Goal: Task Accomplishment & Management: Manage account settings

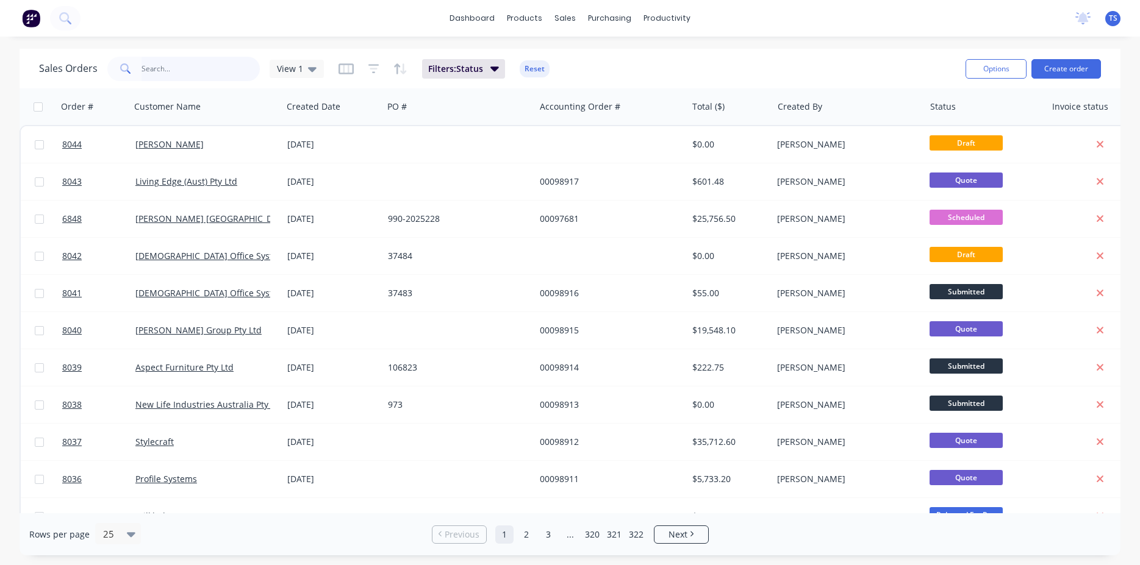
click at [192, 71] on input "text" at bounding box center [200, 69] width 119 height 24
click at [143, 67] on input "text" at bounding box center [200, 69] width 119 height 24
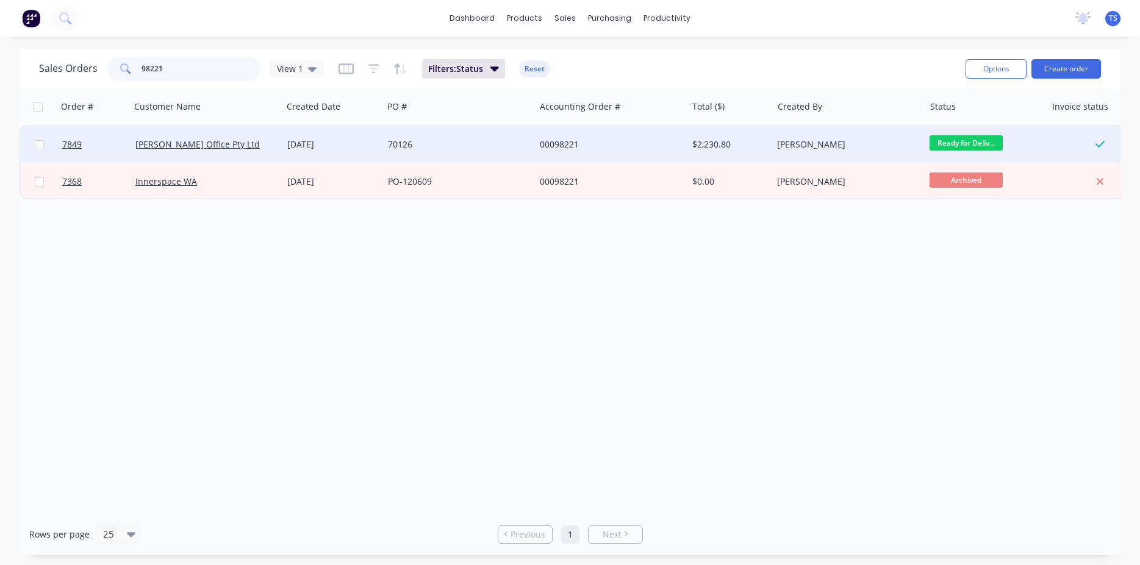
type input "98221"
click at [967, 140] on span "Ready for Deliv..." at bounding box center [966, 142] width 73 height 15
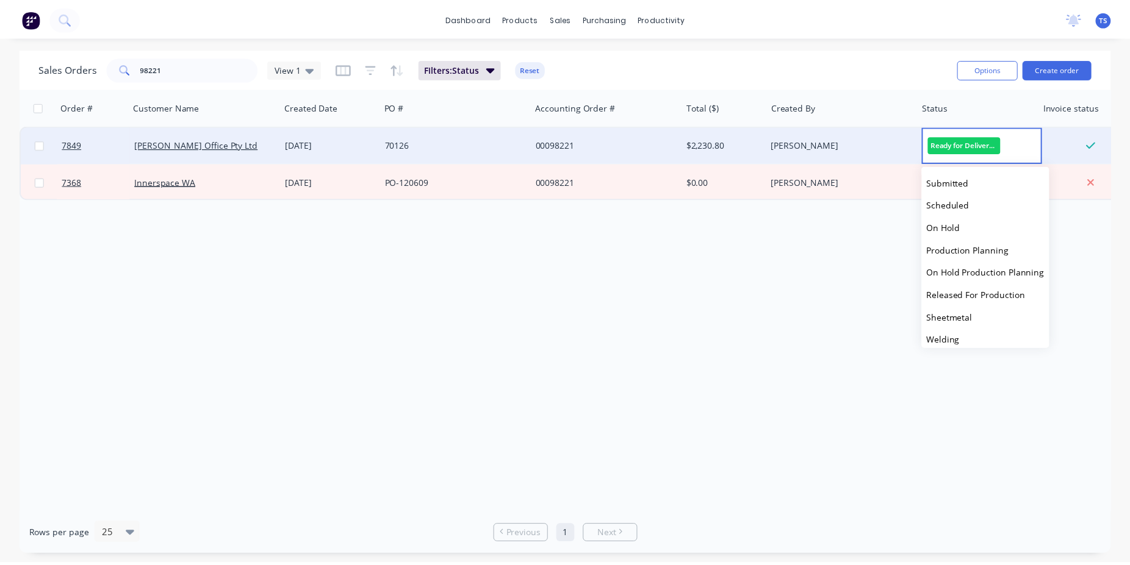
scroll to position [133, 0]
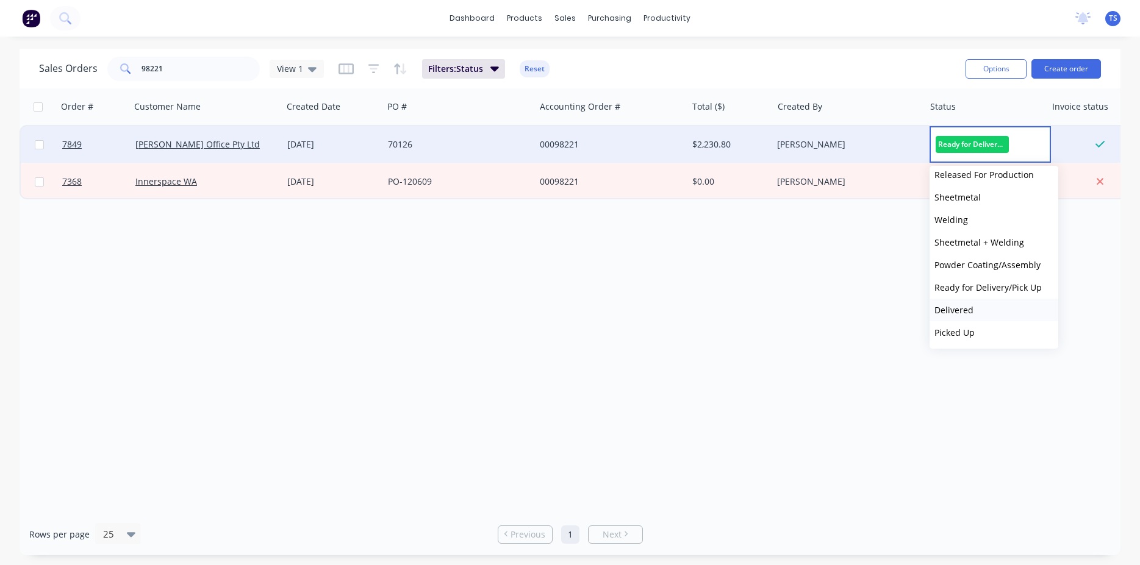
click at [992, 306] on button "Delivered" at bounding box center [994, 310] width 129 height 23
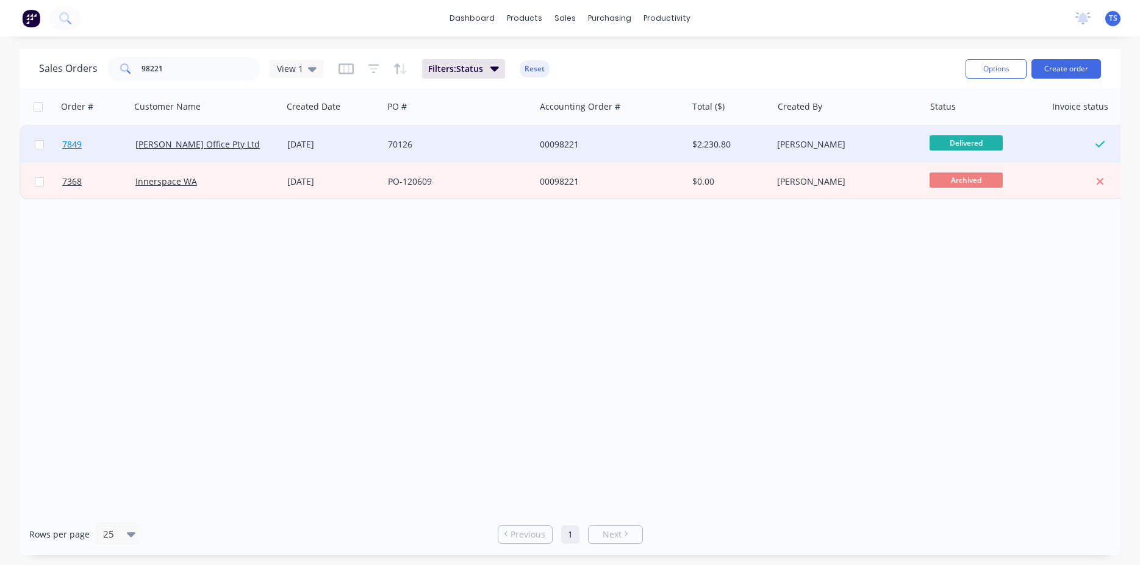
click at [113, 146] on link "7849" at bounding box center [98, 144] width 73 height 37
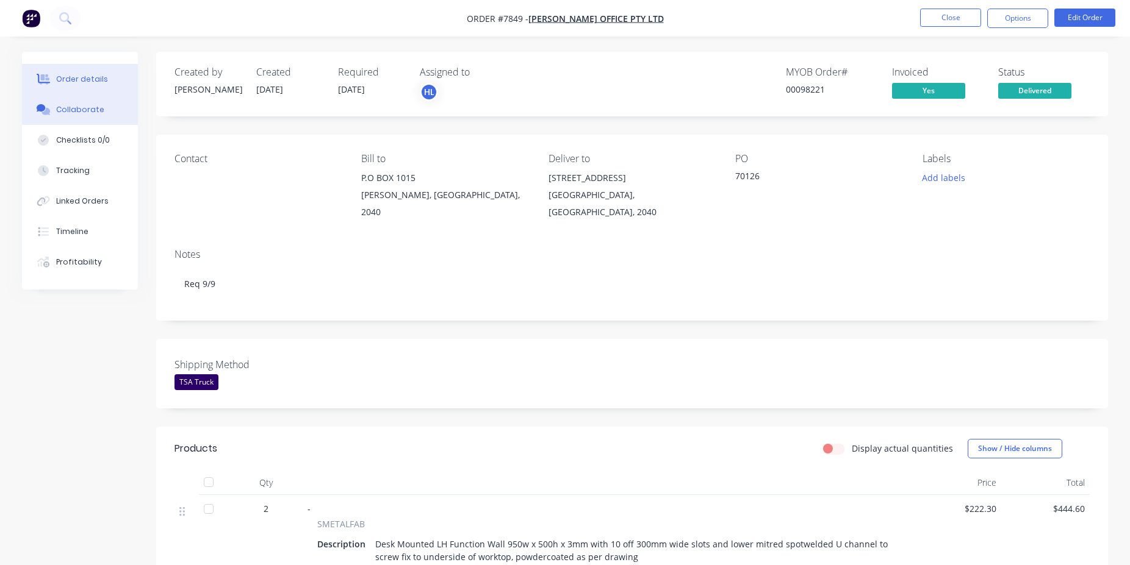
click at [99, 107] on button "Collaborate" at bounding box center [80, 110] width 116 height 30
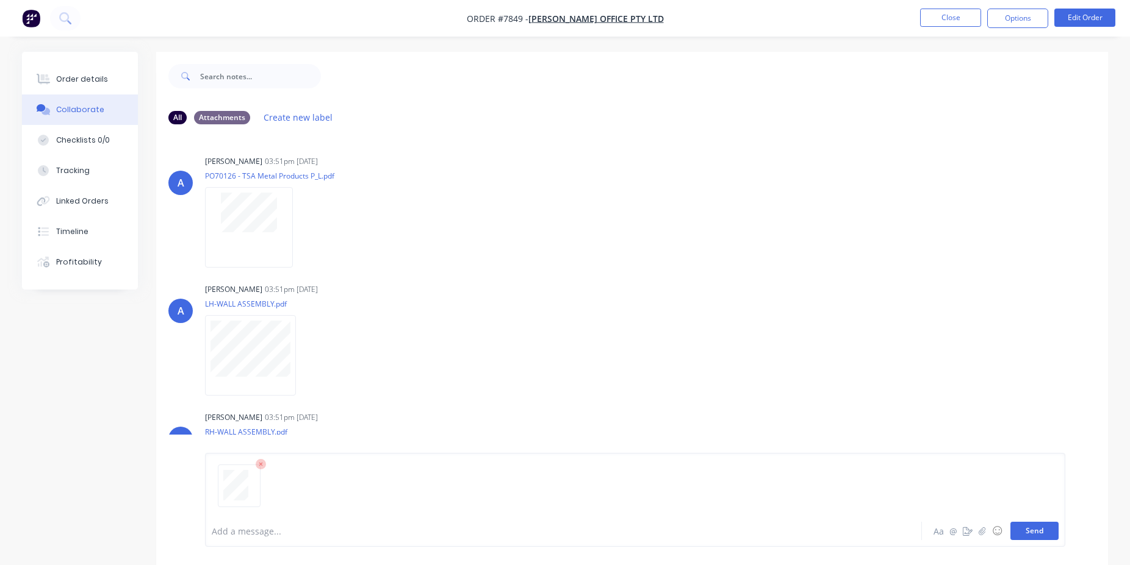
click at [1044, 531] on button "Send" at bounding box center [1034, 531] width 48 height 18
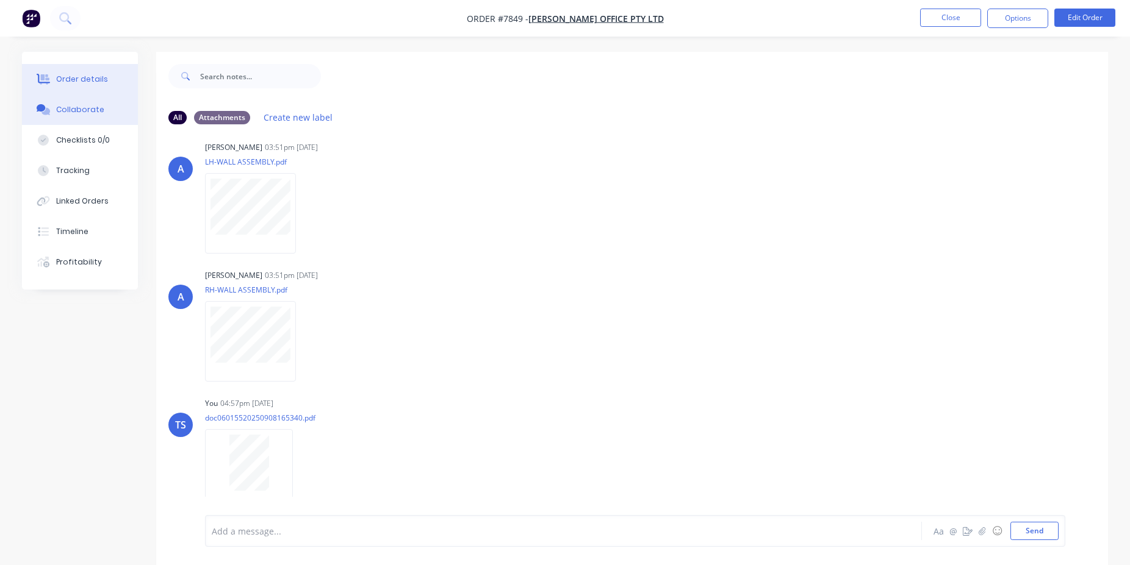
click at [120, 66] on button "Order details" at bounding box center [80, 79] width 116 height 30
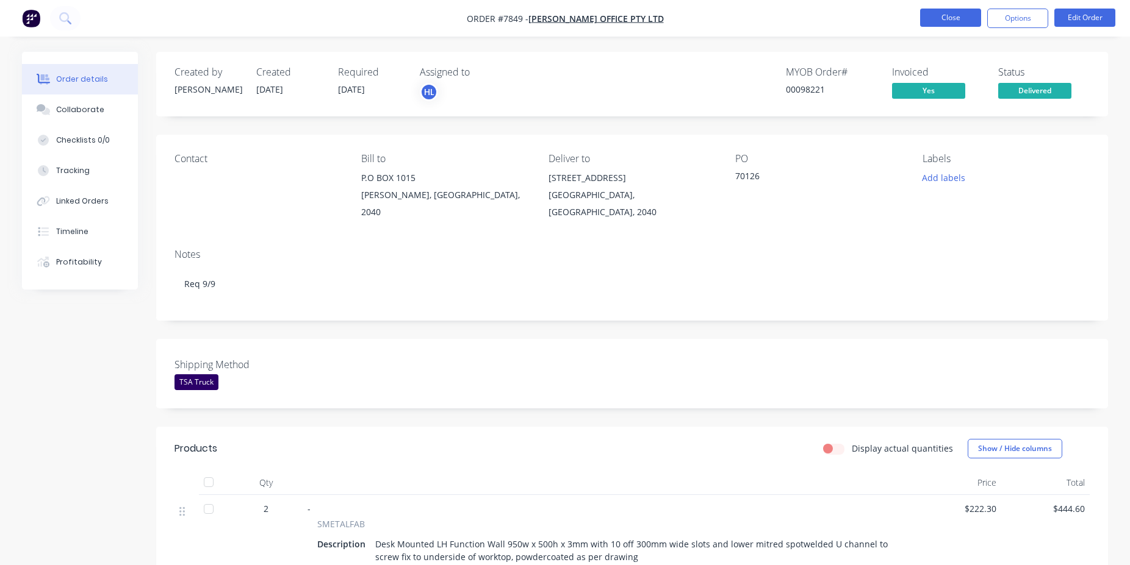
click at [944, 9] on button "Close" at bounding box center [950, 18] width 61 height 18
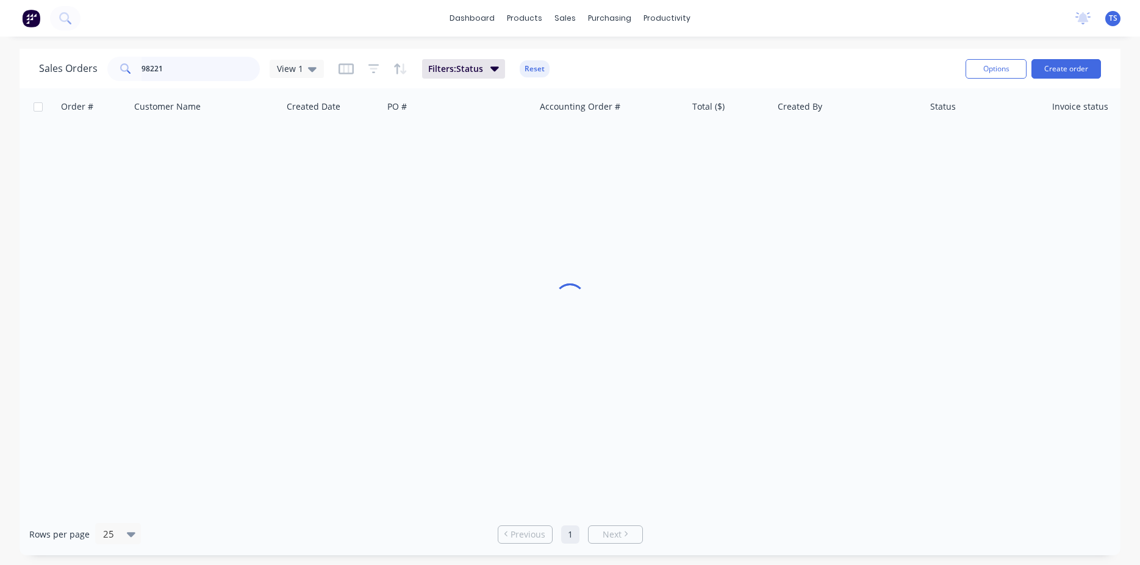
click at [180, 73] on input "98221" at bounding box center [200, 69] width 119 height 24
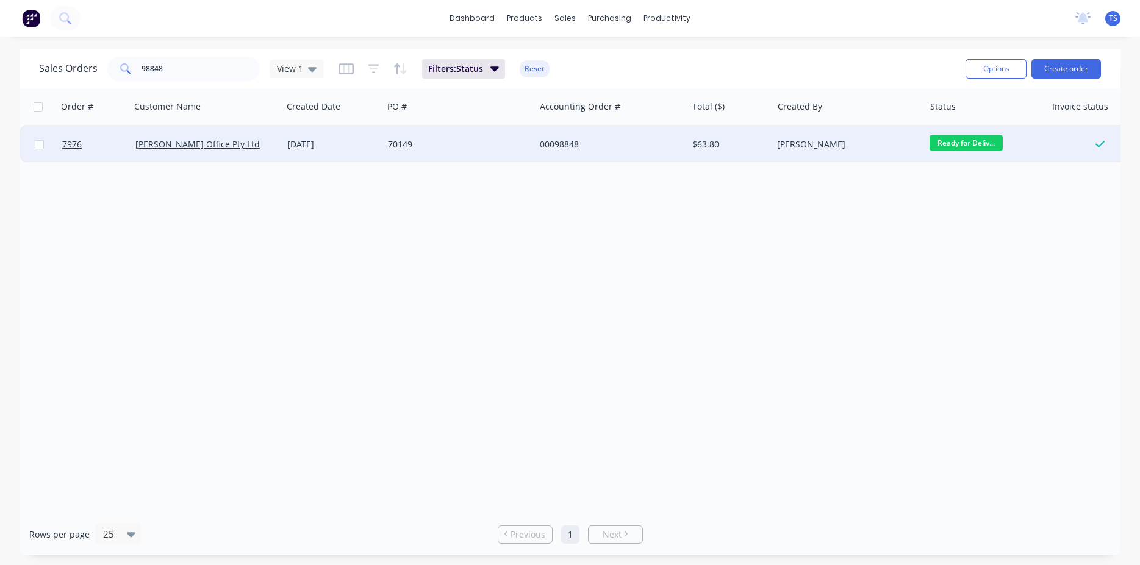
click at [973, 141] on span "Ready for Deliv..." at bounding box center [966, 142] width 73 height 15
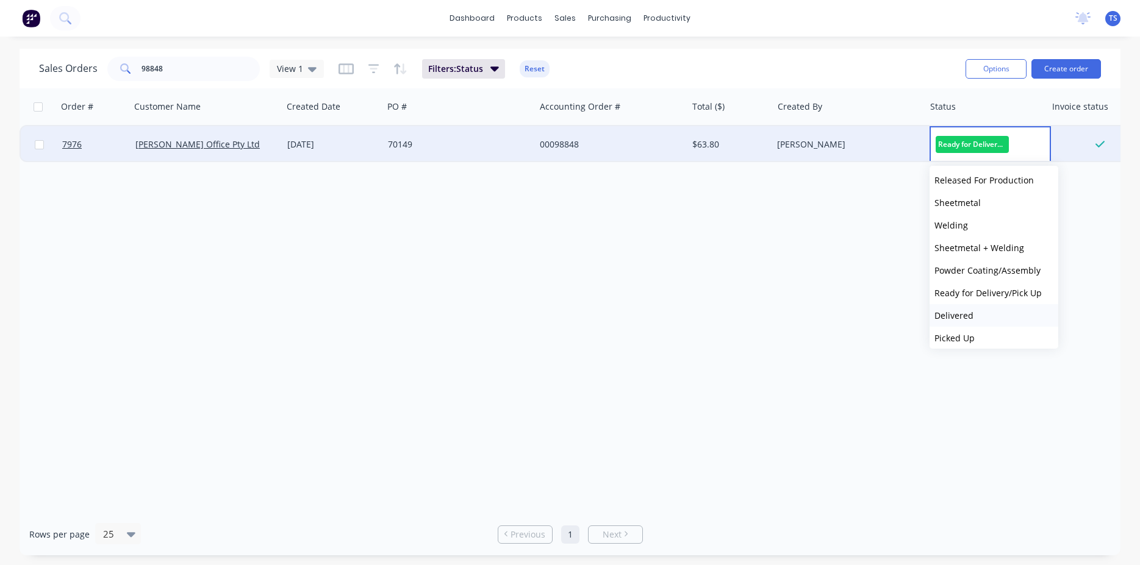
scroll to position [133, 0]
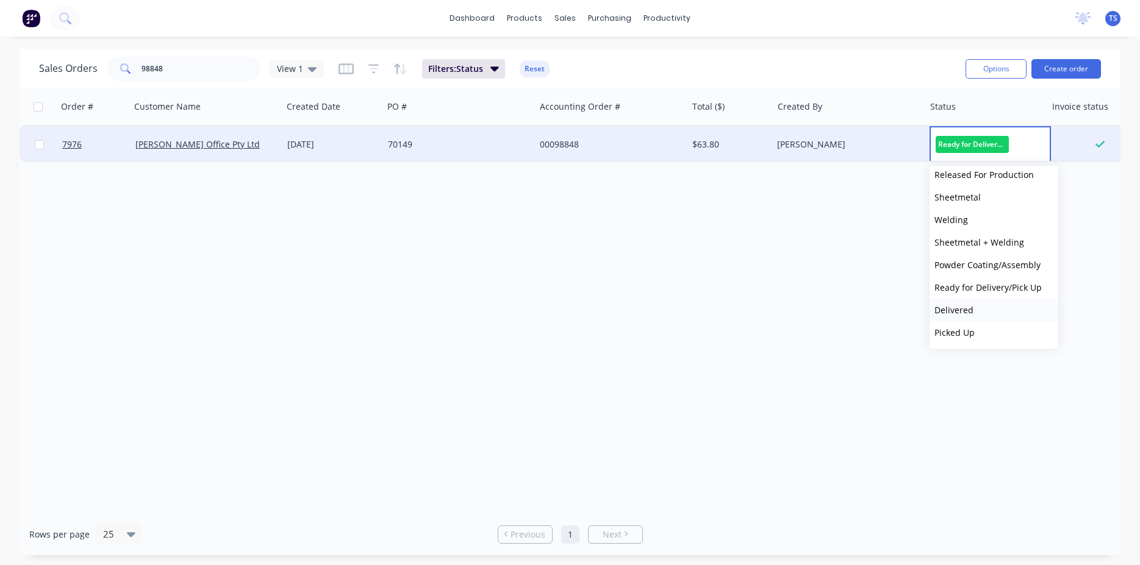
click at [981, 311] on button "Delivered" at bounding box center [994, 310] width 129 height 23
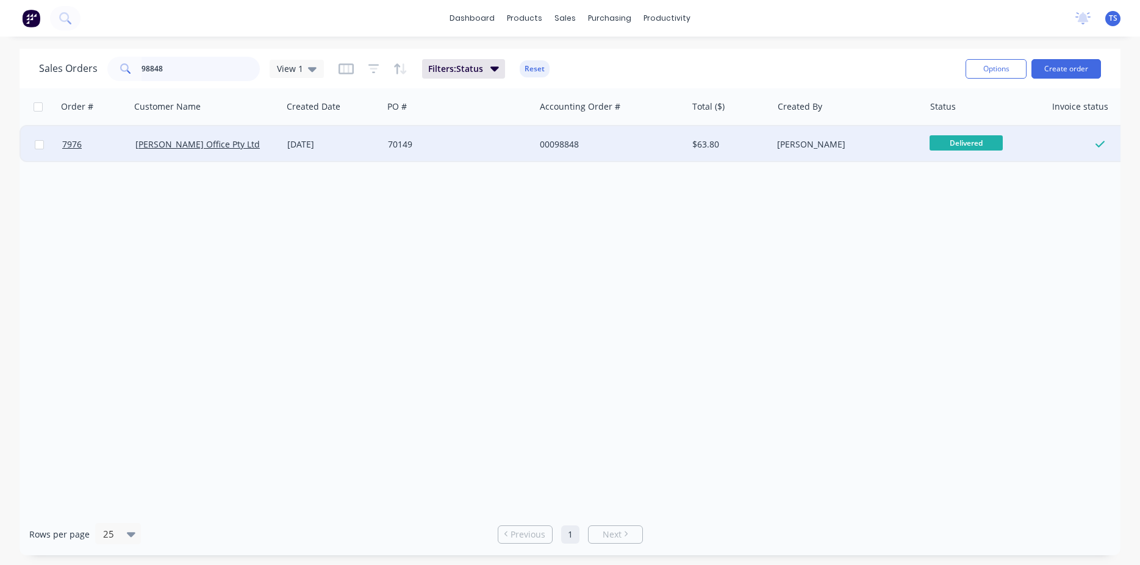
click at [233, 78] on input "98848" at bounding box center [200, 69] width 119 height 24
click at [993, 146] on span "Ready for Deliv..." at bounding box center [966, 142] width 73 height 15
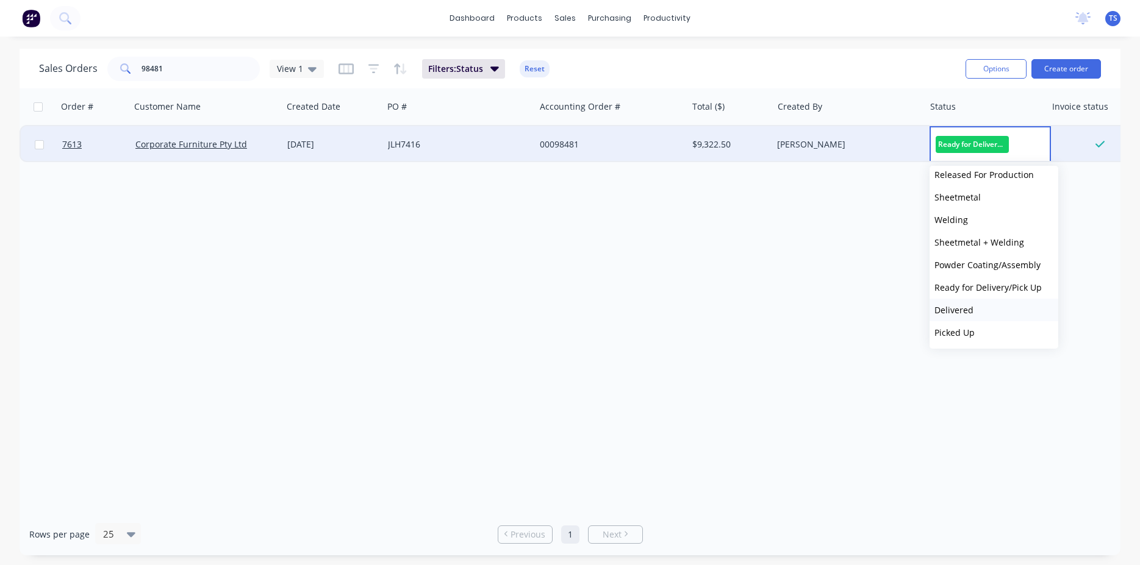
click at [983, 310] on button "Delivered" at bounding box center [994, 310] width 129 height 23
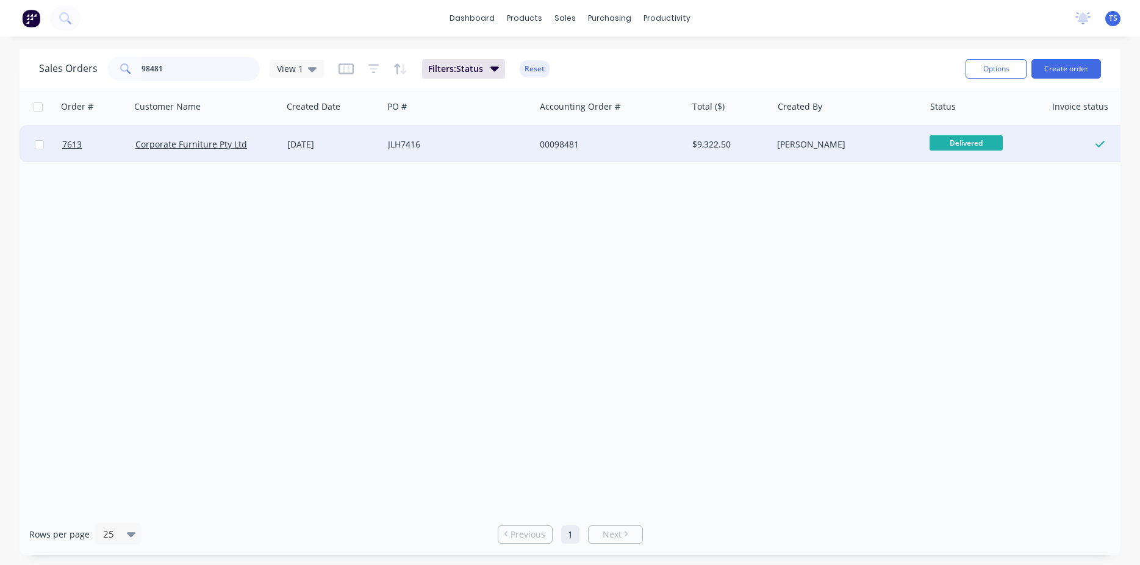
click at [189, 73] on input "98481" at bounding box center [200, 69] width 119 height 24
click at [981, 143] on span "Ready for Deliv..." at bounding box center [966, 142] width 73 height 15
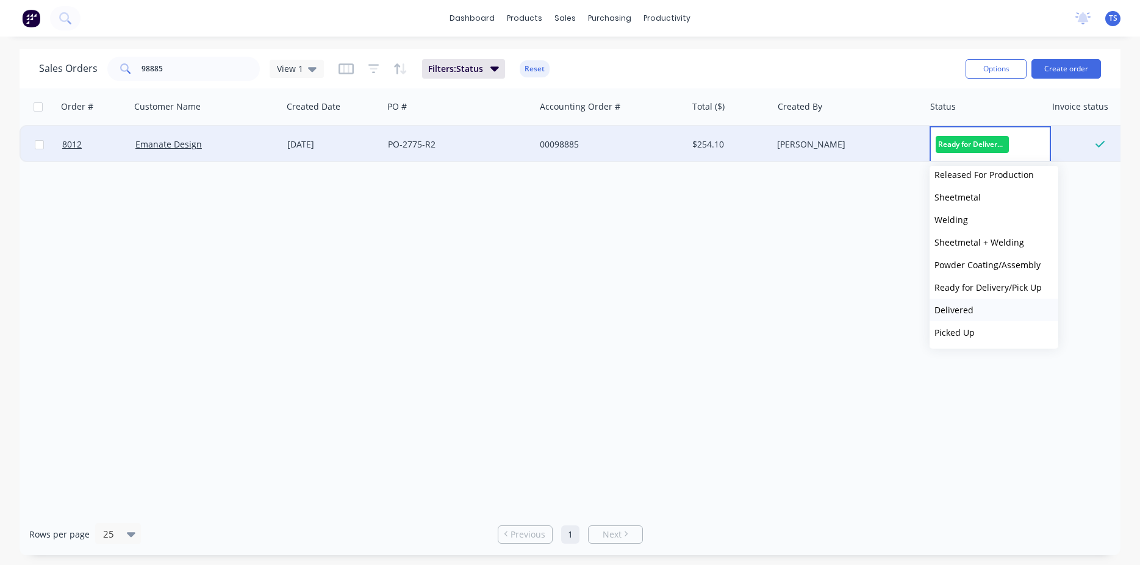
click at [994, 309] on button "Delivered" at bounding box center [994, 310] width 129 height 23
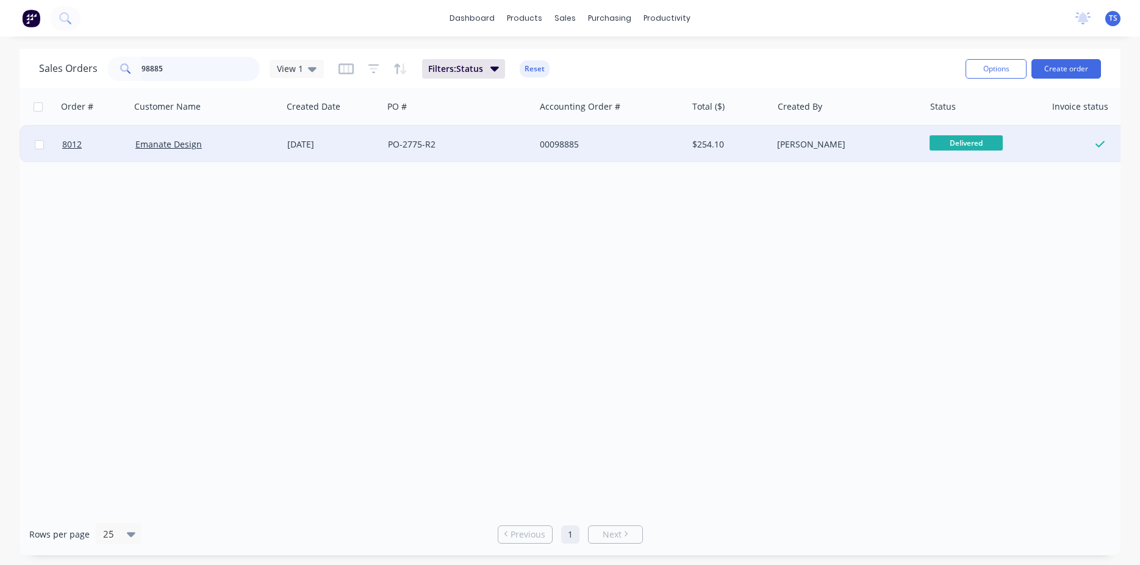
click at [201, 66] on input "98885" at bounding box center [200, 69] width 119 height 24
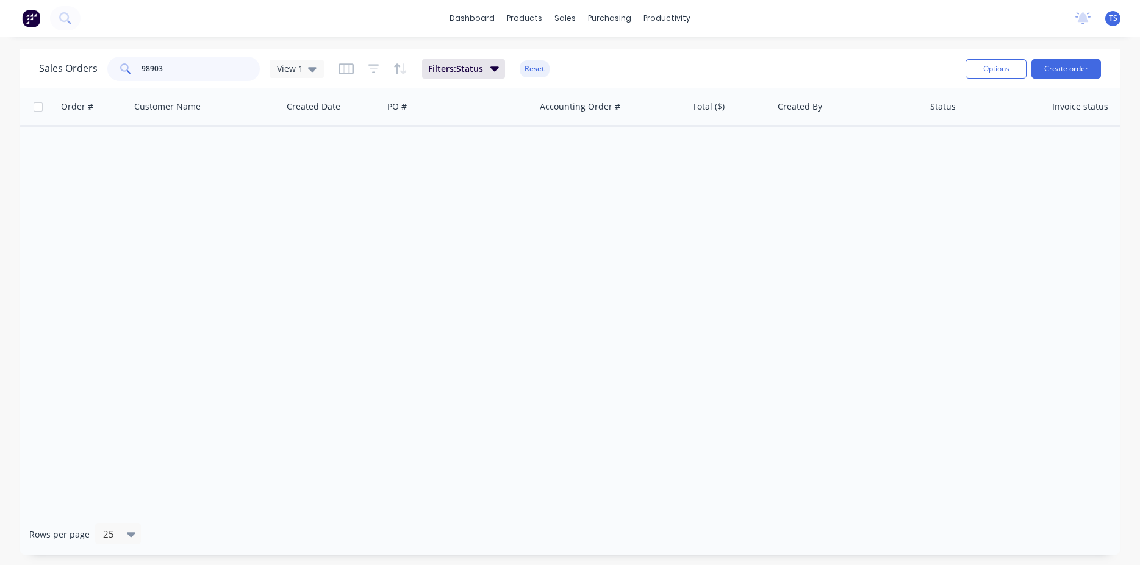
click at [190, 67] on input "98903" at bounding box center [200, 69] width 119 height 24
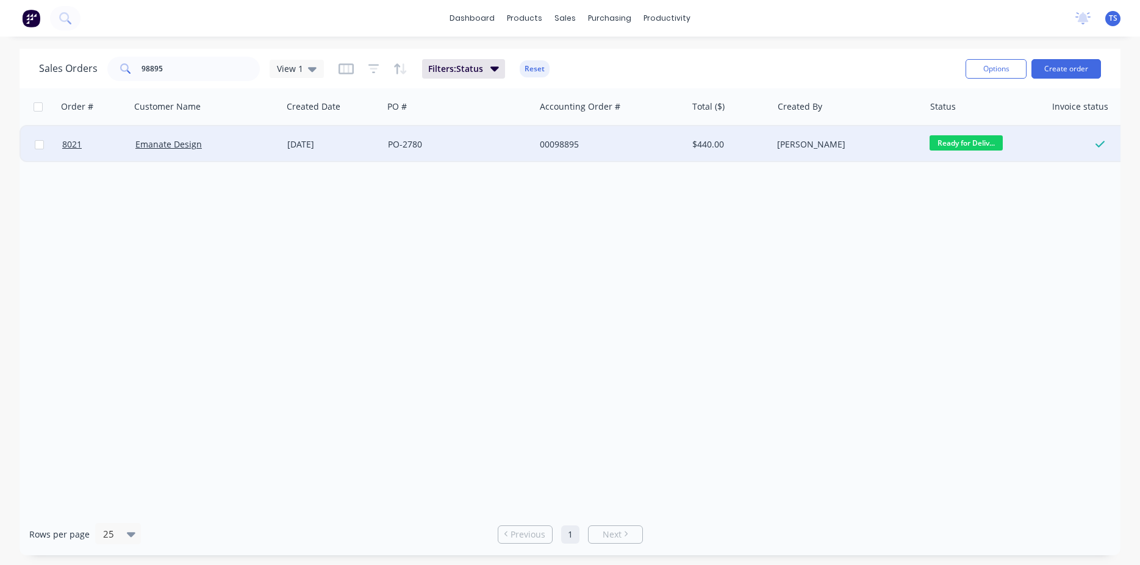
click at [961, 142] on span "Ready for Deliv..." at bounding box center [966, 142] width 73 height 15
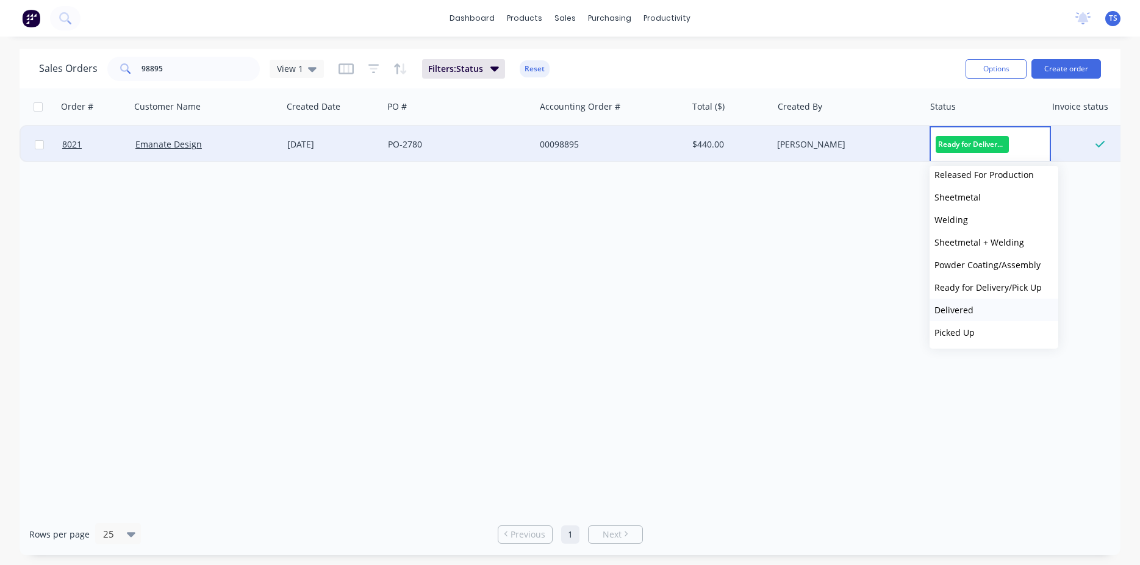
click at [986, 307] on button "Delivered" at bounding box center [994, 310] width 129 height 23
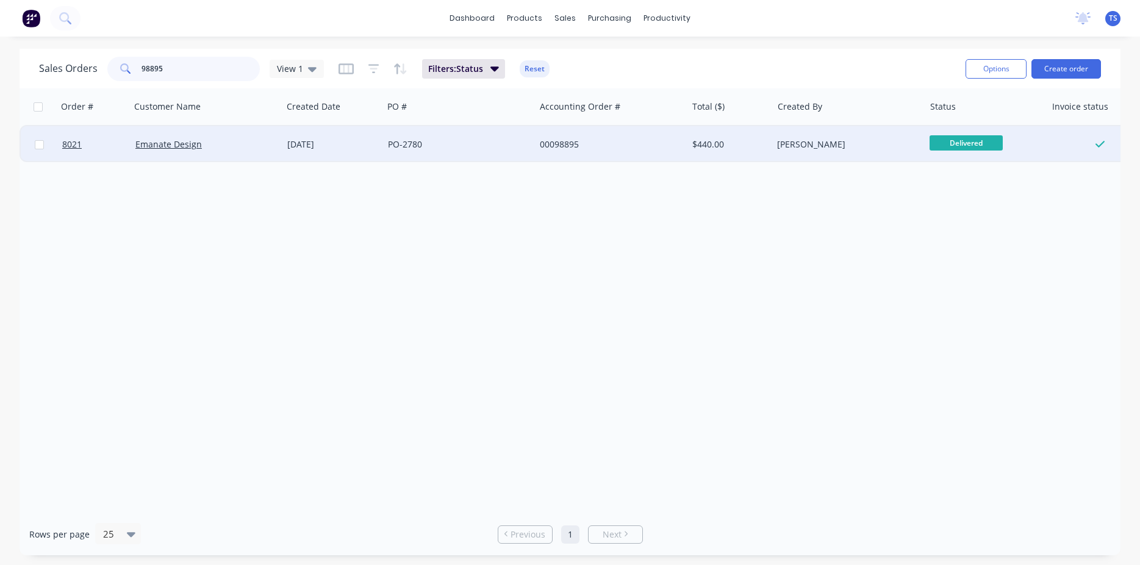
click at [186, 75] on input "98895" at bounding box center [200, 69] width 119 height 24
click at [966, 145] on span "Ready for Deliv..." at bounding box center [966, 142] width 73 height 15
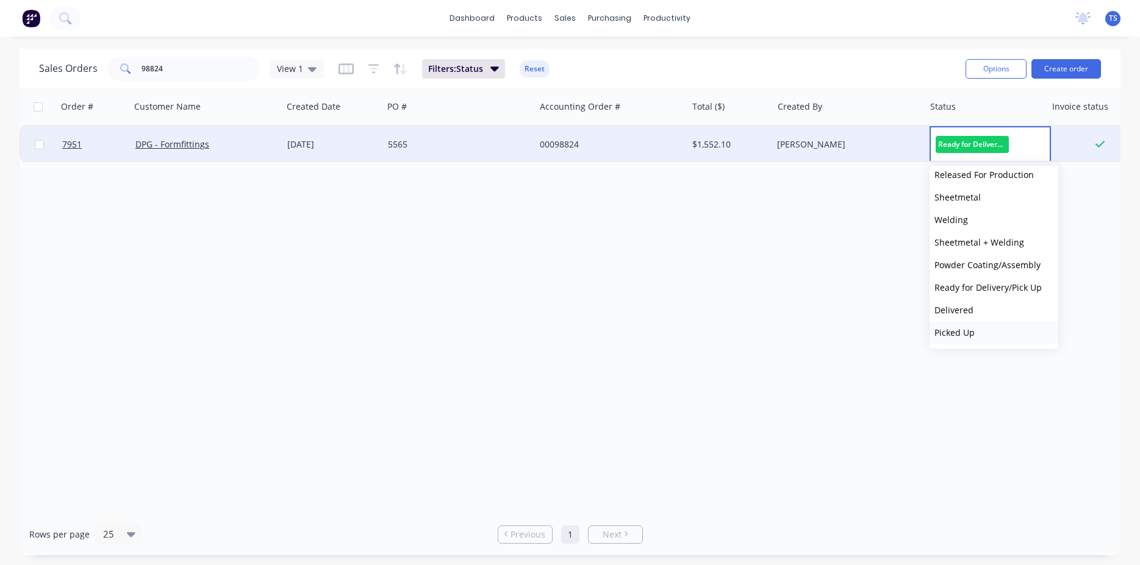
click at [987, 329] on button "Picked Up" at bounding box center [994, 332] width 129 height 23
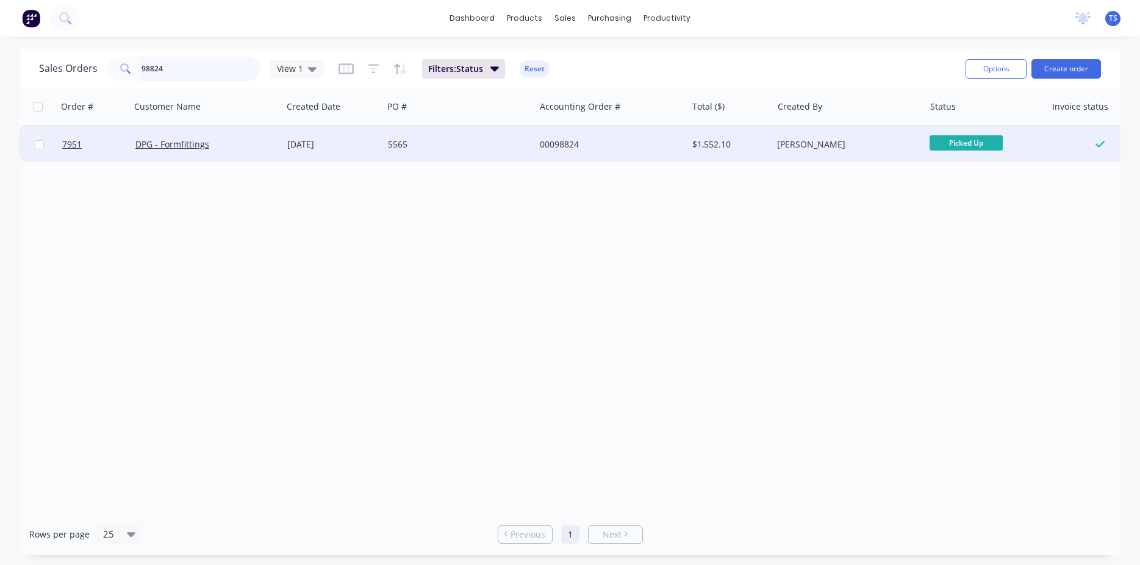
click at [226, 71] on input "98824" at bounding box center [200, 69] width 119 height 24
click at [951, 140] on span "Ready for Deliv..." at bounding box center [966, 142] width 73 height 15
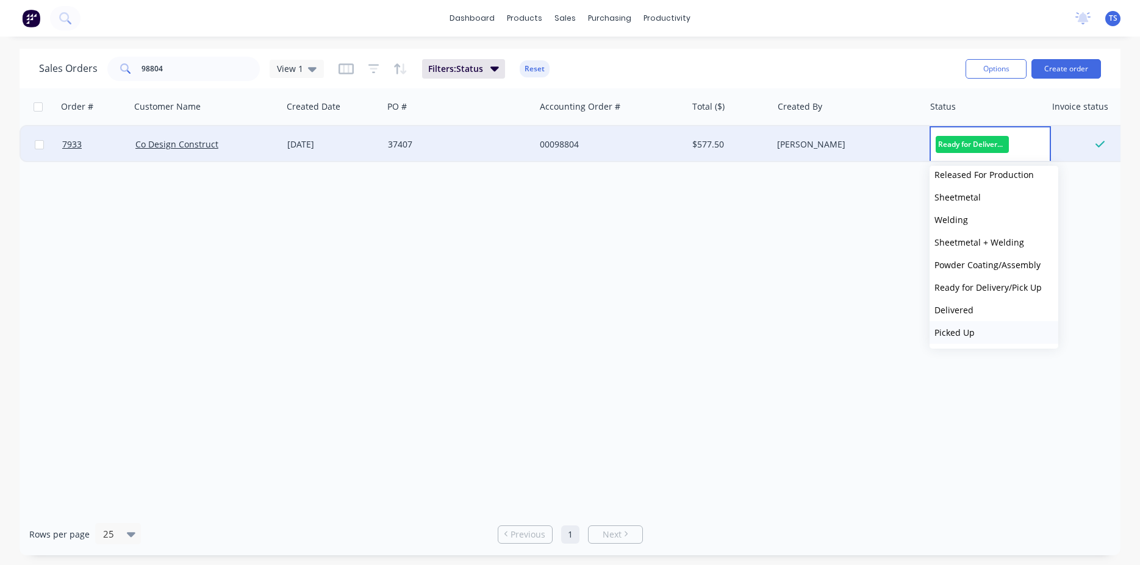
click at [964, 335] on span "Picked Up" at bounding box center [954, 333] width 40 height 12
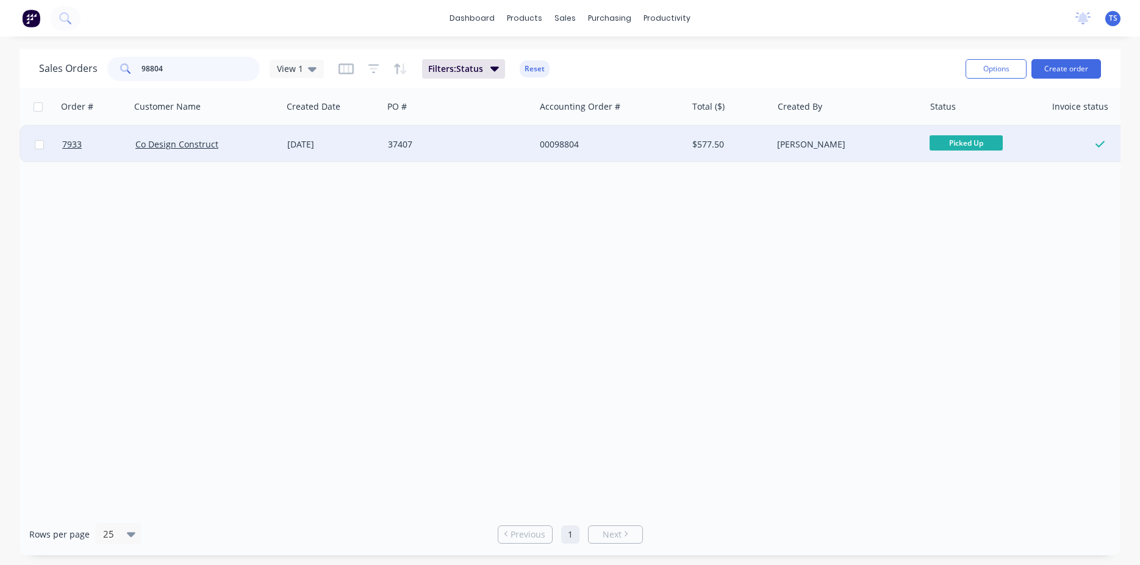
click at [183, 67] on input "98804" at bounding box center [200, 69] width 119 height 24
type input "98848"
click at [80, 153] on link "7976" at bounding box center [98, 144] width 73 height 37
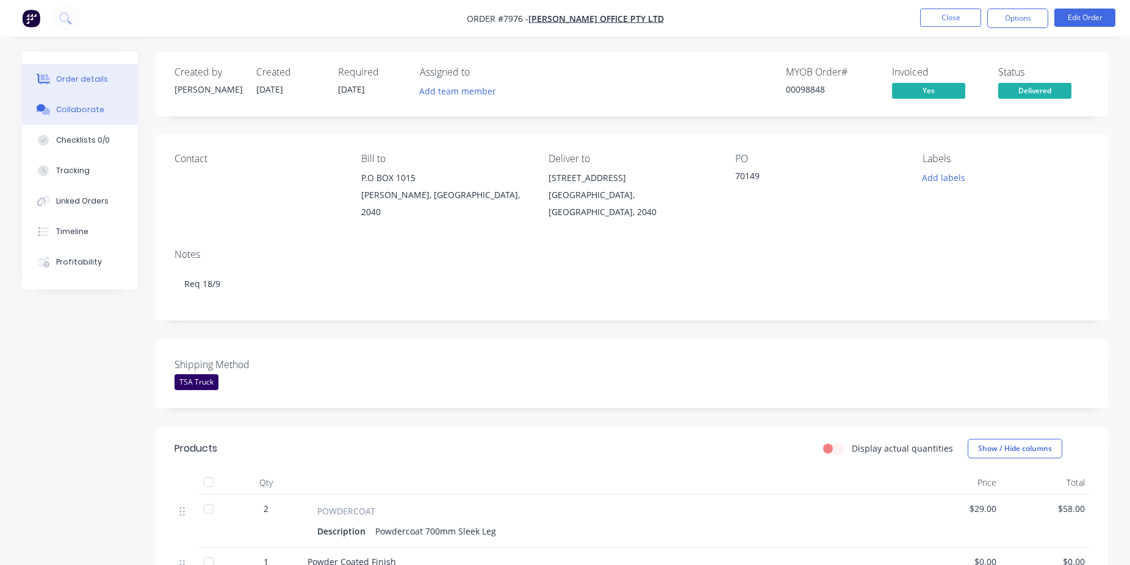
click at [79, 104] on button "Collaborate" at bounding box center [80, 110] width 116 height 30
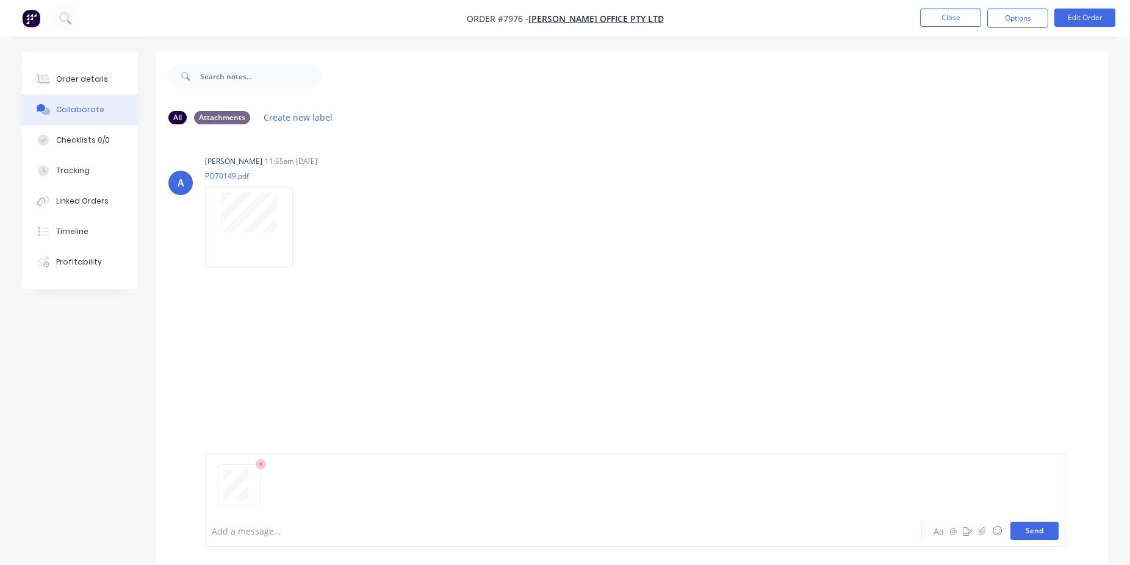
click at [1042, 536] on button "Send" at bounding box center [1034, 531] width 48 height 18
click at [956, 26] on button "Close" at bounding box center [950, 18] width 61 height 18
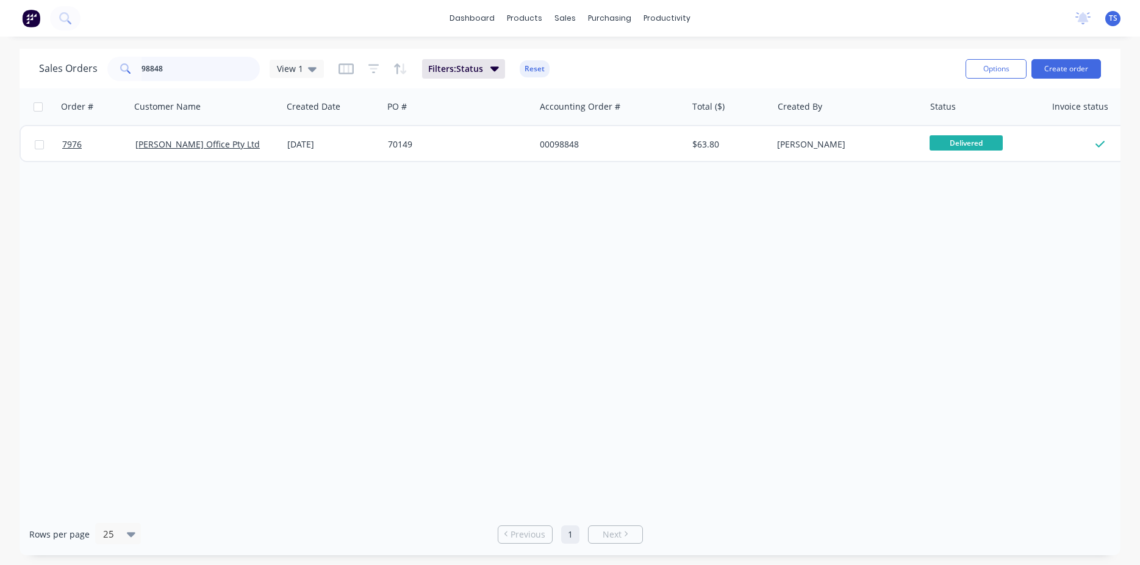
click at [196, 59] on input "98848" at bounding box center [200, 69] width 119 height 24
click at [207, 74] on input "98481" at bounding box center [200, 69] width 119 height 24
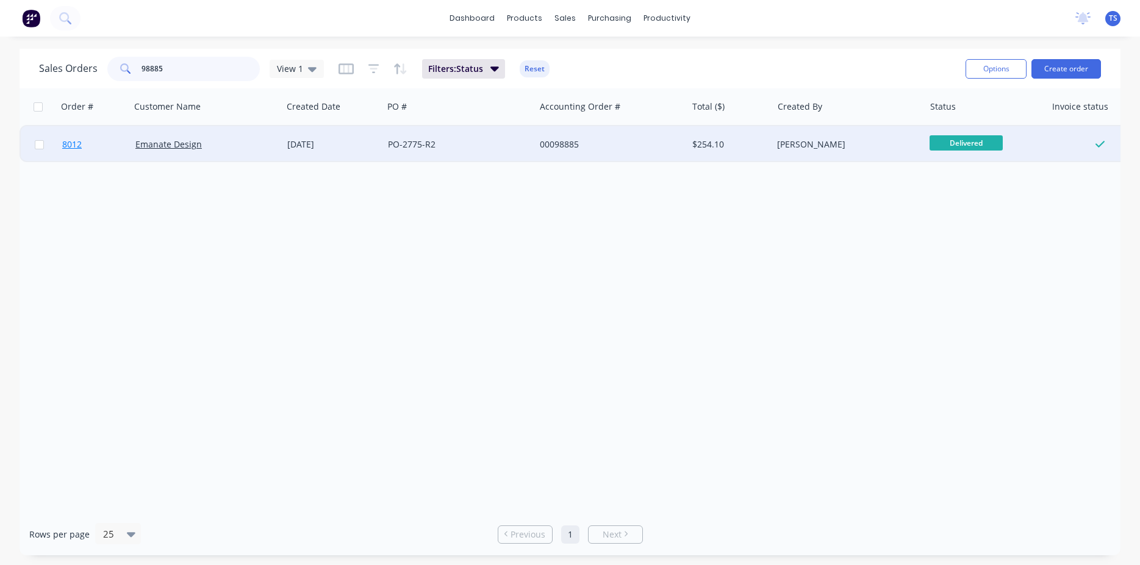
type input "98885"
click at [111, 152] on link "8012" at bounding box center [98, 144] width 73 height 37
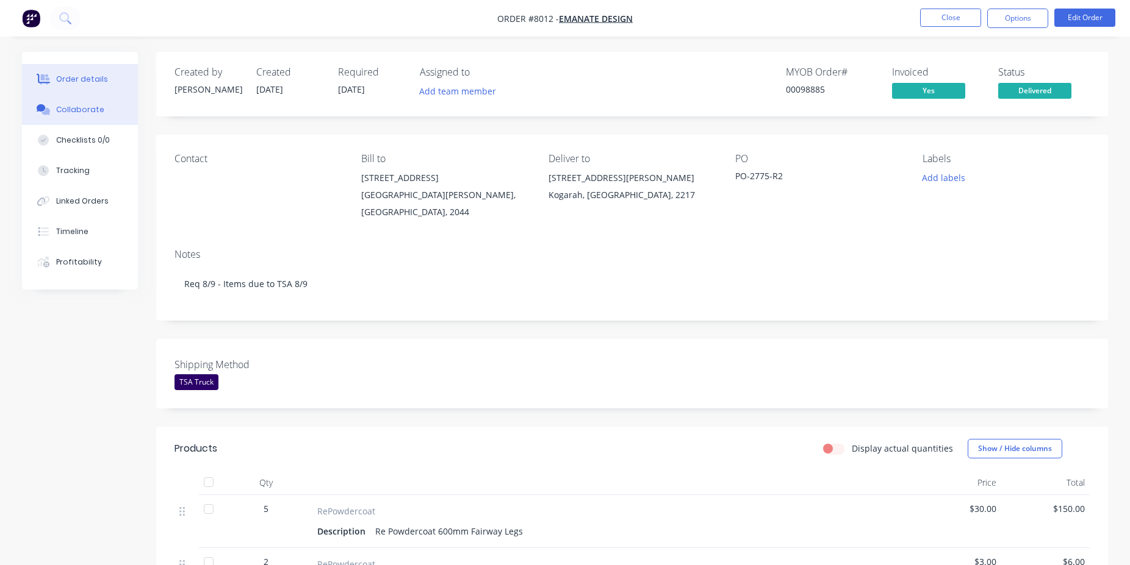
click at [132, 110] on button "Collaborate" at bounding box center [80, 110] width 116 height 30
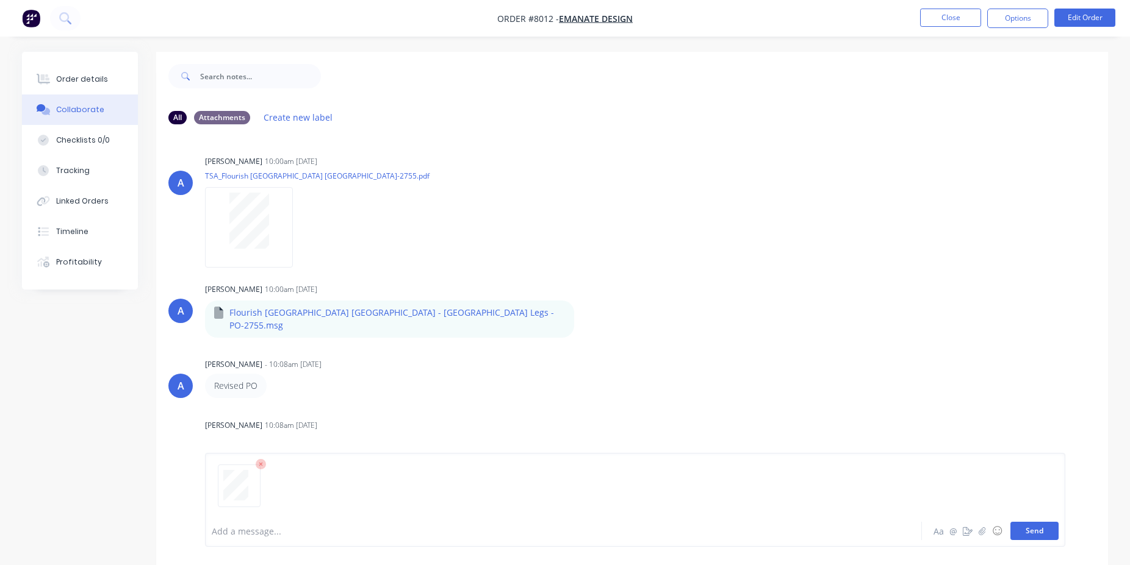
click at [1039, 529] on button "Send" at bounding box center [1034, 531] width 48 height 18
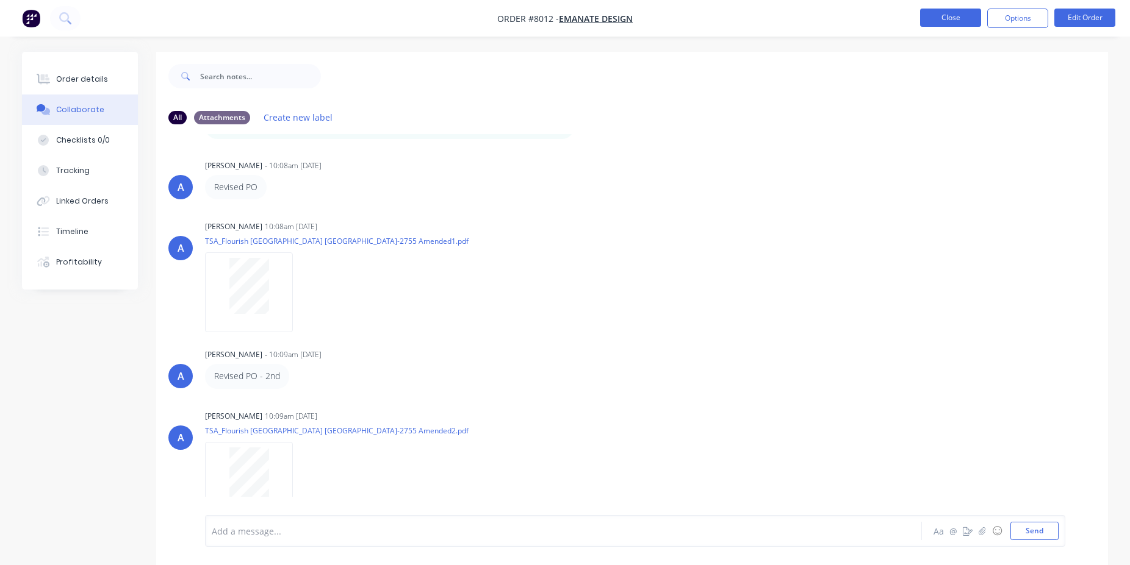
click at [955, 14] on button "Close" at bounding box center [950, 18] width 61 height 18
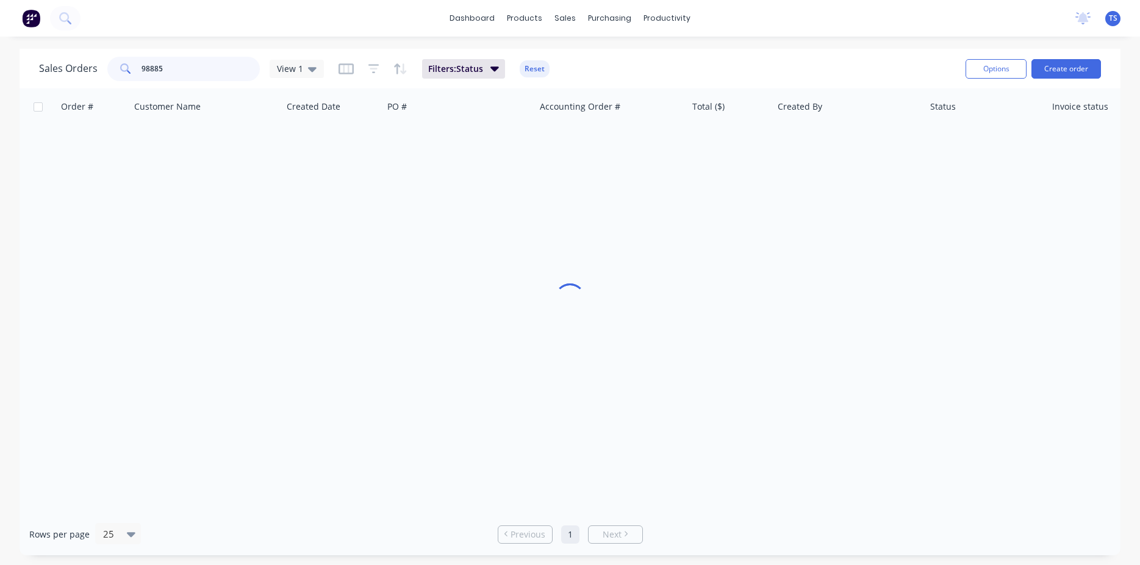
click at [170, 71] on input "98885" at bounding box center [200, 69] width 119 height 24
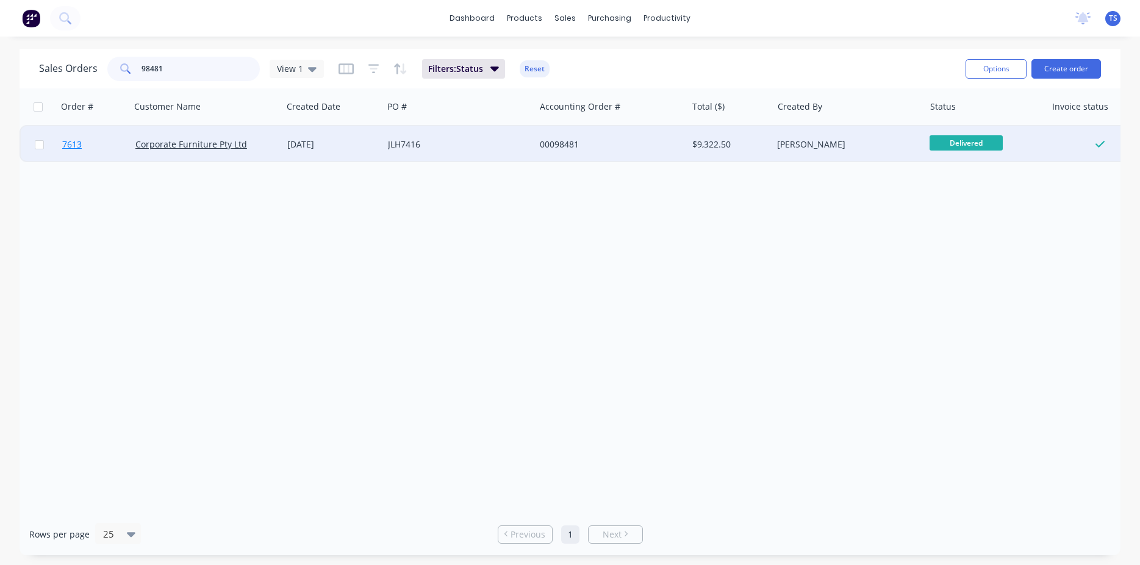
type input "98481"
click at [96, 154] on link "7613" at bounding box center [98, 144] width 73 height 37
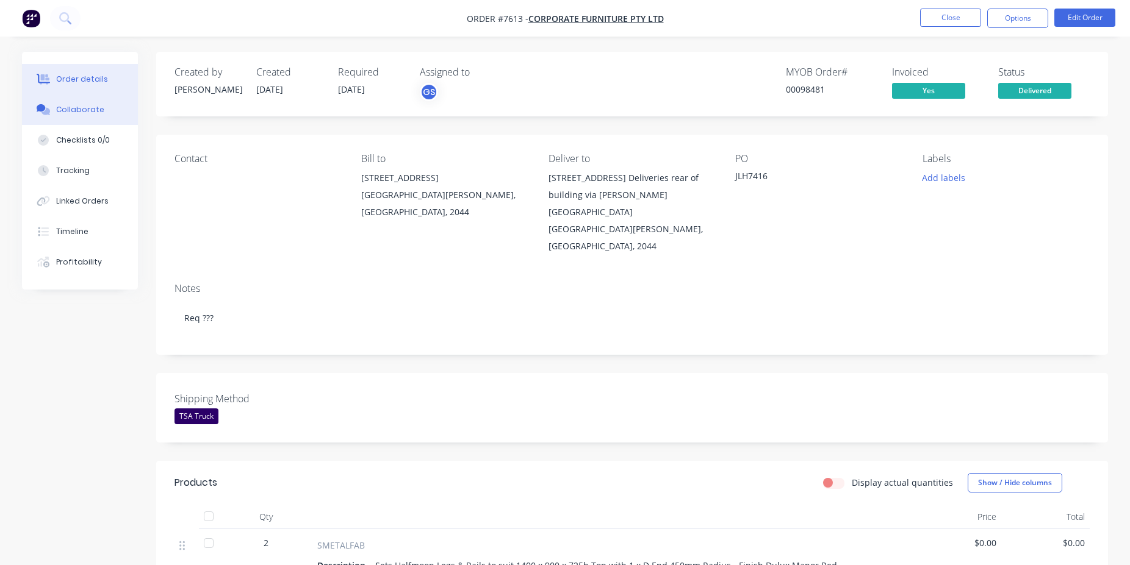
click at [115, 102] on button "Collaborate" at bounding box center [80, 110] width 116 height 30
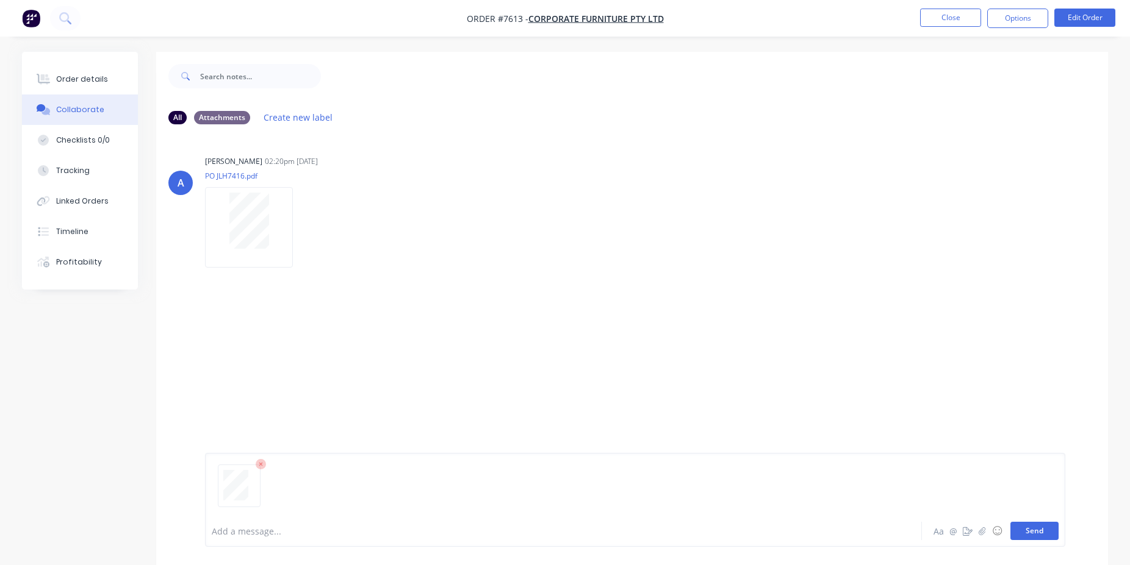
click at [1038, 540] on button "Send" at bounding box center [1034, 531] width 48 height 18
click at [958, 18] on button "Close" at bounding box center [950, 18] width 61 height 18
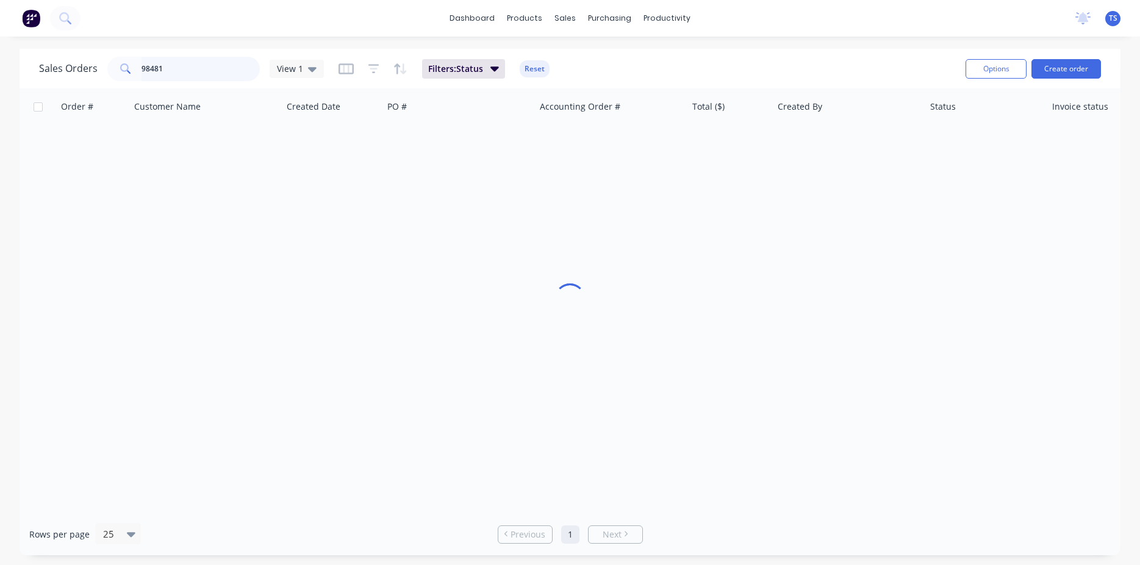
click at [203, 66] on input "98481" at bounding box center [200, 69] width 119 height 24
type input "98895"
click at [97, 145] on link "8021" at bounding box center [98, 144] width 73 height 37
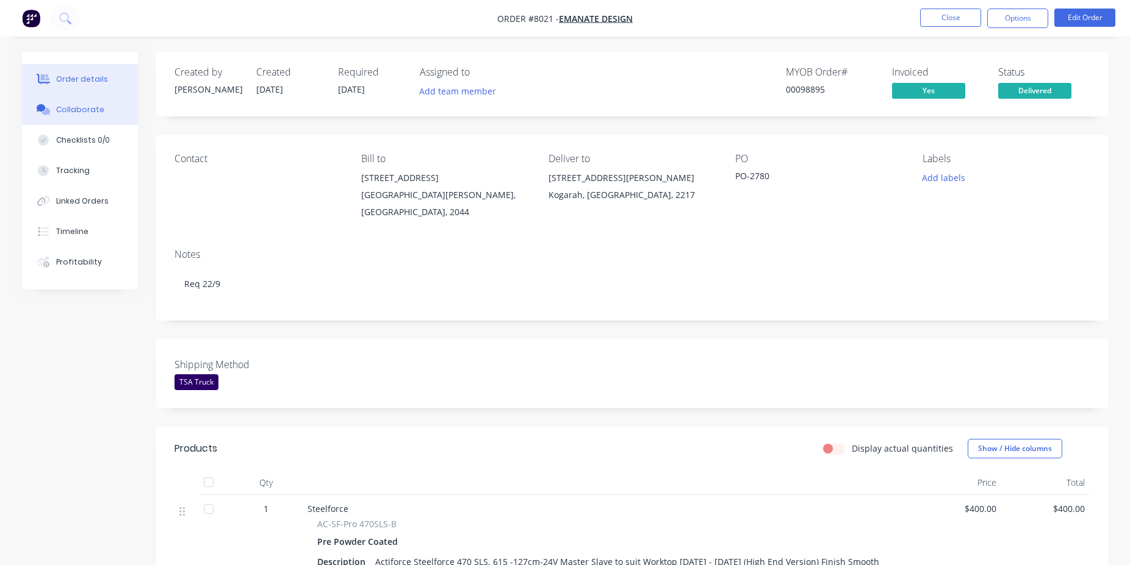
click at [47, 115] on icon at bounding box center [45, 111] width 9 height 7
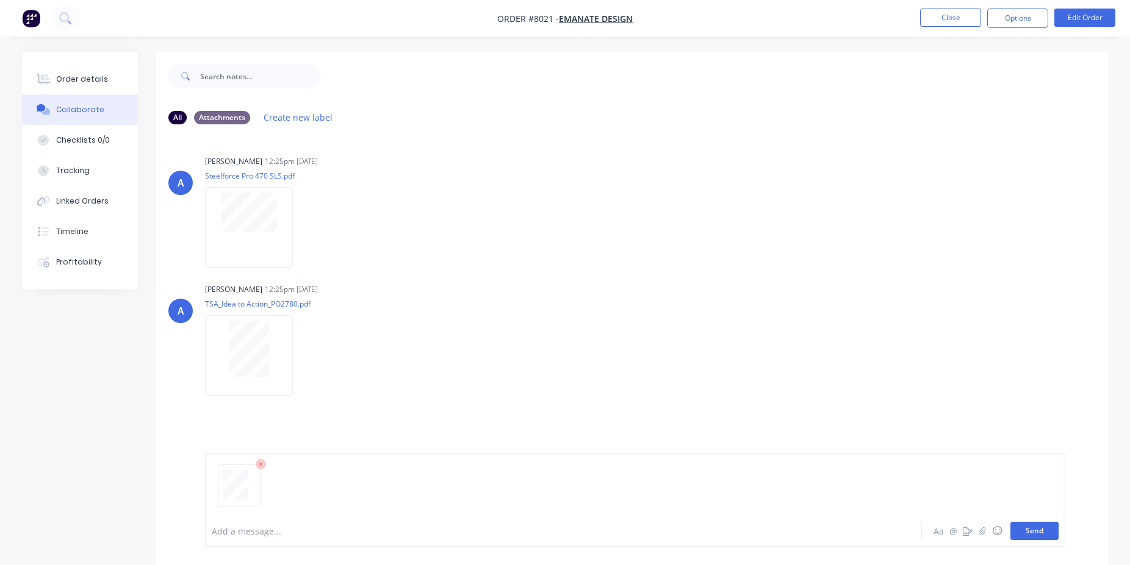
click at [1020, 527] on button "Send" at bounding box center [1034, 531] width 48 height 18
click at [954, 11] on button "Close" at bounding box center [950, 18] width 61 height 18
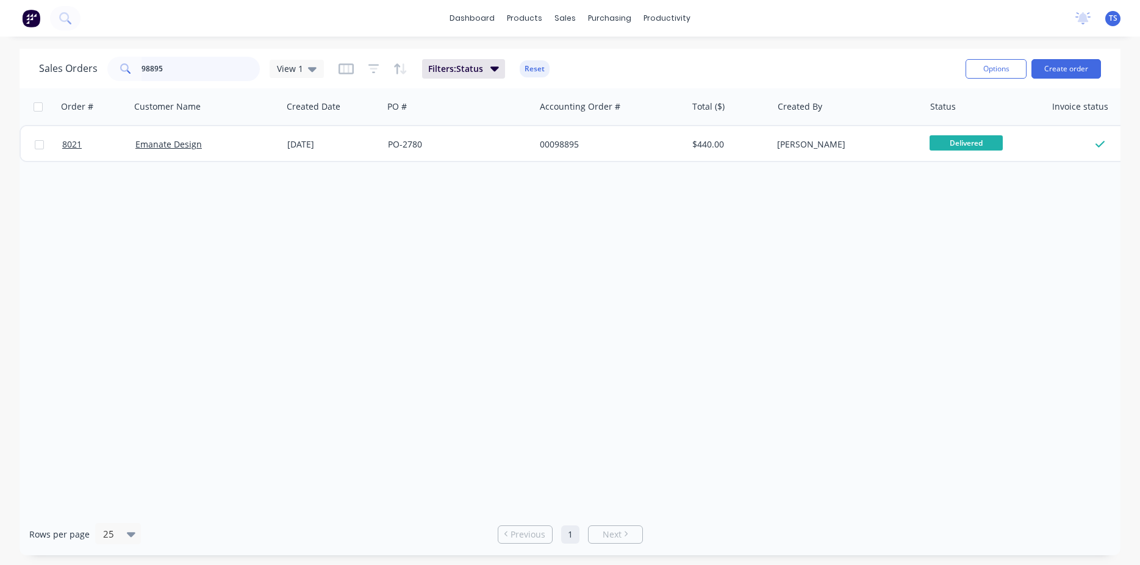
click at [223, 69] on input "98895" at bounding box center [200, 69] width 119 height 24
click at [197, 68] on input "98903" at bounding box center [200, 69] width 119 height 24
click at [198, 68] on input "98903" at bounding box center [200, 69] width 119 height 24
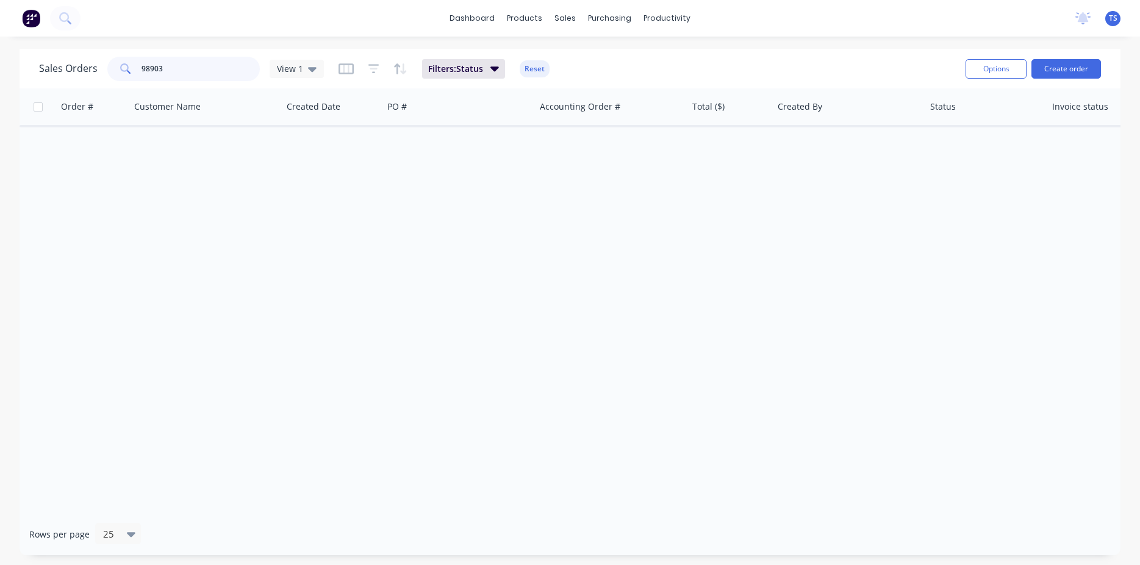
click at [198, 68] on input "98903" at bounding box center [200, 69] width 119 height 24
click at [178, 62] on input "98903" at bounding box center [200, 69] width 119 height 24
click at [230, 70] on input "98903" at bounding box center [200, 69] width 119 height 24
click at [196, 67] on input "98903" at bounding box center [200, 69] width 119 height 24
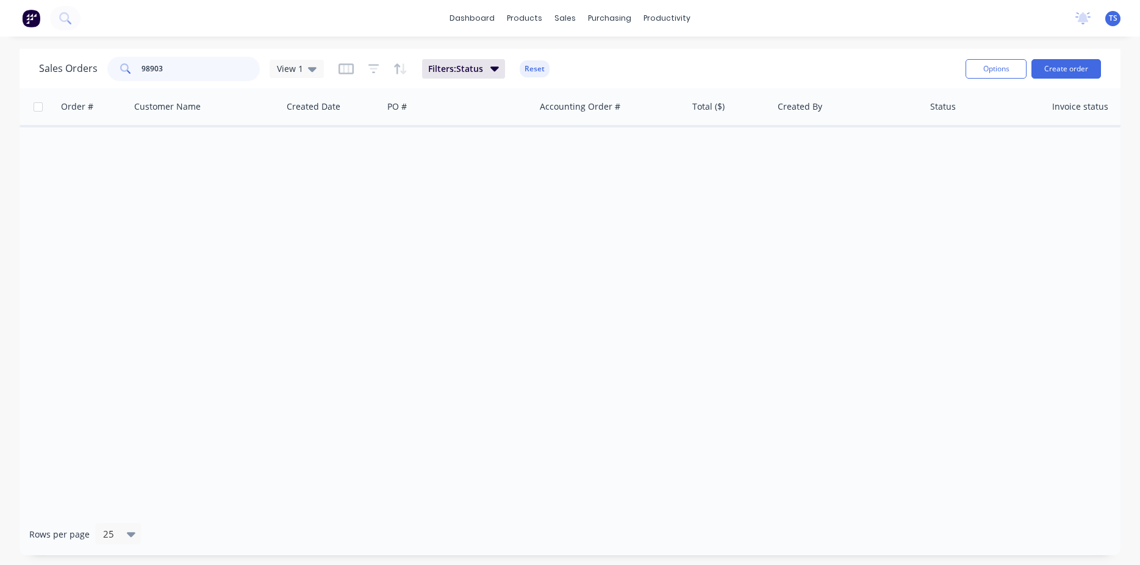
click at [196, 67] on input "98903" at bounding box center [200, 69] width 119 height 24
type input "98804"
click at [88, 163] on div "Order # Customer Name Created Date PO # Accounting Order # Total ($) Created By…" at bounding box center [570, 300] width 1101 height 425
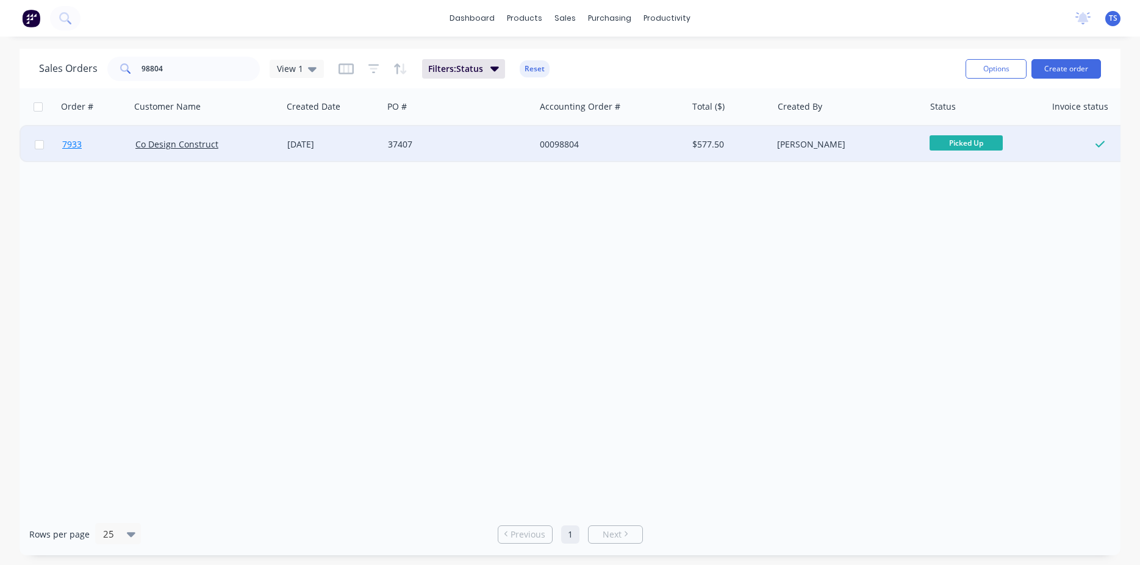
click at [89, 151] on link "7933" at bounding box center [98, 144] width 73 height 37
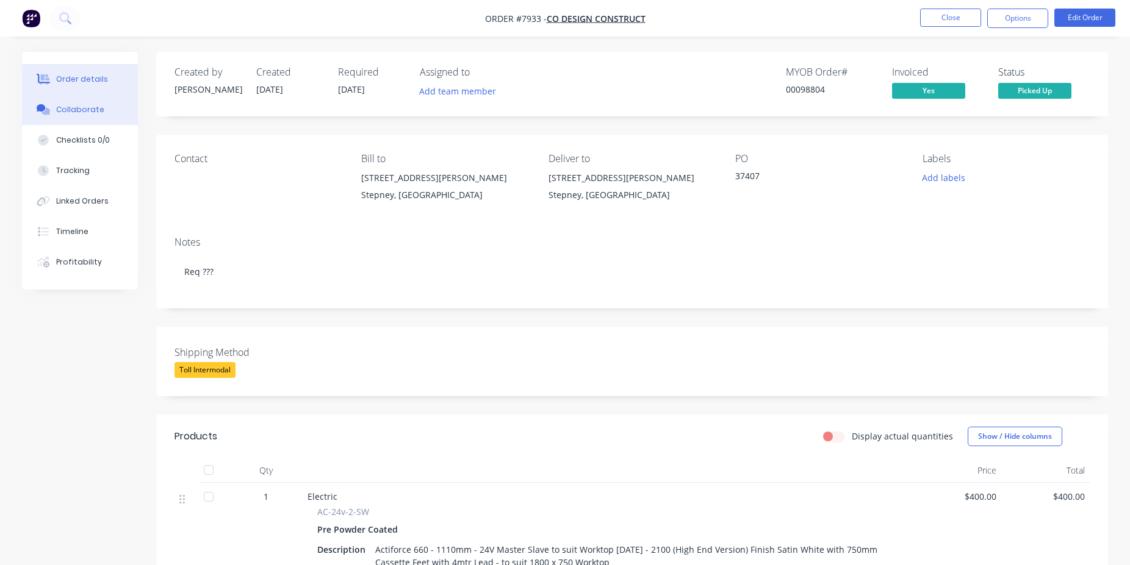
click at [107, 102] on button "Collaborate" at bounding box center [80, 110] width 116 height 30
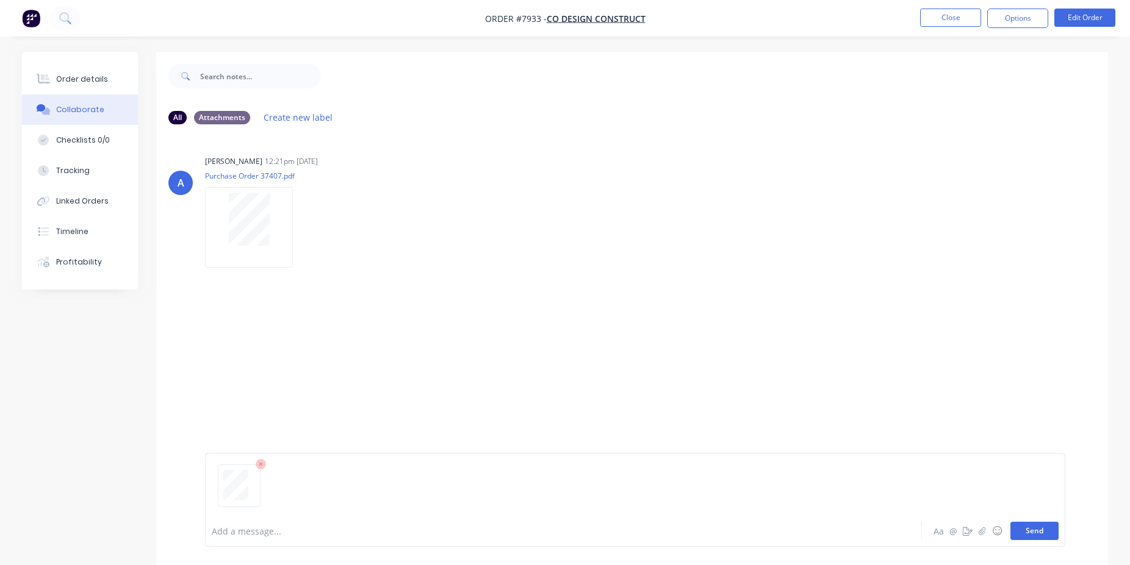
click at [1044, 529] on button "Send" at bounding box center [1034, 531] width 48 height 18
click at [967, 19] on button "Close" at bounding box center [950, 18] width 61 height 18
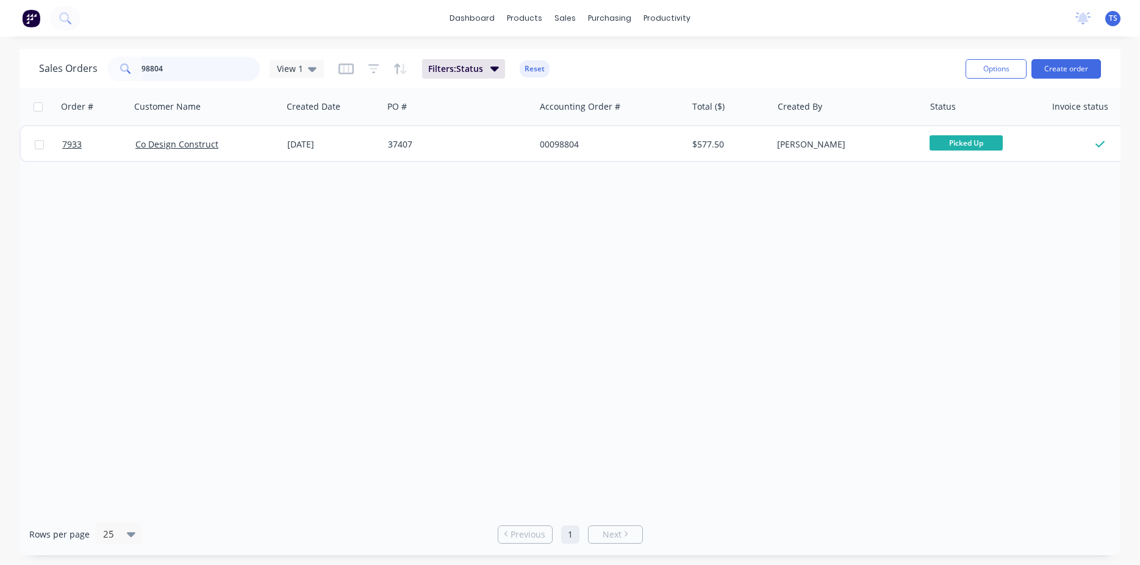
click at [199, 63] on input "98804" at bounding box center [200, 69] width 119 height 24
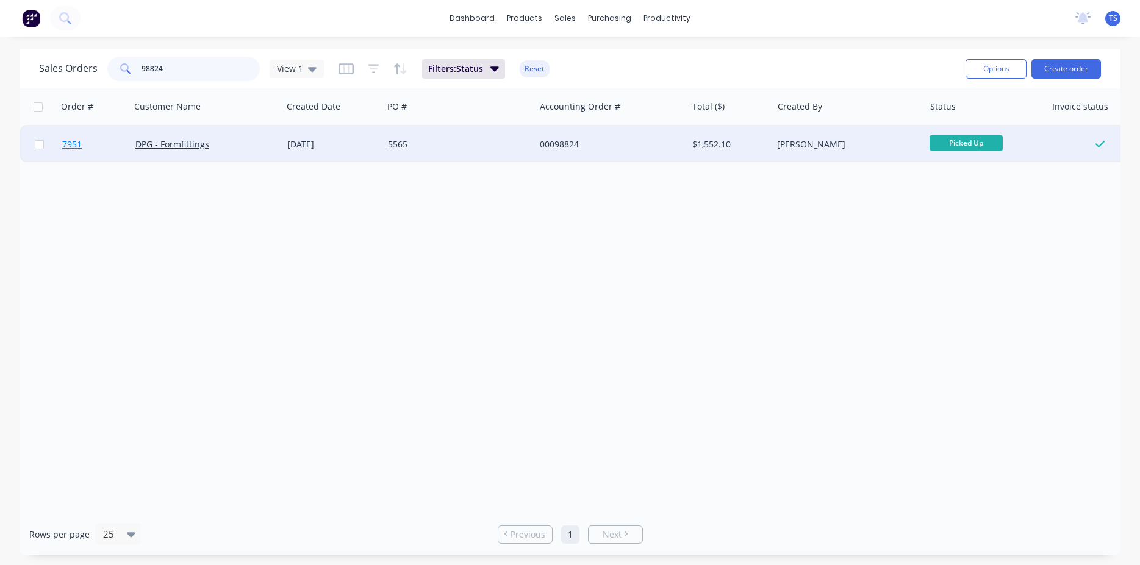
type input "98824"
click at [113, 151] on link "7951" at bounding box center [98, 144] width 73 height 37
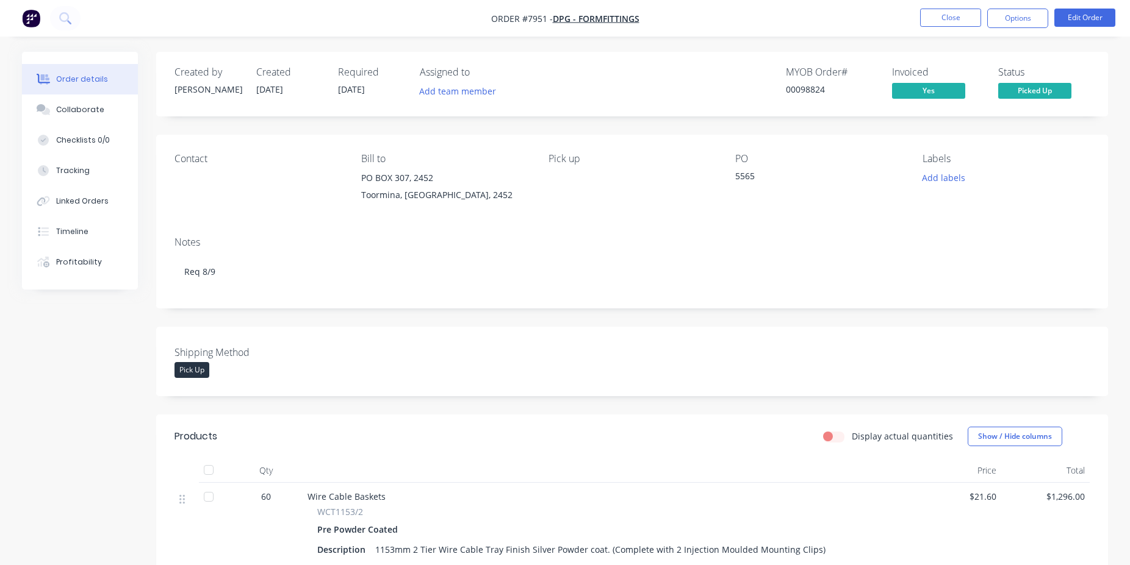
click at [51, 115] on div at bounding box center [43, 109] width 18 height 11
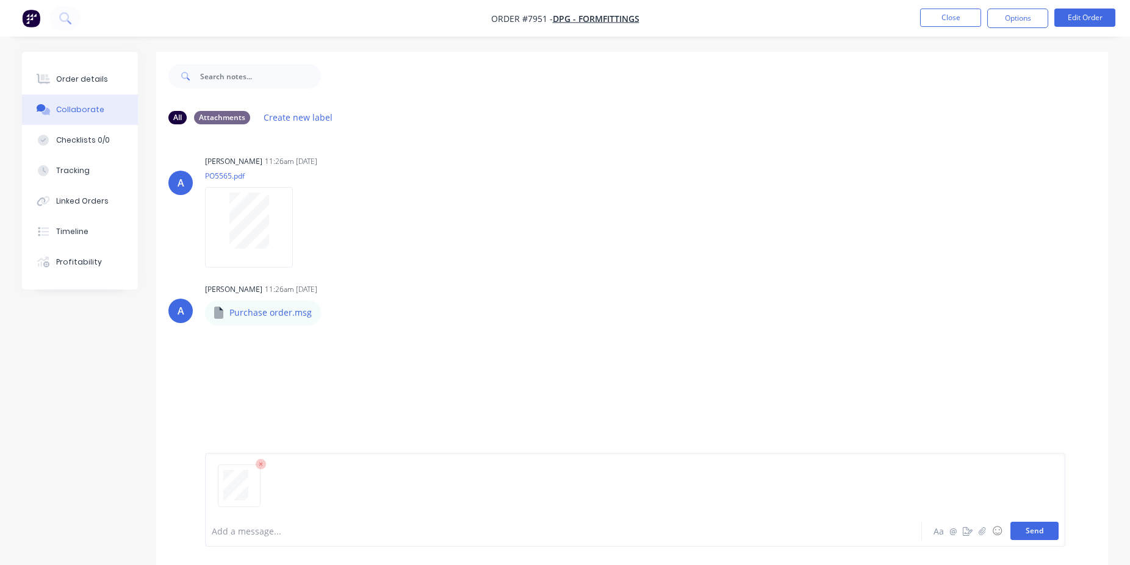
click at [1029, 532] on button "Send" at bounding box center [1034, 531] width 48 height 18
click at [956, 24] on button "Close" at bounding box center [950, 18] width 61 height 18
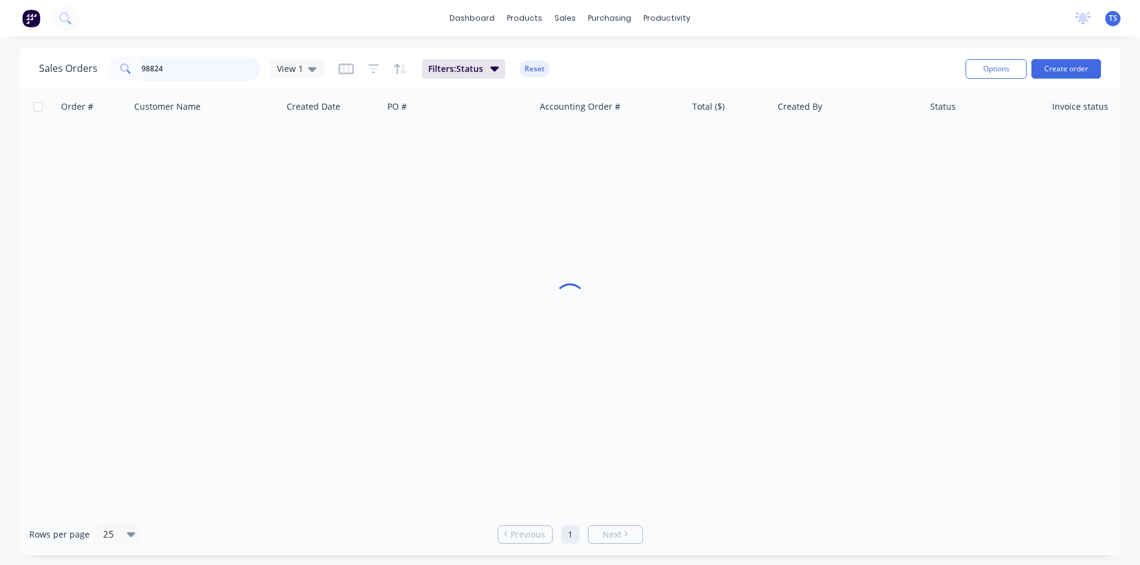
click at [182, 68] on input "98824" at bounding box center [200, 69] width 119 height 24
click at [182, 67] on input "98824" at bounding box center [200, 69] width 119 height 24
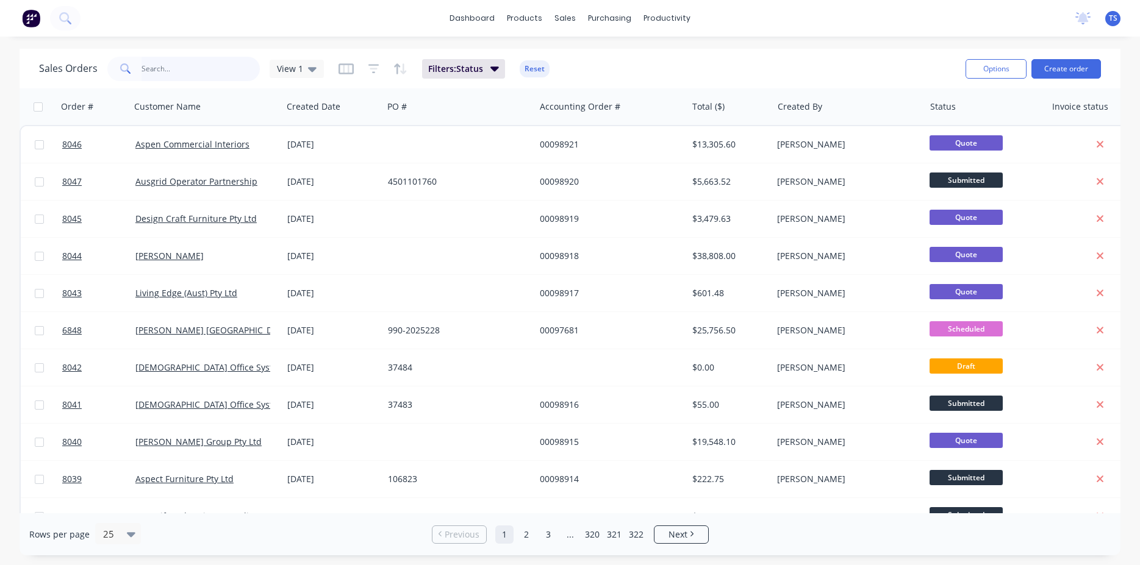
click at [216, 78] on input "text" at bounding box center [200, 69] width 119 height 24
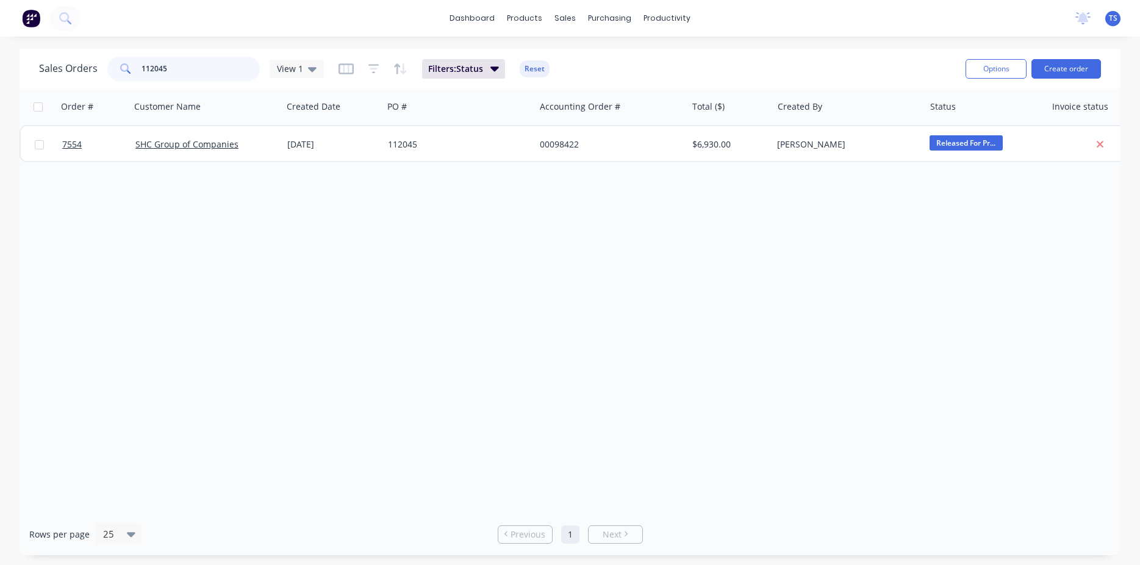
type input "112045"
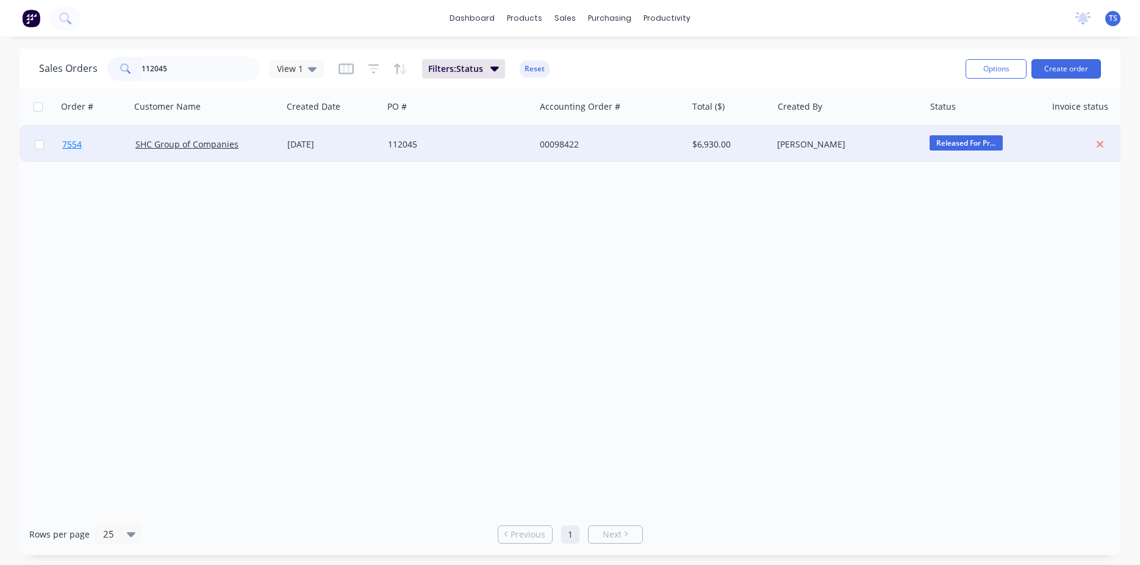
drag, startPoint x: 99, startPoint y: 163, endPoint x: 96, endPoint y: 154, distance: 9.1
click at [99, 162] on div "Order # Customer Name Created Date PO # Accounting Order # Total ($) Created By…" at bounding box center [570, 300] width 1101 height 425
click at [96, 153] on link "7554" at bounding box center [98, 144] width 73 height 37
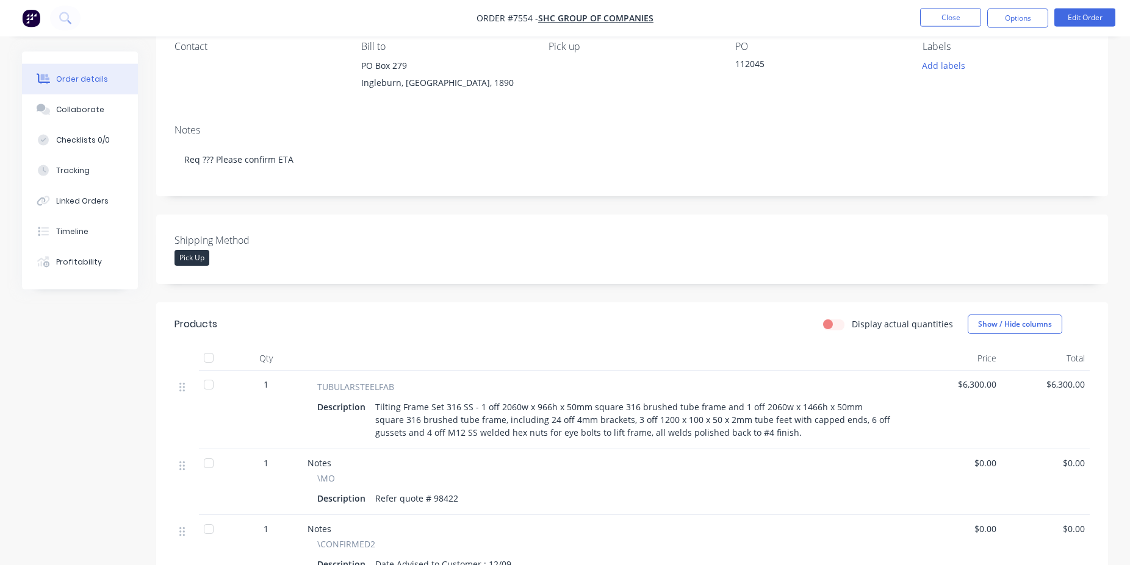
scroll to position [311, 0]
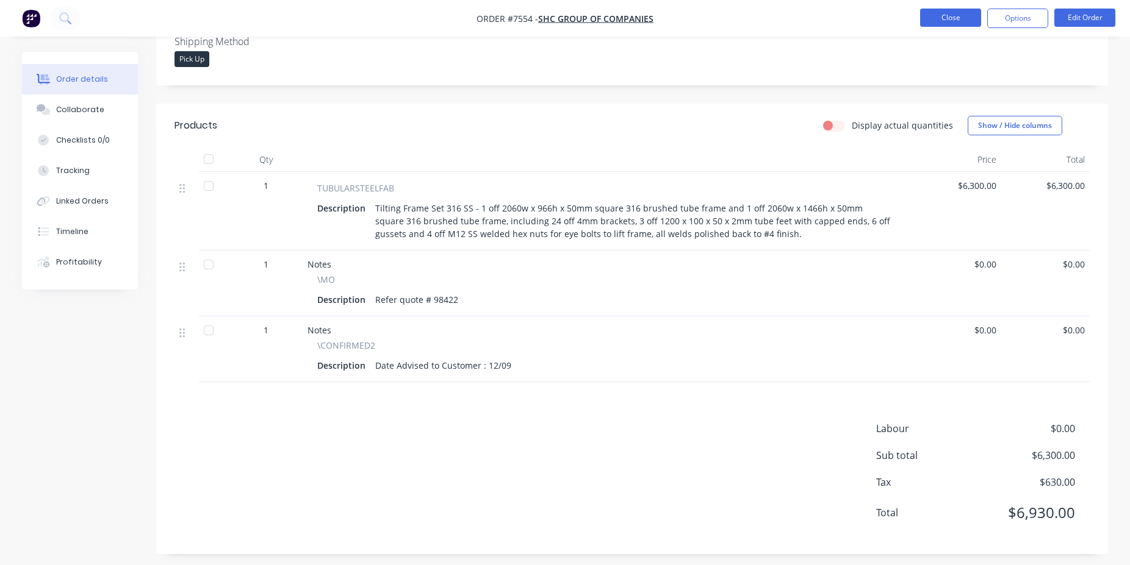
click at [945, 12] on button "Close" at bounding box center [950, 18] width 61 height 18
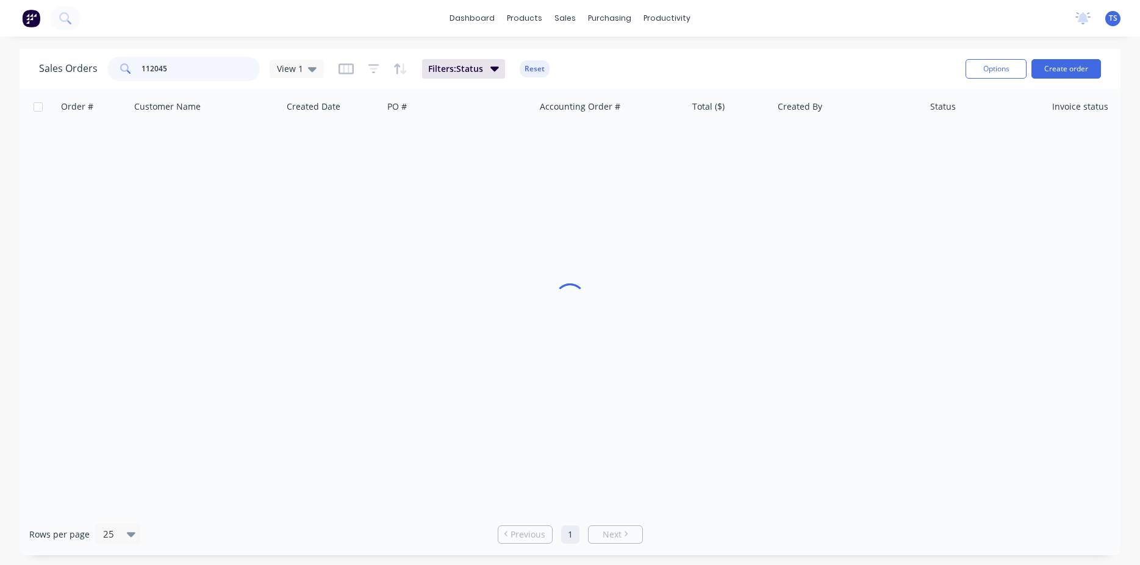
click at [198, 76] on input "112045" at bounding box center [200, 69] width 119 height 24
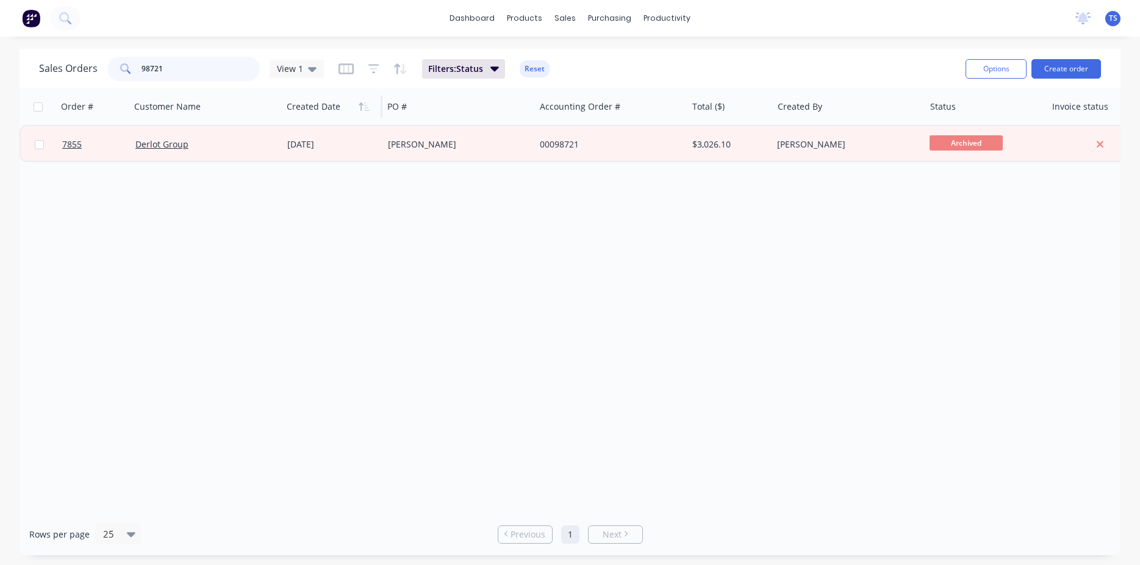
type input "98721"
click at [363, 116] on div at bounding box center [330, 107] width 87 height 24
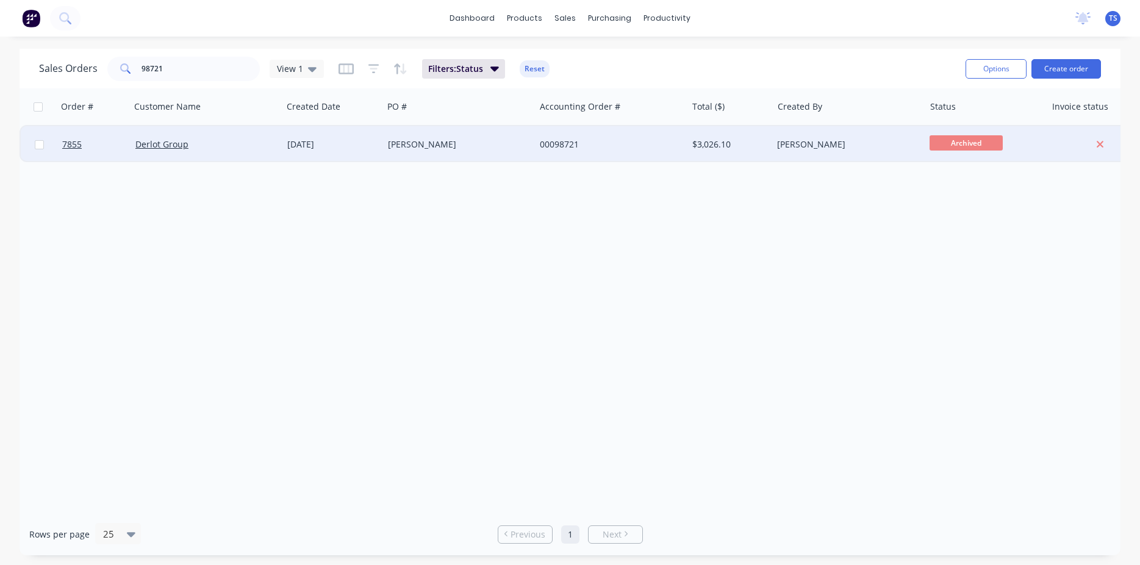
click at [367, 145] on div "[DATE]" at bounding box center [332, 144] width 91 height 12
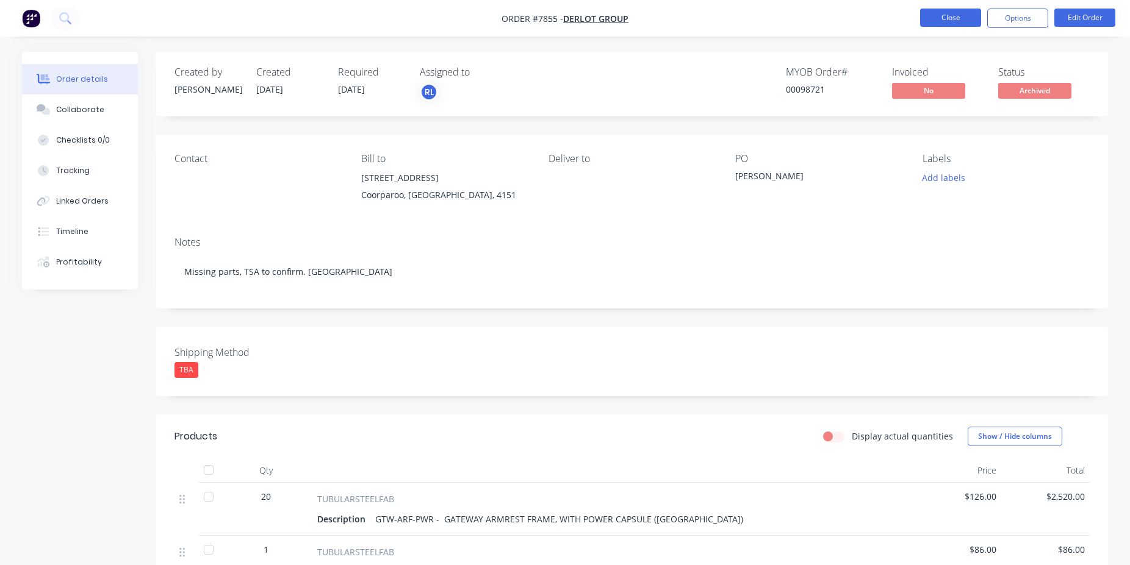
click at [969, 15] on button "Close" at bounding box center [950, 18] width 61 height 18
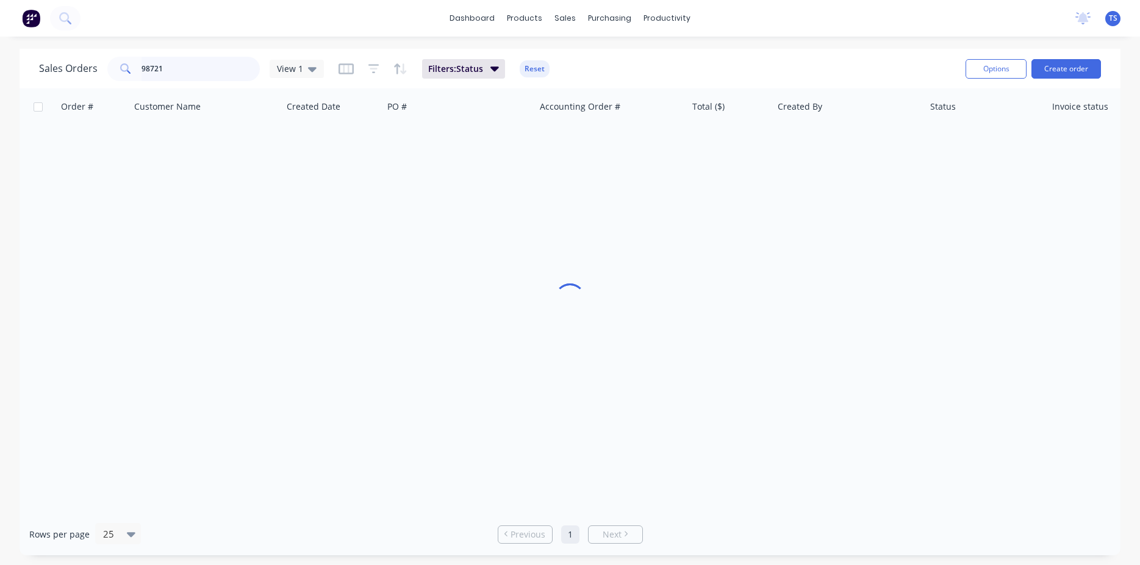
click at [223, 73] on input "98721" at bounding box center [200, 69] width 119 height 24
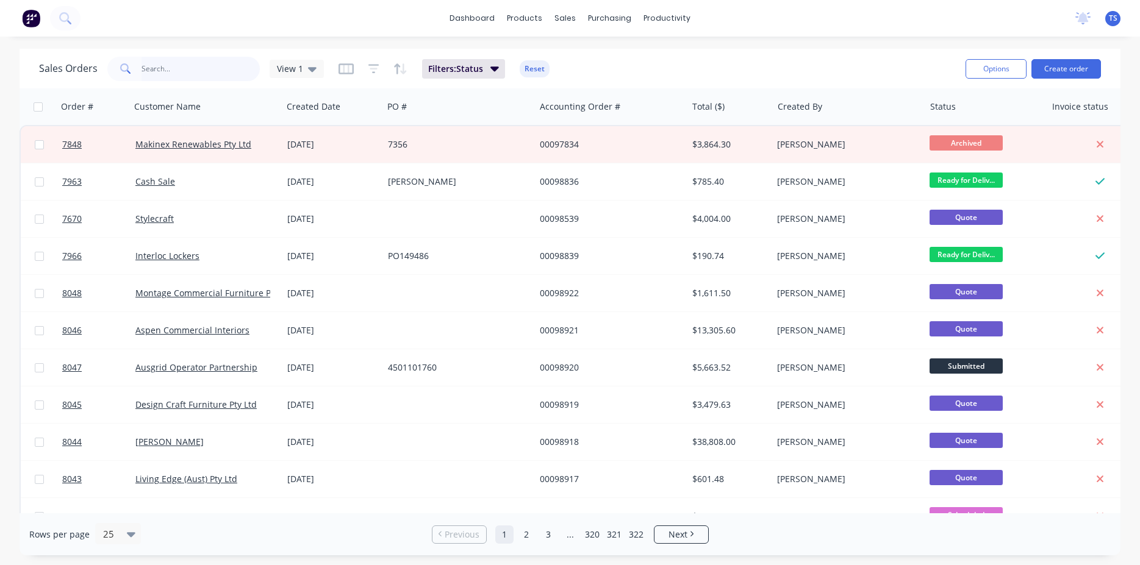
click at [172, 77] on input "text" at bounding box center [200, 69] width 119 height 24
click at [618, 74] on div "Sales Orders View 1 Filters: Status Reset" at bounding box center [497, 69] width 917 height 30
click at [193, 75] on input "text" at bounding box center [200, 69] width 119 height 24
click at [173, 71] on input "text" at bounding box center [200, 69] width 119 height 24
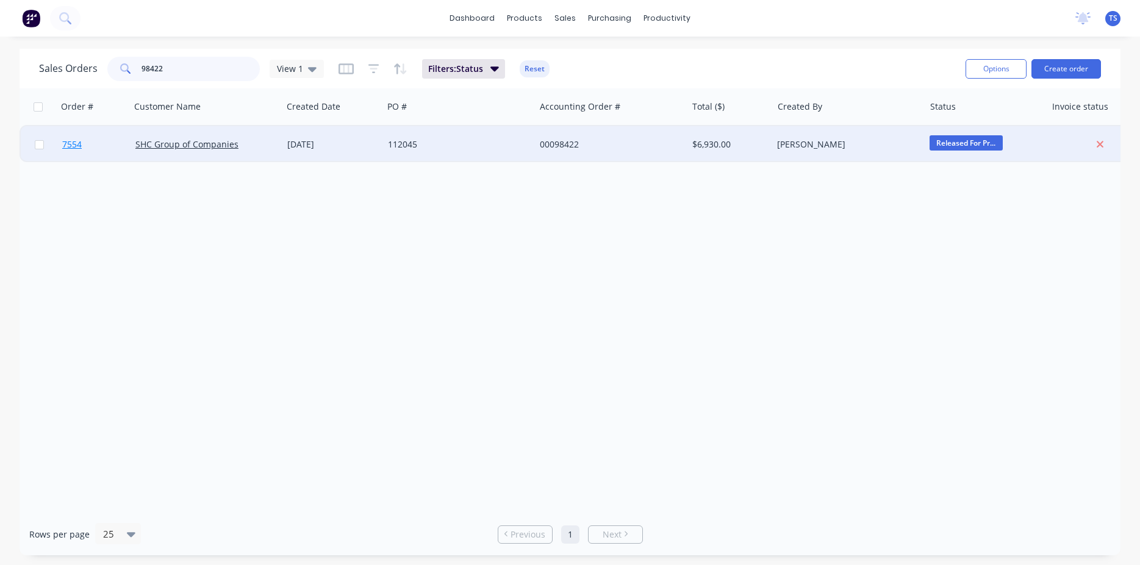
type input "98422"
click at [101, 151] on link "7554" at bounding box center [98, 144] width 73 height 37
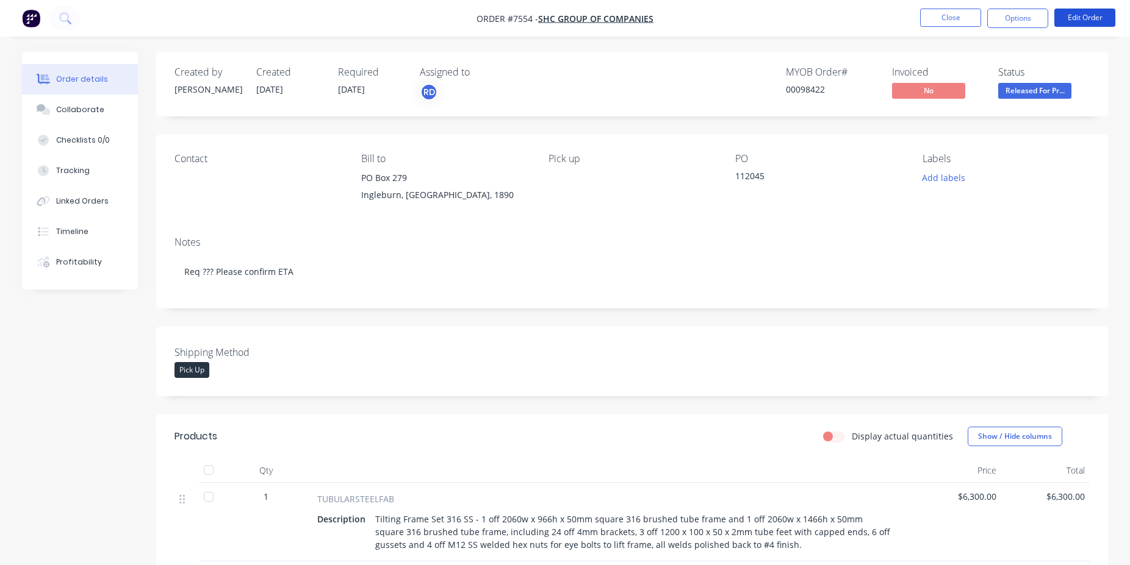
click at [1094, 24] on button "Edit Order" at bounding box center [1084, 18] width 61 height 18
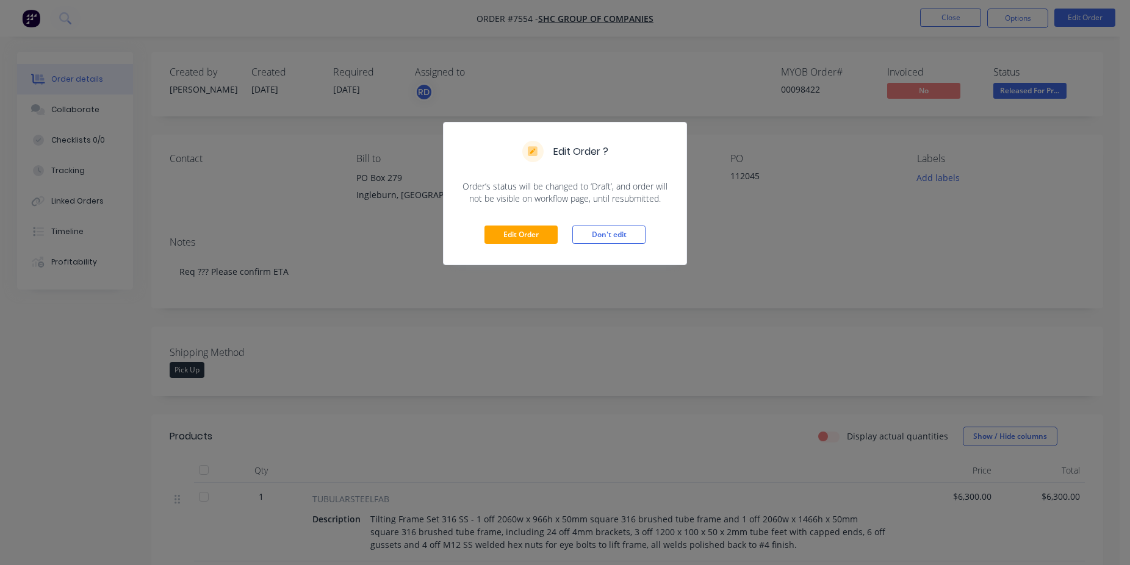
click at [509, 226] on div "Edit Order Don't edit" at bounding box center [564, 235] width 243 height 60
click at [517, 230] on button "Edit Order" at bounding box center [520, 235] width 73 height 18
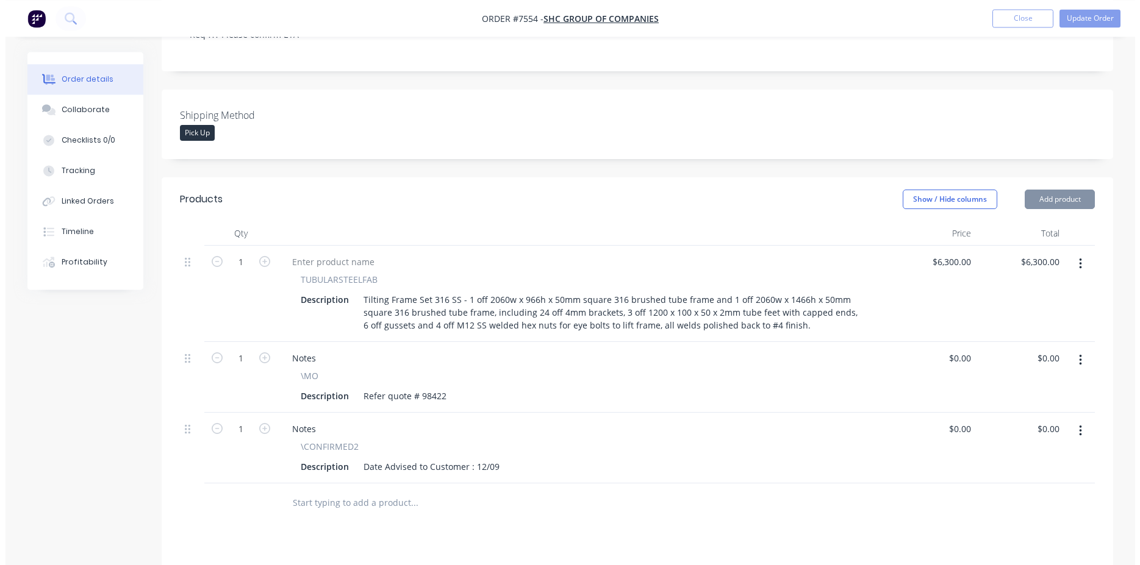
scroll to position [373, 0]
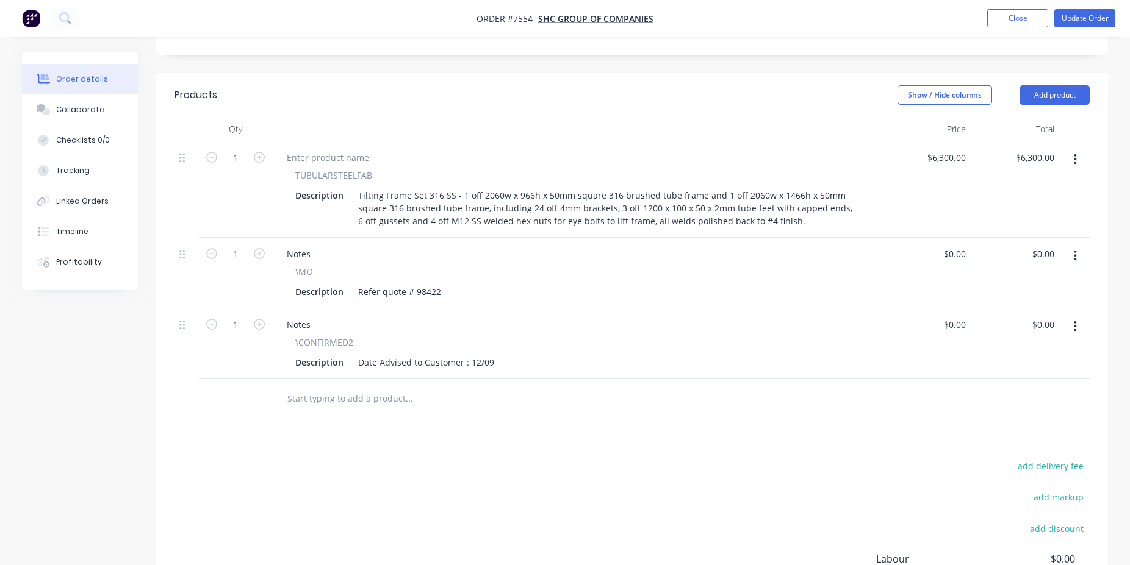
click at [380, 388] on input "text" at bounding box center [409, 399] width 244 height 24
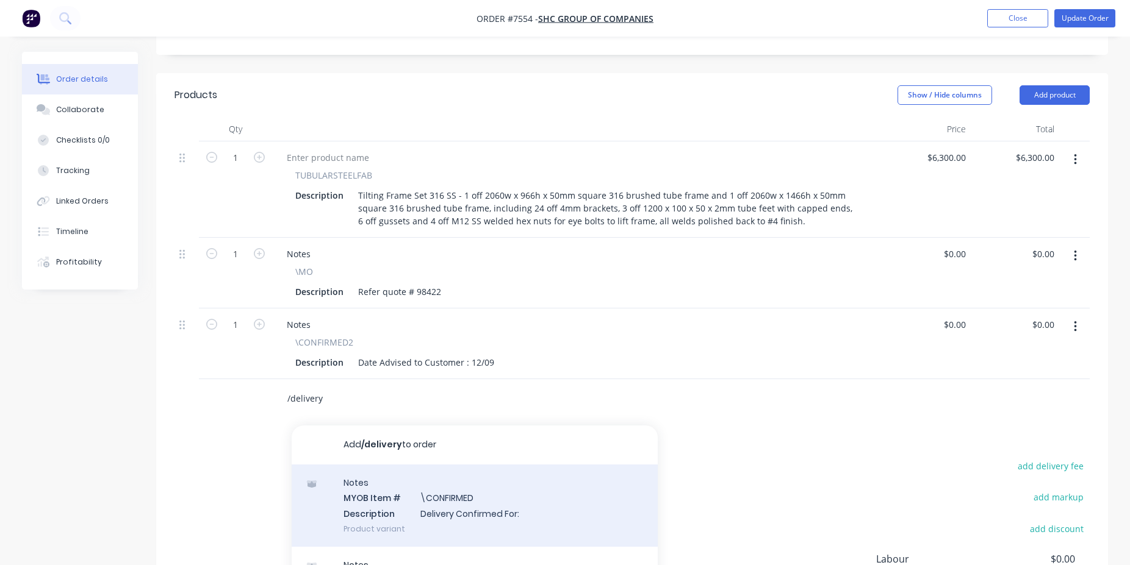
type input "/delivery"
click at [421, 468] on div "Notes MYOB Item # \CONFIRMED Description Delivery Confirmed For: Product variant" at bounding box center [475, 506] width 366 height 82
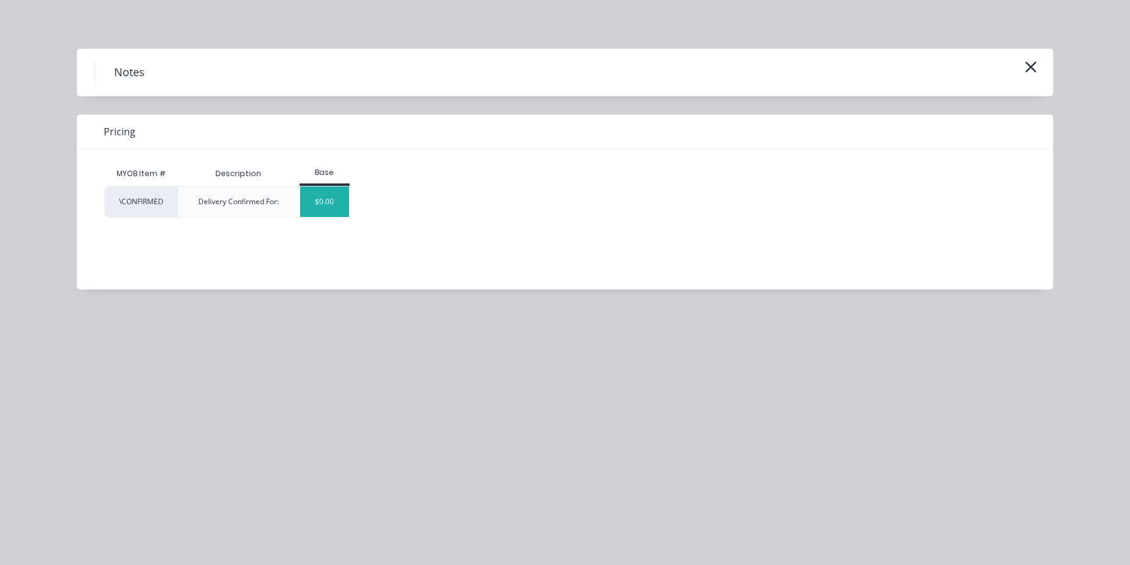
click at [343, 198] on div "$0.00" at bounding box center [324, 202] width 49 height 30
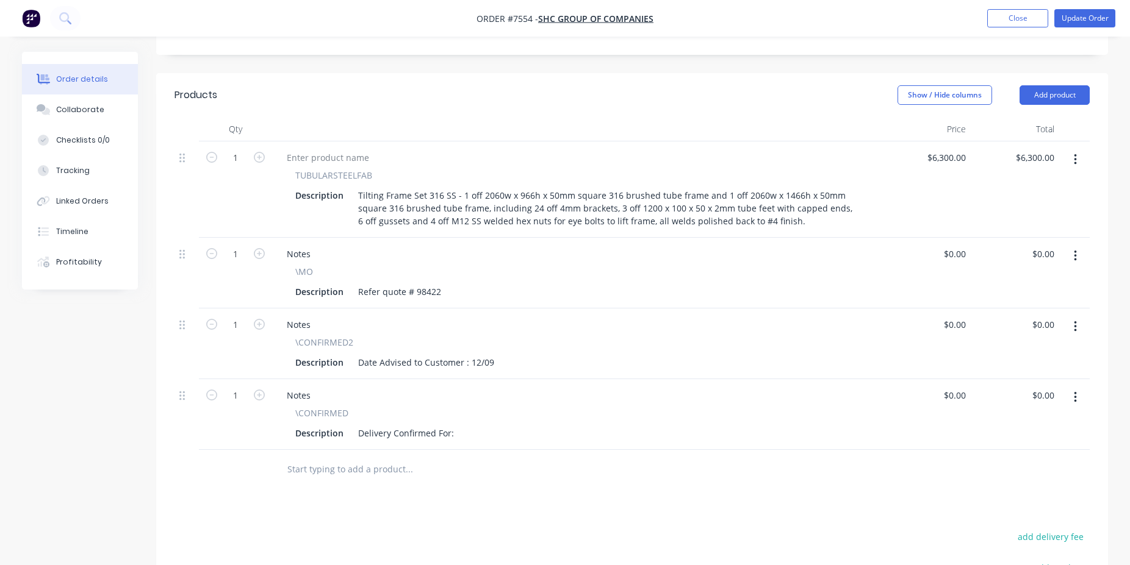
click at [457, 424] on div "Description Delivery Confirmed For:" at bounding box center [574, 433] width 568 height 18
click at [453, 424] on div "Delivery Confirmed For:" at bounding box center [406, 433] width 106 height 18
click at [1067, 316] on button "button" at bounding box center [1075, 327] width 29 height 22
click at [1006, 423] on div "Delete" at bounding box center [1031, 432] width 94 height 18
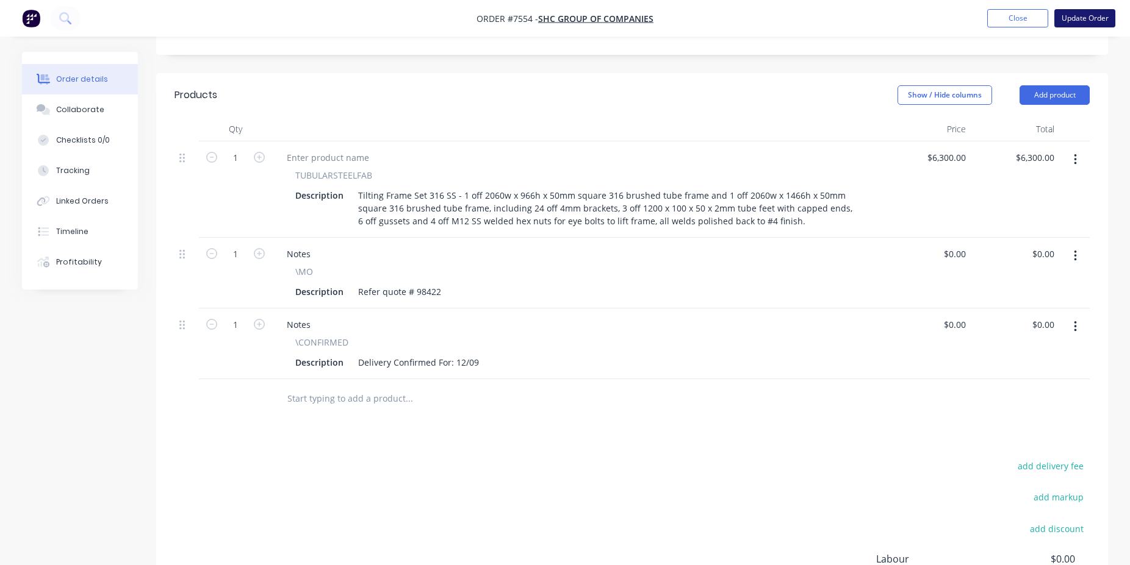
click at [1097, 24] on button "Update Order" at bounding box center [1084, 18] width 61 height 18
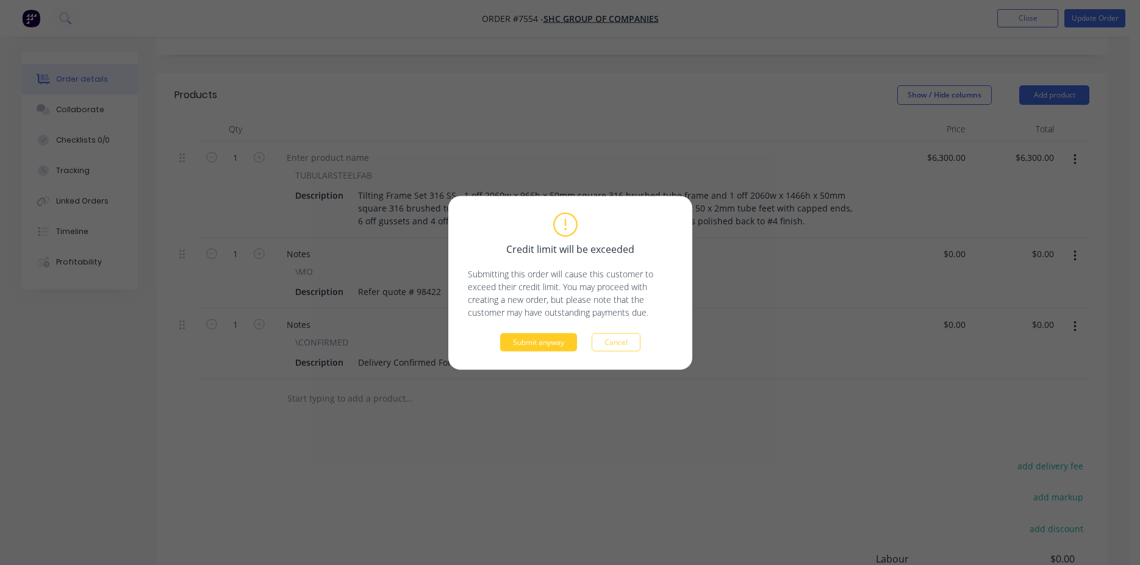
click at [565, 340] on button "Submit anyway" at bounding box center [538, 342] width 77 height 18
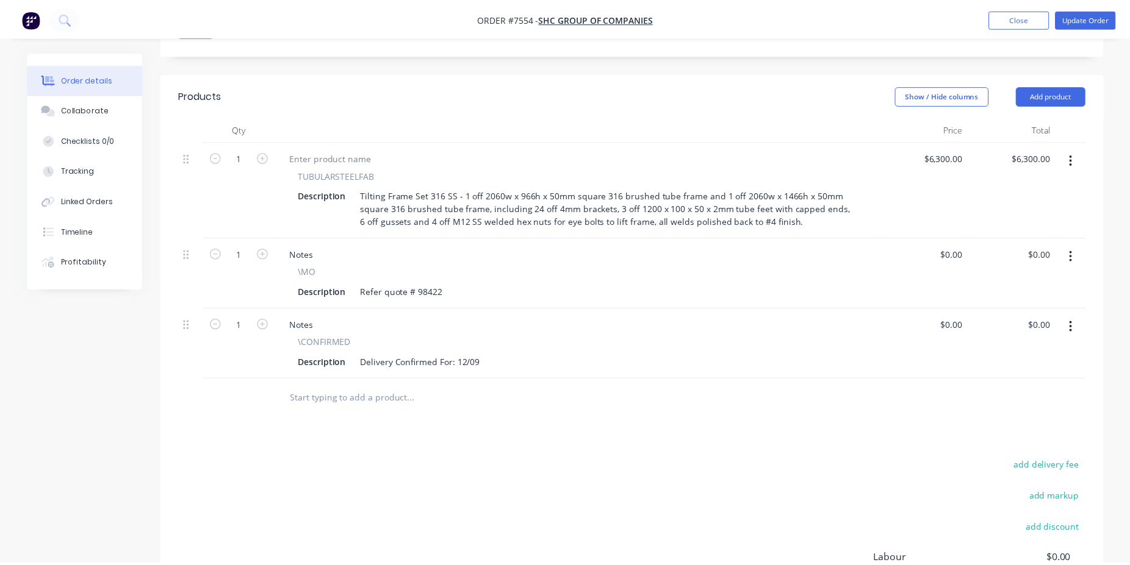
scroll to position [332, 0]
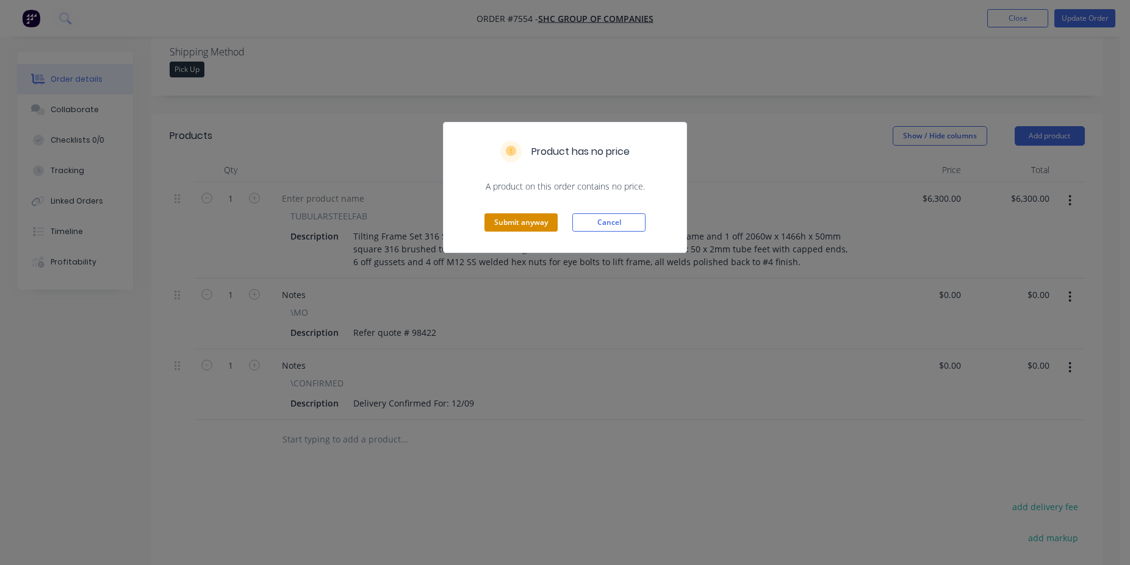
click at [518, 221] on button "Submit anyway" at bounding box center [520, 222] width 73 height 18
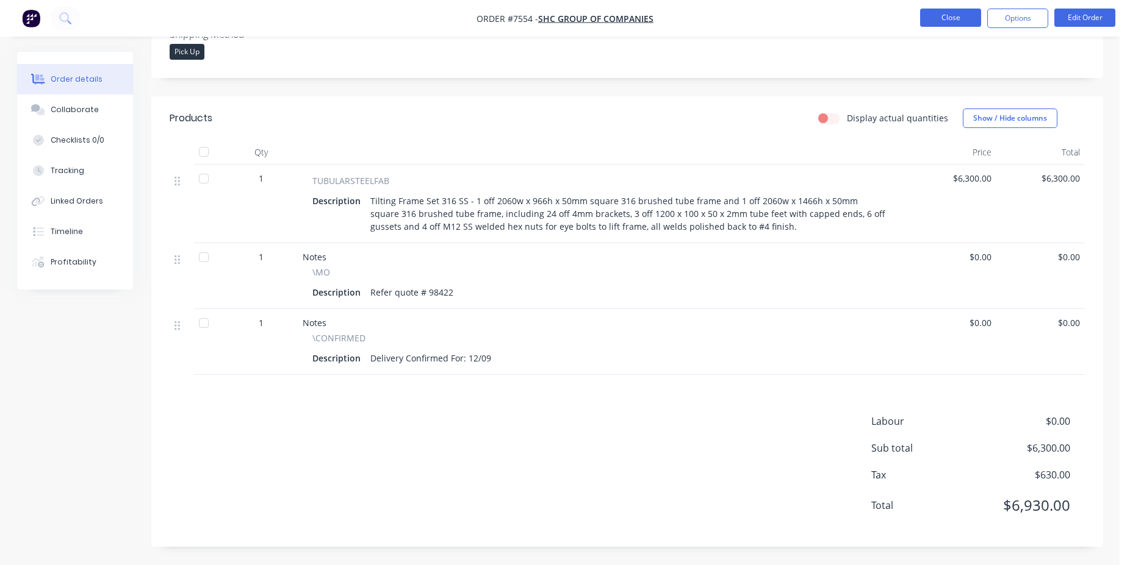
click at [958, 16] on button "Close" at bounding box center [950, 18] width 61 height 18
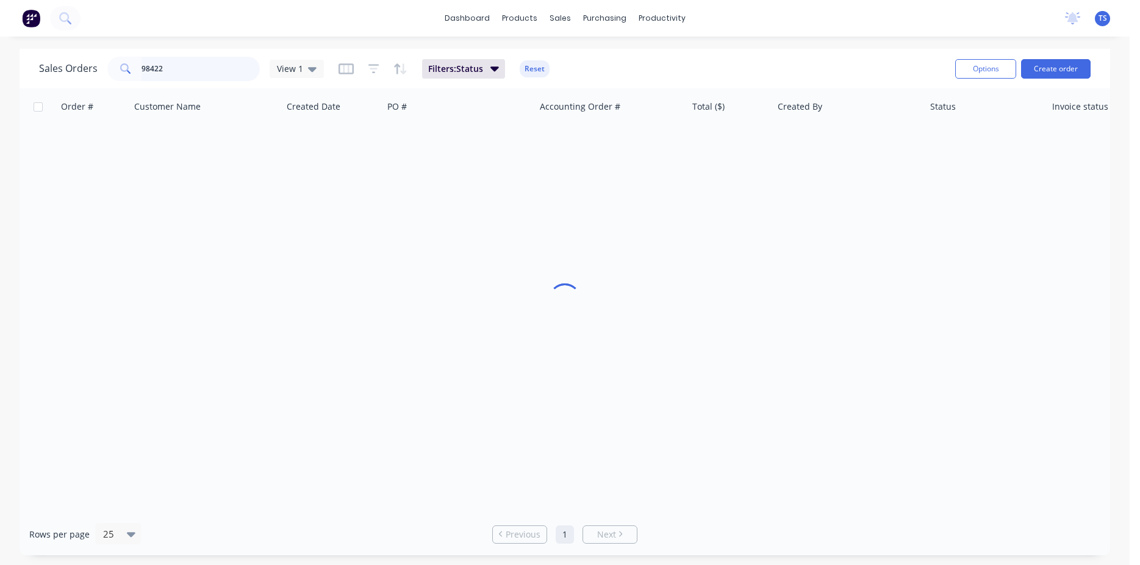
click at [196, 70] on input "98422" at bounding box center [200, 69] width 119 height 24
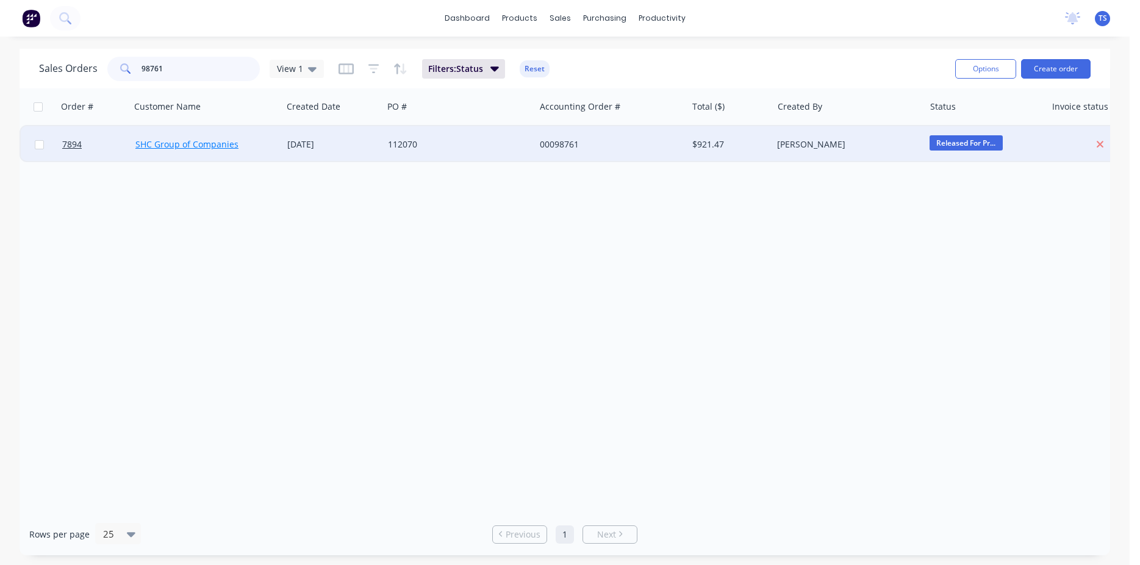
type input "98761"
click at [169, 149] on link "SHC Group of Companies" at bounding box center [186, 144] width 103 height 12
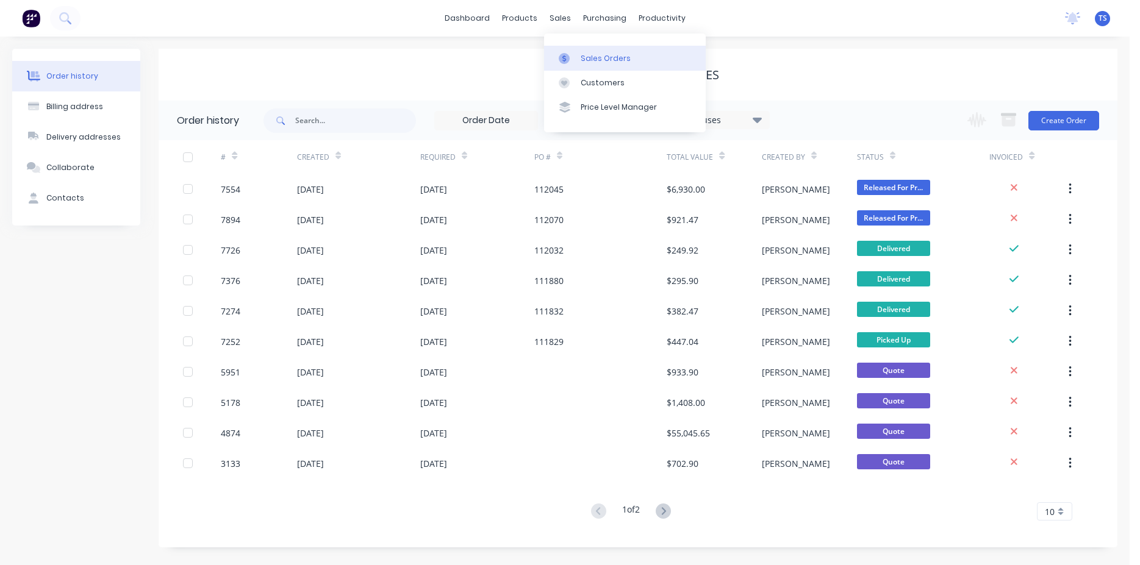
click at [590, 65] on link "Sales Orders" at bounding box center [625, 58] width 162 height 24
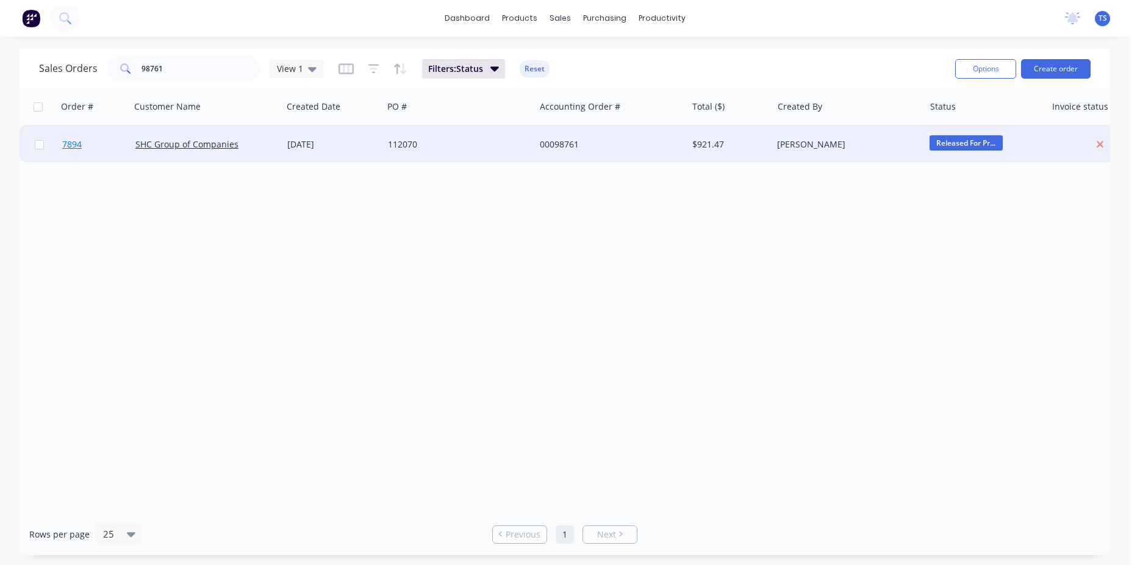
click at [106, 140] on link "7894" at bounding box center [98, 144] width 73 height 37
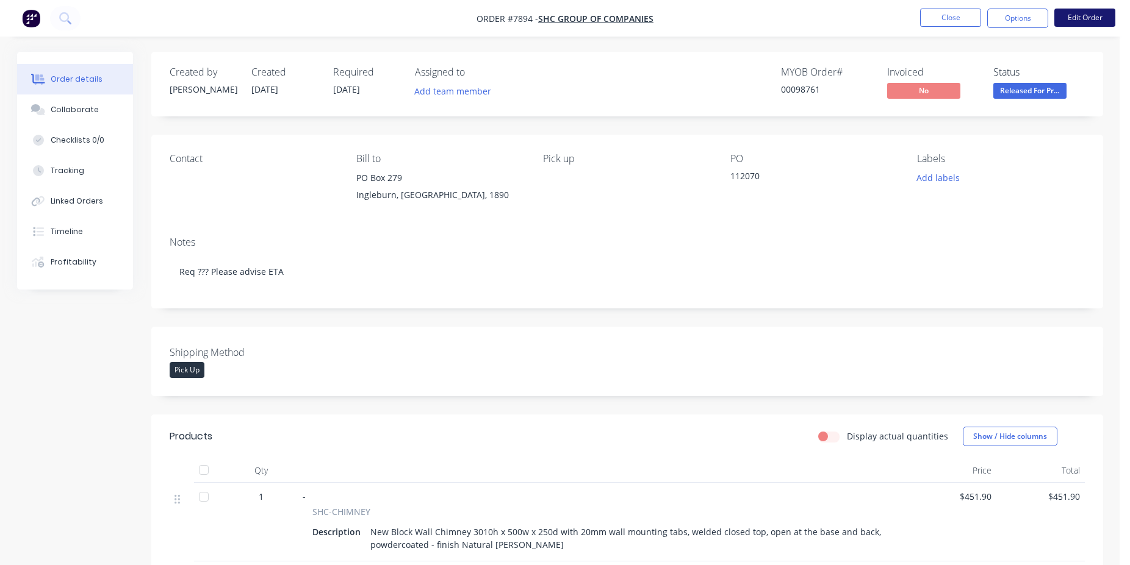
click at [1078, 17] on button "Edit Order" at bounding box center [1084, 18] width 61 height 18
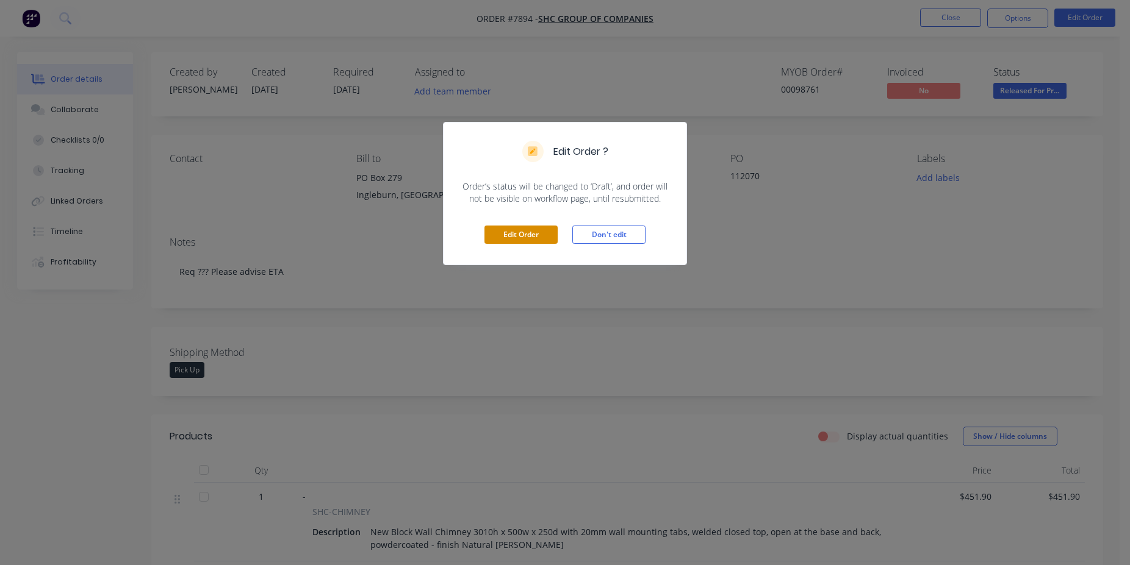
click at [536, 239] on button "Edit Order" at bounding box center [520, 235] width 73 height 18
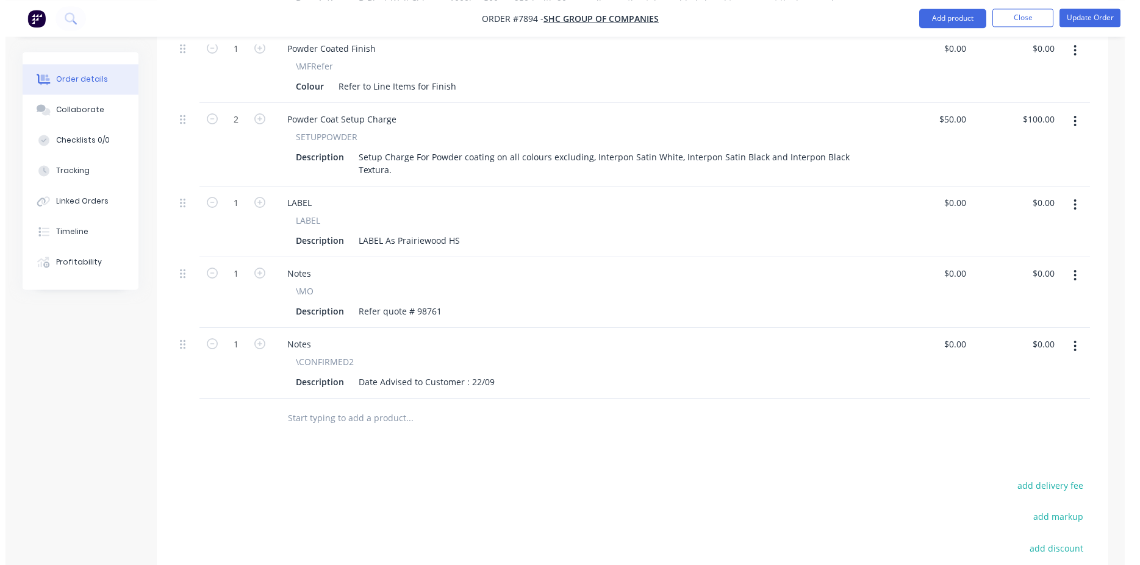
scroll to position [684, 0]
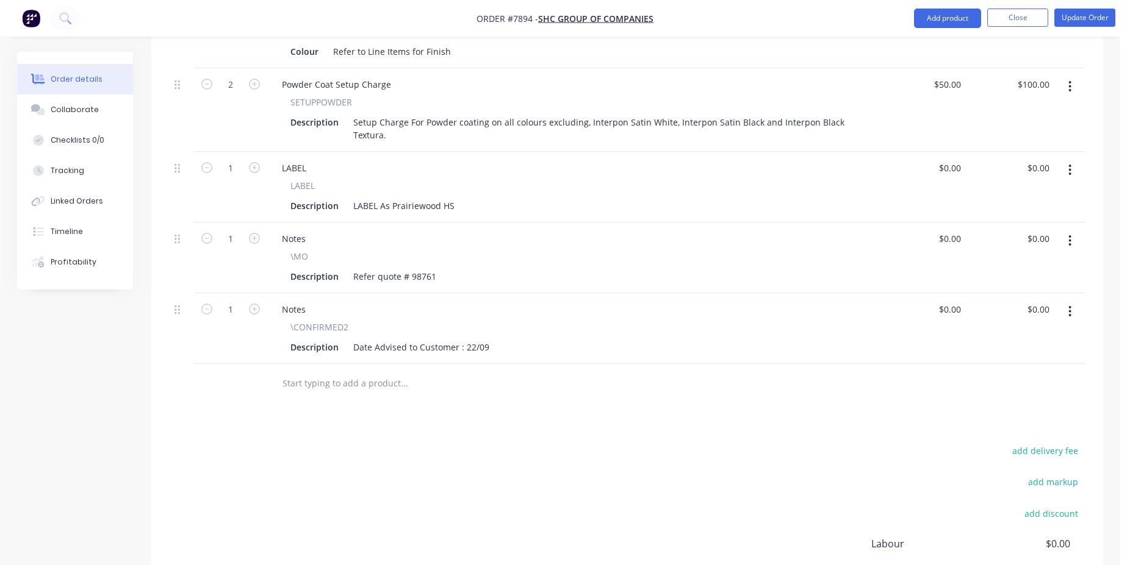
click at [376, 371] on input "text" at bounding box center [404, 383] width 244 height 24
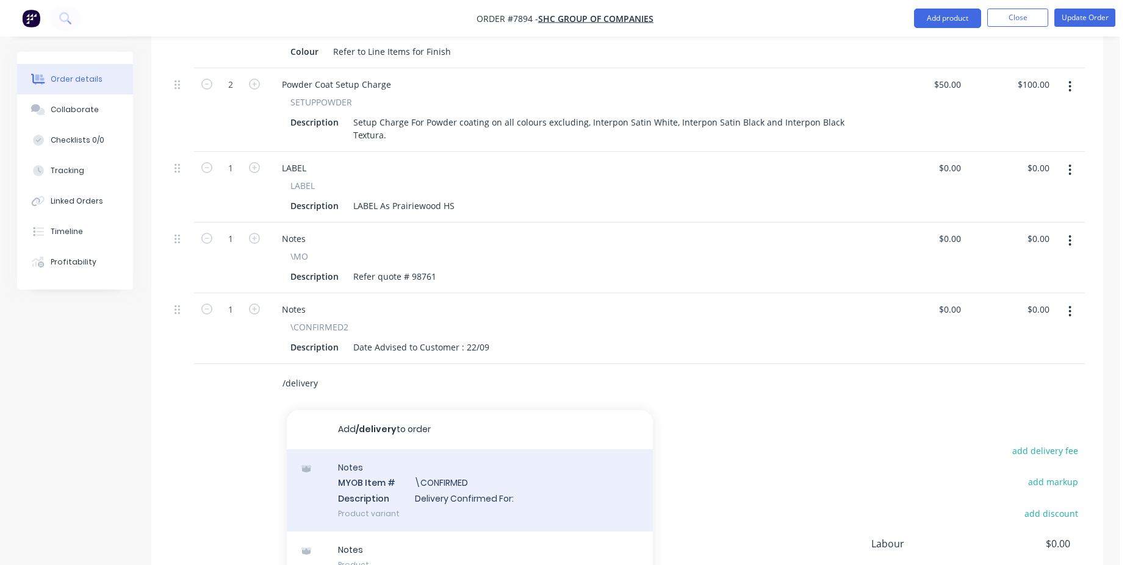
type input "/delivery"
click at [460, 454] on div "Notes MYOB Item # \CONFIRMED Description Delivery Confirmed For: Product variant" at bounding box center [470, 491] width 366 height 82
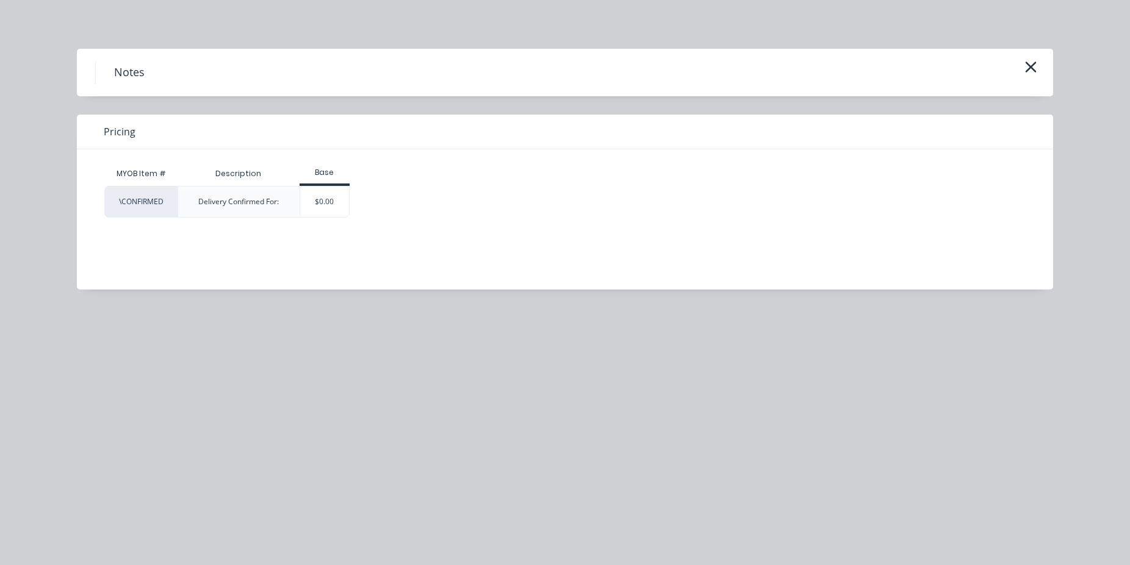
click at [331, 207] on div "$0.00" at bounding box center [324, 202] width 49 height 30
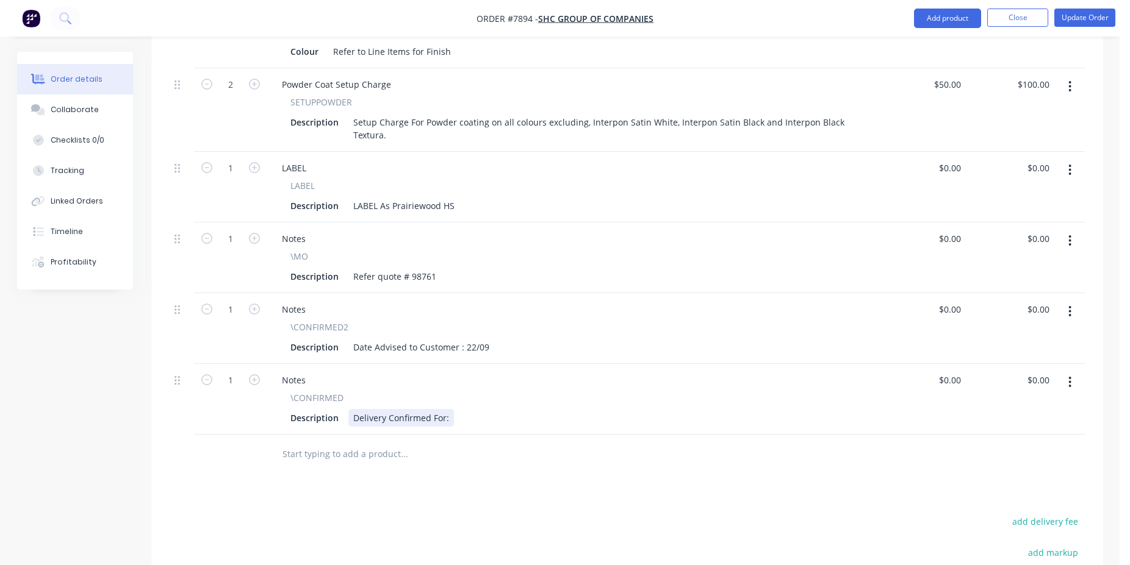
click at [448, 409] on div "Delivery Confirmed For:" at bounding box center [401, 418] width 106 height 18
click at [1072, 24] on button "Update Order" at bounding box center [1084, 18] width 61 height 18
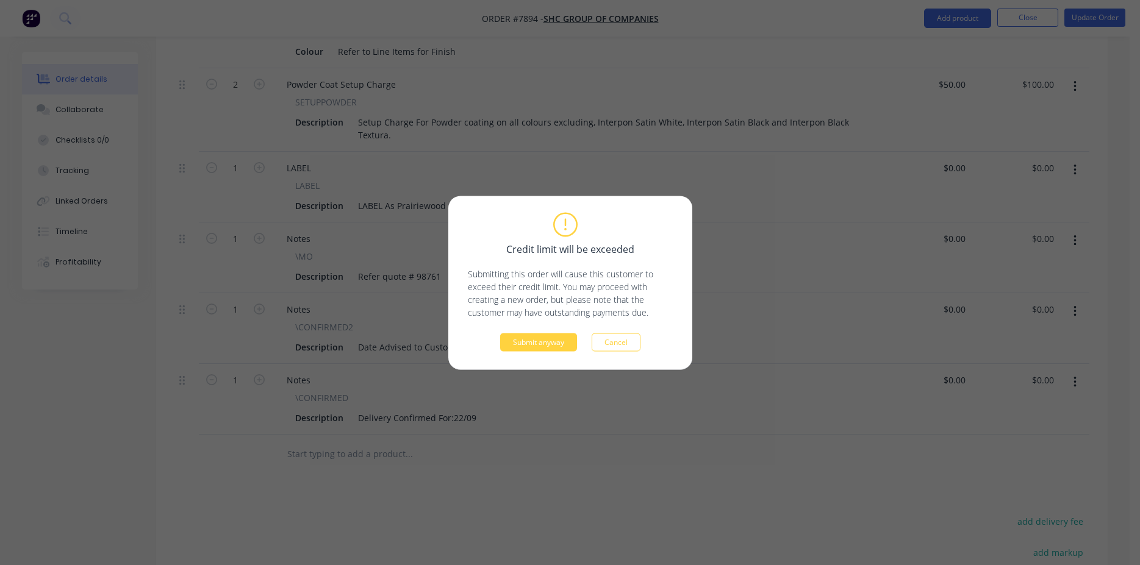
click at [493, 356] on div "Credit limit will be exceeded Submitting this order will cause this customer to…" at bounding box center [570, 283] width 244 height 174
click at [506, 354] on div "Credit limit will be exceeded Submitting this order will cause this customer to…" at bounding box center [570, 283] width 244 height 174
click at [523, 344] on button "Submit anyway" at bounding box center [538, 342] width 77 height 18
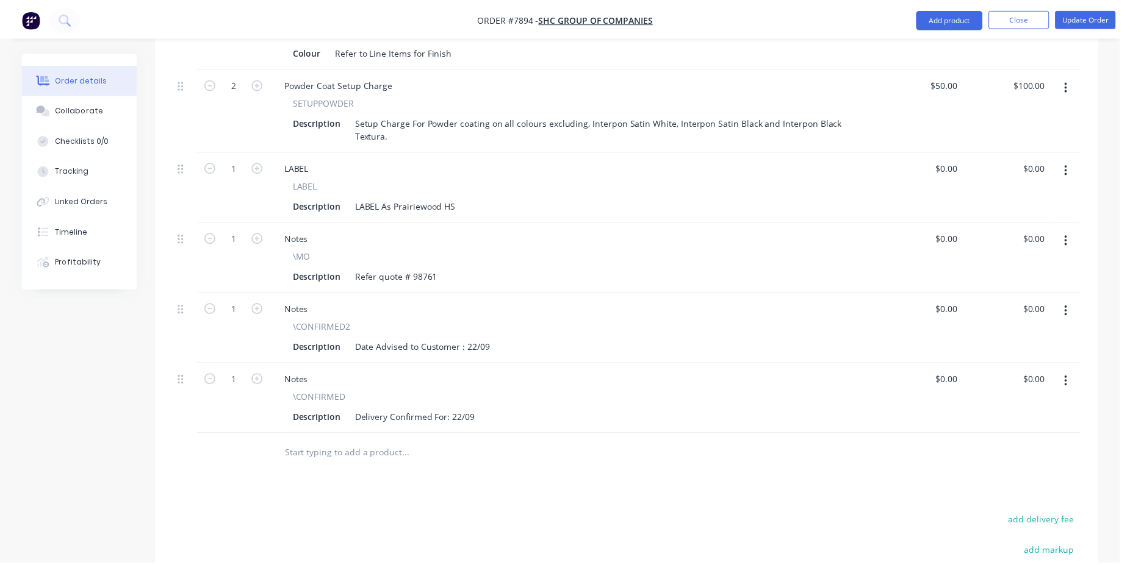
scroll to position [675, 0]
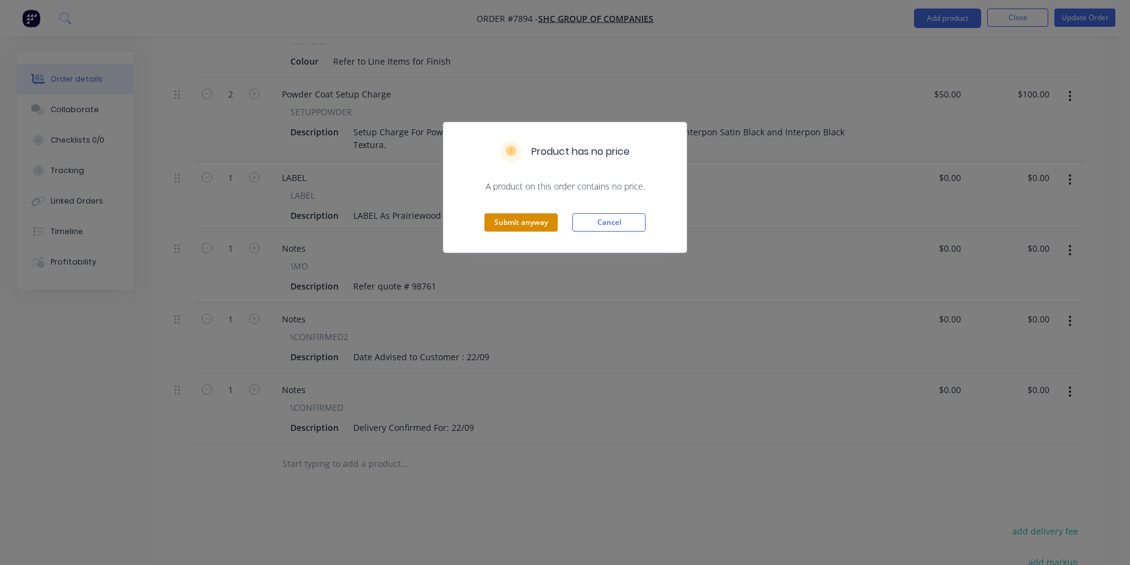
click at [521, 223] on button "Submit anyway" at bounding box center [520, 222] width 73 height 18
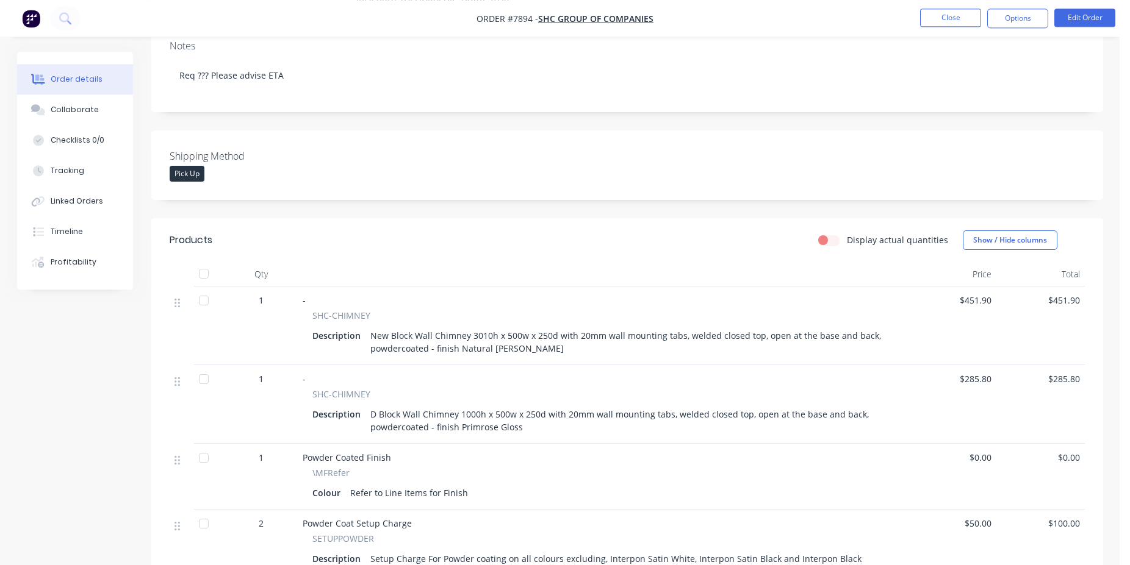
scroll to position [163, 0]
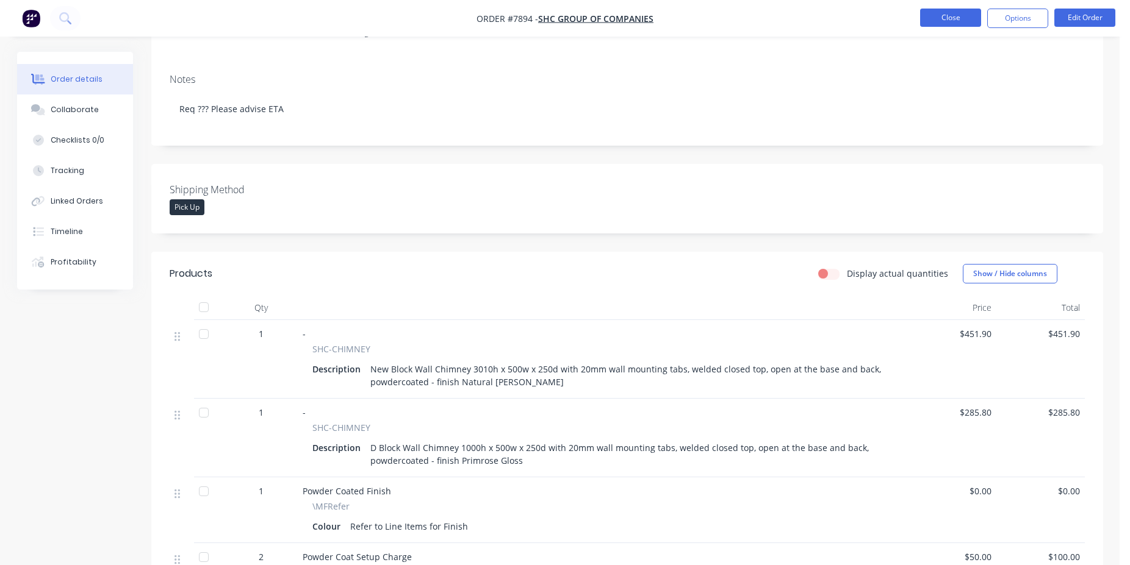
click at [939, 16] on button "Close" at bounding box center [950, 18] width 61 height 18
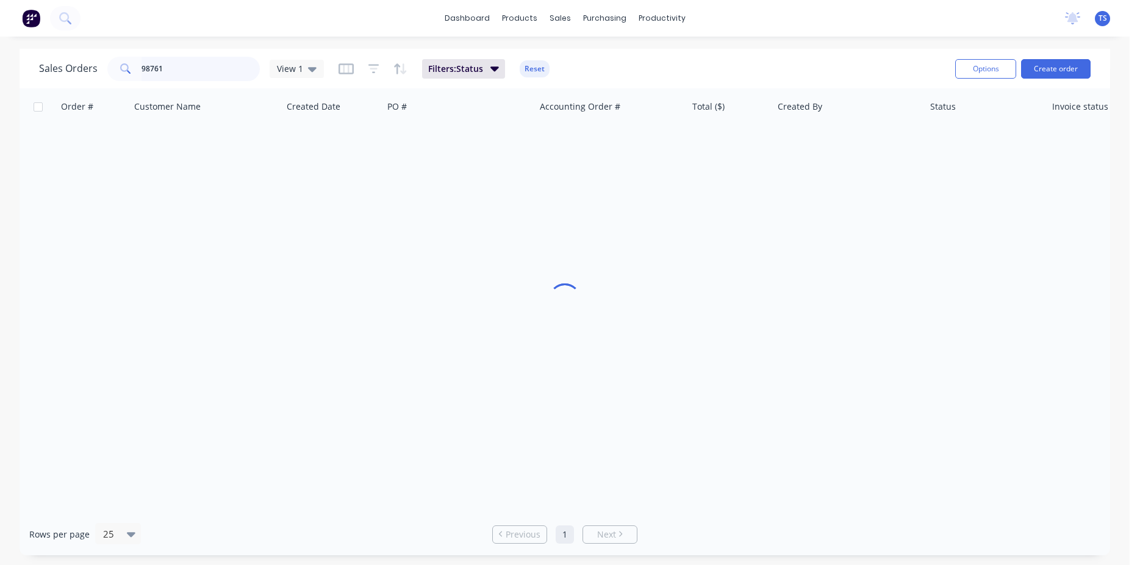
click at [212, 64] on input "98761" at bounding box center [200, 69] width 119 height 24
click at [212, 65] on input "98761" at bounding box center [200, 69] width 119 height 24
type input "98770"
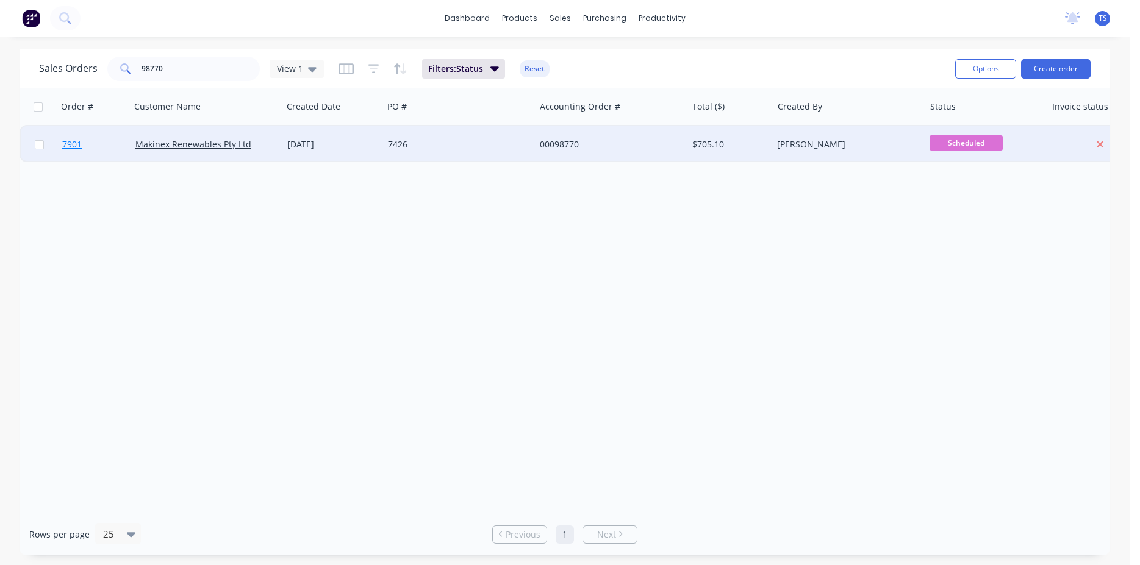
click at [83, 142] on link "7901" at bounding box center [98, 144] width 73 height 37
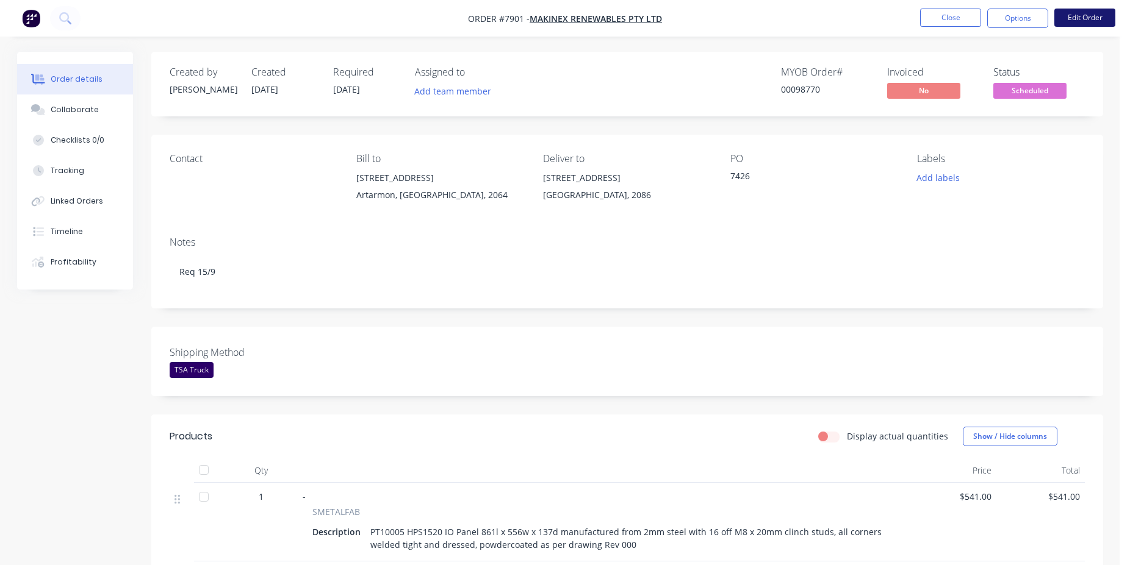
click at [1081, 18] on button "Edit Order" at bounding box center [1084, 18] width 61 height 18
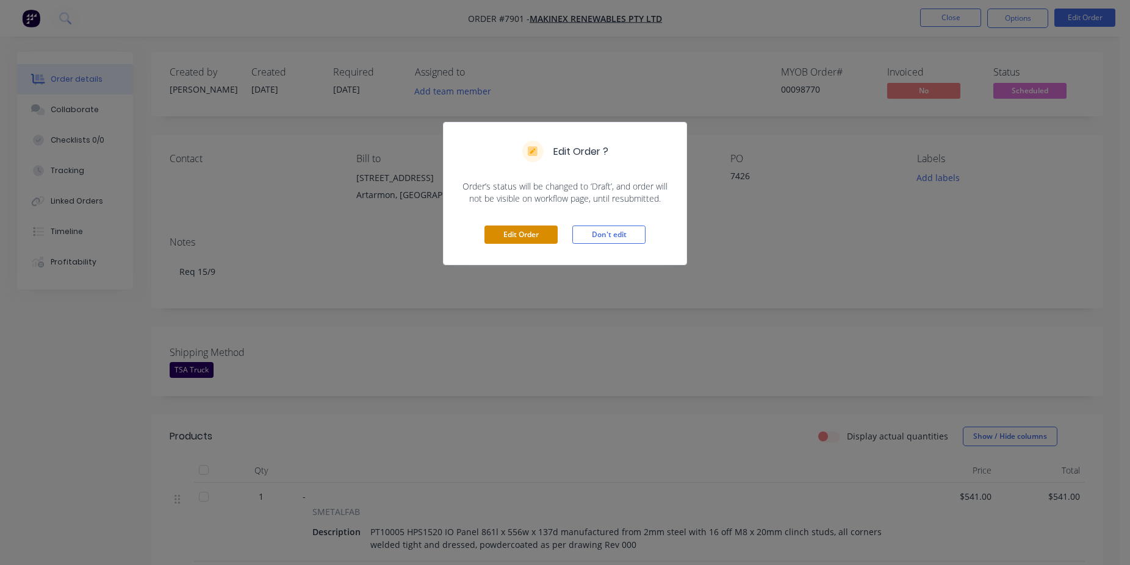
click at [509, 226] on div "Edit Order Don't edit" at bounding box center [564, 235] width 243 height 60
click at [523, 239] on button "Edit Order" at bounding box center [520, 235] width 73 height 18
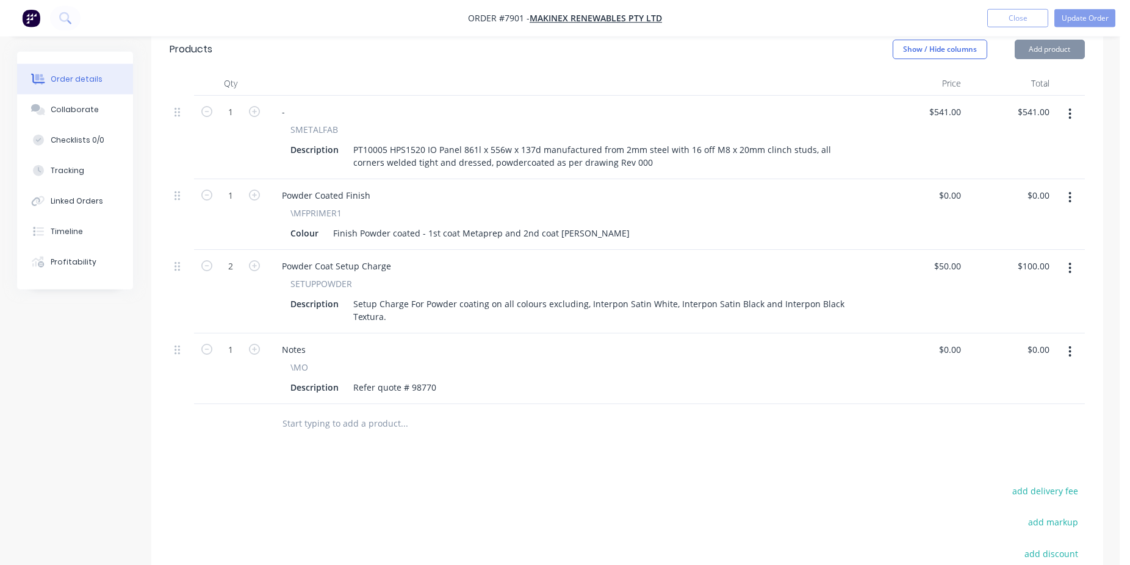
scroll to position [435, 0]
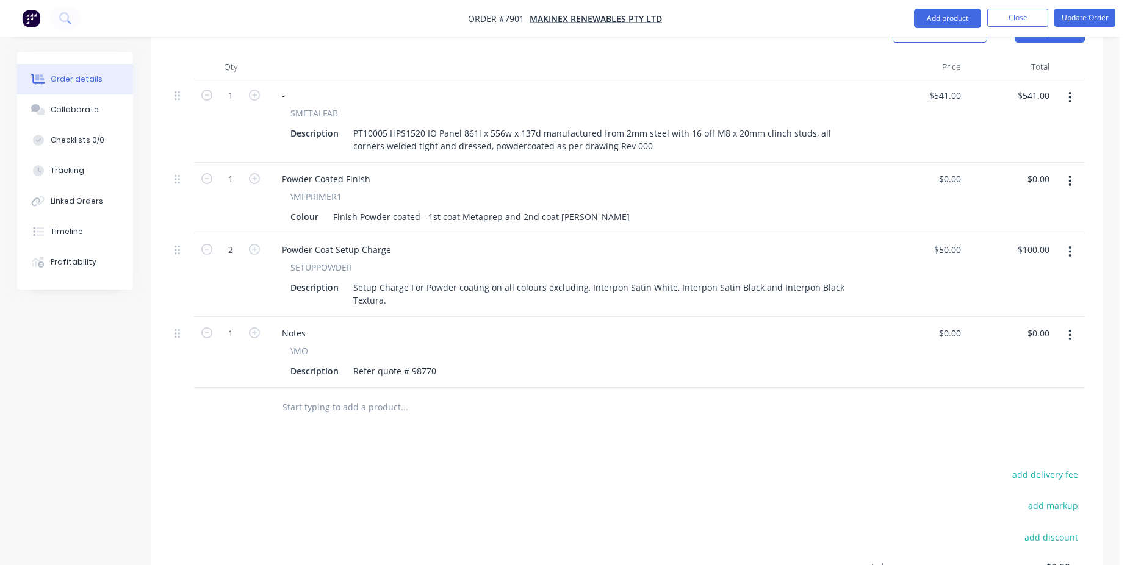
click at [391, 399] on input "text" at bounding box center [404, 407] width 244 height 24
type input "/customer"
click at [469, 500] on div "Notes MYOB Item # \CONFIRMED2 Description Date Advised to Customer : Product va…" at bounding box center [470, 514] width 366 height 82
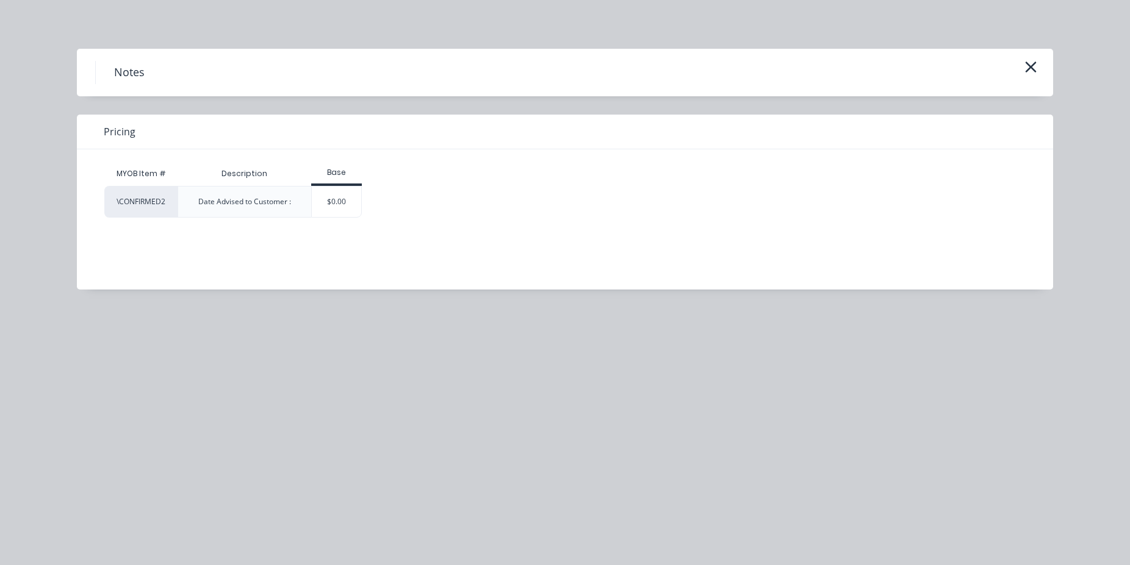
click at [316, 201] on div "$0.00" at bounding box center [336, 202] width 49 height 30
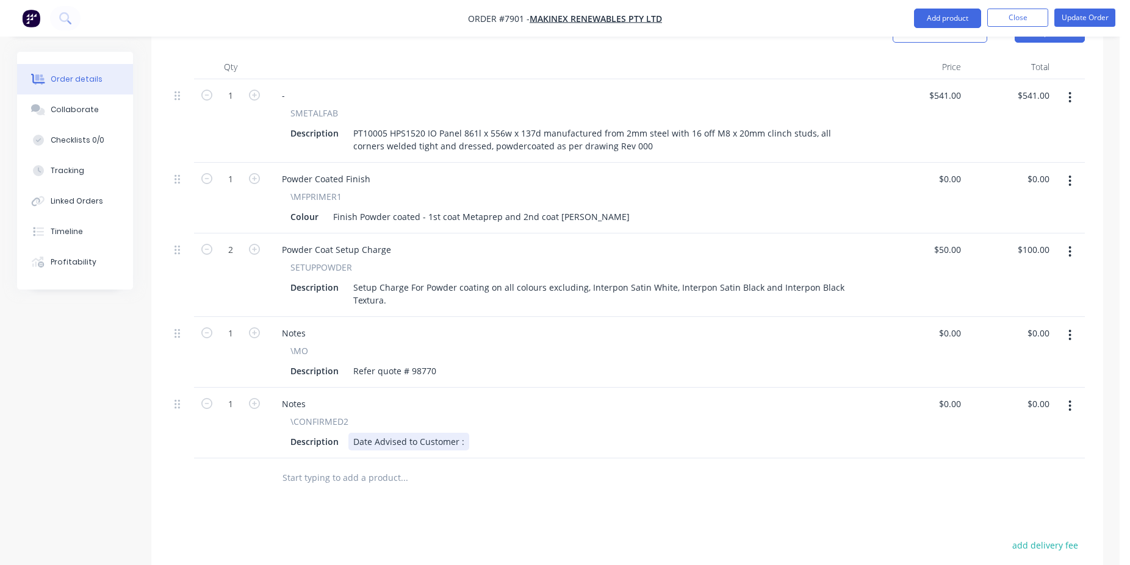
click at [462, 433] on div "Date Advised to Customer :" at bounding box center [408, 442] width 121 height 18
click at [1073, 21] on button "Update Order" at bounding box center [1084, 18] width 61 height 18
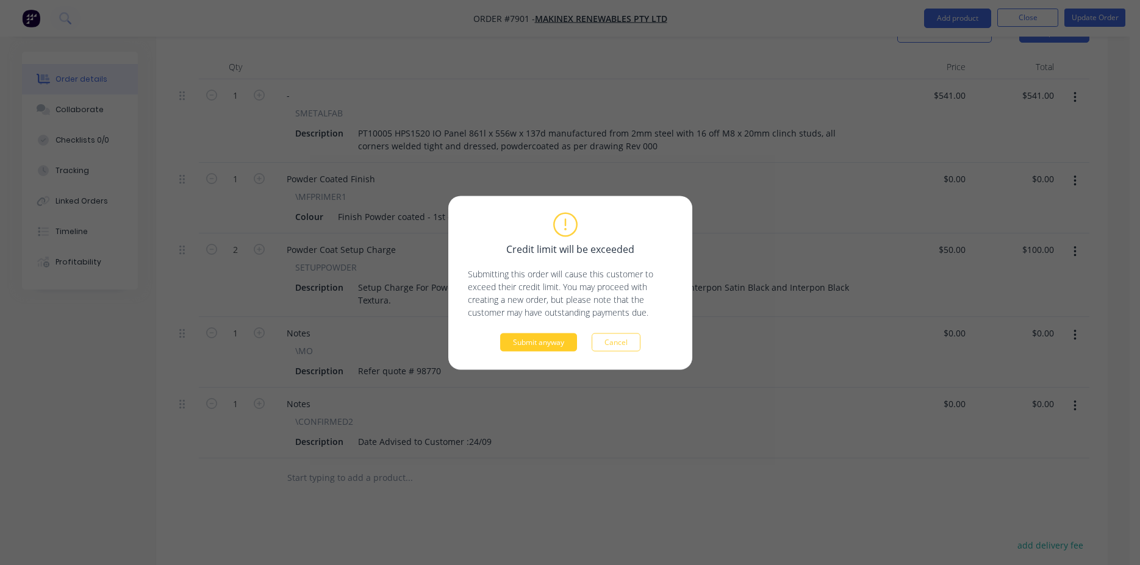
click at [515, 353] on div "Credit limit will be exceeded Submitting this order will cause this customer to…" at bounding box center [570, 283] width 244 height 174
click at [534, 346] on button "Submit anyway" at bounding box center [538, 342] width 77 height 18
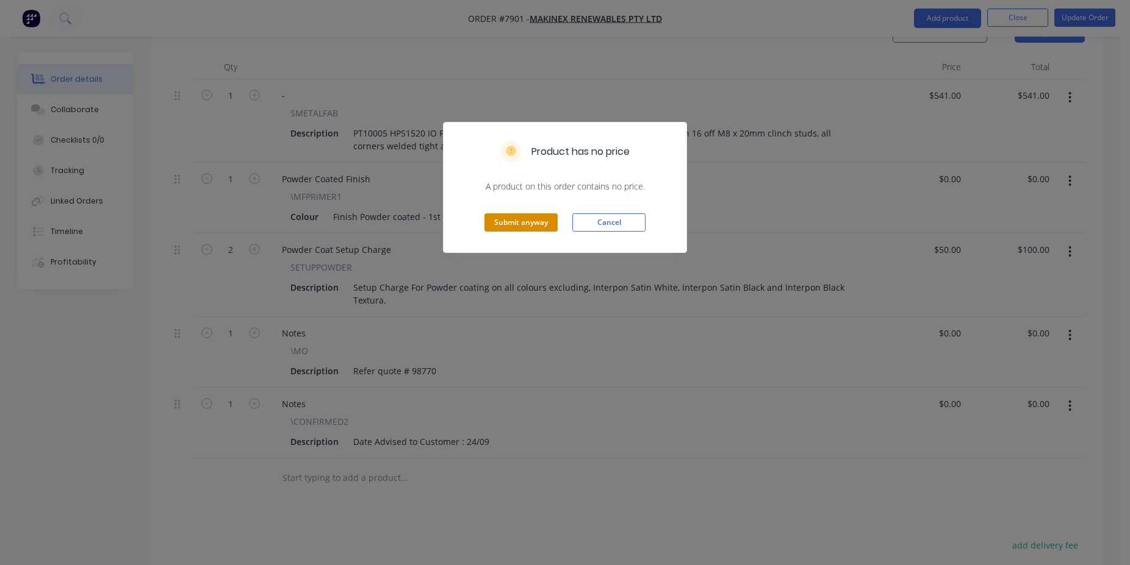
click at [514, 222] on button "Submit anyway" at bounding box center [520, 222] width 73 height 18
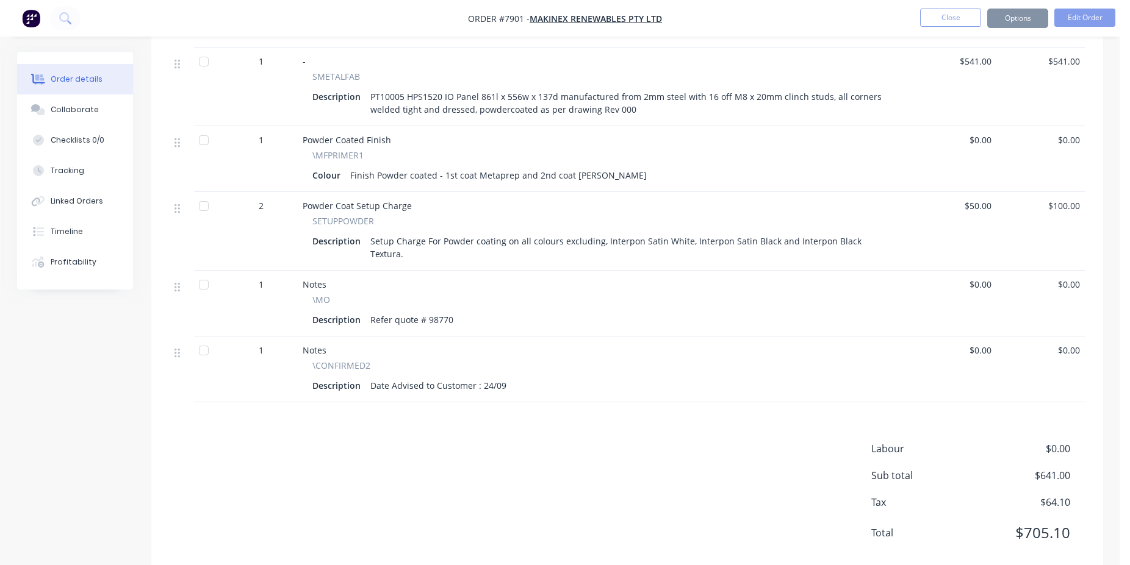
scroll to position [421, 0]
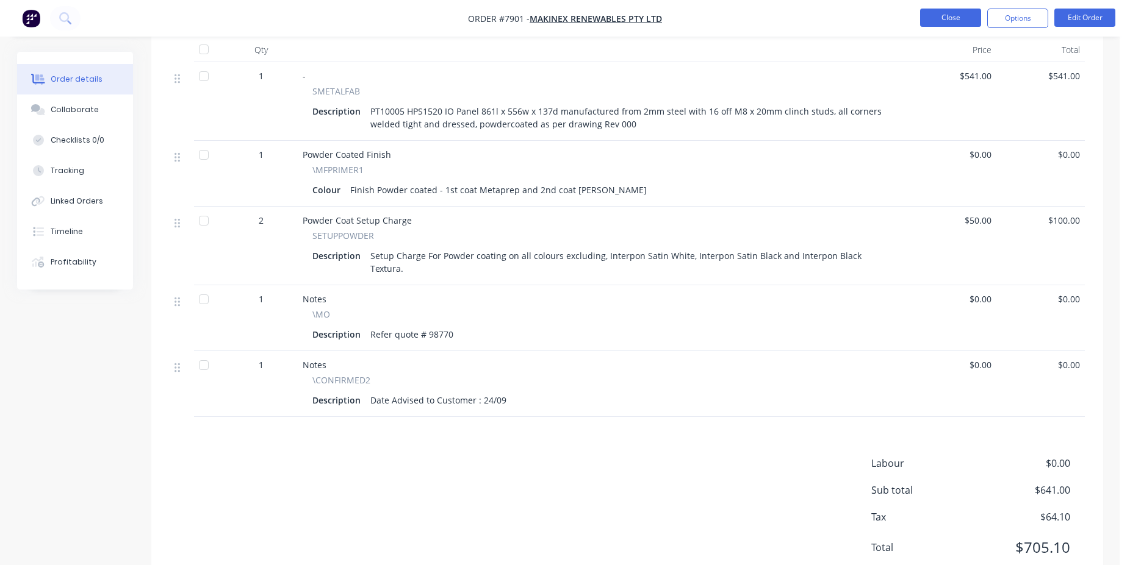
click at [926, 12] on button "Close" at bounding box center [950, 18] width 61 height 18
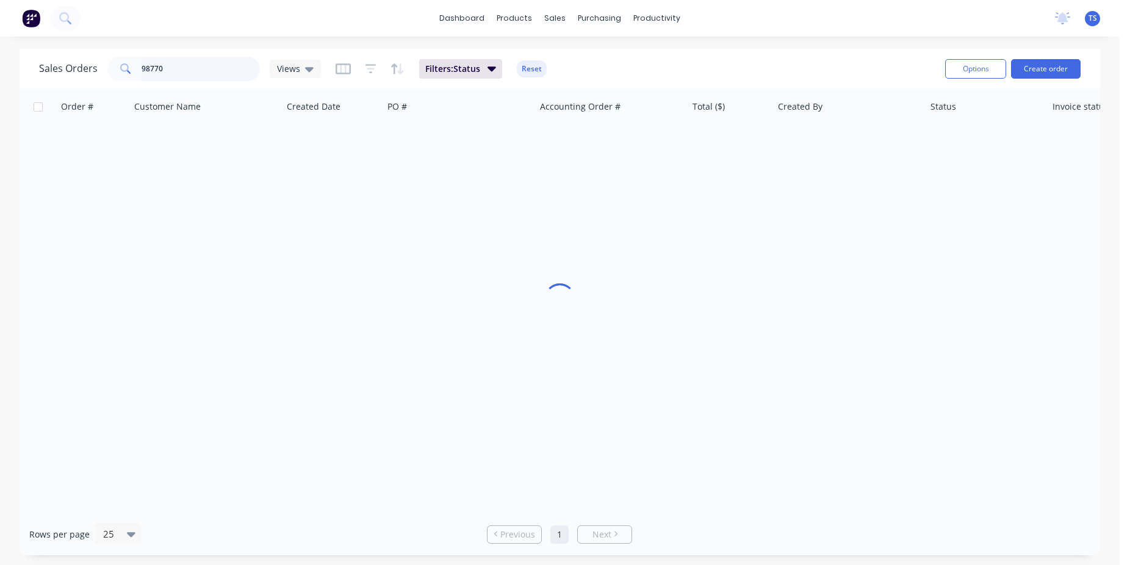
click at [212, 66] on input "98770" at bounding box center [200, 69] width 119 height 24
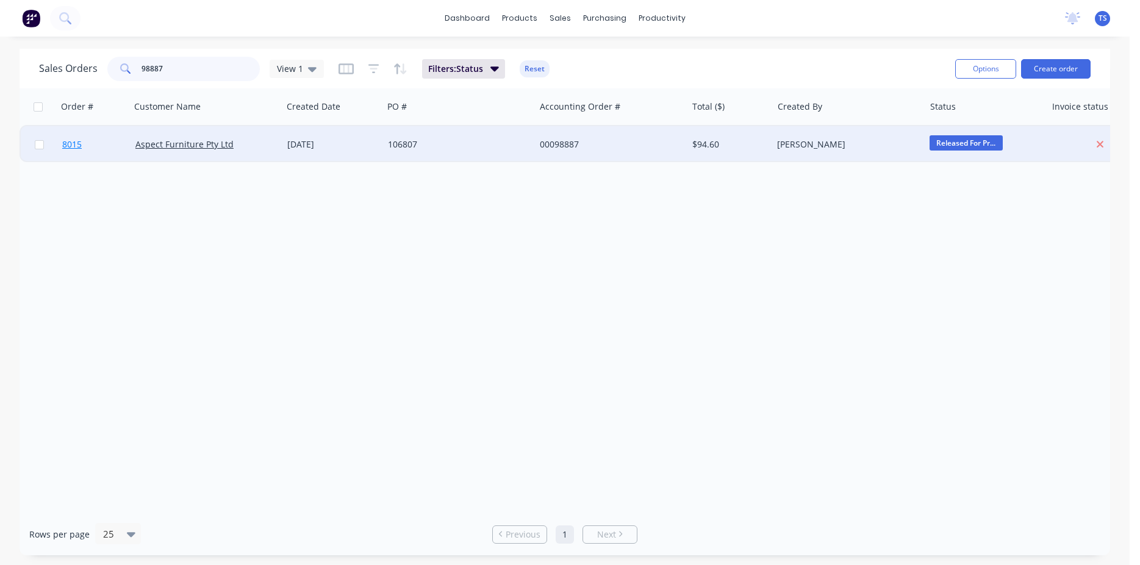
type input "98887"
click at [84, 137] on link "8015" at bounding box center [98, 144] width 73 height 37
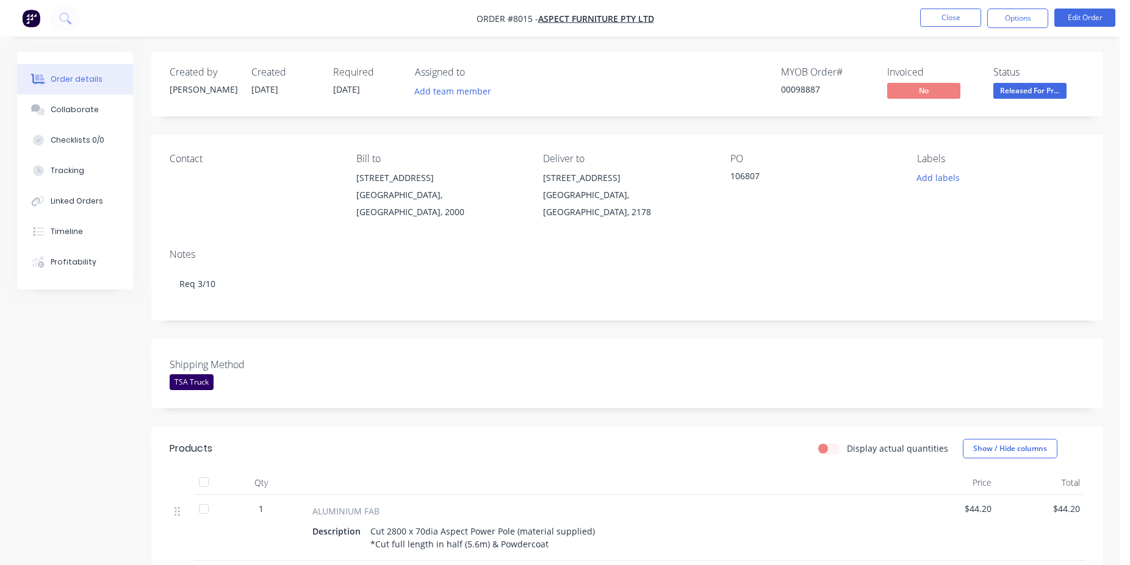
click at [1069, 27] on li "Edit Order" at bounding box center [1084, 19] width 61 height 20
click at [1090, 18] on button "Edit Order" at bounding box center [1084, 18] width 61 height 18
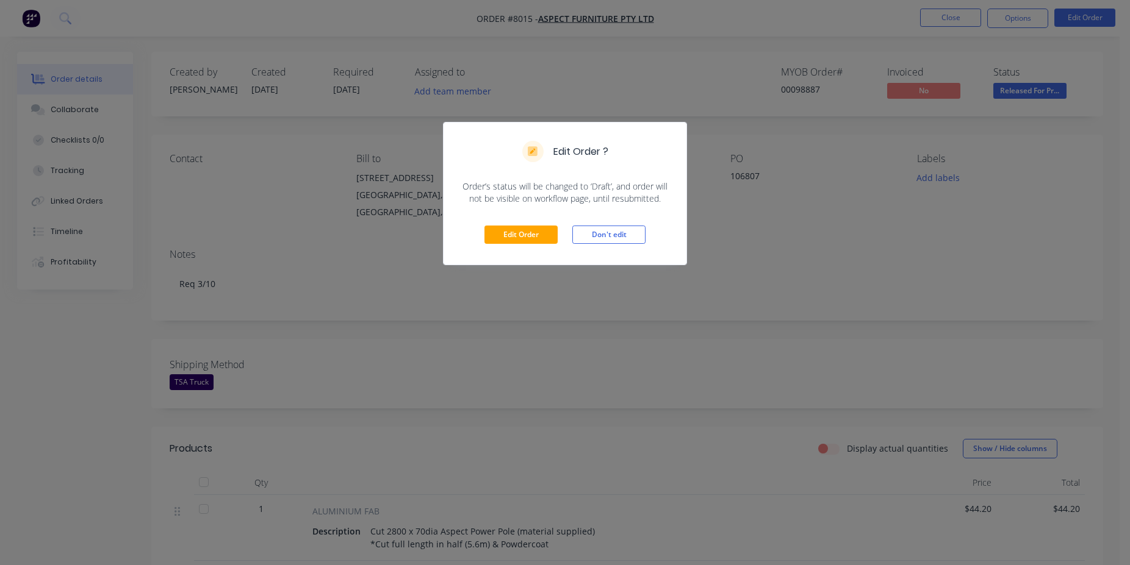
click at [550, 209] on div "Edit Order Don't edit" at bounding box center [564, 235] width 243 height 60
click at [540, 226] on div "Edit Order Don't edit" at bounding box center [564, 235] width 243 height 60
click at [539, 230] on button "Edit Order" at bounding box center [520, 235] width 73 height 18
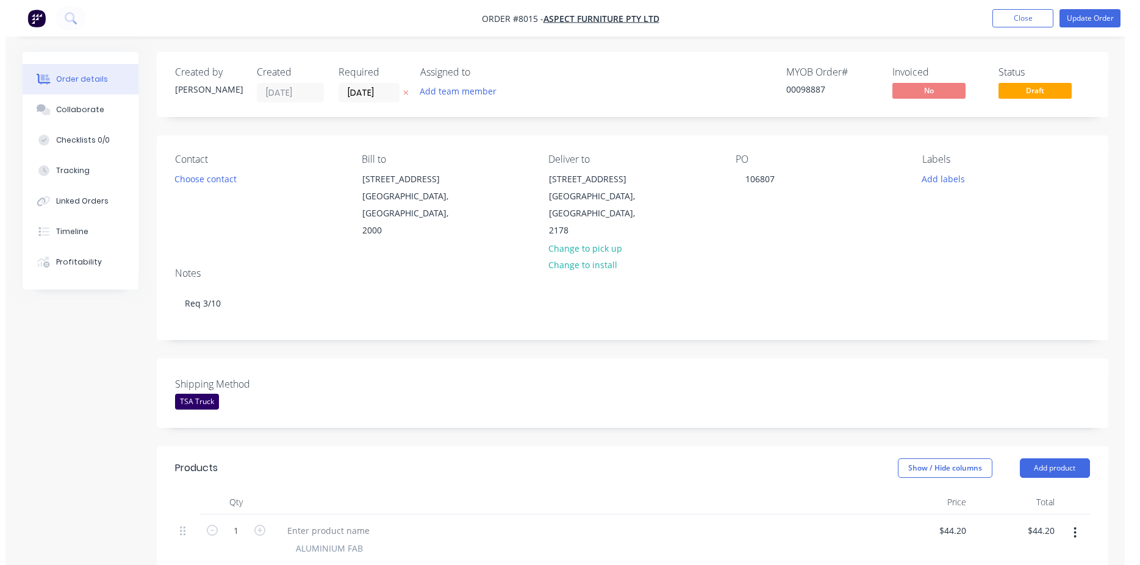
scroll to position [498, 0]
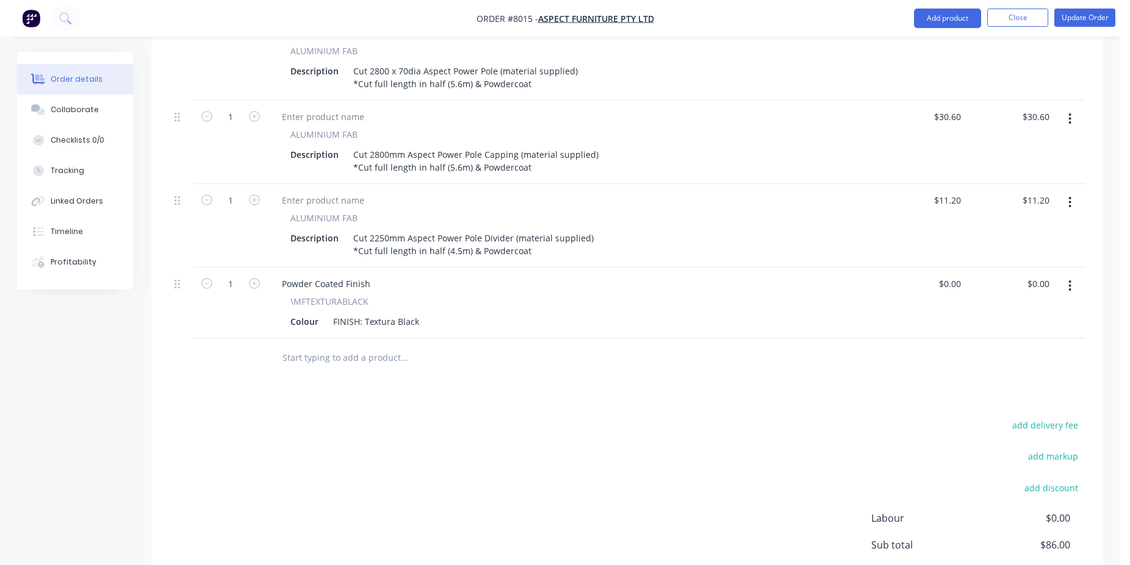
click at [387, 346] on input "text" at bounding box center [404, 358] width 244 height 24
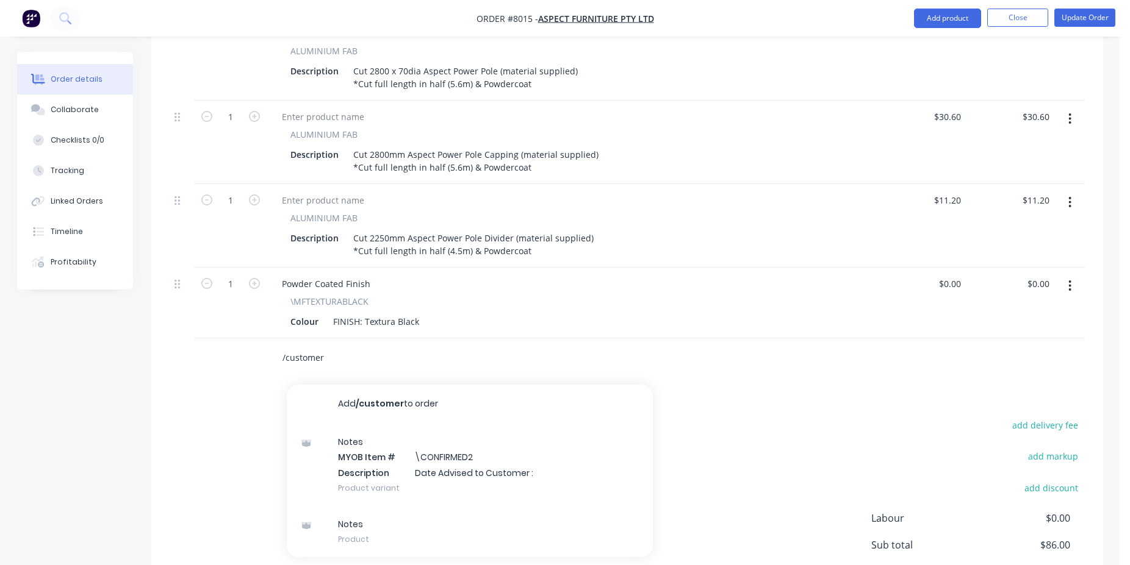
type input "/customer"
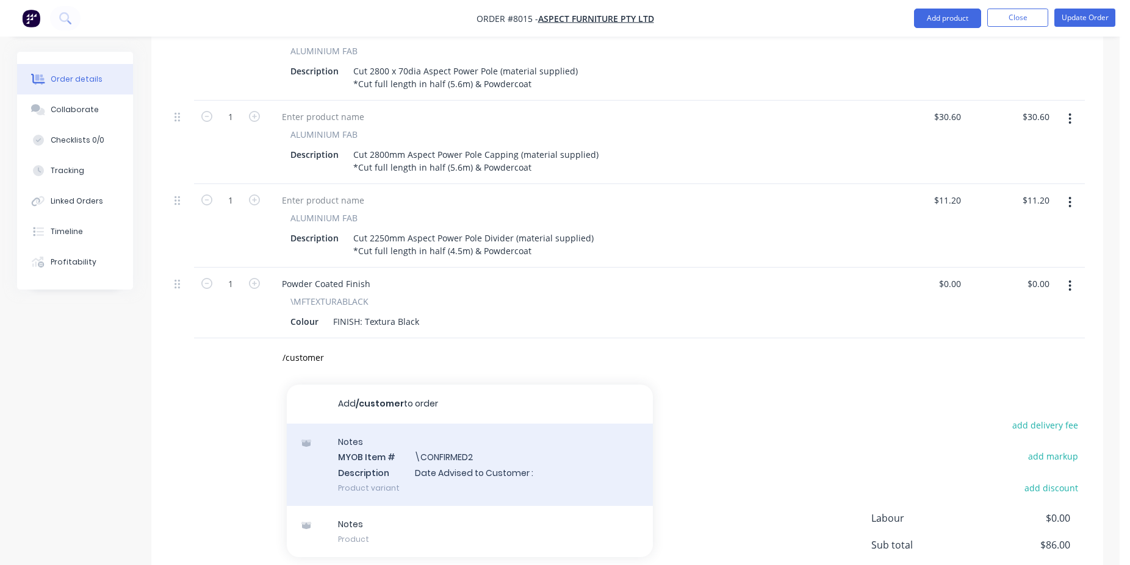
drag, startPoint x: 415, startPoint y: 438, endPoint x: 432, endPoint y: 441, distance: 17.3
click at [432, 441] on div "Notes MYOB Item # \CONFIRMED2 Description Date Advised to Customer : Product va…" at bounding box center [470, 465] width 366 height 82
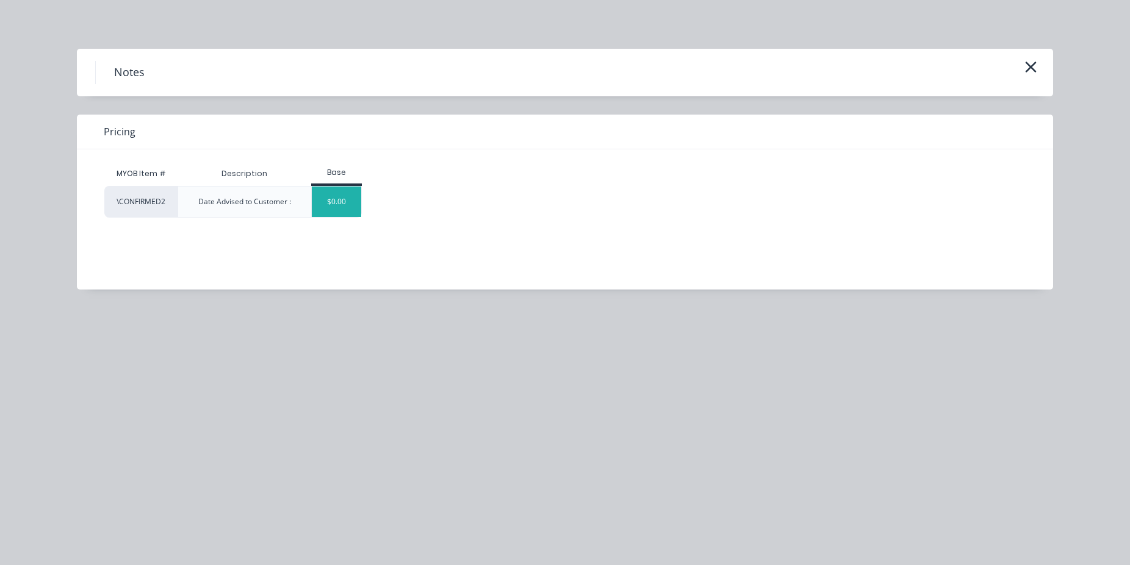
click at [353, 199] on div "$0.00" at bounding box center [336, 202] width 49 height 30
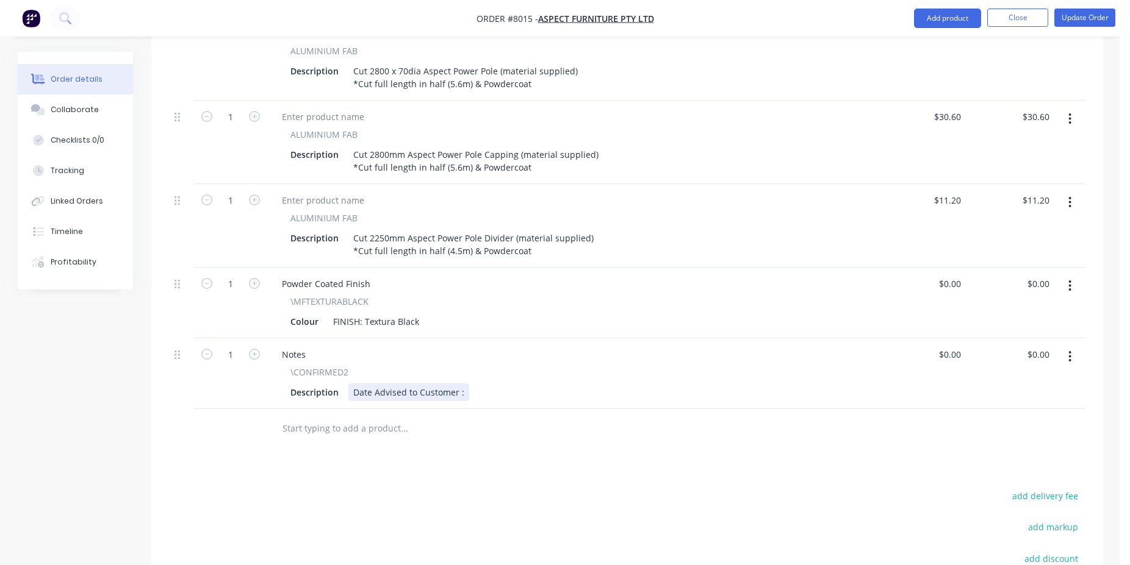
click at [460, 384] on div "Date Advised to Customer :" at bounding box center [408, 393] width 121 height 18
click at [1087, 2] on nav "Order #8015 - Aspect Furniture Pty Ltd Add product Close Update Order" at bounding box center [565, 18] width 1130 height 37
drag, startPoint x: 1089, startPoint y: 16, endPoint x: 1066, endPoint y: 26, distance: 25.4
click at [1089, 16] on button "Update Order" at bounding box center [1084, 18] width 61 height 18
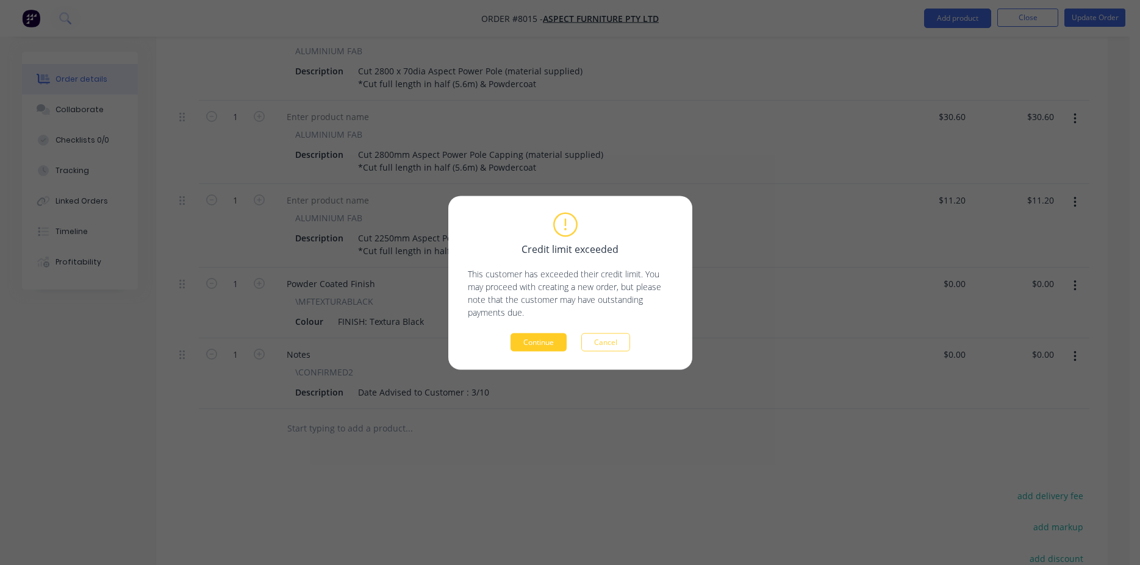
click at [518, 344] on button "Continue" at bounding box center [538, 342] width 56 height 18
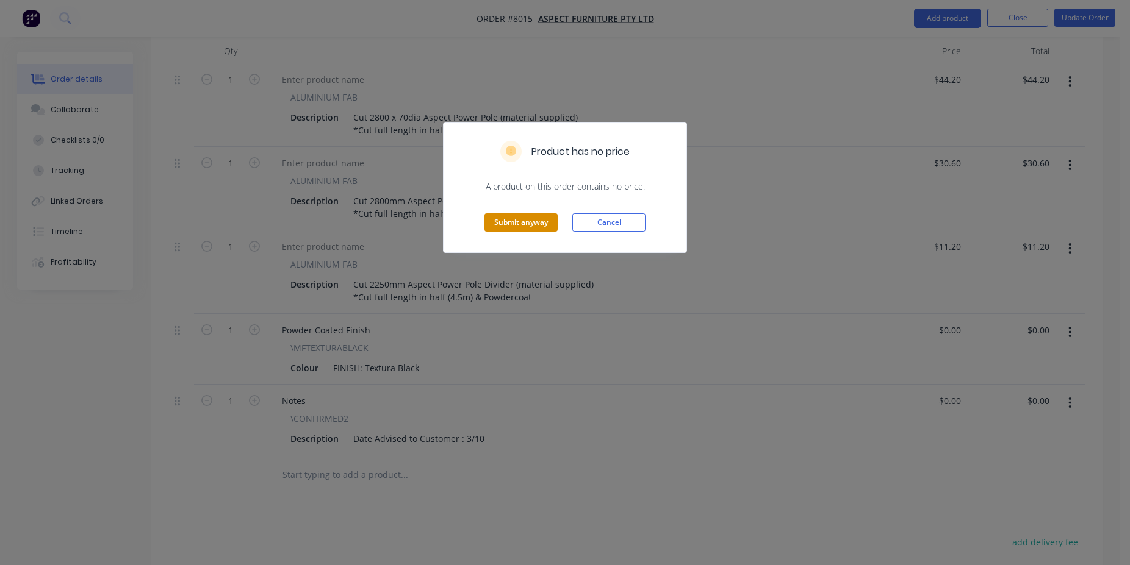
click at [539, 227] on button "Submit anyway" at bounding box center [520, 222] width 73 height 18
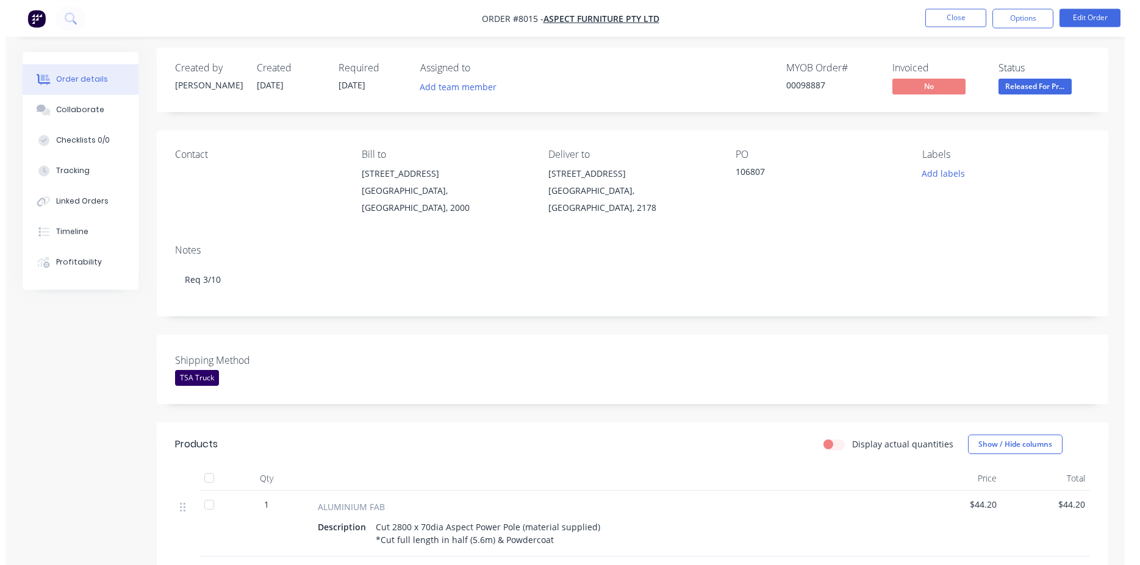
scroll to position [0, 0]
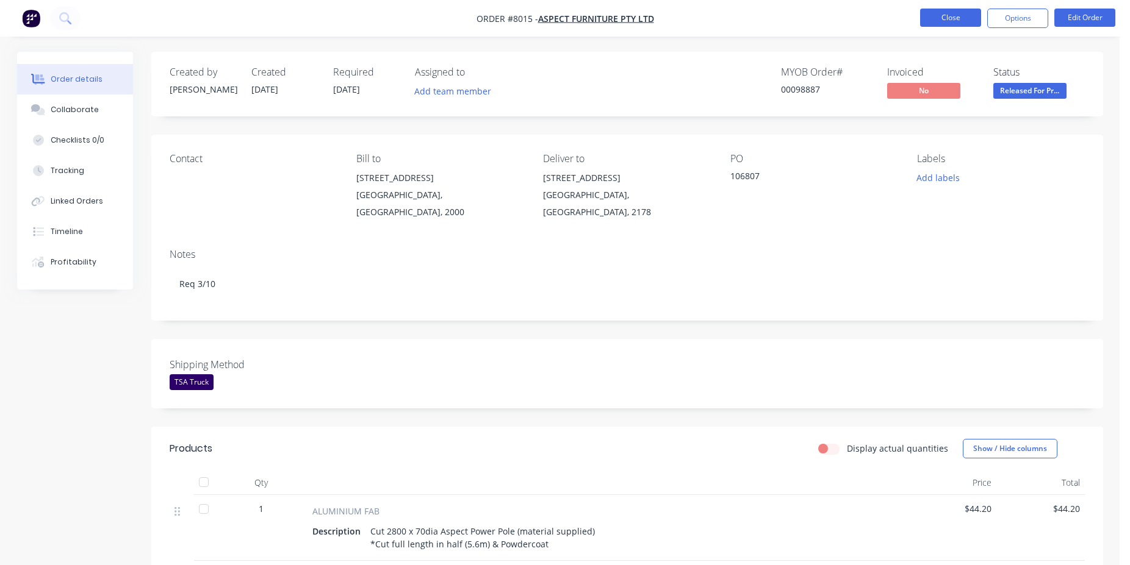
click at [941, 20] on button "Close" at bounding box center [950, 18] width 61 height 18
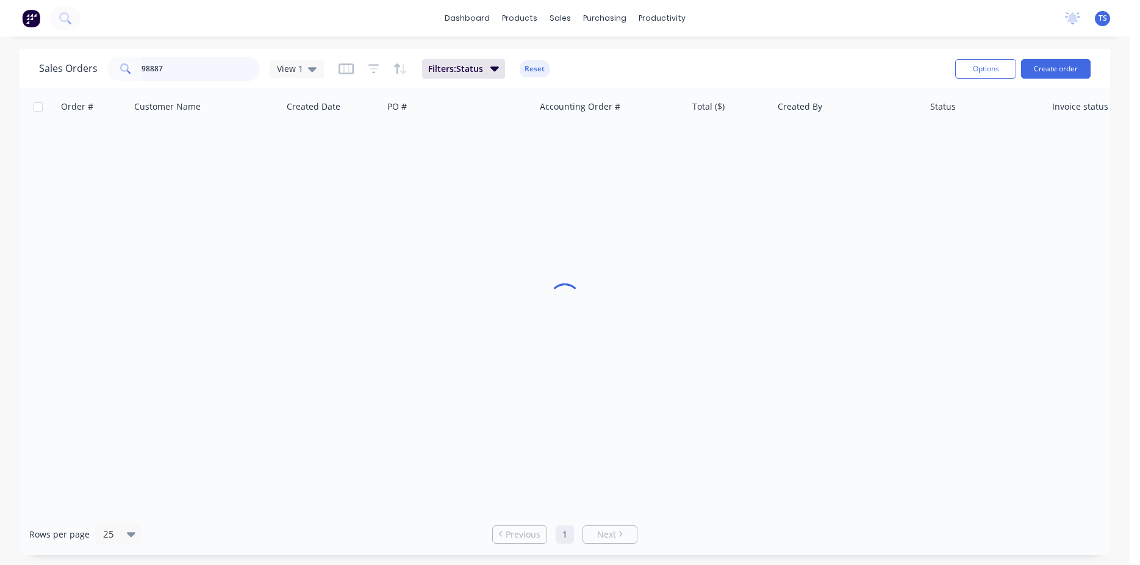
click at [173, 73] on input "98887" at bounding box center [200, 69] width 119 height 24
click at [173, 72] on input "98887" at bounding box center [200, 69] width 119 height 24
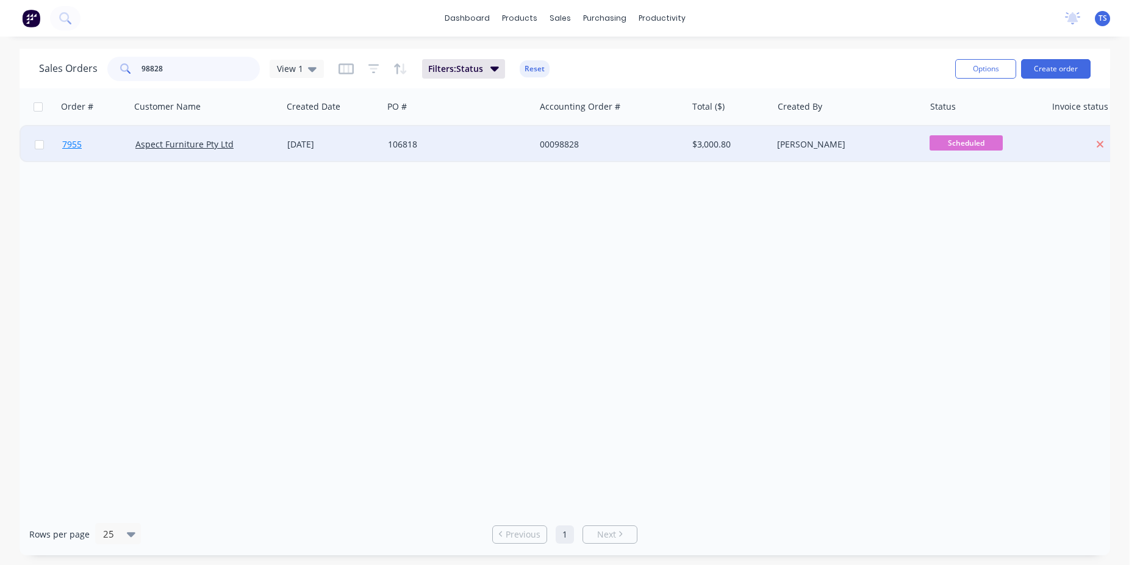
type input "98828"
click at [81, 151] on link "7955" at bounding box center [98, 144] width 73 height 37
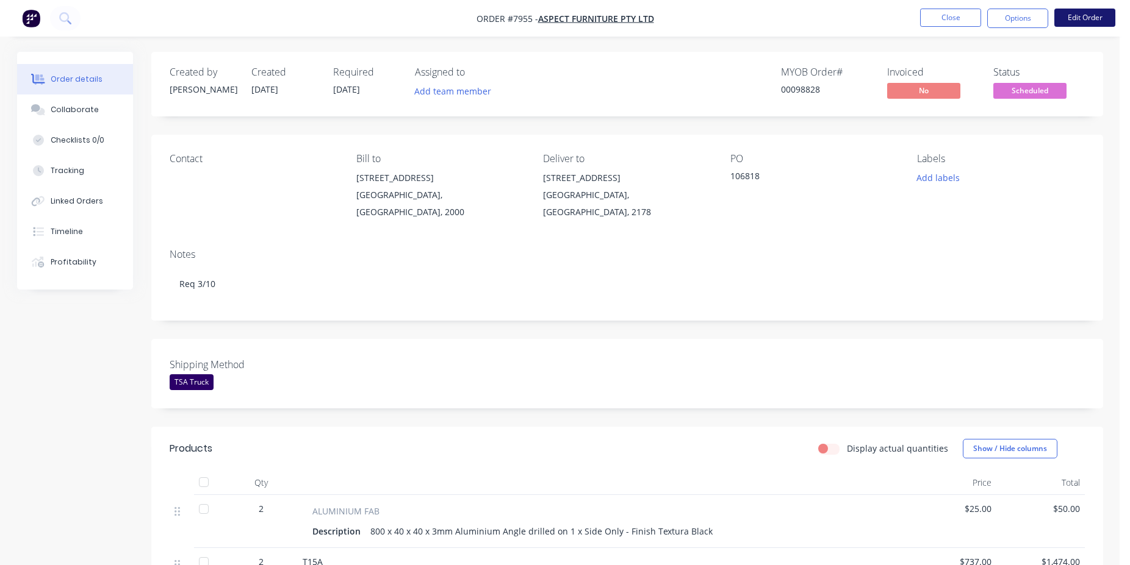
click at [1083, 26] on button "Edit Order" at bounding box center [1084, 18] width 61 height 18
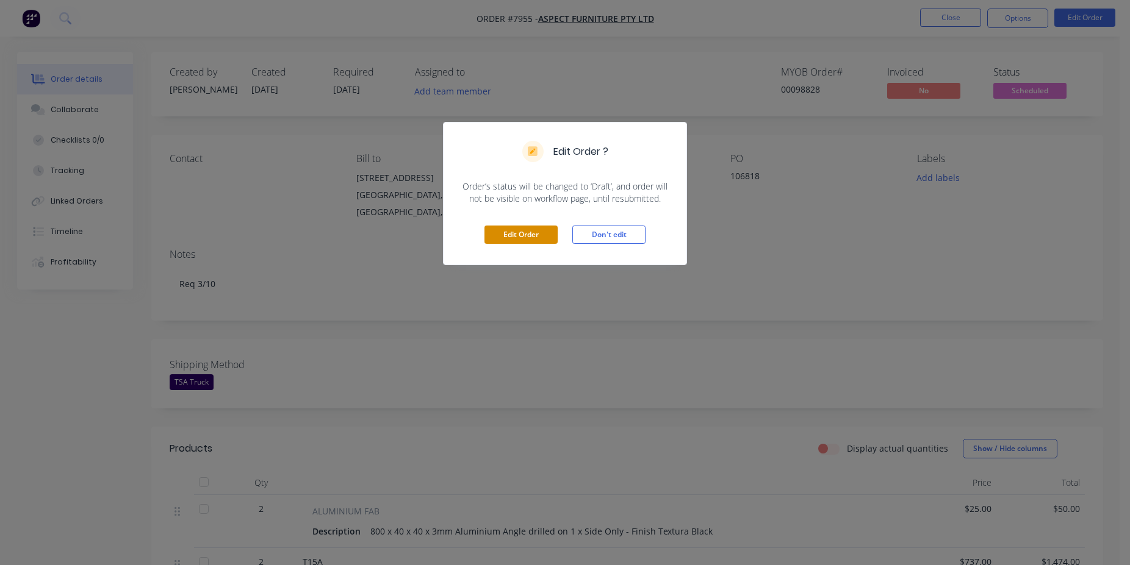
click at [517, 233] on button "Edit Order" at bounding box center [520, 235] width 73 height 18
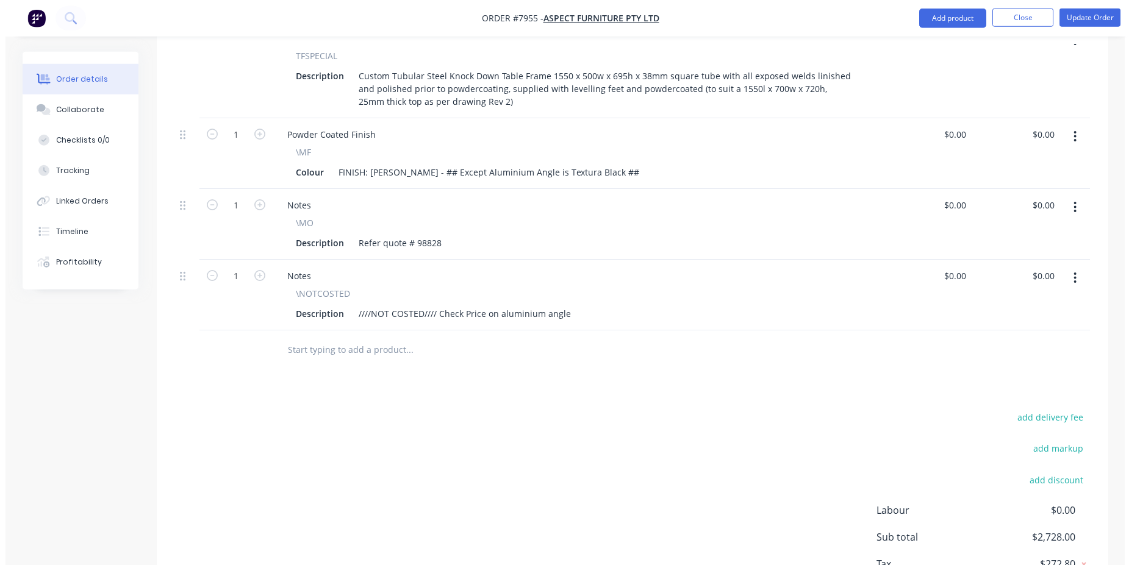
scroll to position [828, 0]
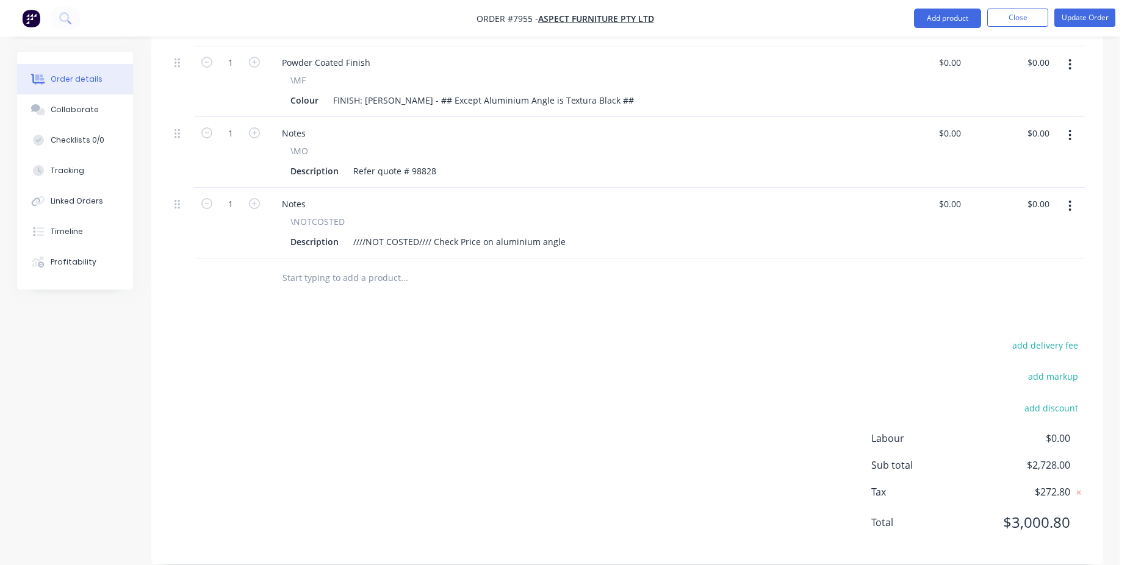
click at [365, 282] on div "Products Show / Hide columns Add product Qty Price Total 2 ALUMINIUM FAB Descri…" at bounding box center [626, 91] width 951 height 946
click at [361, 275] on div at bounding box center [486, 279] width 439 height 40
click at [376, 270] on input "text" at bounding box center [404, 278] width 244 height 24
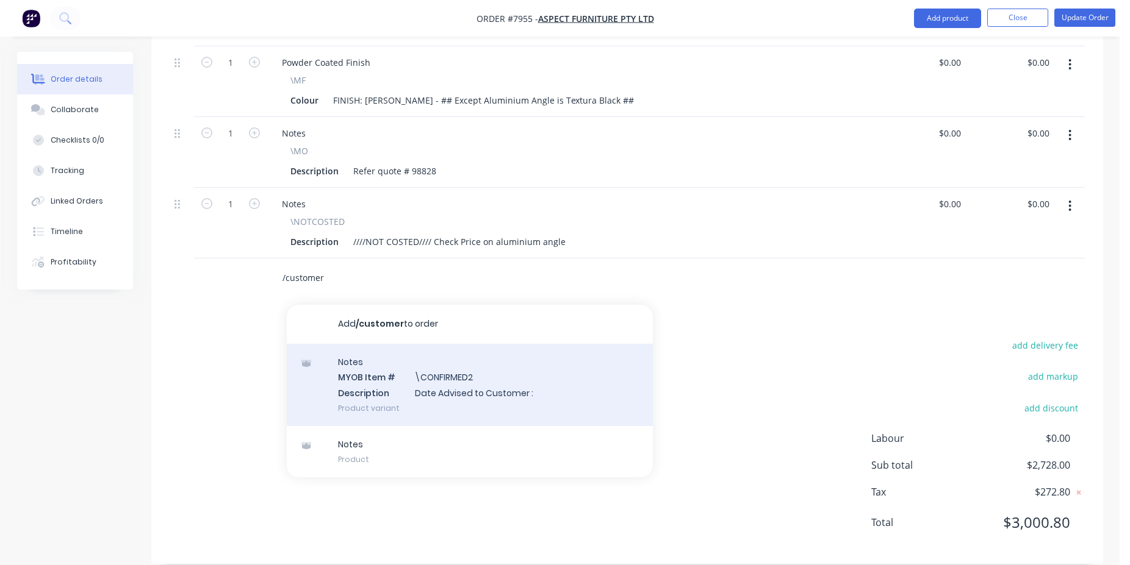
type input "/customer"
click at [436, 374] on div "Notes MYOB Item # \CONFIRMED2 Description Date Advised to Customer : Product va…" at bounding box center [470, 385] width 366 height 82
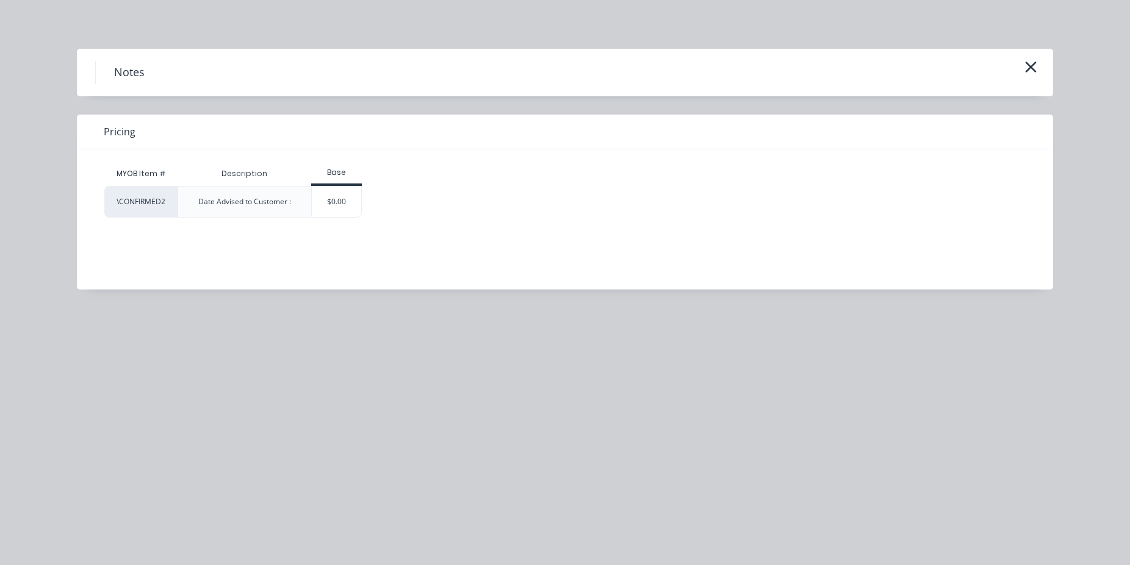
click at [346, 179] on div "Base" at bounding box center [336, 174] width 51 height 24
click at [354, 198] on div "$0.00" at bounding box center [336, 202] width 49 height 30
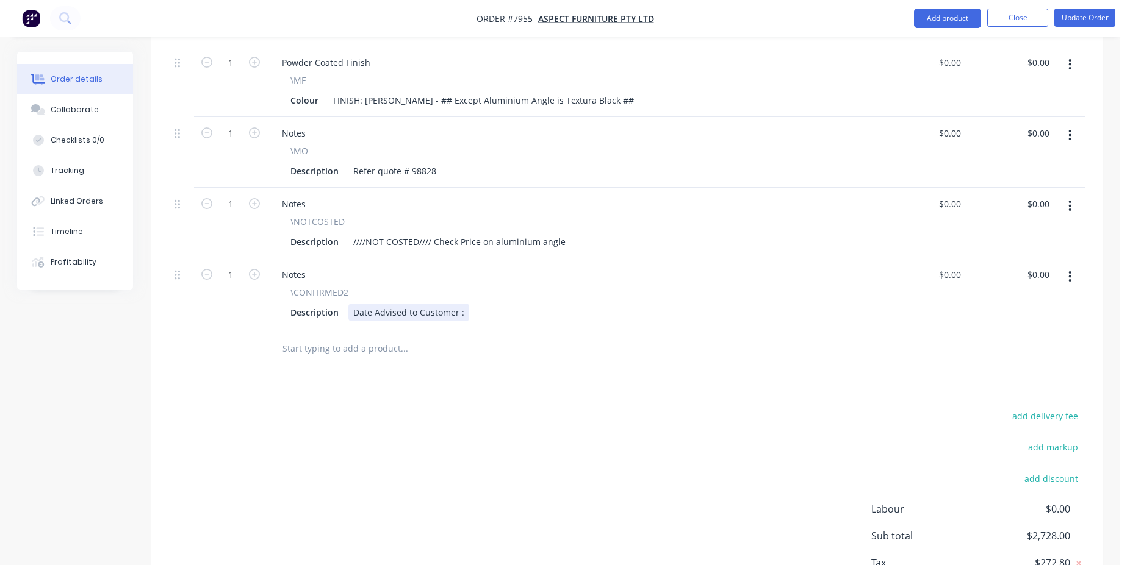
click at [457, 304] on div "Date Advised to Customer :" at bounding box center [408, 313] width 121 height 18
click at [460, 304] on div "Date Advised to Customer :" at bounding box center [408, 313] width 121 height 18
click at [1082, 9] on button "Update Order" at bounding box center [1084, 18] width 61 height 18
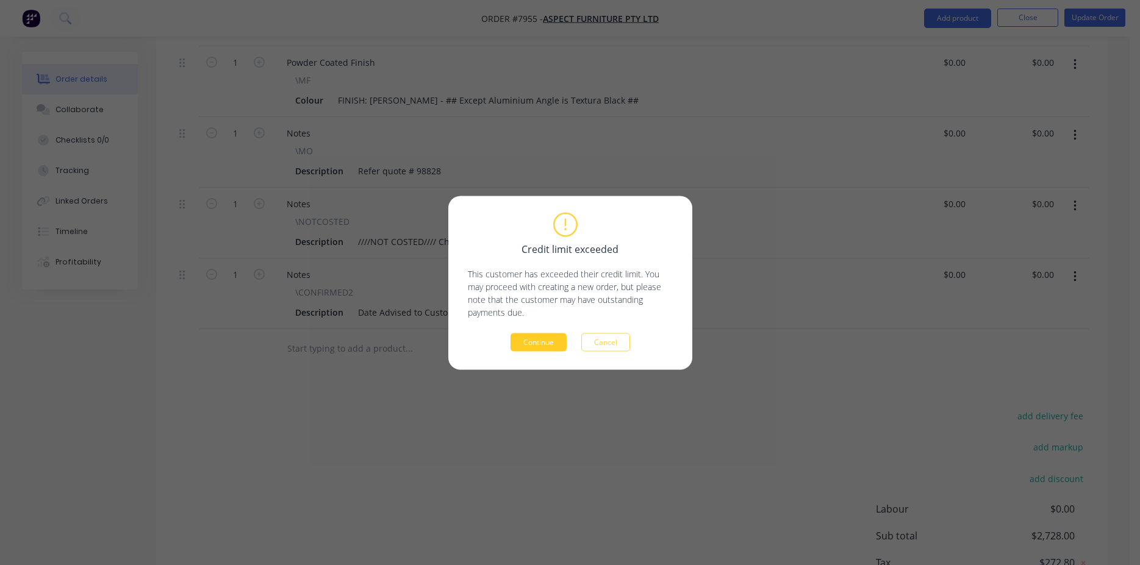
click at [534, 337] on button "Continue" at bounding box center [538, 342] width 56 height 18
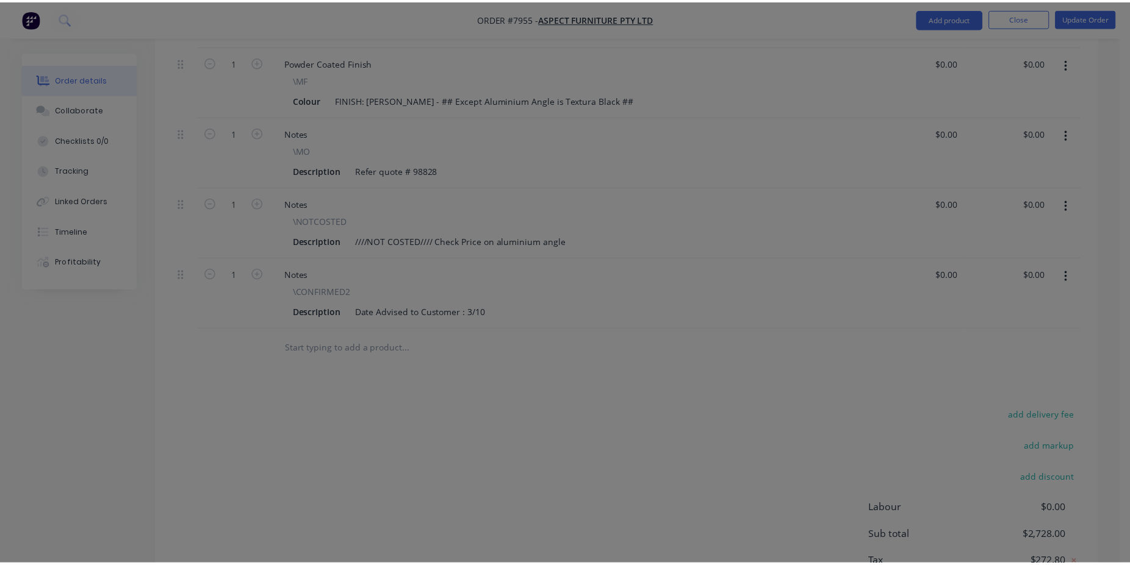
scroll to position [713, 0]
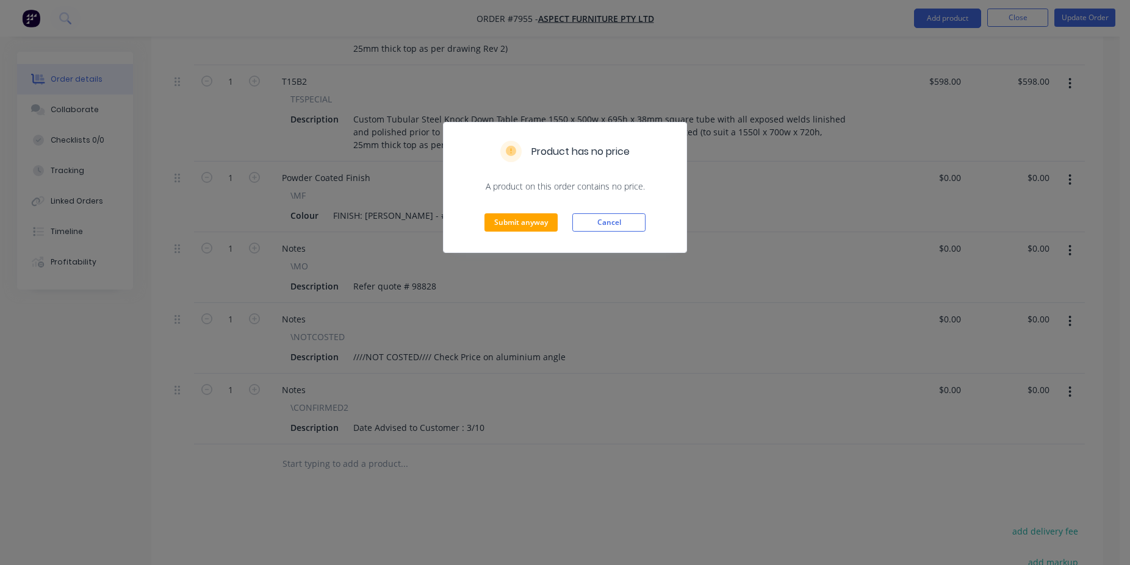
click at [514, 209] on div "Submit anyway Cancel" at bounding box center [564, 223] width 243 height 60
click at [521, 228] on button "Submit anyway" at bounding box center [520, 222] width 73 height 18
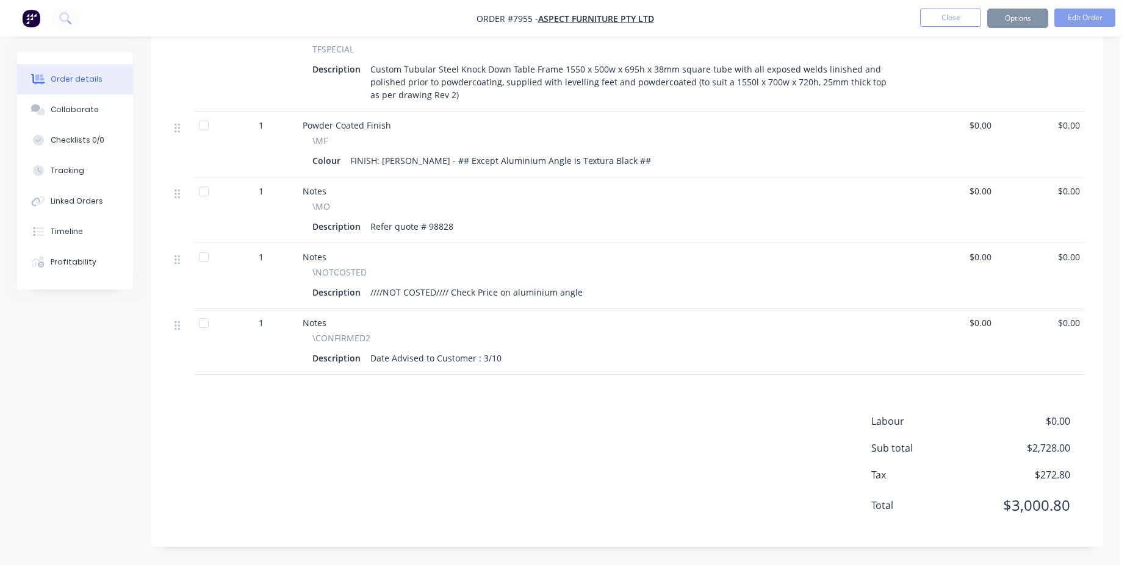
scroll to position [699, 0]
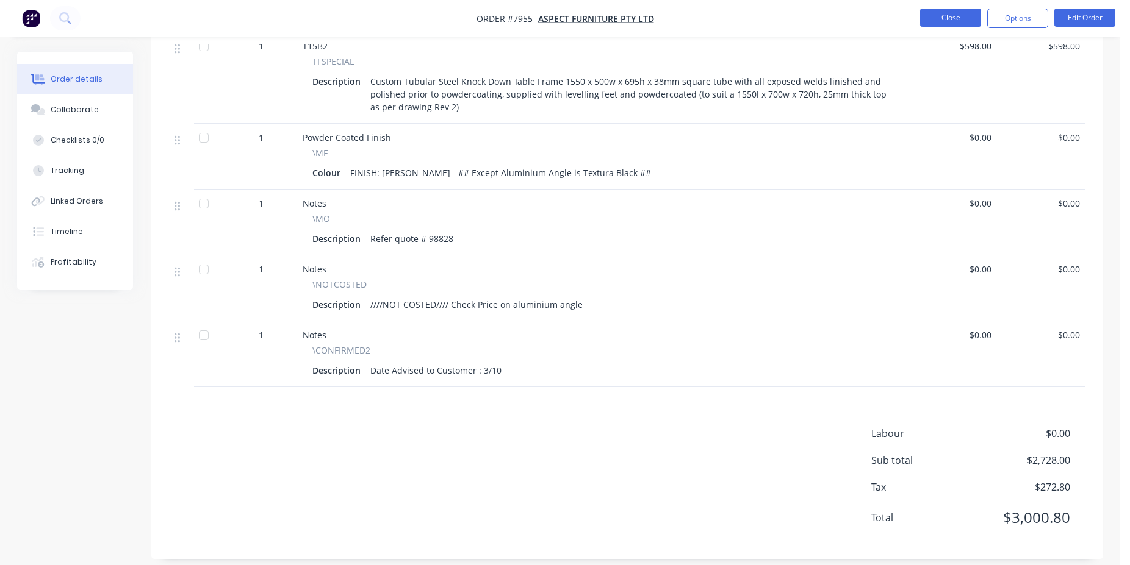
click at [957, 16] on button "Close" at bounding box center [950, 18] width 61 height 18
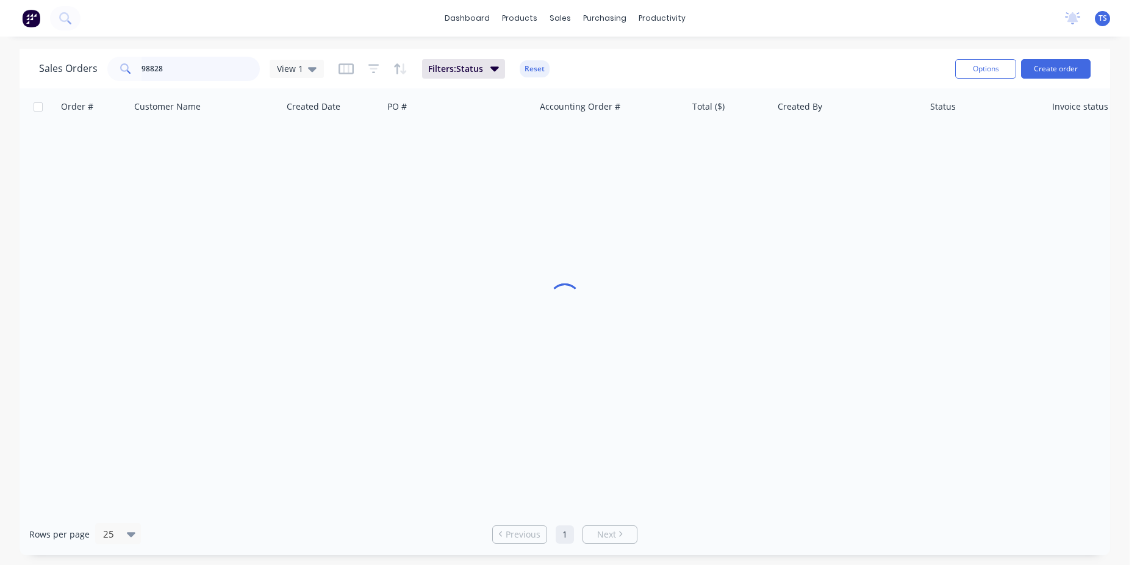
click at [227, 70] on input "98828" at bounding box center [200, 69] width 119 height 24
click at [192, 68] on input "133281" at bounding box center [200, 69] width 119 height 24
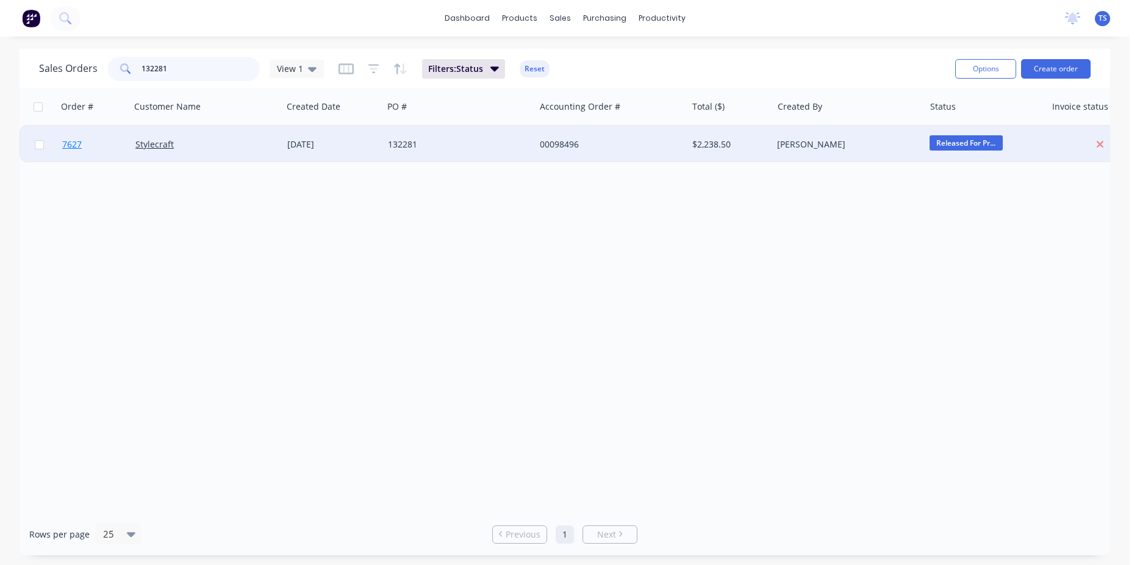
type input "132281"
click at [107, 148] on link "7627" at bounding box center [98, 144] width 73 height 37
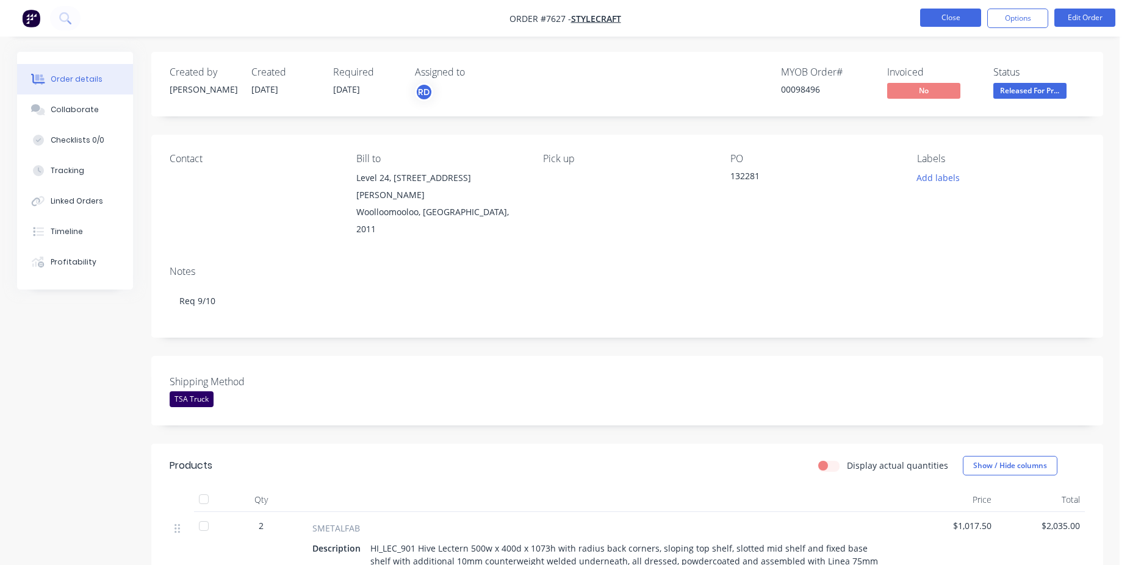
click at [956, 16] on button "Close" at bounding box center [950, 18] width 61 height 18
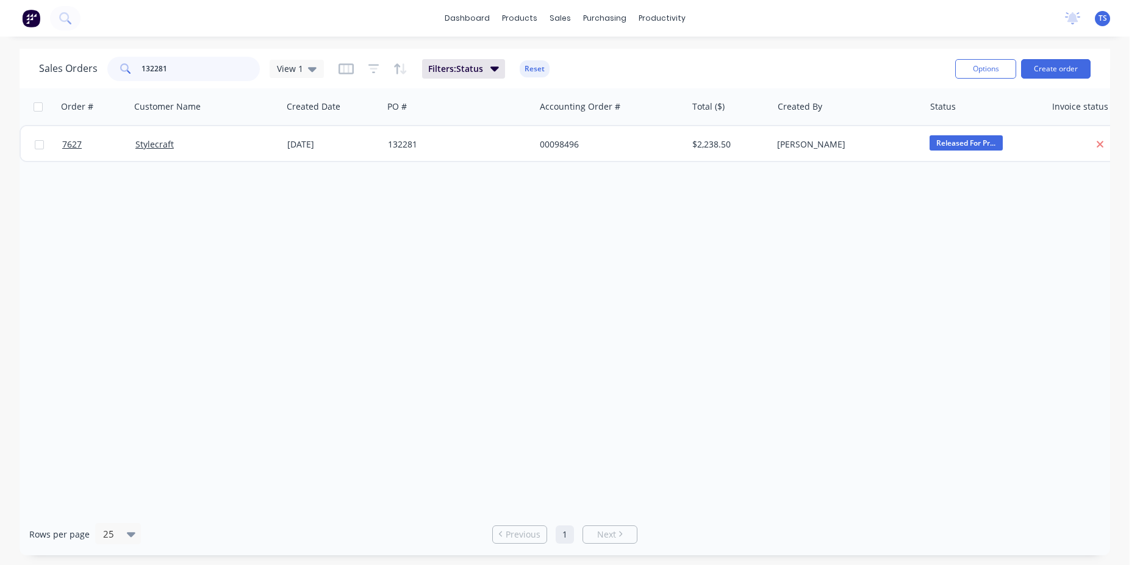
click at [221, 79] on input "132281" at bounding box center [200, 69] width 119 height 24
type input "132334"
click at [85, 151] on link "6744" at bounding box center [98, 144] width 73 height 37
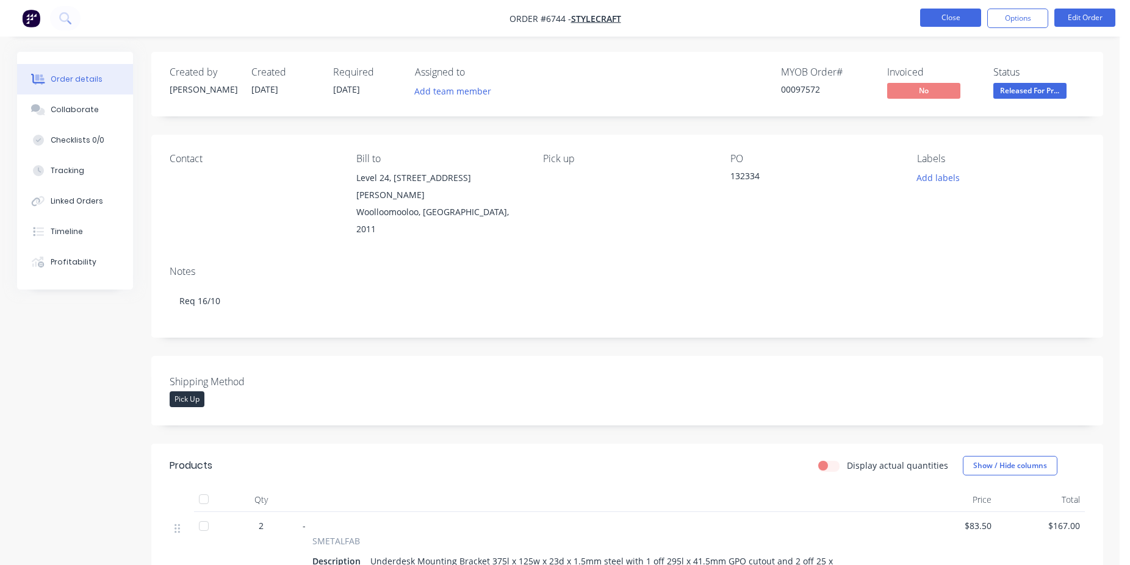
click at [951, 6] on nav "Order #6744 - Stylecraft Close Options Edit Order" at bounding box center [565, 18] width 1130 height 37
click at [952, 24] on button "Close" at bounding box center [950, 18] width 61 height 18
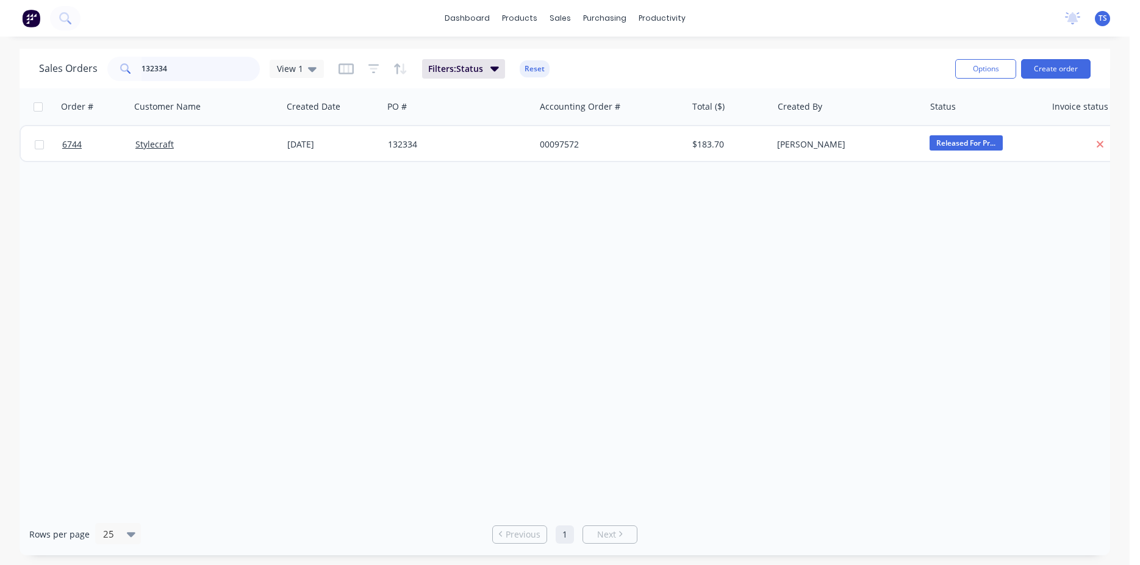
click at [181, 70] on input "132334" at bounding box center [200, 69] width 119 height 24
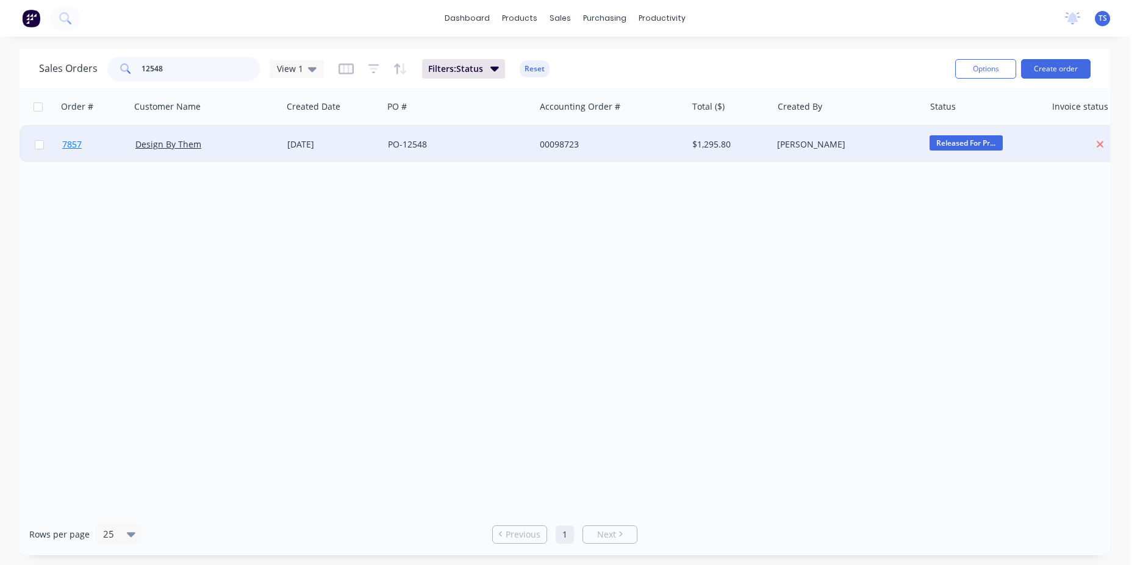
type input "12548"
click at [66, 160] on link "7857" at bounding box center [98, 144] width 73 height 37
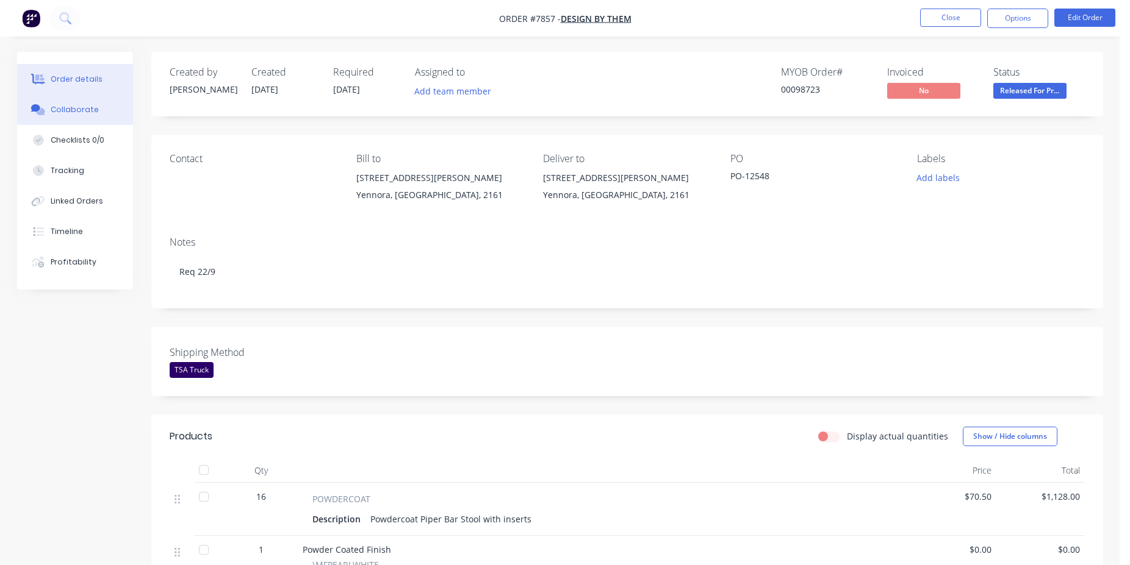
click at [93, 107] on div "Collaborate" at bounding box center [75, 109] width 48 height 11
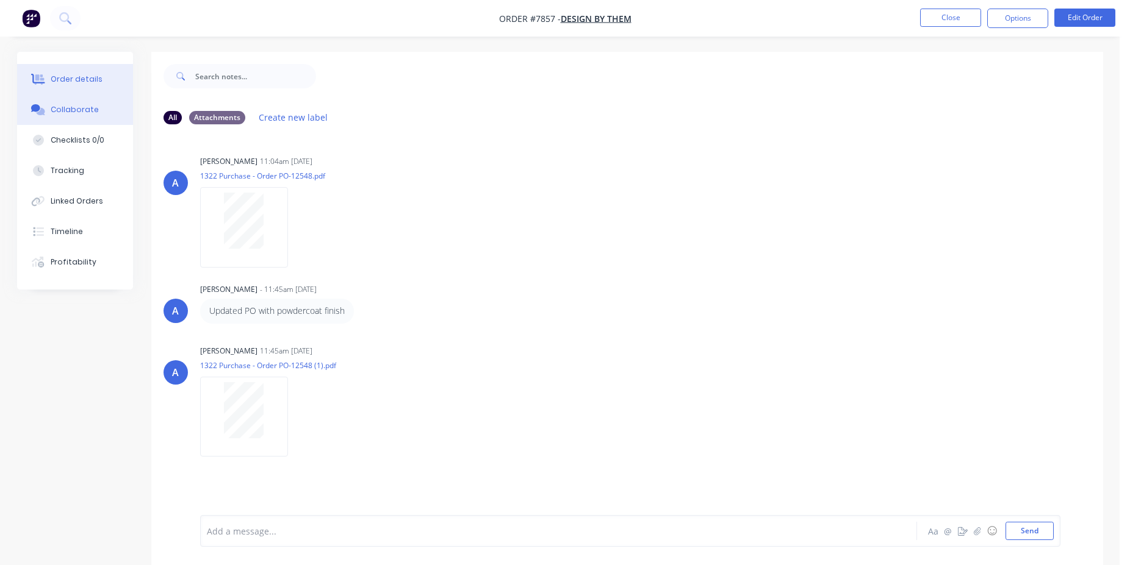
click at [52, 80] on div "Order details" at bounding box center [77, 79] width 52 height 11
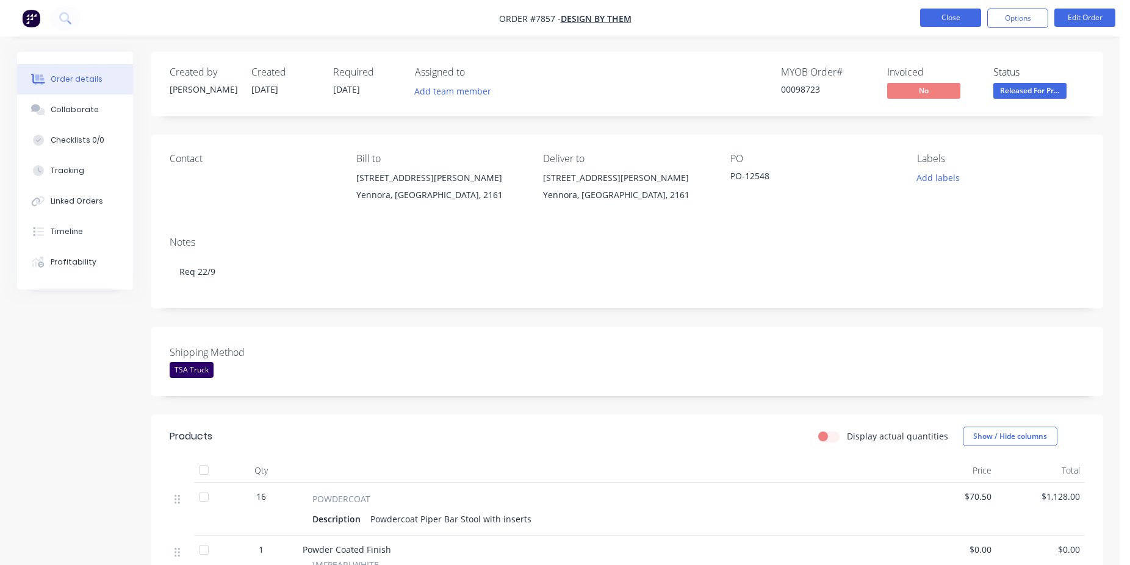
click at [939, 23] on button "Close" at bounding box center [950, 18] width 61 height 18
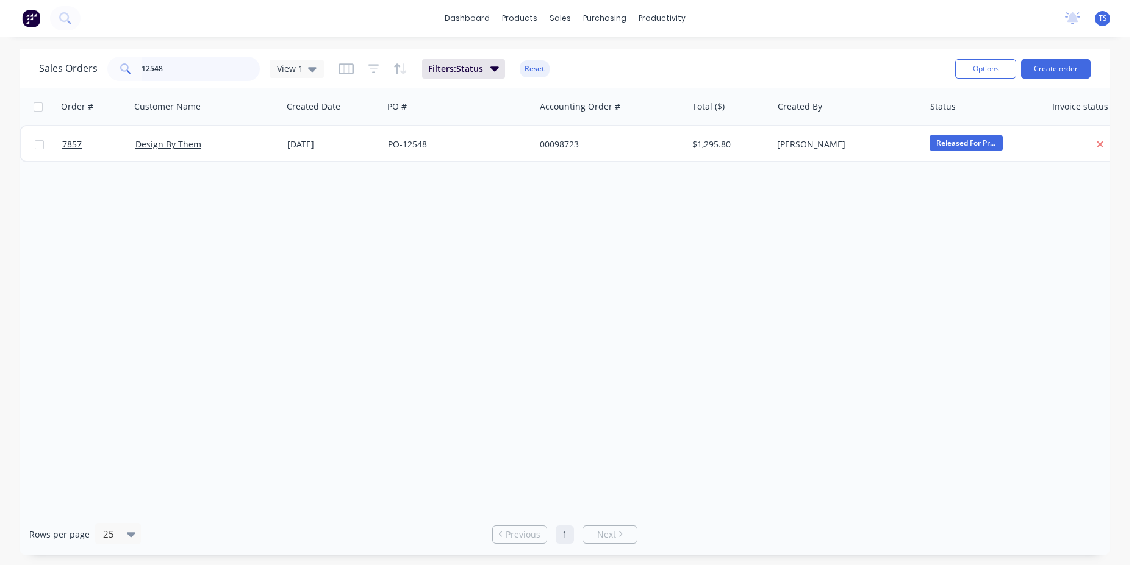
click at [192, 74] on input "12548" at bounding box center [200, 69] width 119 height 24
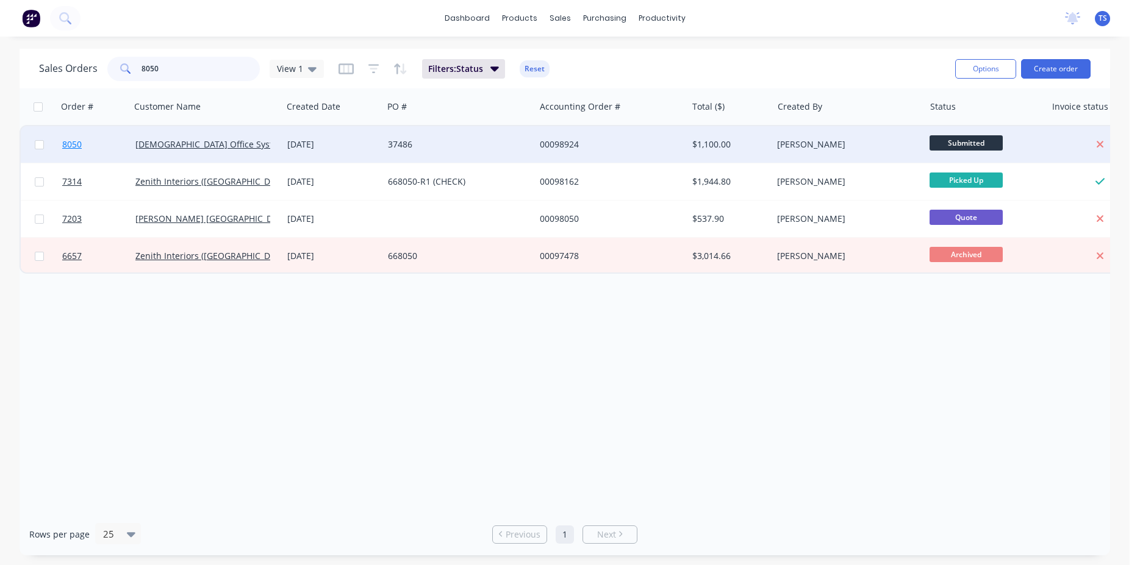
type input "8050"
click at [87, 153] on link "8050" at bounding box center [98, 144] width 73 height 37
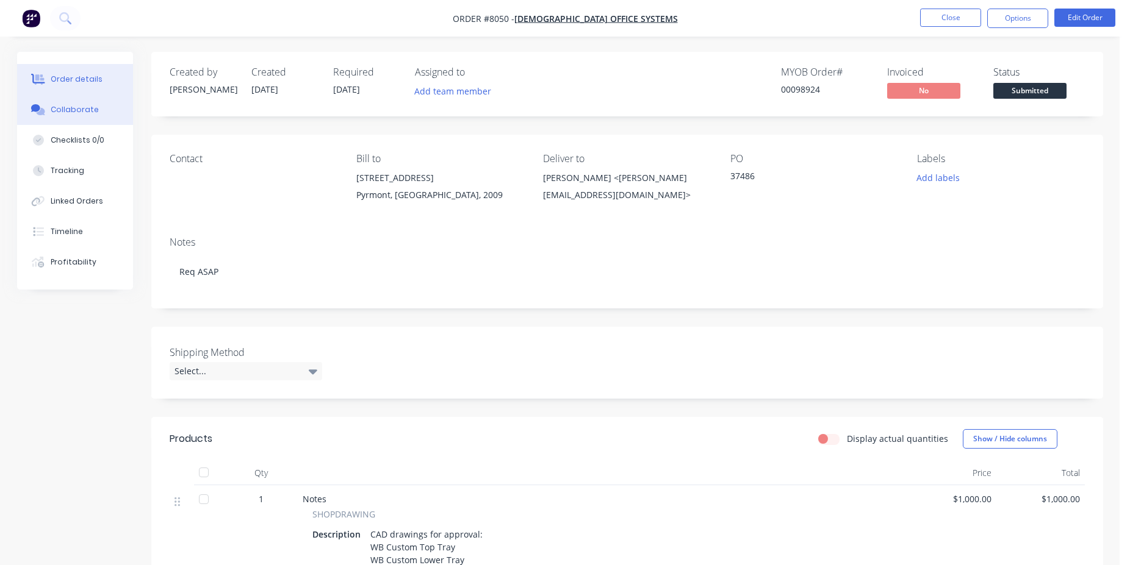
click at [99, 120] on button "Collaborate" at bounding box center [75, 110] width 116 height 30
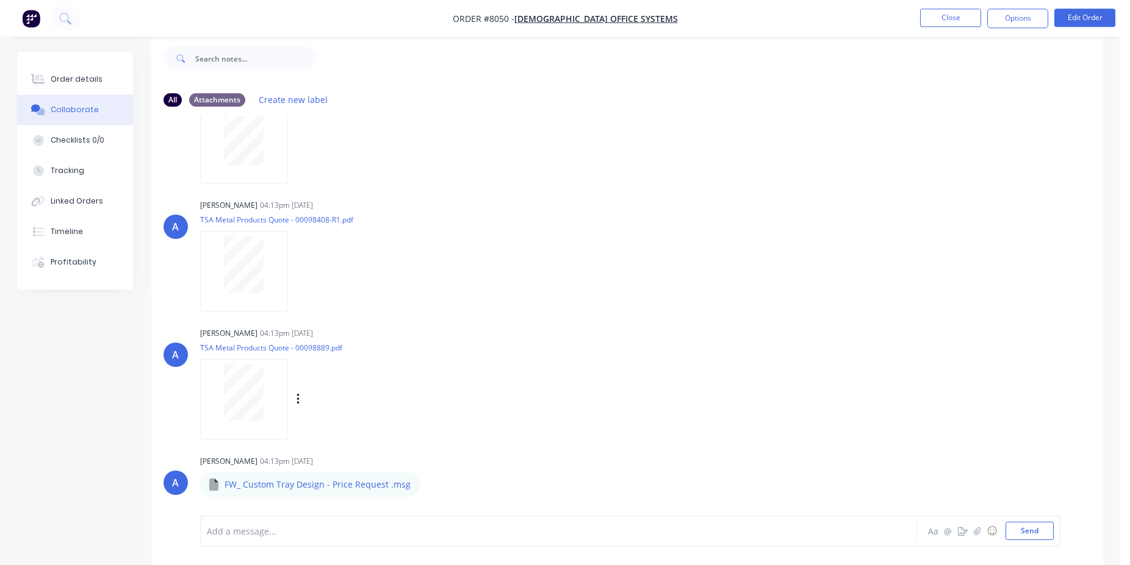
scroll to position [18, 0]
click at [116, 81] on button "Order details" at bounding box center [75, 79] width 116 height 30
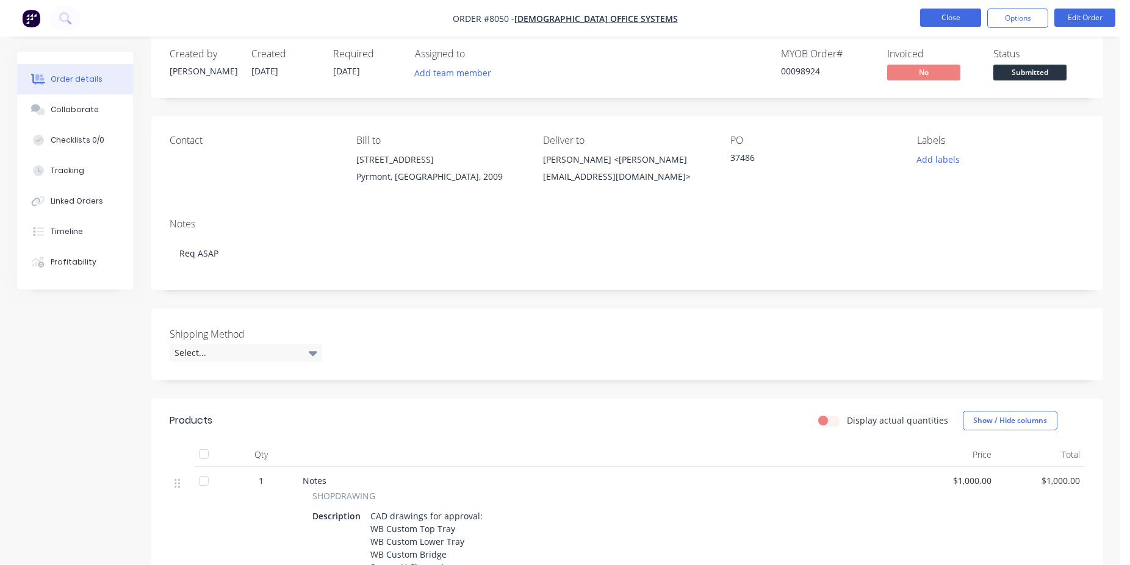
click at [966, 11] on button "Close" at bounding box center [950, 18] width 61 height 18
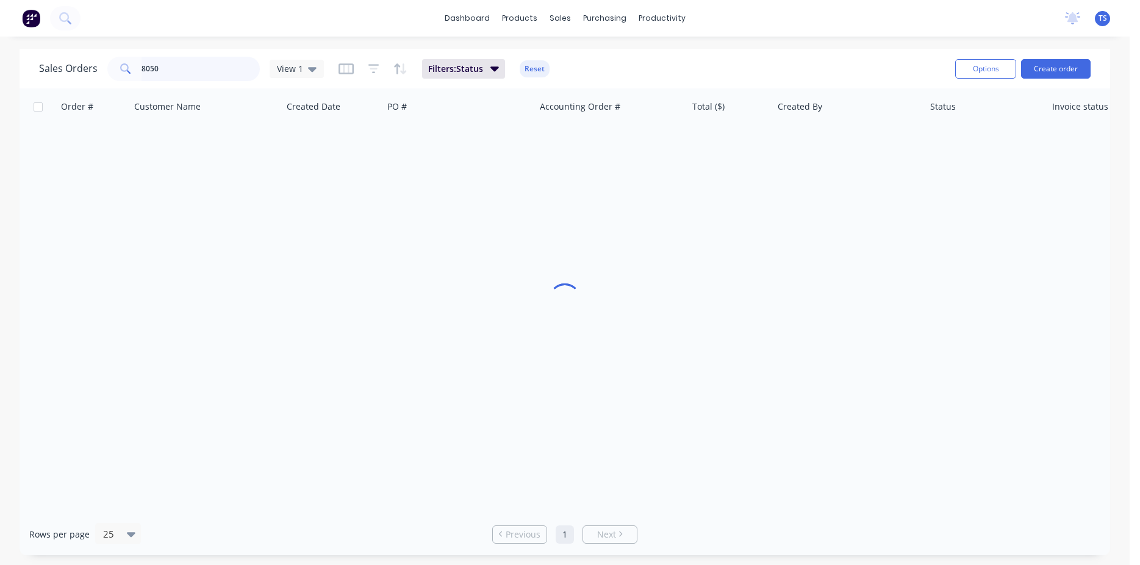
click at [188, 66] on input "8050" at bounding box center [200, 69] width 119 height 24
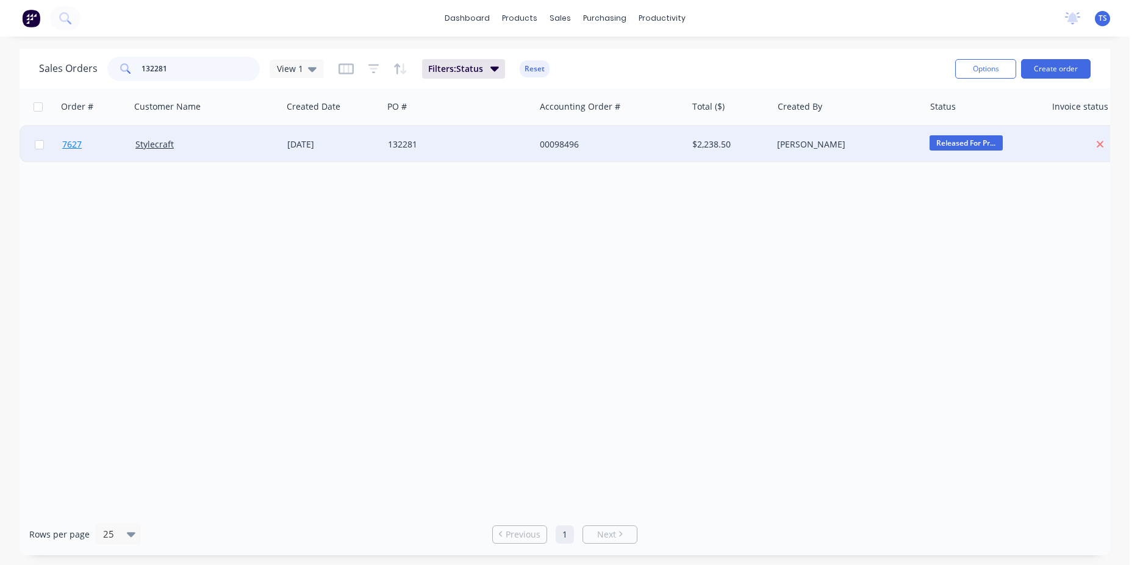
type input "132281"
click at [106, 151] on link "7627" at bounding box center [98, 144] width 73 height 37
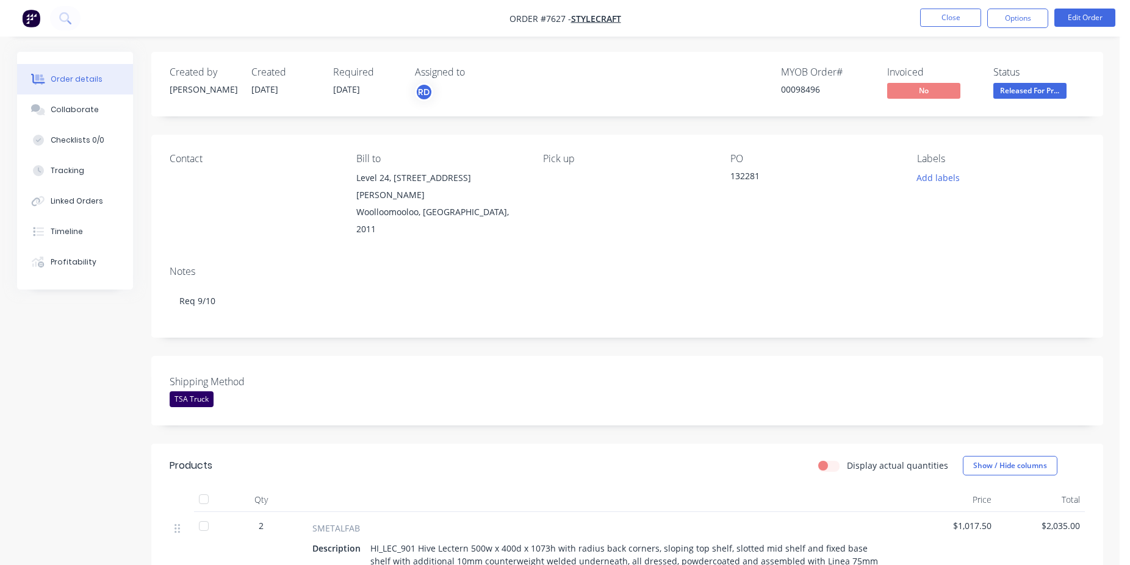
click at [1076, 29] on nav "Order #7627 - Stylecraft Close Options Edit Order" at bounding box center [565, 18] width 1130 height 37
click at [1083, 13] on button "Edit Order" at bounding box center [1084, 18] width 61 height 18
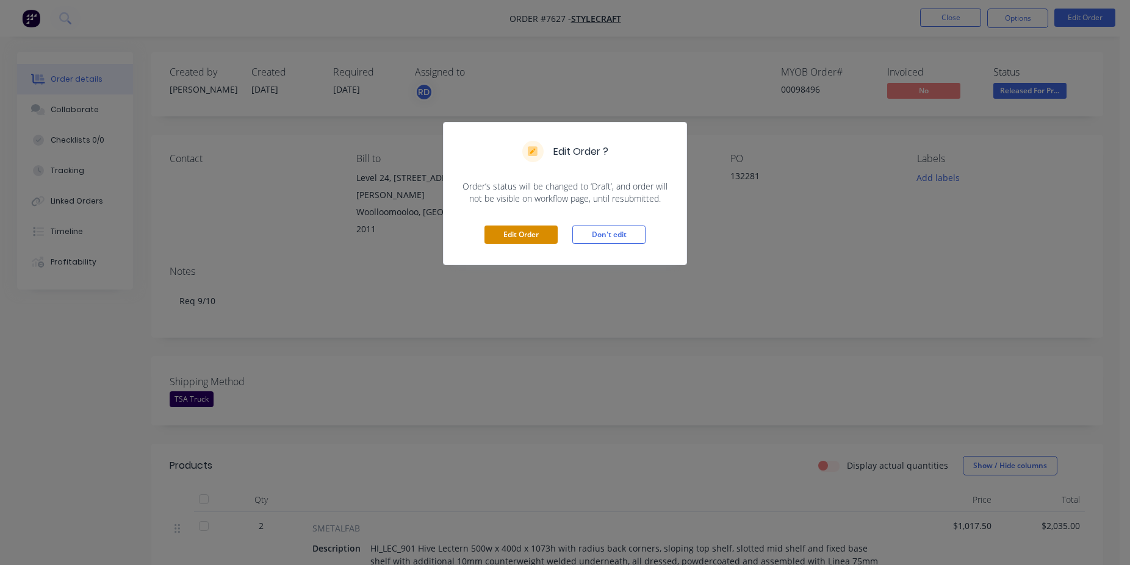
click at [501, 232] on button "Edit Order" at bounding box center [520, 235] width 73 height 18
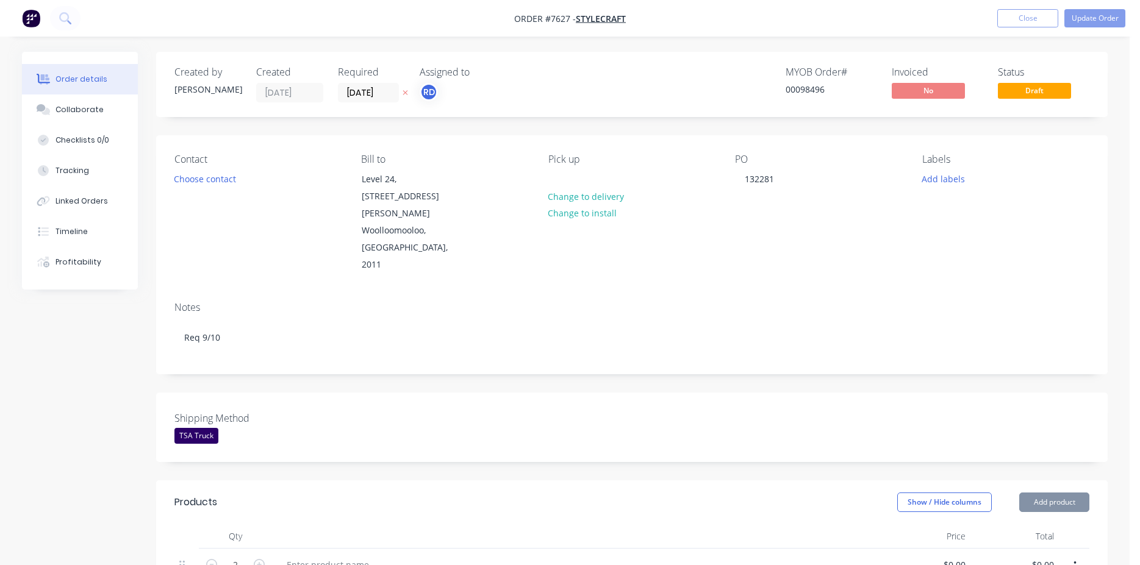
type input "$1,017.50"
type input "$2,035.00"
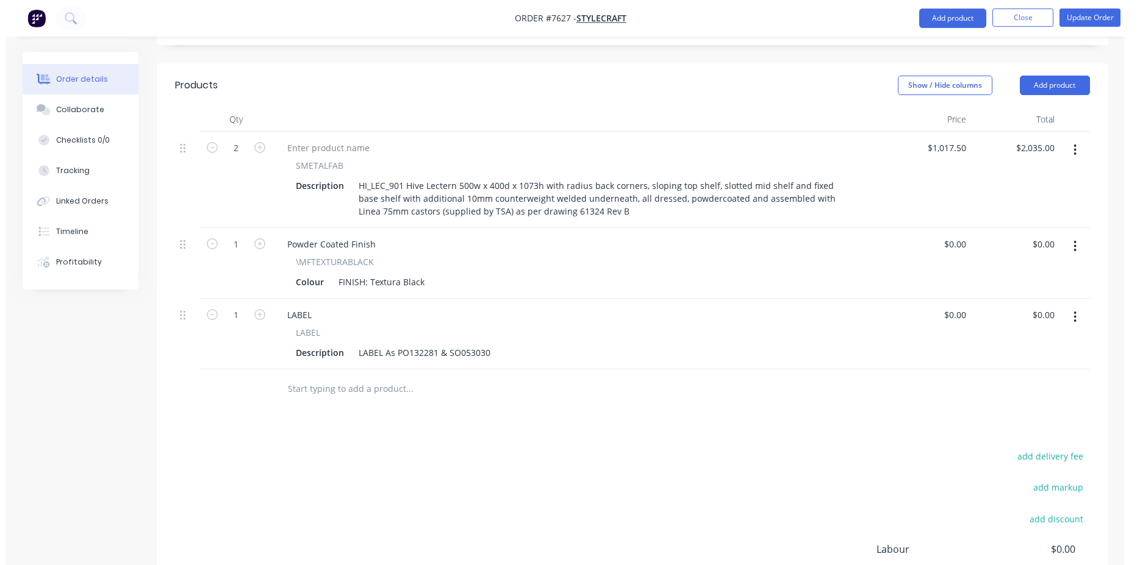
scroll to position [494, 0]
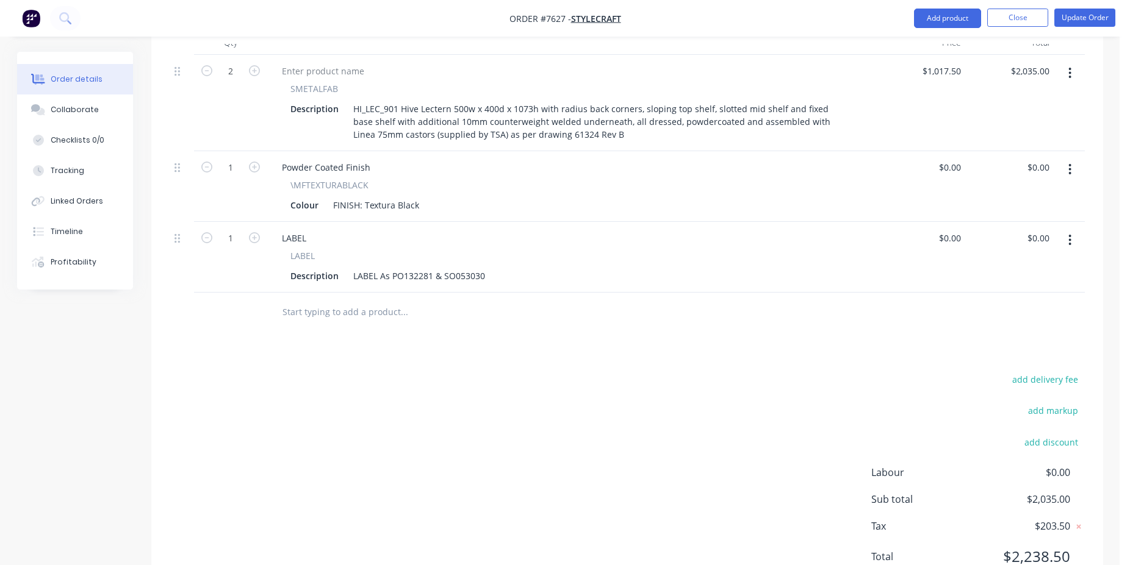
click at [356, 300] on input "text" at bounding box center [404, 312] width 244 height 24
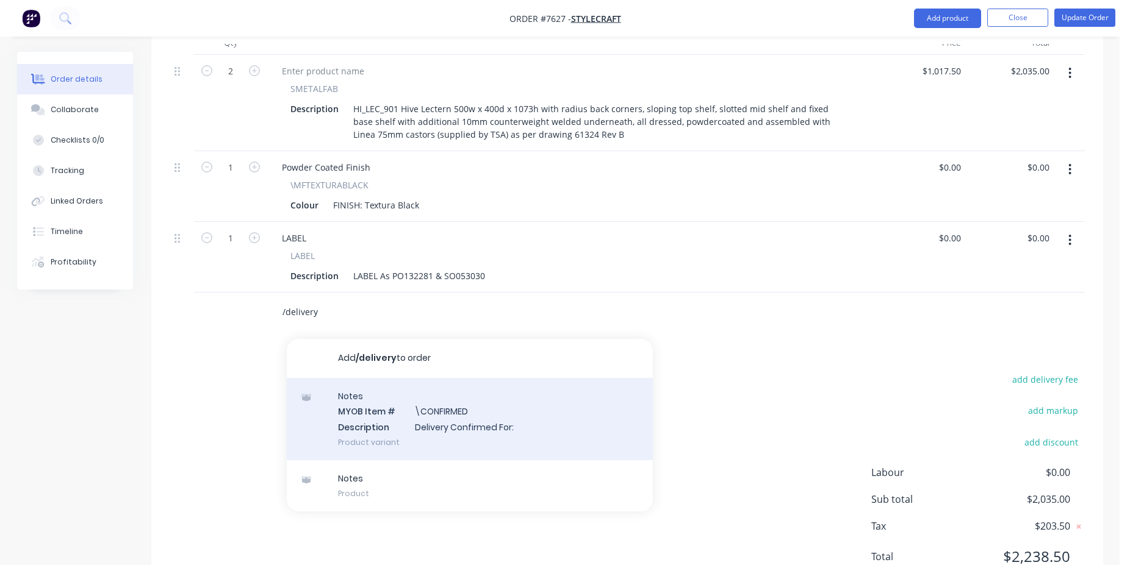
type input "/delivery"
click at [436, 378] on div "Notes MYOB Item # \CONFIRMED Description Delivery Confirmed For: Product variant" at bounding box center [470, 419] width 366 height 82
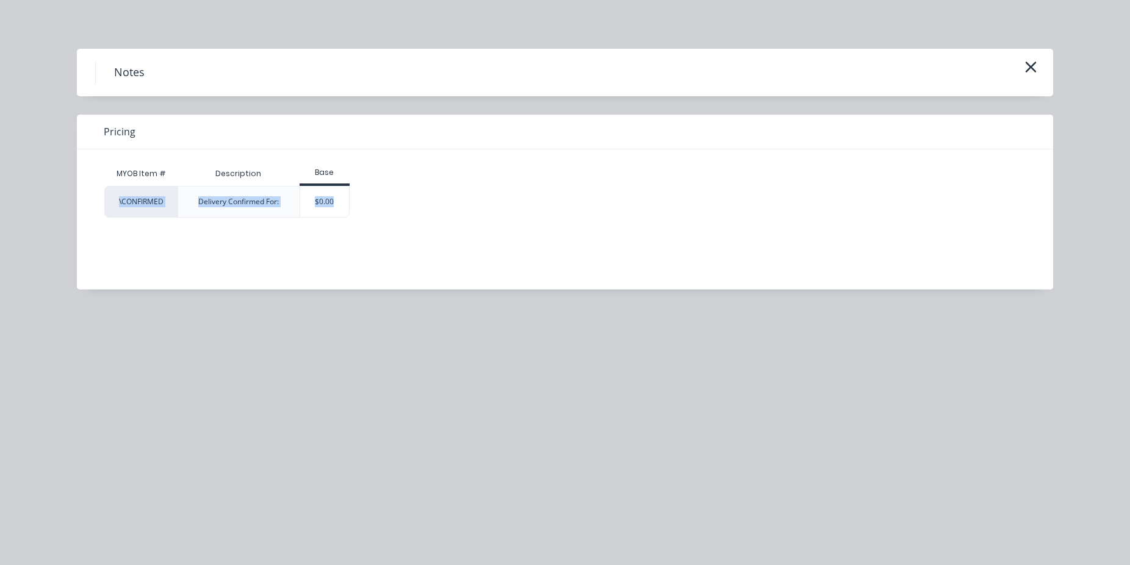
drag, startPoint x: 349, startPoint y: 188, endPoint x: 370, endPoint y: 182, distance: 21.8
click at [368, 182] on div "MYOB Item # Description Base \CONFIRMED Delivery Confirmed For: $0.00" at bounding box center [555, 190] width 903 height 56
click at [334, 207] on div "$0.00" at bounding box center [324, 202] width 49 height 30
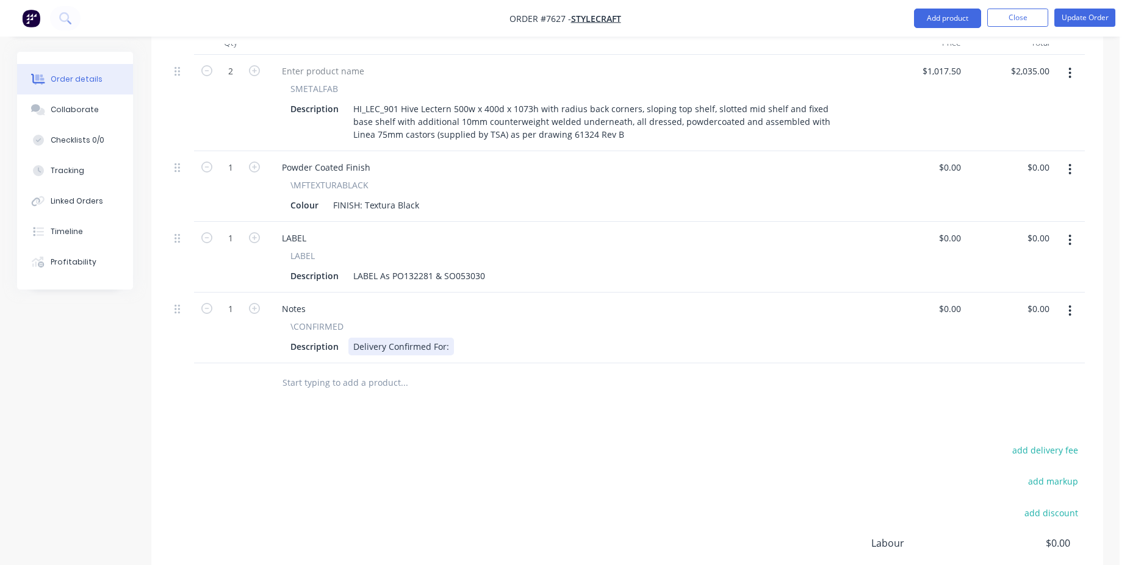
click at [448, 338] on div "Delivery Confirmed For:" at bounding box center [401, 347] width 106 height 18
click at [370, 338] on div "Delivery Confirmed For: 9/10" at bounding box center [409, 347] width 123 height 18
click at [1105, 25] on button "Update Order" at bounding box center [1084, 18] width 61 height 18
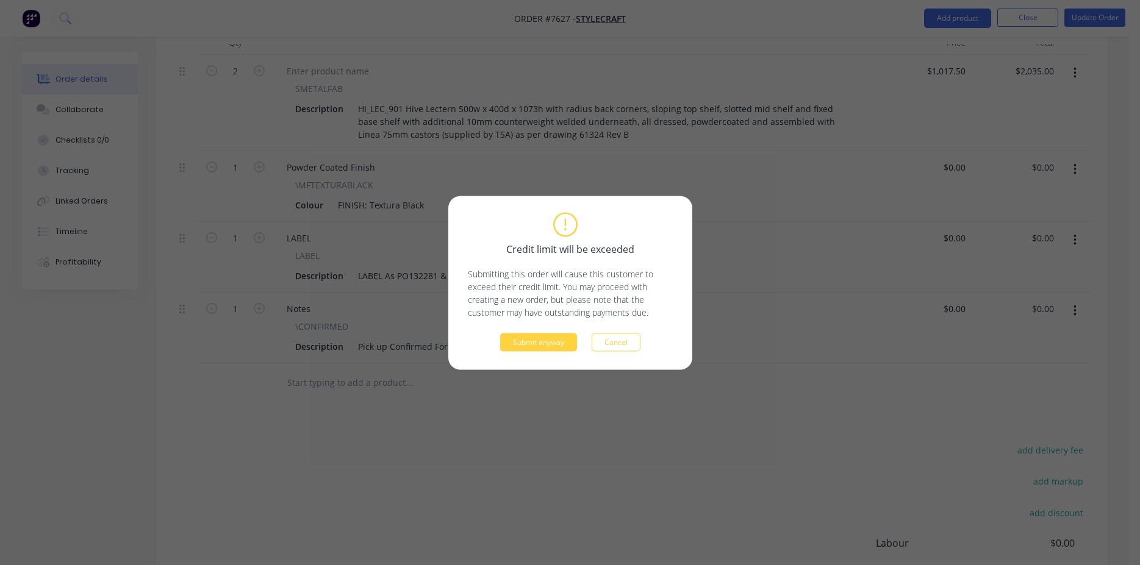
click at [529, 330] on div "Credit limit will be exceeded Submitting this order will cause this customer to…" at bounding box center [570, 282] width 205 height 137
click at [527, 335] on button "Submit anyway" at bounding box center [538, 342] width 77 height 18
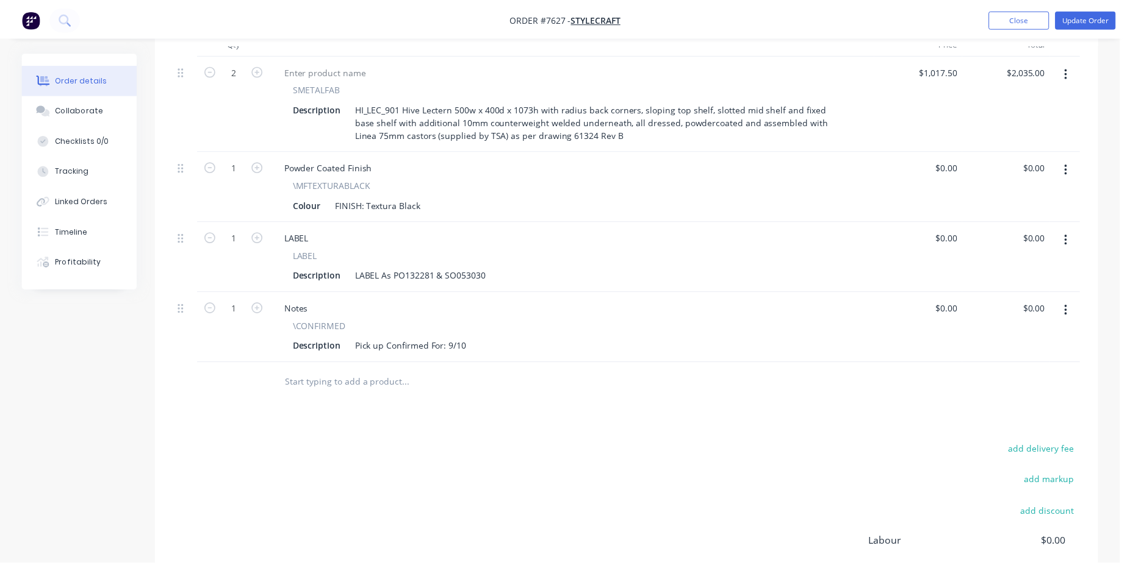
scroll to position [398, 0]
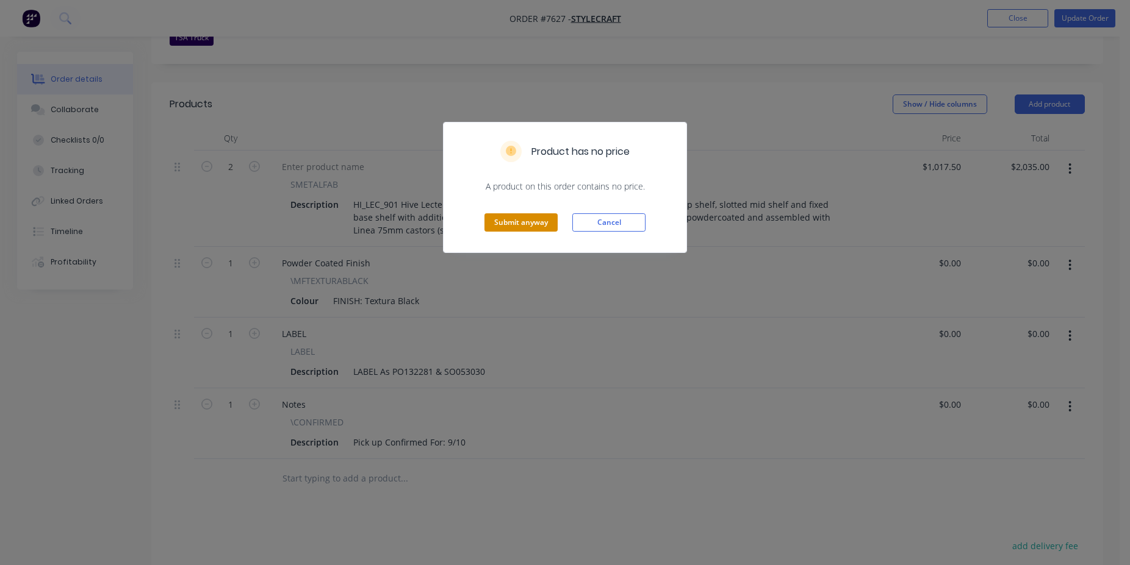
click at [520, 230] on button "Submit anyway" at bounding box center [520, 222] width 73 height 18
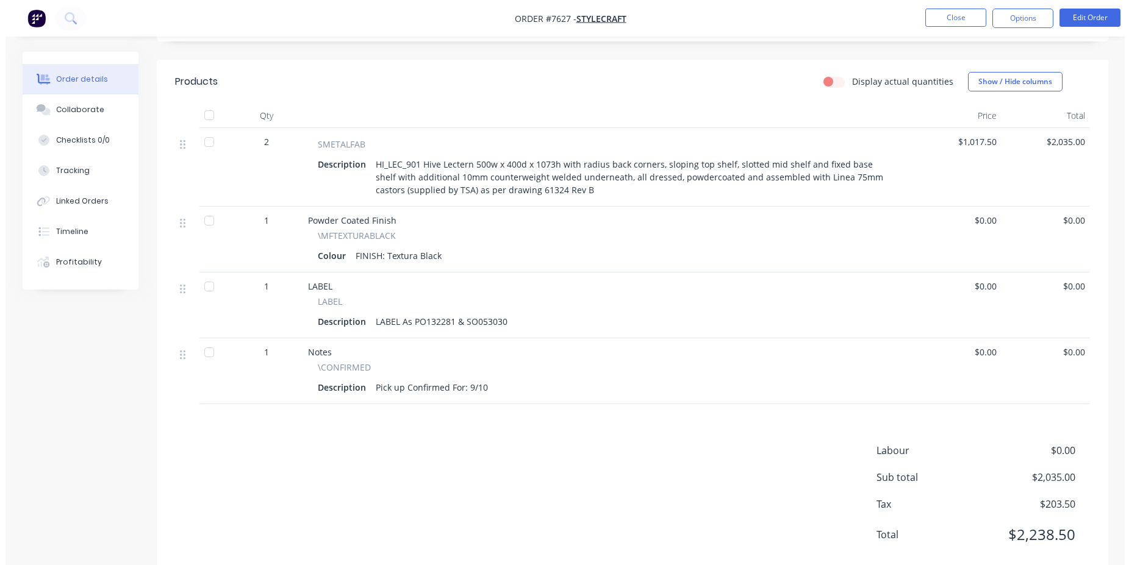
scroll to position [0, 0]
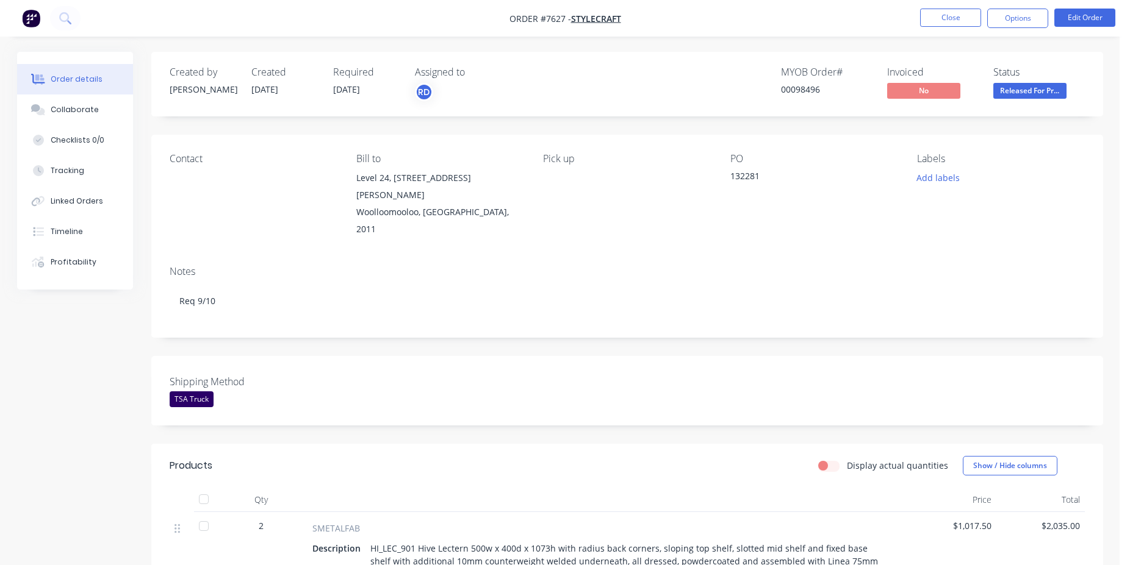
click at [919, 18] on ul "Close Options Edit Order" at bounding box center [1017, 19] width 224 height 20
click at [924, 18] on button "Close" at bounding box center [950, 18] width 61 height 18
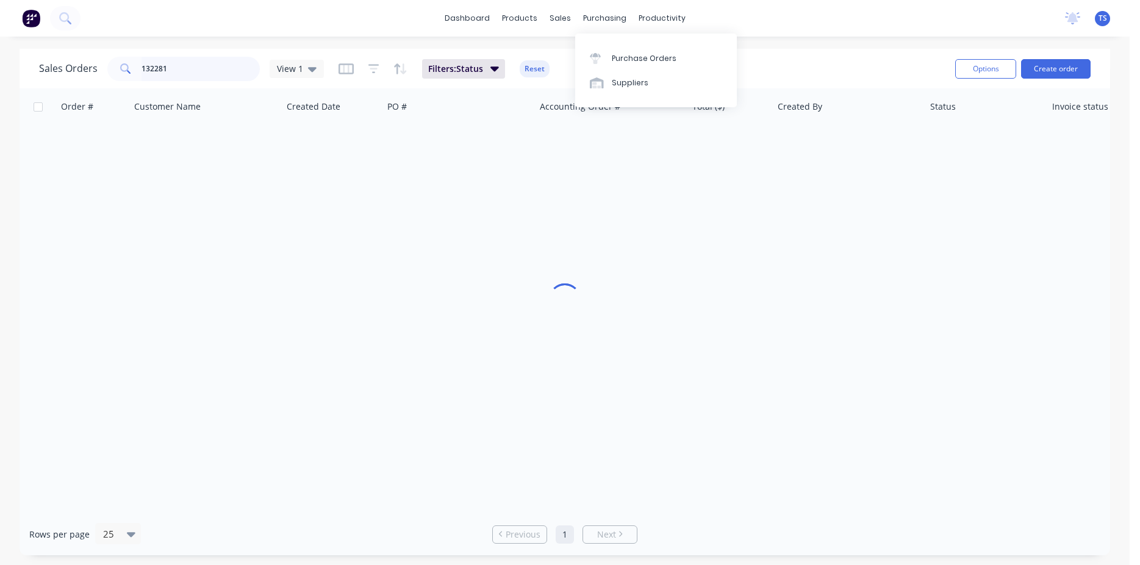
click at [211, 70] on input "132281" at bounding box center [200, 69] width 119 height 24
type input "132334"
click at [95, 144] on link "6744" at bounding box center [98, 144] width 73 height 37
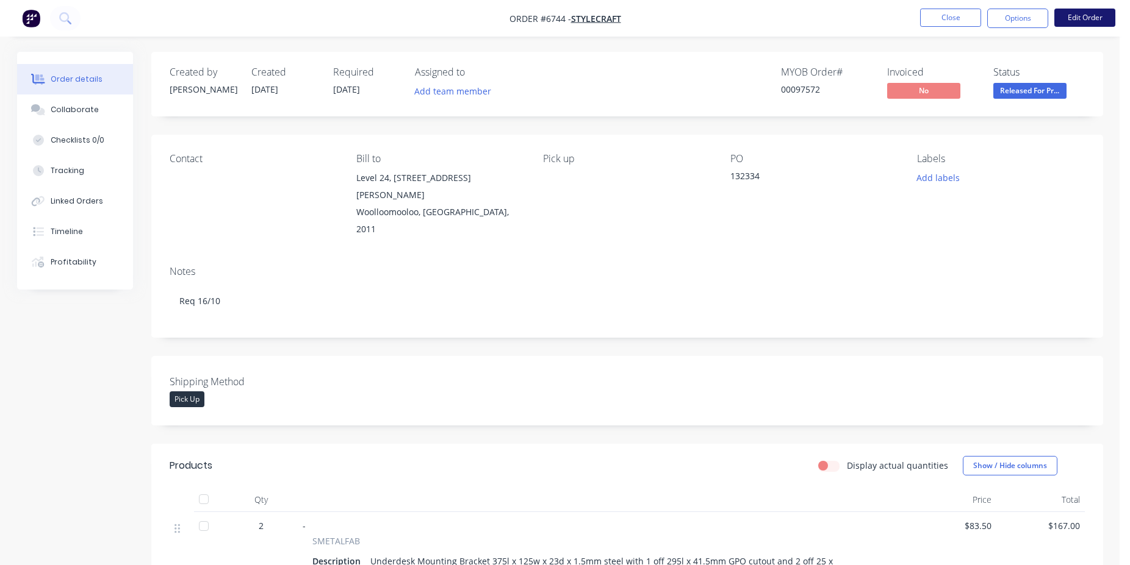
click at [1072, 21] on button "Edit Order" at bounding box center [1084, 18] width 61 height 18
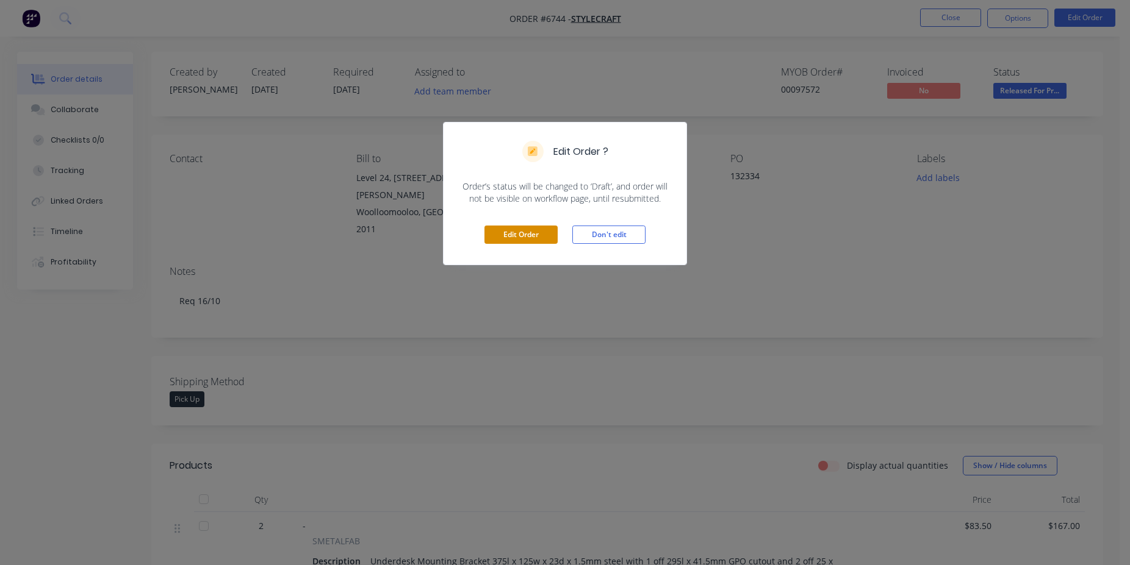
click at [540, 238] on button "Edit Order" at bounding box center [520, 235] width 73 height 18
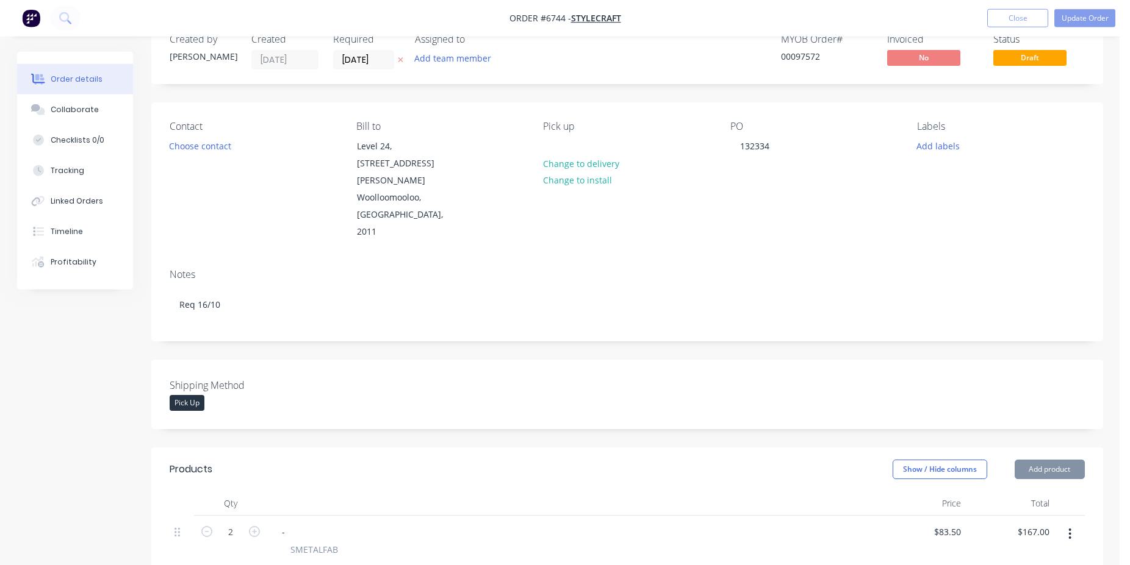
scroll to position [435, 0]
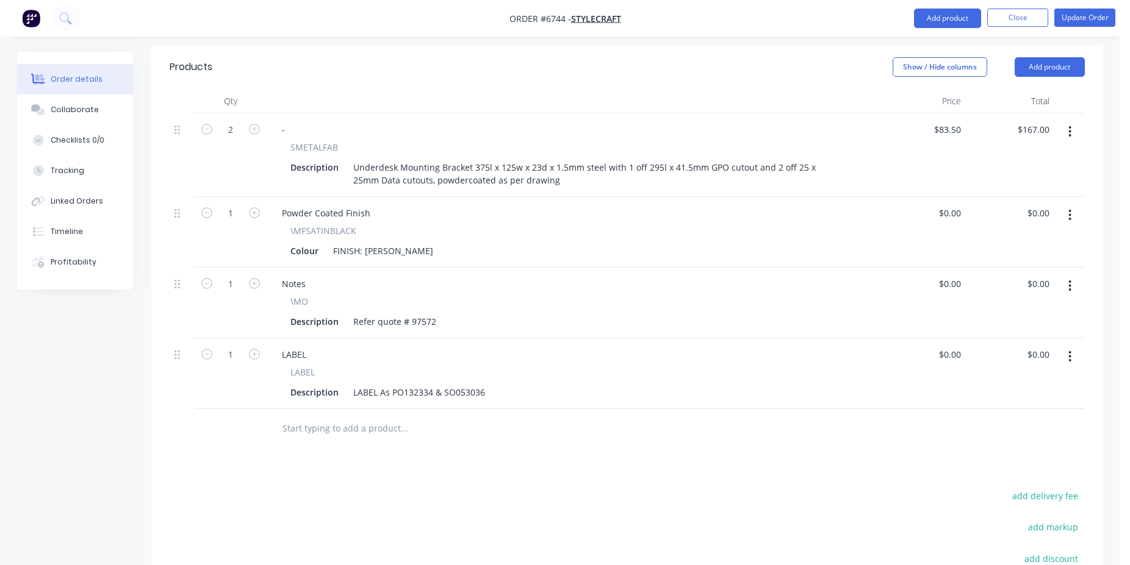
click at [420, 417] on input "text" at bounding box center [404, 429] width 244 height 24
type input "/delivery"
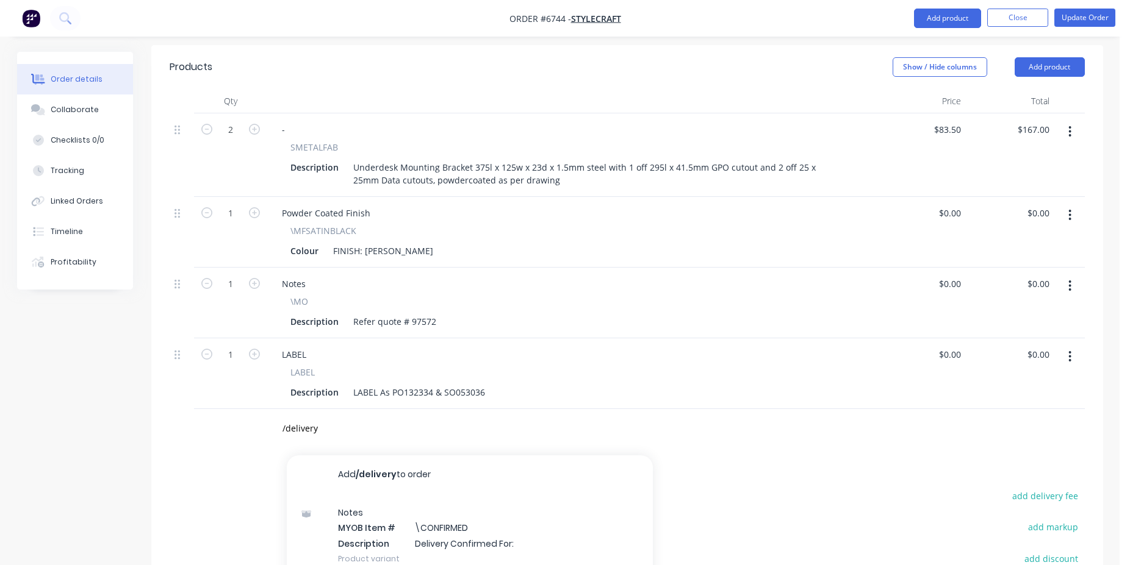
click at [420, 495] on div "Notes MYOB Item # \CONFIRMED Description Delivery Confirmed For: Product variant" at bounding box center [470, 536] width 366 height 82
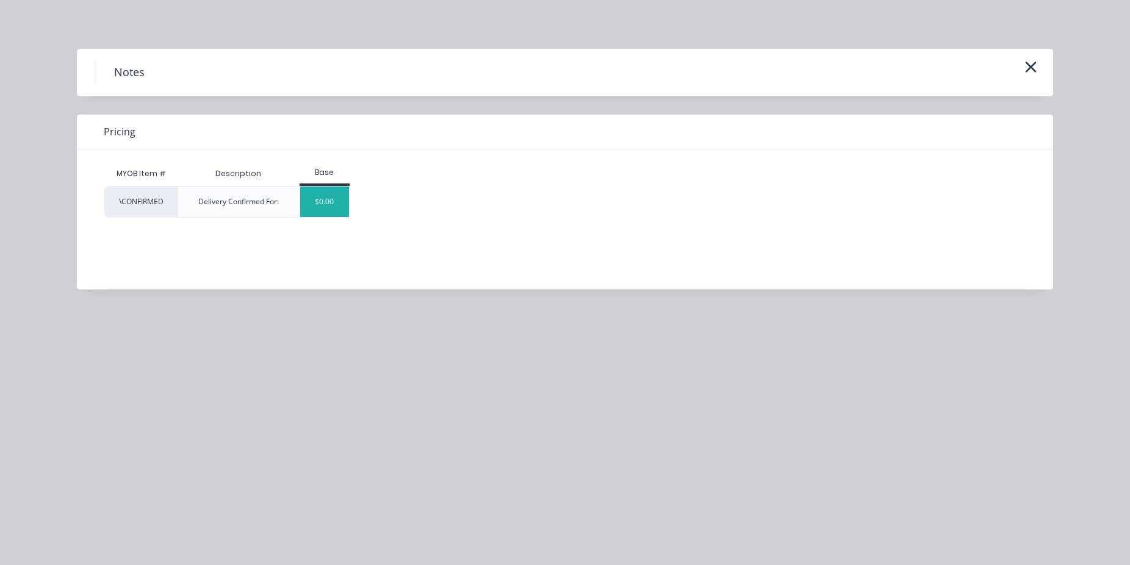
click at [313, 211] on div "$0.00" at bounding box center [324, 202] width 49 height 30
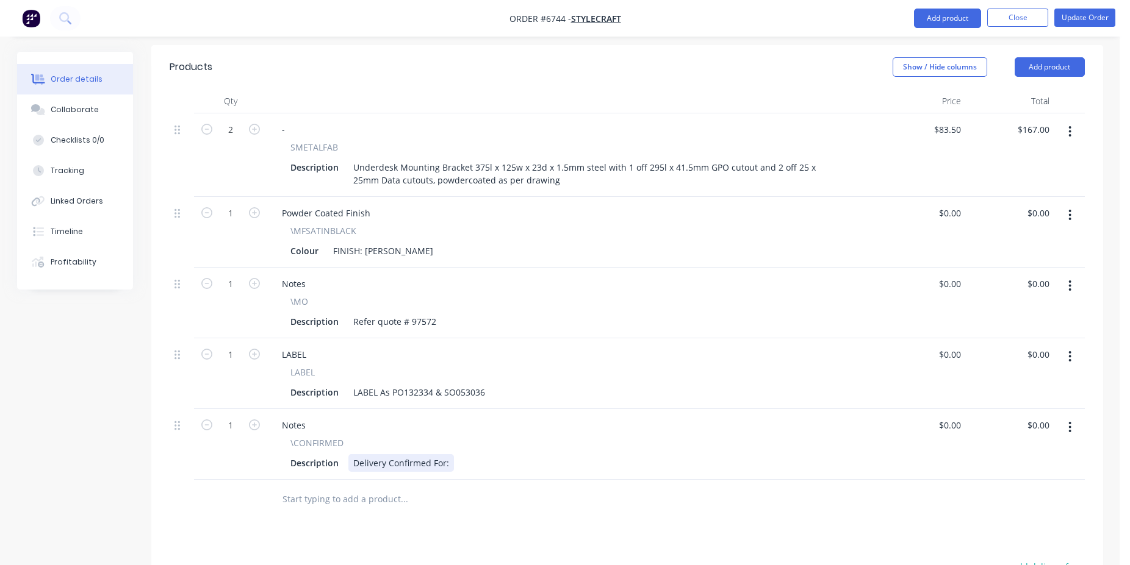
click at [371, 454] on div "Delivery Confirmed For:" at bounding box center [401, 463] width 106 height 18
click at [446, 454] on div "Pick up Confirmed For:" at bounding box center [399, 463] width 102 height 18
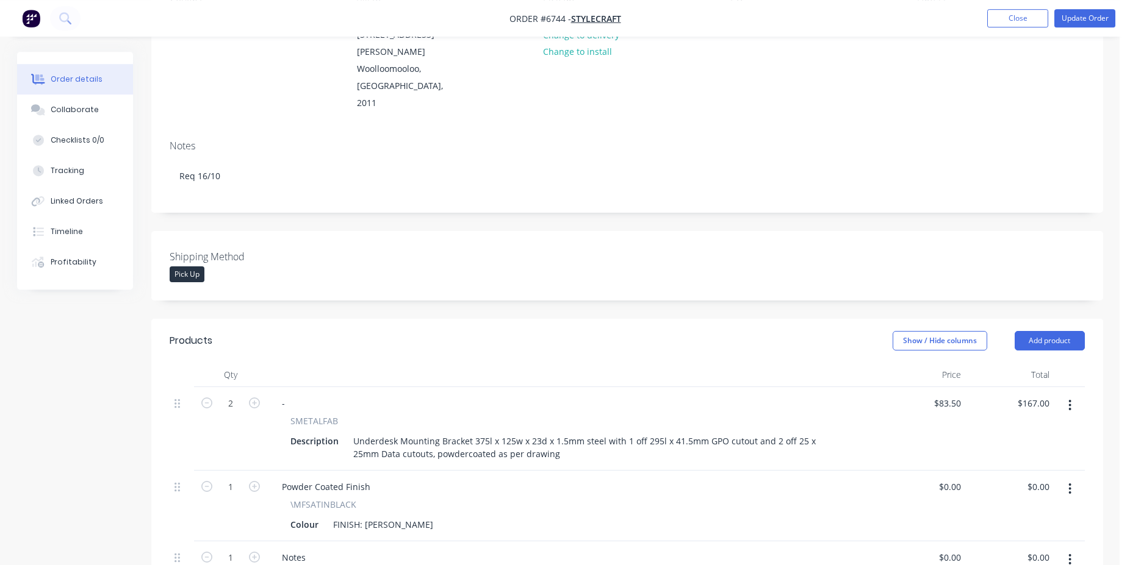
scroll to position [0, 0]
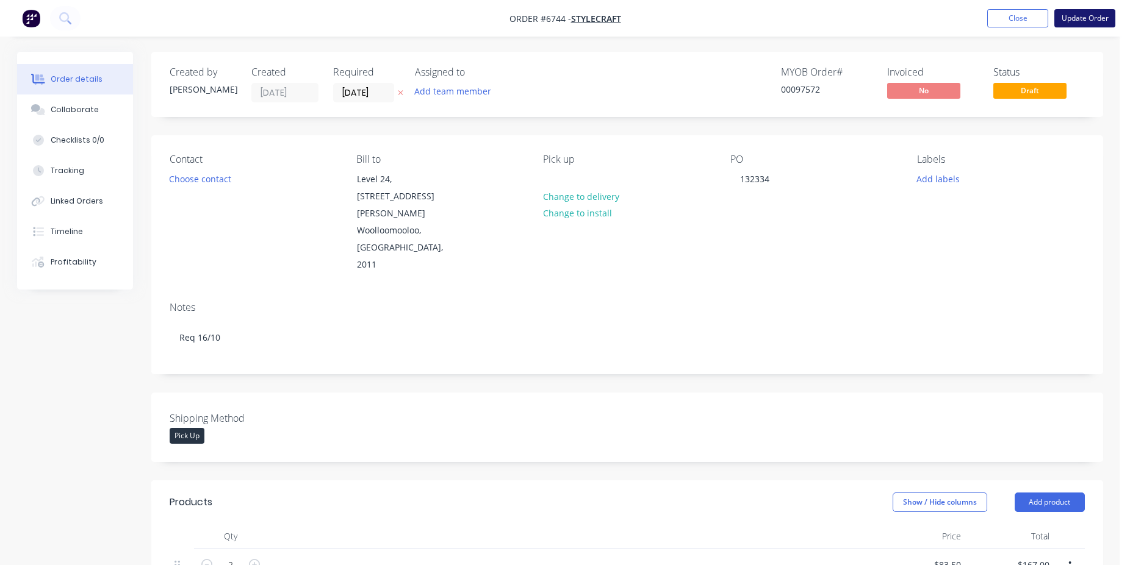
click at [1100, 13] on button "Update Order" at bounding box center [1084, 18] width 61 height 18
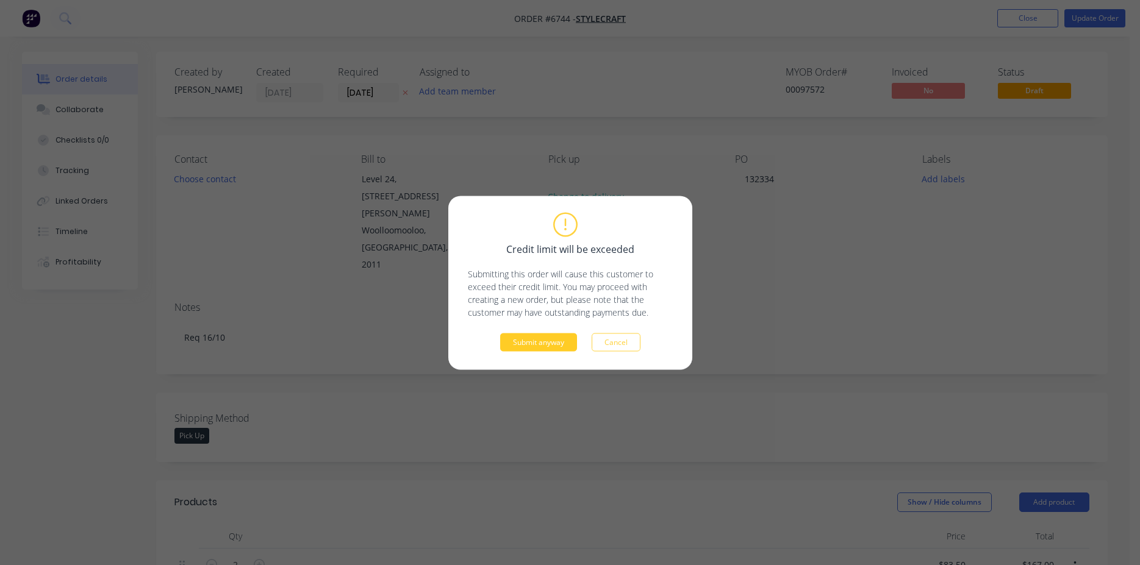
click at [546, 341] on button "Submit anyway" at bounding box center [538, 342] width 77 height 18
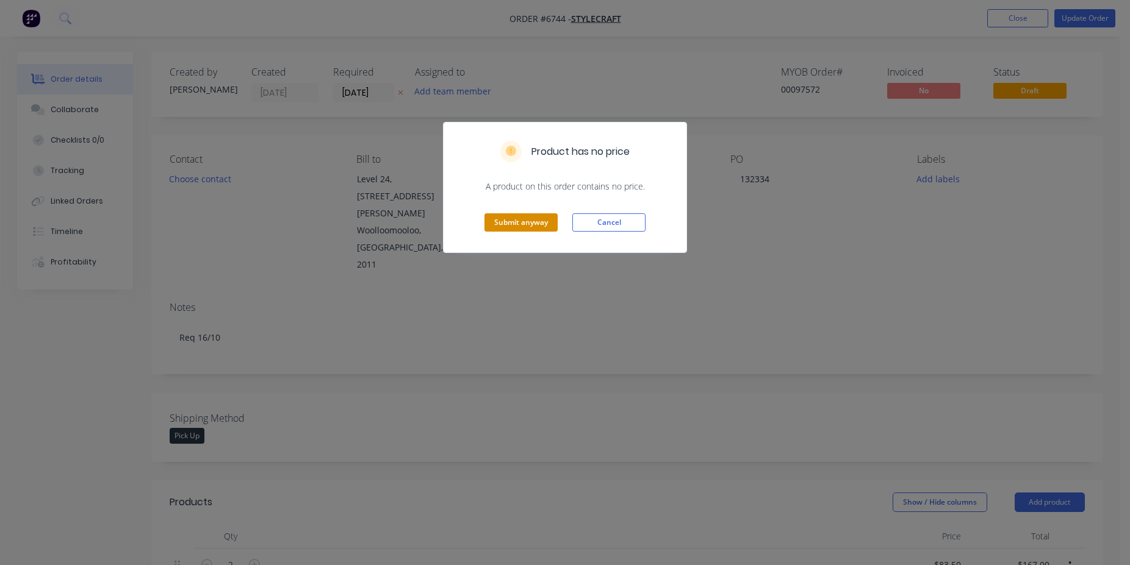
click at [529, 217] on button "Submit anyway" at bounding box center [520, 222] width 73 height 18
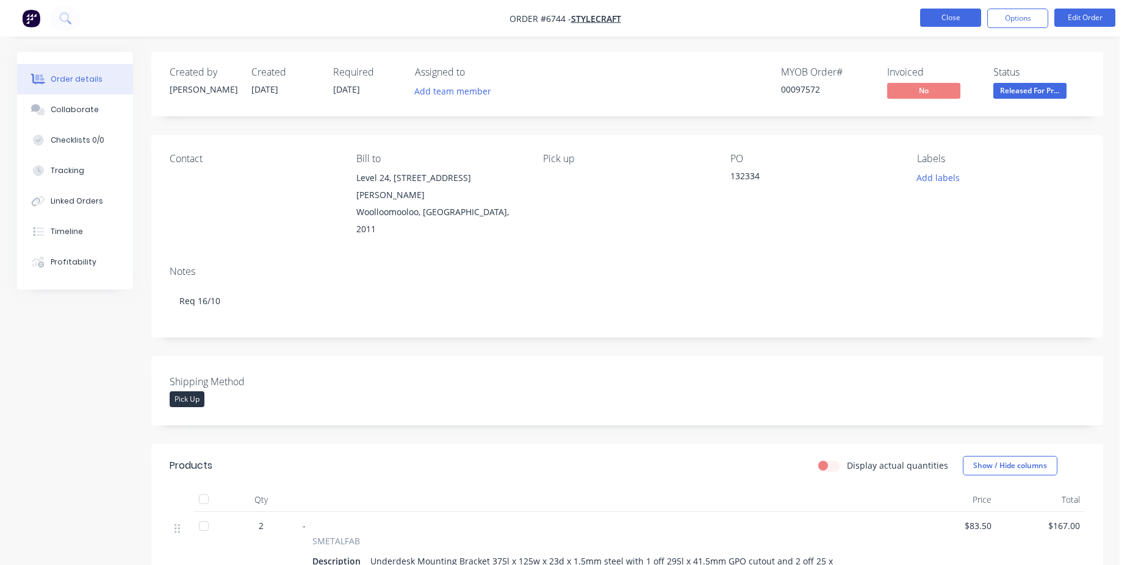
click at [964, 24] on button "Close" at bounding box center [950, 18] width 61 height 18
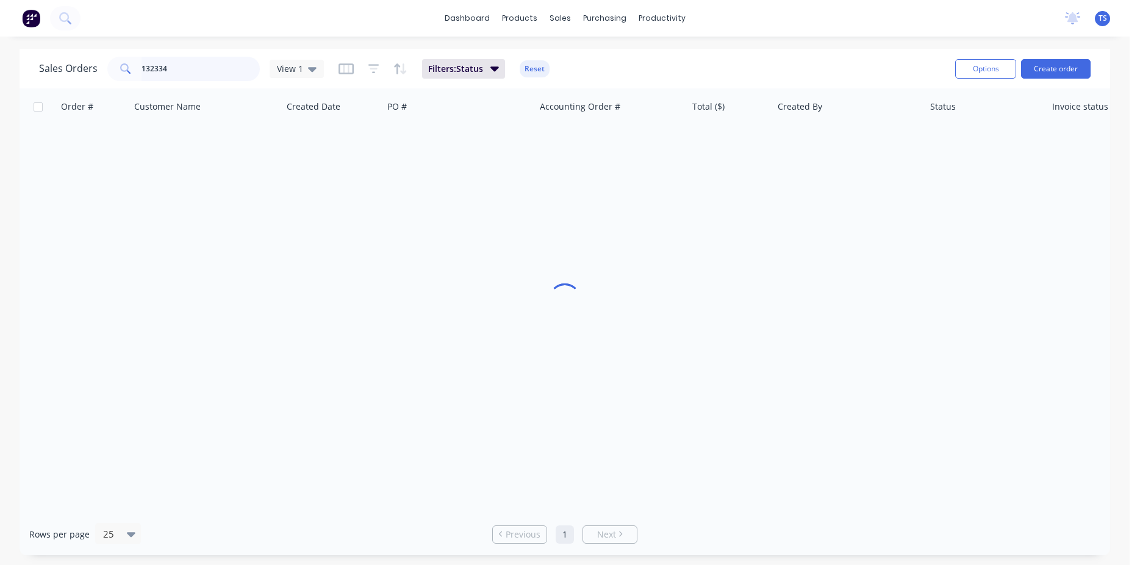
click at [209, 74] on input "132334" at bounding box center [200, 69] width 119 height 24
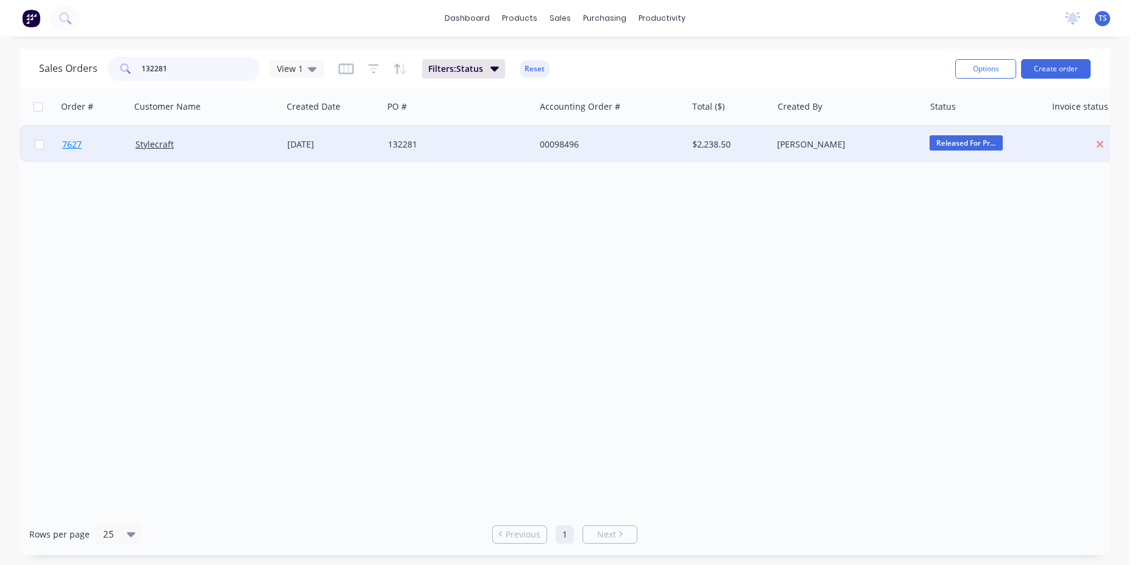
type input "132281"
click at [107, 139] on link "7627" at bounding box center [98, 144] width 73 height 37
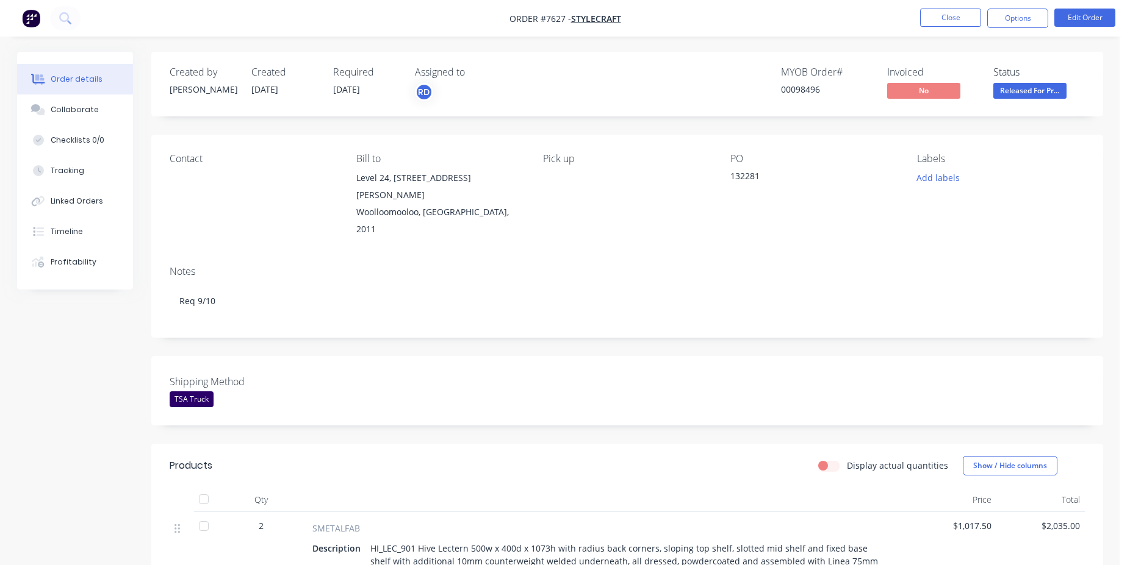
click at [187, 392] on div "TSA Truck" at bounding box center [192, 400] width 44 height 16
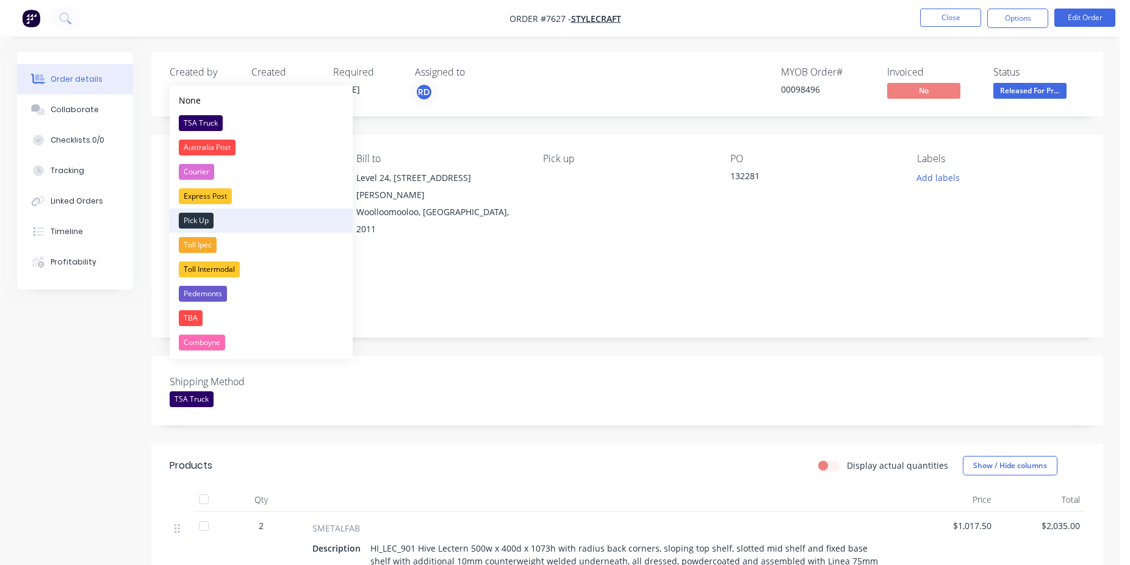
click at [187, 224] on div "Pick Up" at bounding box center [196, 221] width 35 height 16
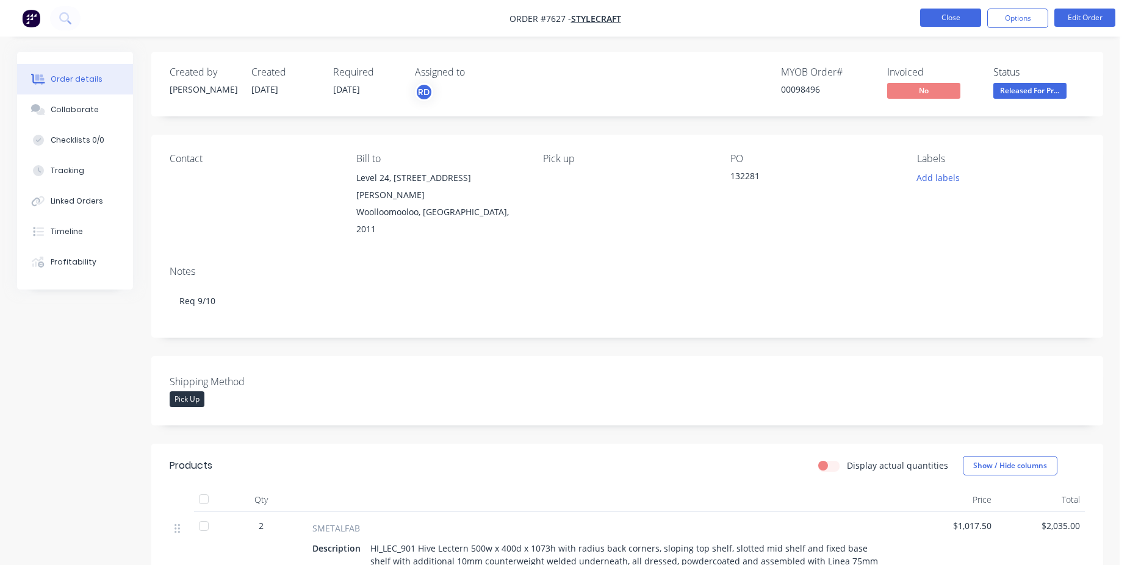
click at [942, 17] on button "Close" at bounding box center [950, 18] width 61 height 18
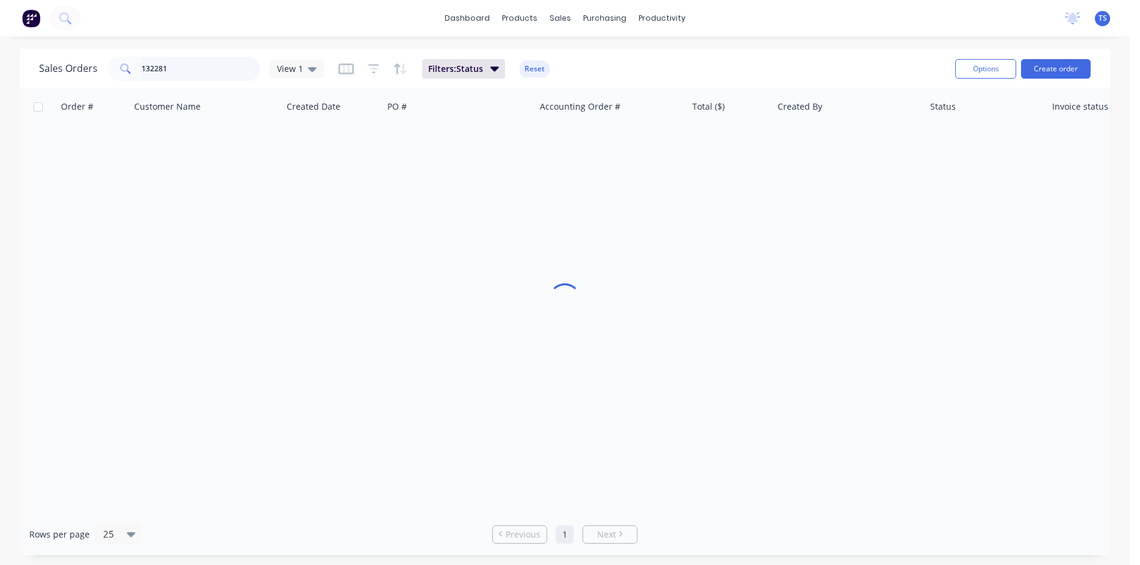
click at [185, 75] on input "132281" at bounding box center [200, 69] width 119 height 24
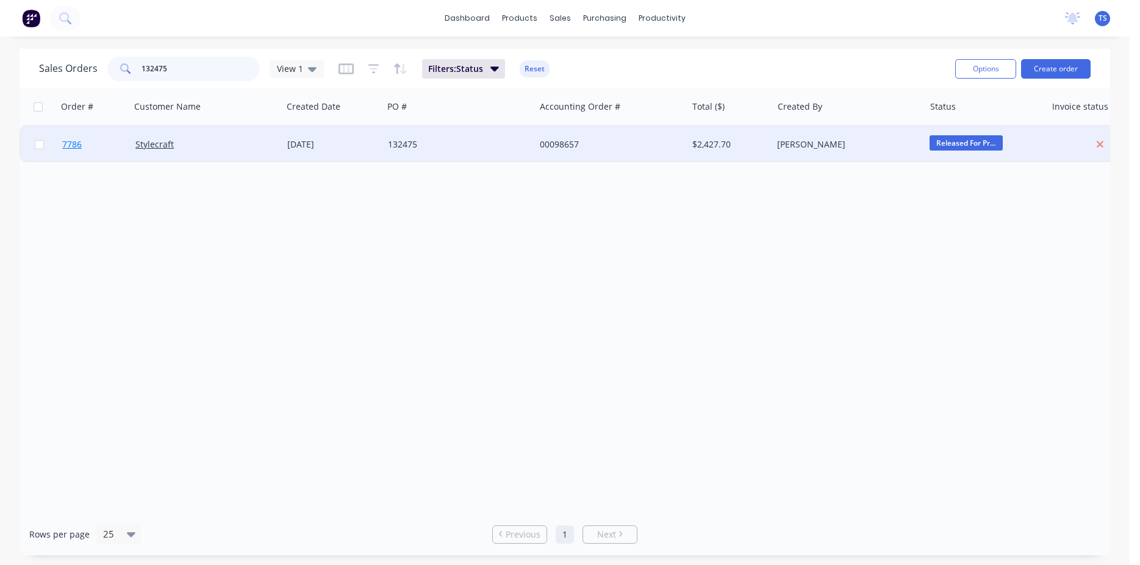
type input "132475"
click at [90, 150] on link "7786" at bounding box center [98, 144] width 73 height 37
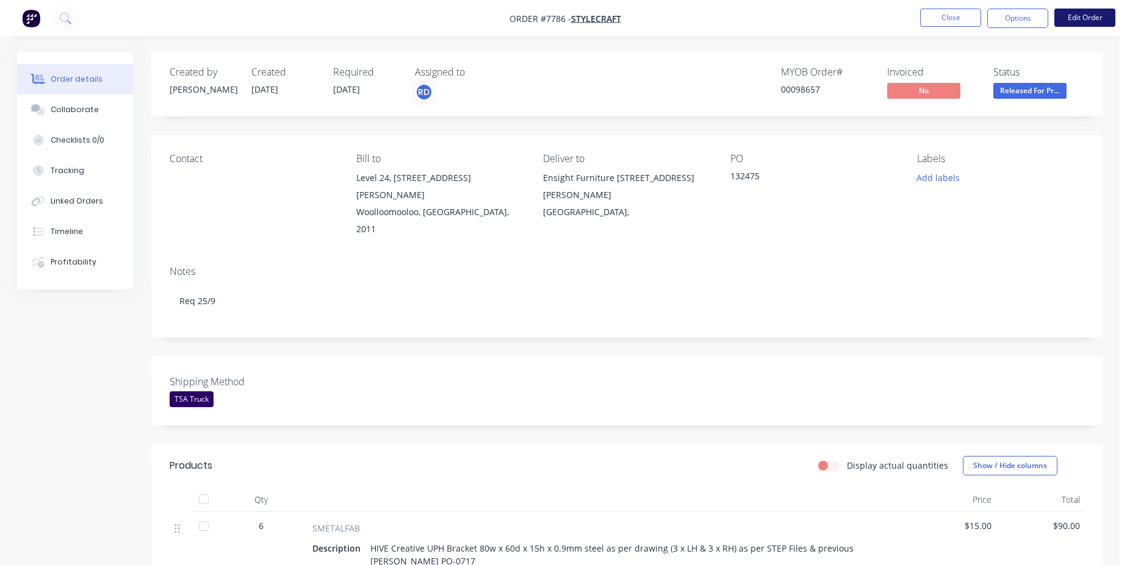
click at [1094, 26] on button "Edit Order" at bounding box center [1084, 18] width 61 height 18
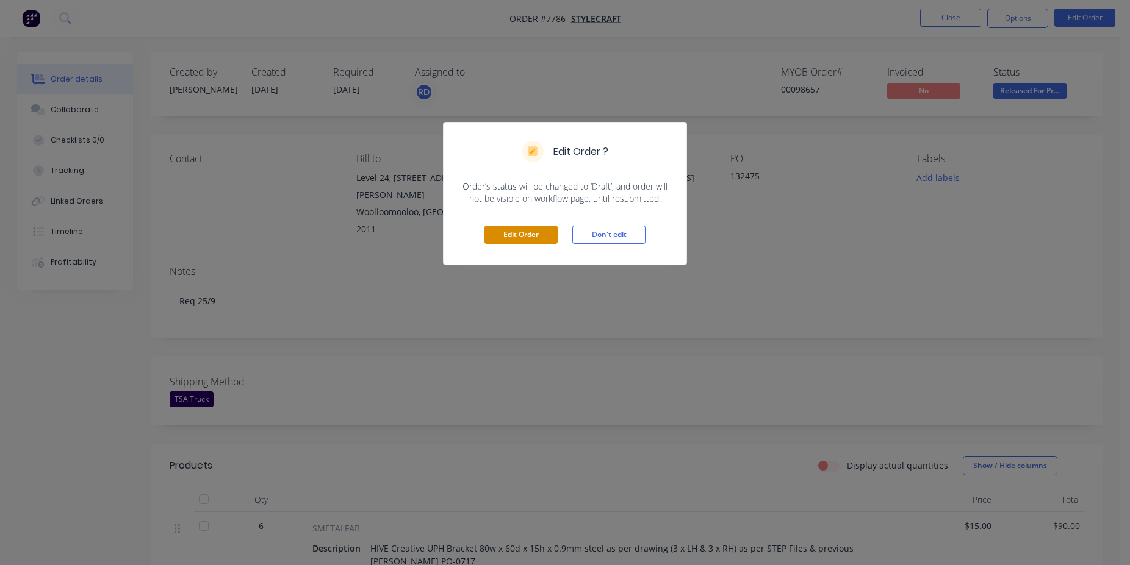
click at [523, 229] on button "Edit Order" at bounding box center [520, 235] width 73 height 18
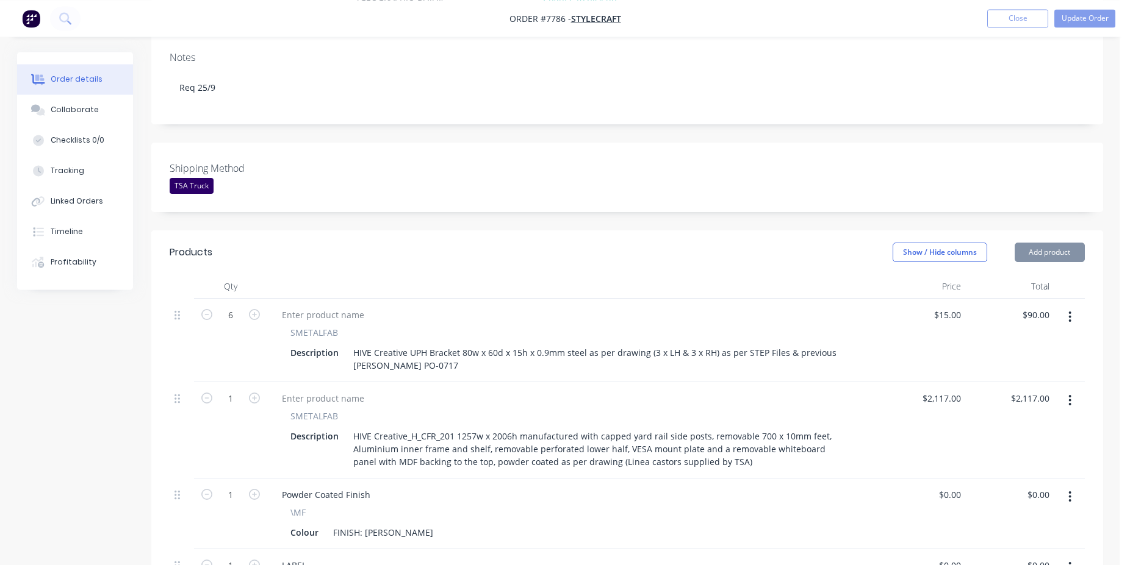
scroll to position [435, 0]
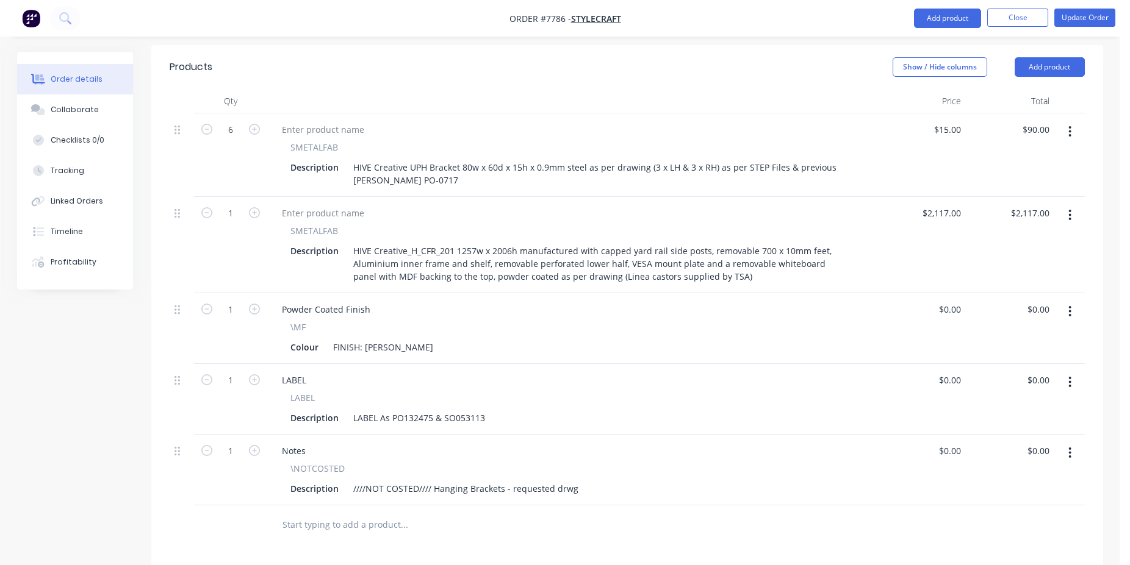
click at [384, 495] on div "Products Show / Hide columns Add product Qty Price Total 6 SMETALFAB Descriptio…" at bounding box center [626, 428] width 951 height 766
click at [372, 513] on input "text" at bounding box center [404, 525] width 244 height 24
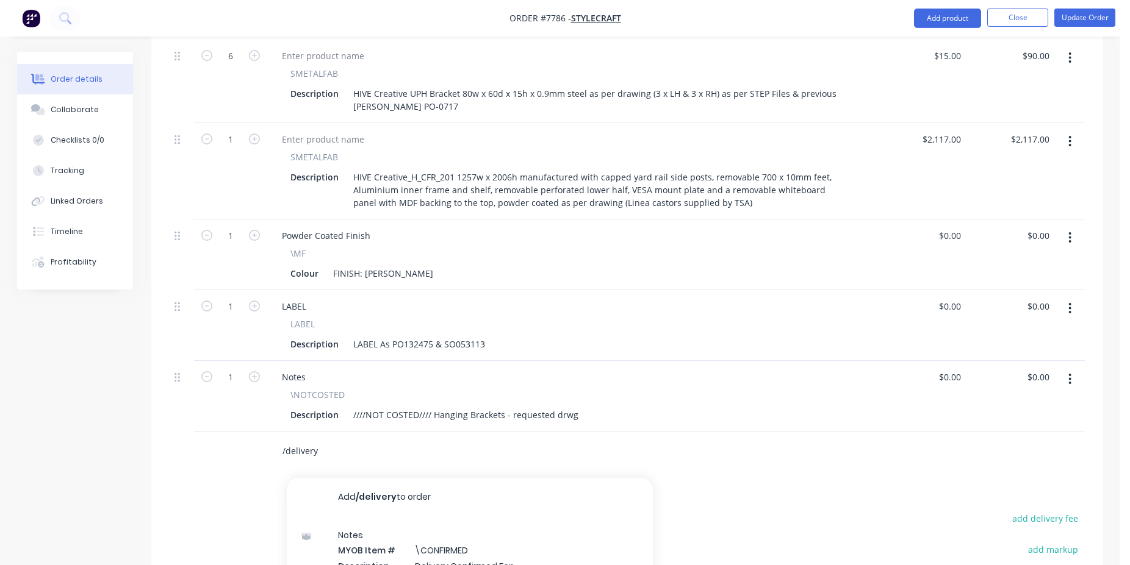
scroll to position [648, 0]
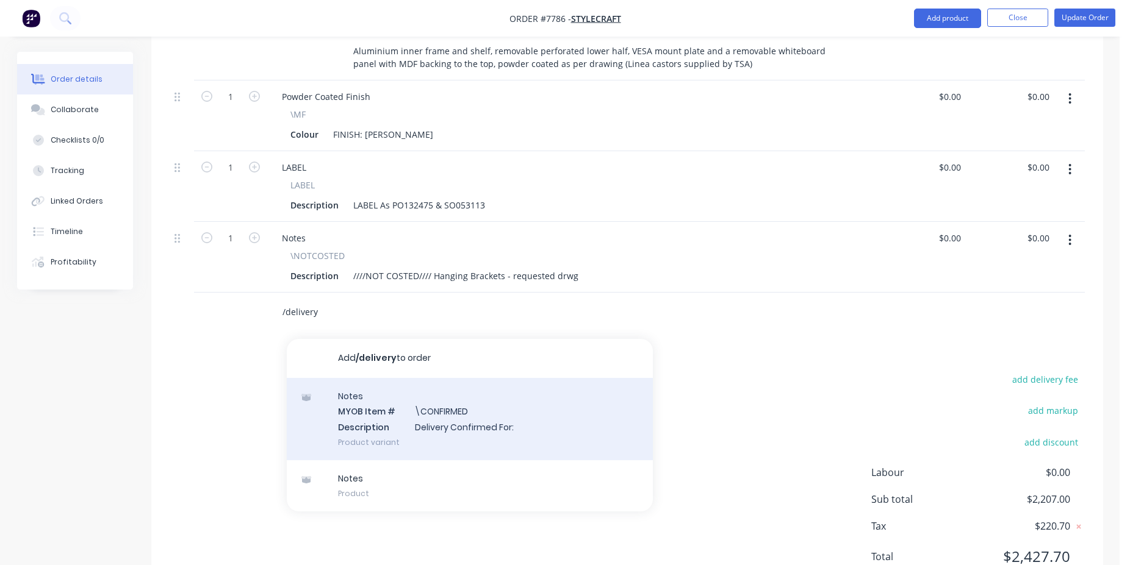
type input "/delivery"
click at [462, 378] on div "Notes MYOB Item # \CONFIRMED Description Delivery Confirmed For: Product variant" at bounding box center [470, 419] width 366 height 82
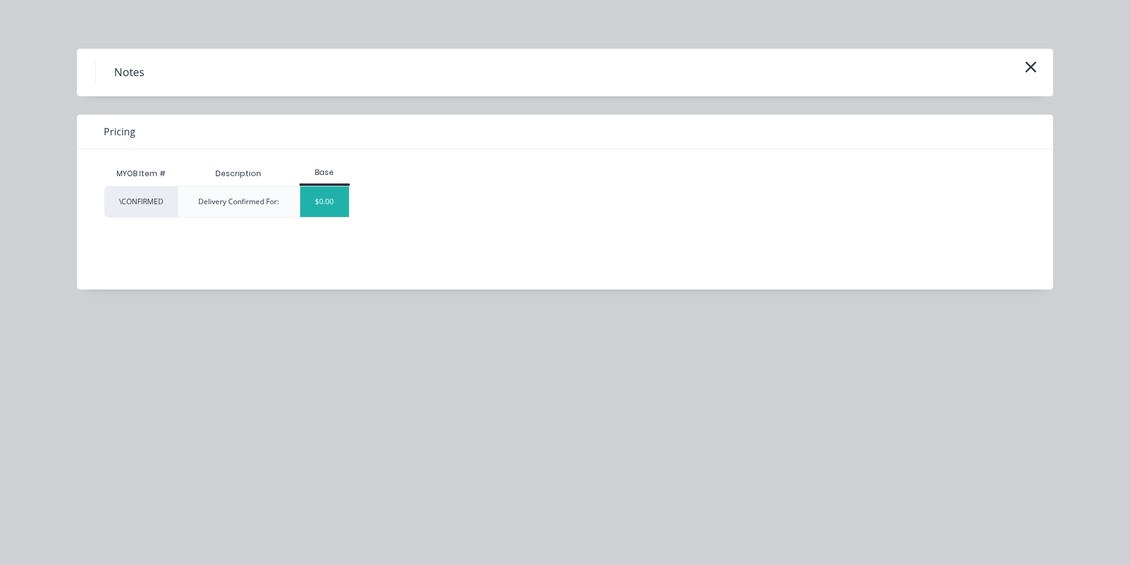
click at [336, 196] on div "$0.00" at bounding box center [324, 202] width 49 height 30
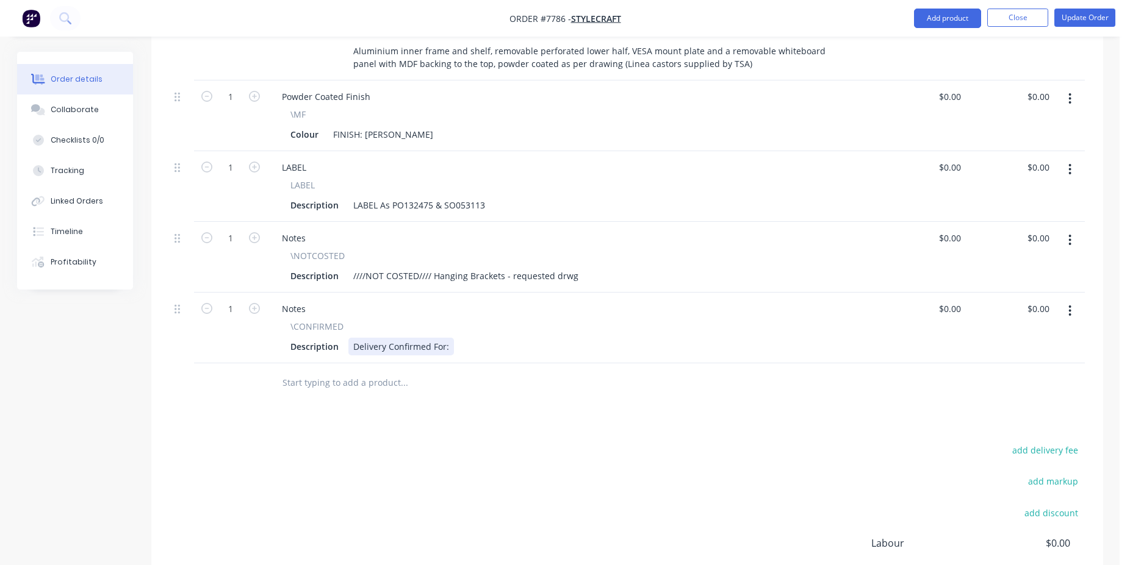
click at [448, 338] on div "Delivery Confirmed For:" at bounding box center [401, 347] width 106 height 18
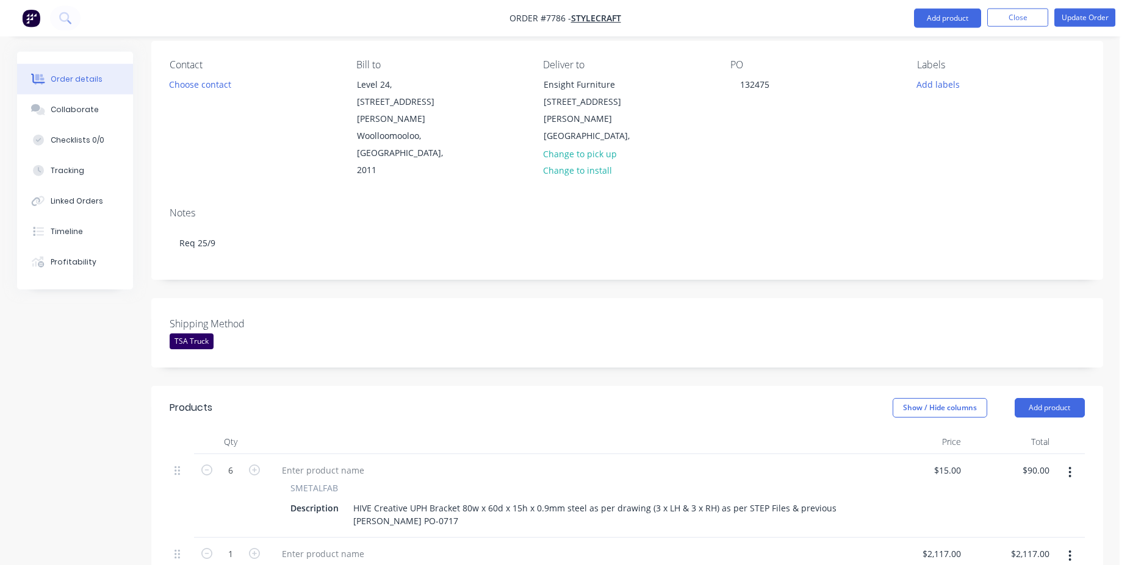
scroll to position [0, 0]
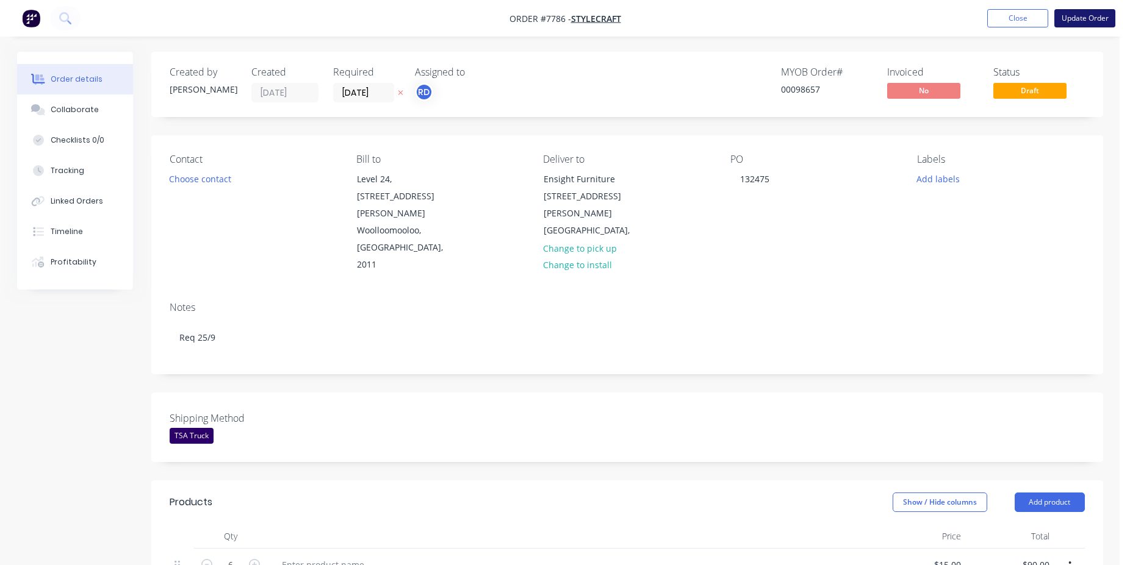
click at [1092, 16] on button "Update Order" at bounding box center [1084, 18] width 61 height 18
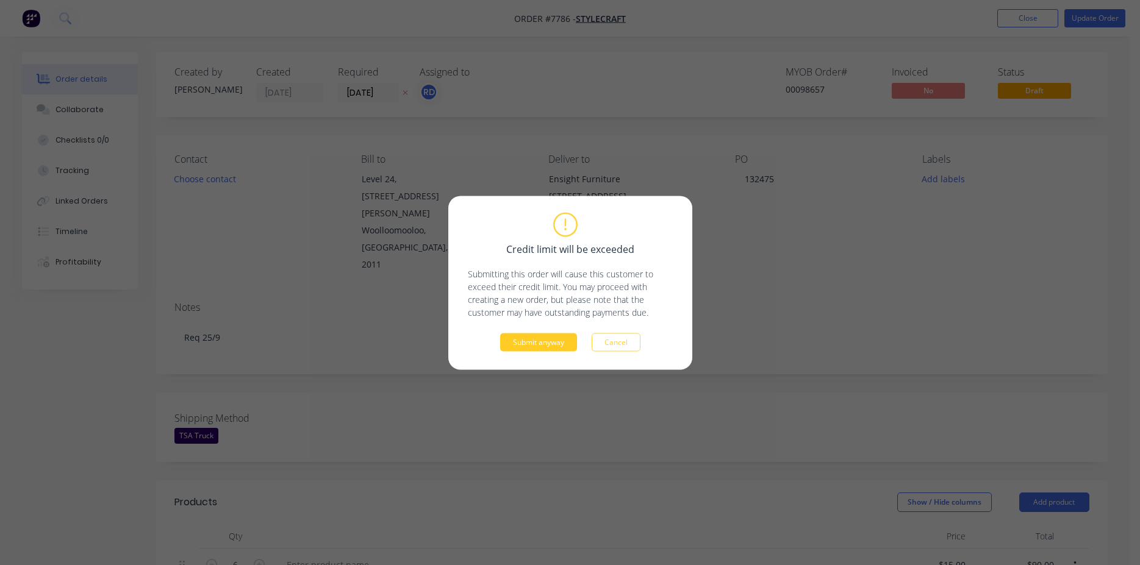
click at [530, 346] on button "Submit anyway" at bounding box center [538, 342] width 77 height 18
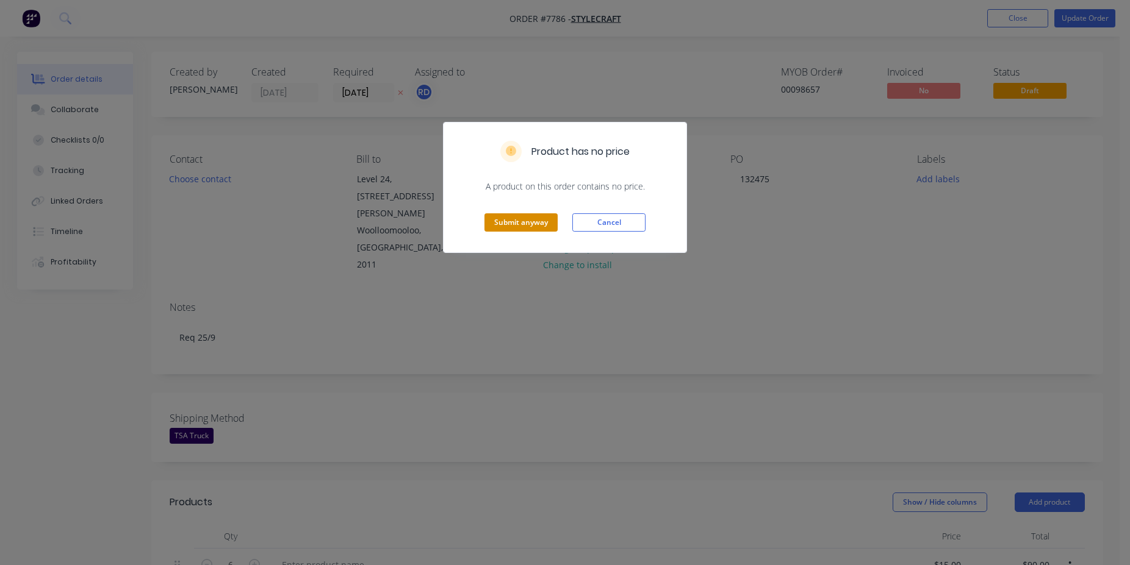
click at [531, 224] on button "Submit anyway" at bounding box center [520, 222] width 73 height 18
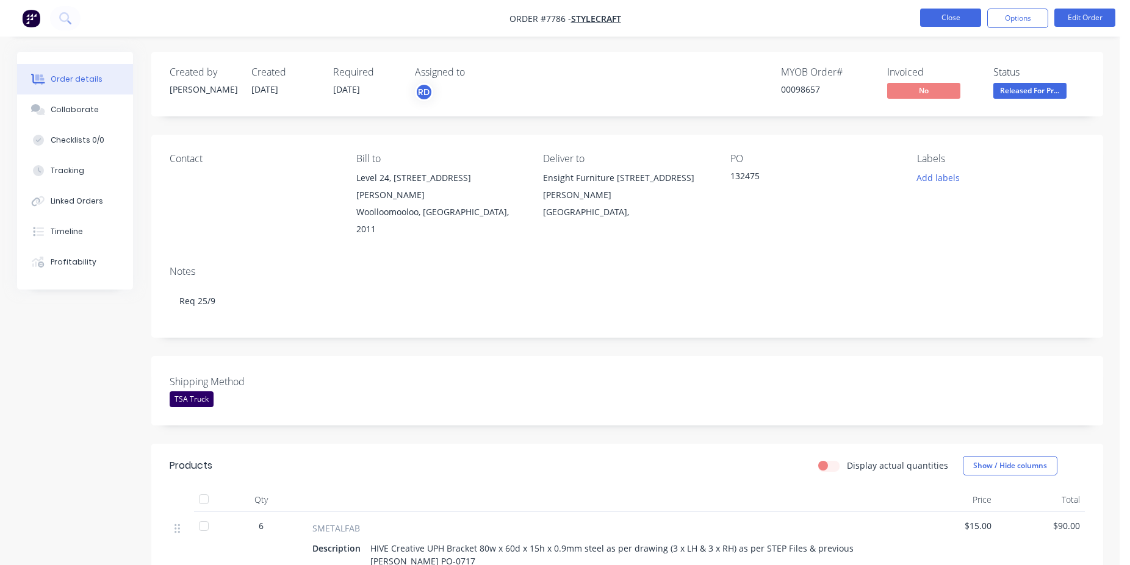
click at [950, 17] on button "Close" at bounding box center [950, 18] width 61 height 18
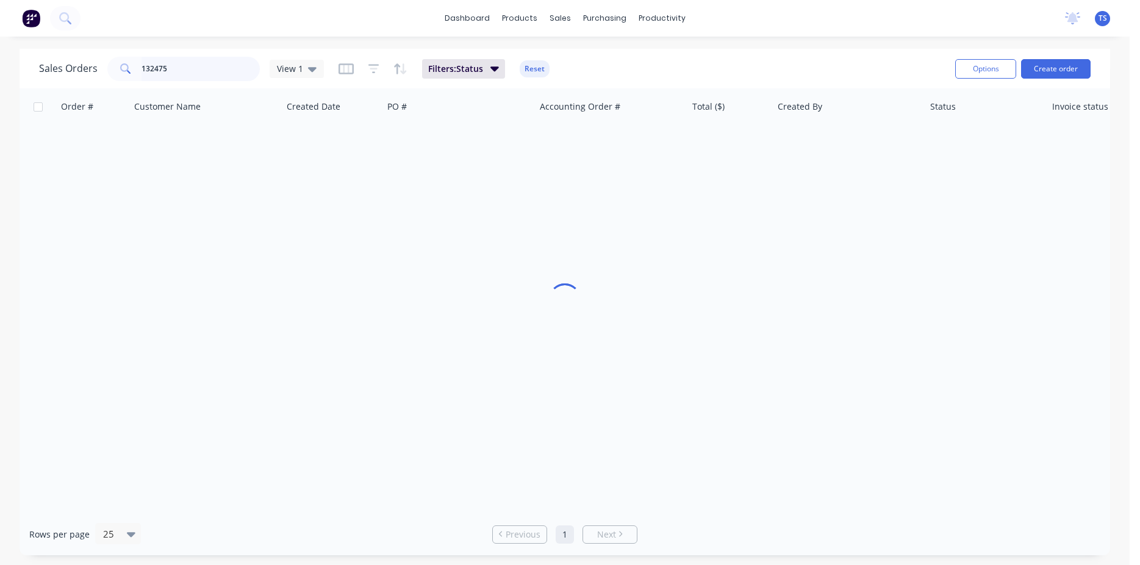
click at [179, 76] on input "132475" at bounding box center [200, 69] width 119 height 24
click at [179, 75] on input "132475" at bounding box center [200, 69] width 119 height 24
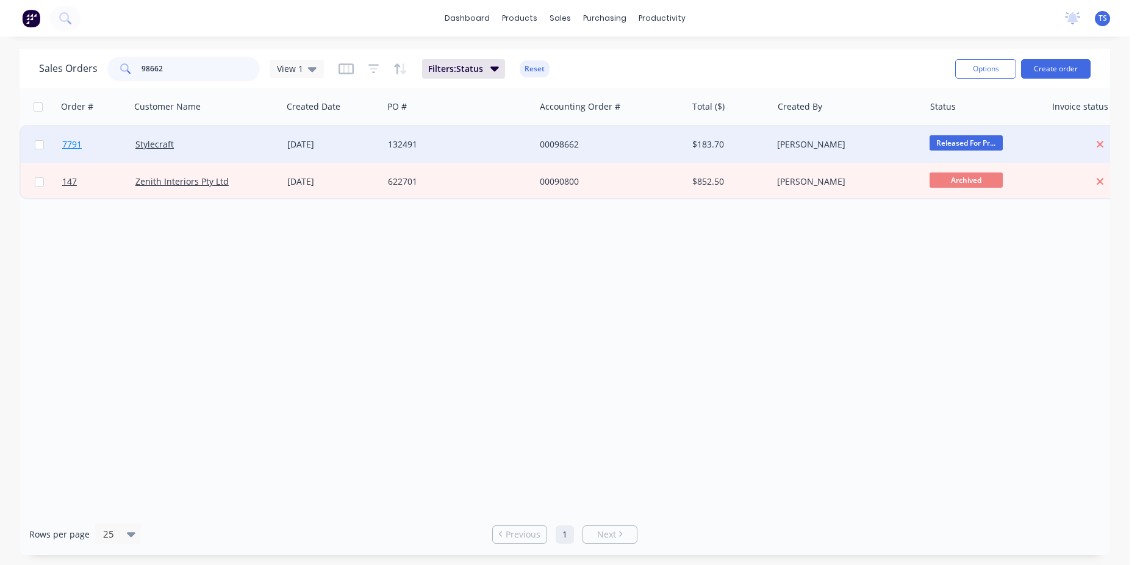
type input "98662"
click at [90, 148] on link "7791" at bounding box center [98, 144] width 73 height 37
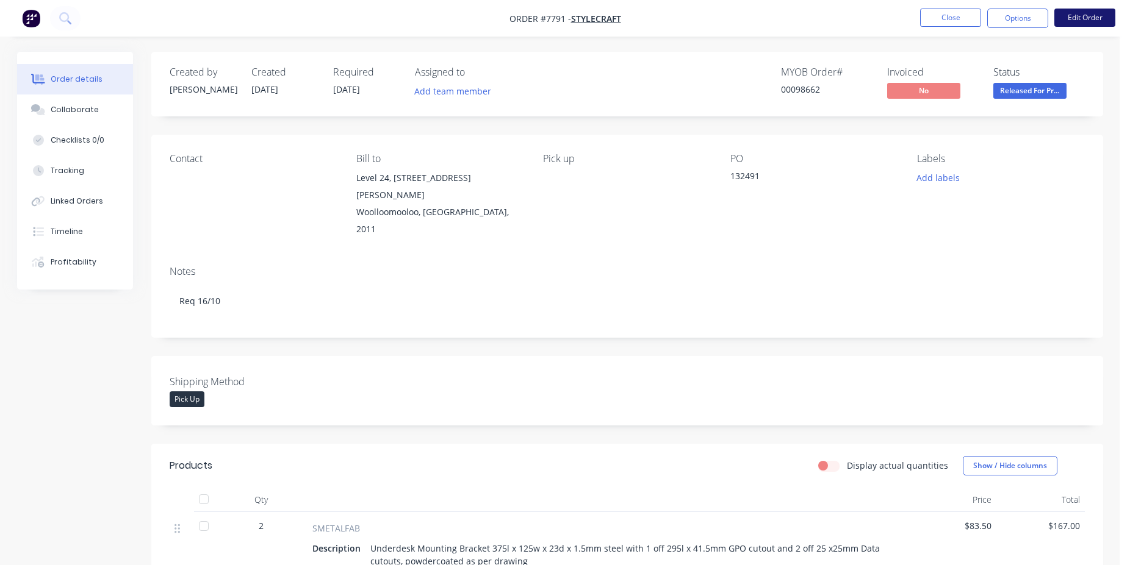
click at [1073, 13] on button "Edit Order" at bounding box center [1084, 18] width 61 height 18
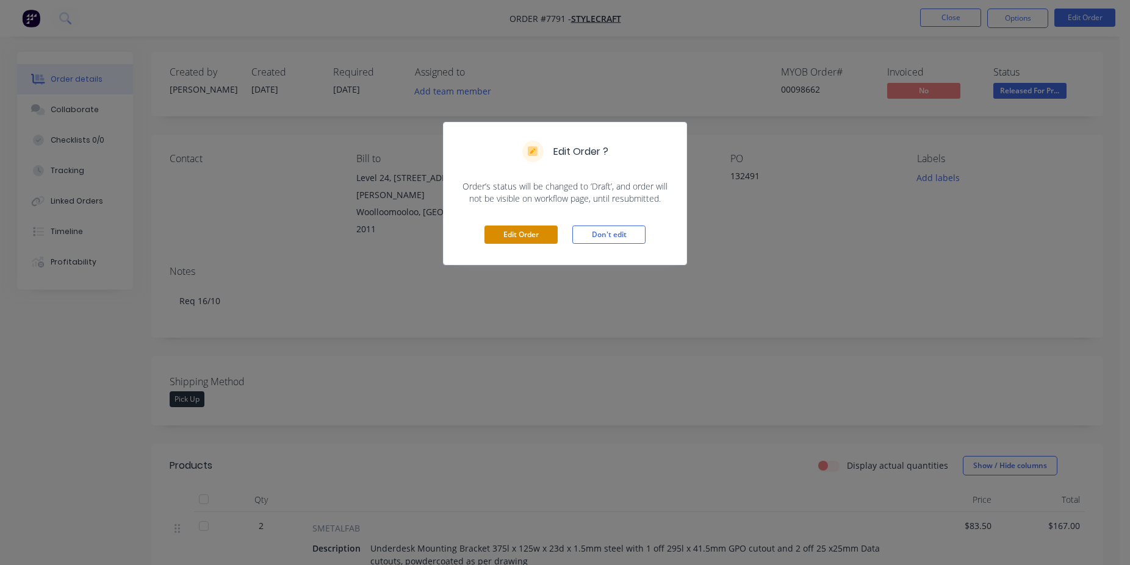
click at [509, 239] on button "Edit Order" at bounding box center [520, 235] width 73 height 18
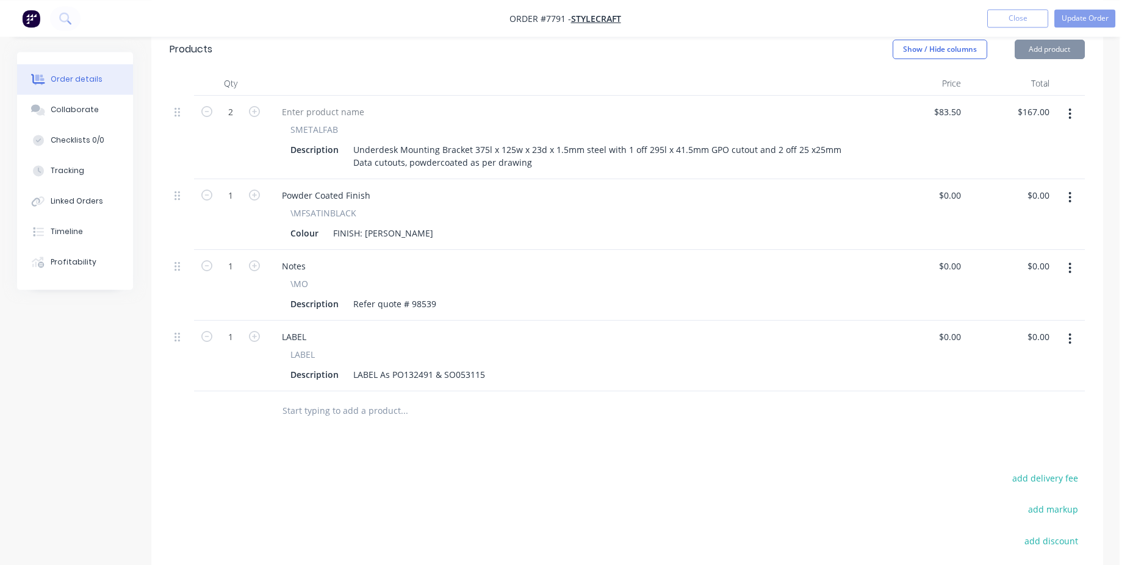
scroll to position [498, 0]
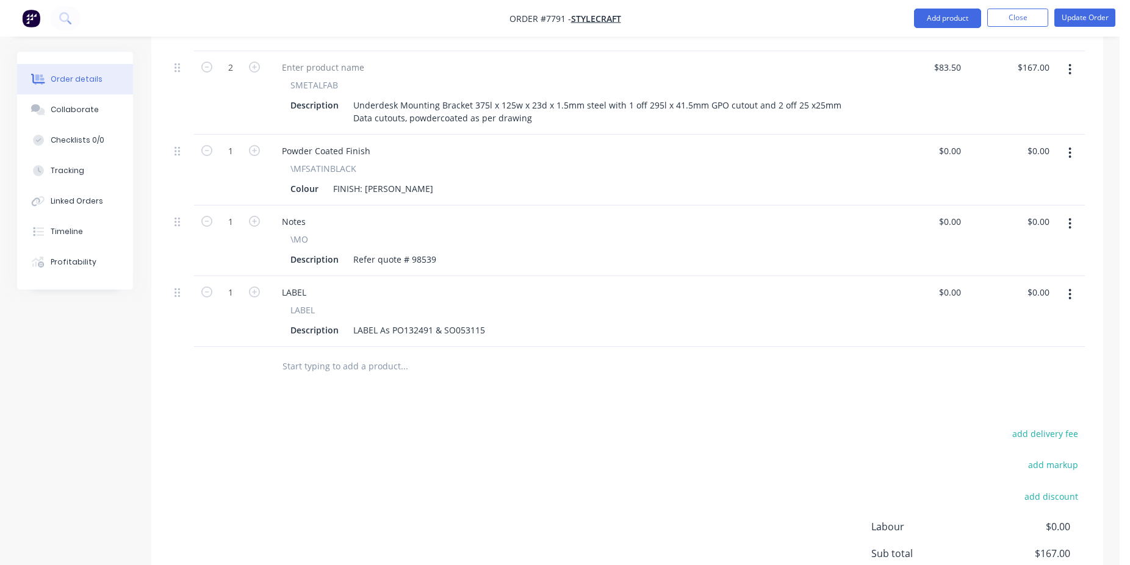
click at [342, 354] on input "text" at bounding box center [404, 366] width 244 height 24
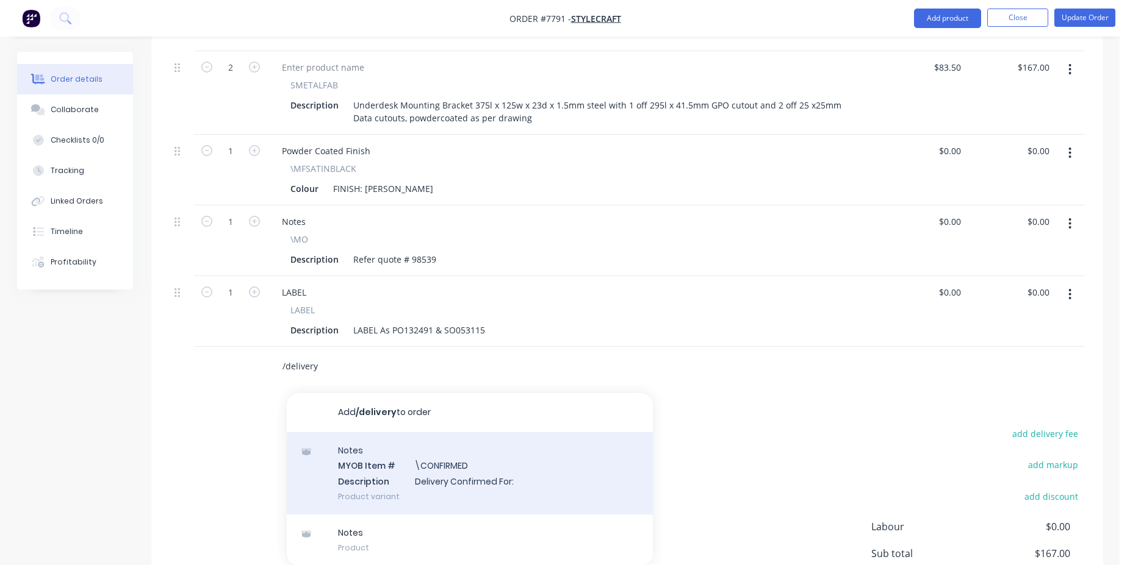
type input "/delivery"
click at [487, 432] on div "Notes MYOB Item # \CONFIRMED Description Delivery Confirmed For: Product variant" at bounding box center [470, 473] width 366 height 82
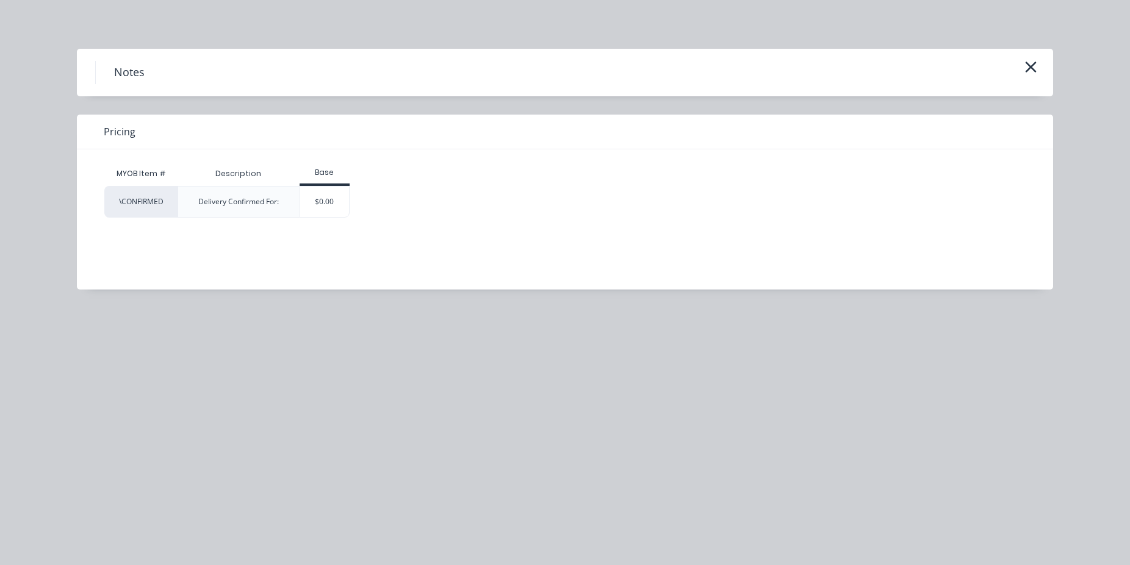
click at [322, 217] on div "$0.00" at bounding box center [324, 202] width 51 height 32
click at [332, 212] on div "$0.00" at bounding box center [324, 202] width 49 height 30
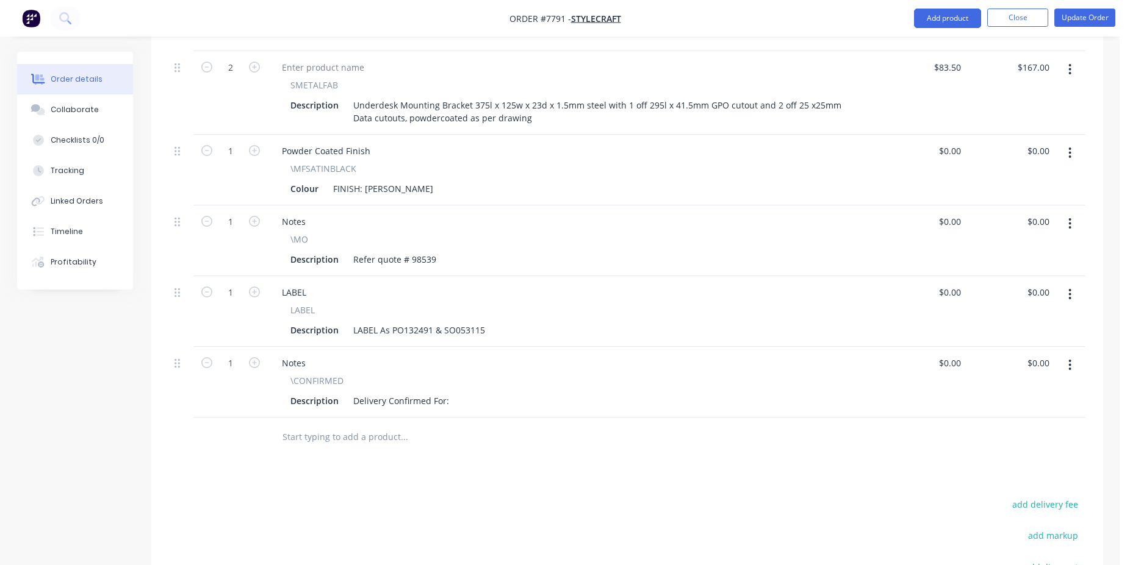
click at [453, 392] on div "Description Delivery Confirmed For:" at bounding box center [569, 401] width 568 height 18
click at [448, 392] on div "Delivery Confirmed For:" at bounding box center [401, 401] width 106 height 18
click at [373, 392] on div "Delivery Confirmed For: 17/10" at bounding box center [412, 401] width 128 height 18
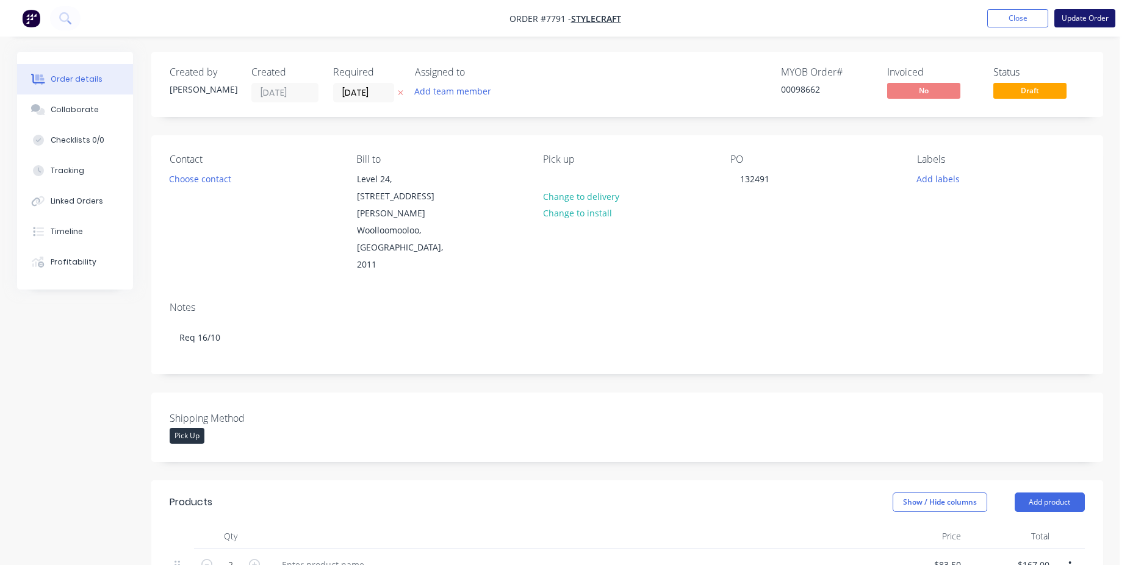
click at [1080, 16] on button "Update Order" at bounding box center [1084, 18] width 61 height 18
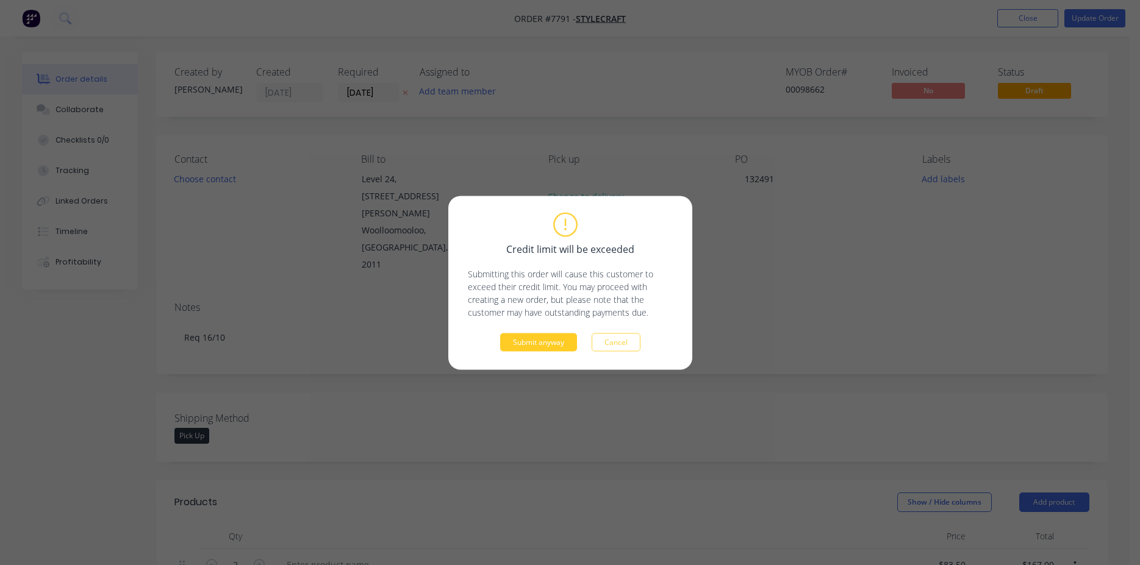
click at [548, 346] on button "Submit anyway" at bounding box center [538, 342] width 77 height 18
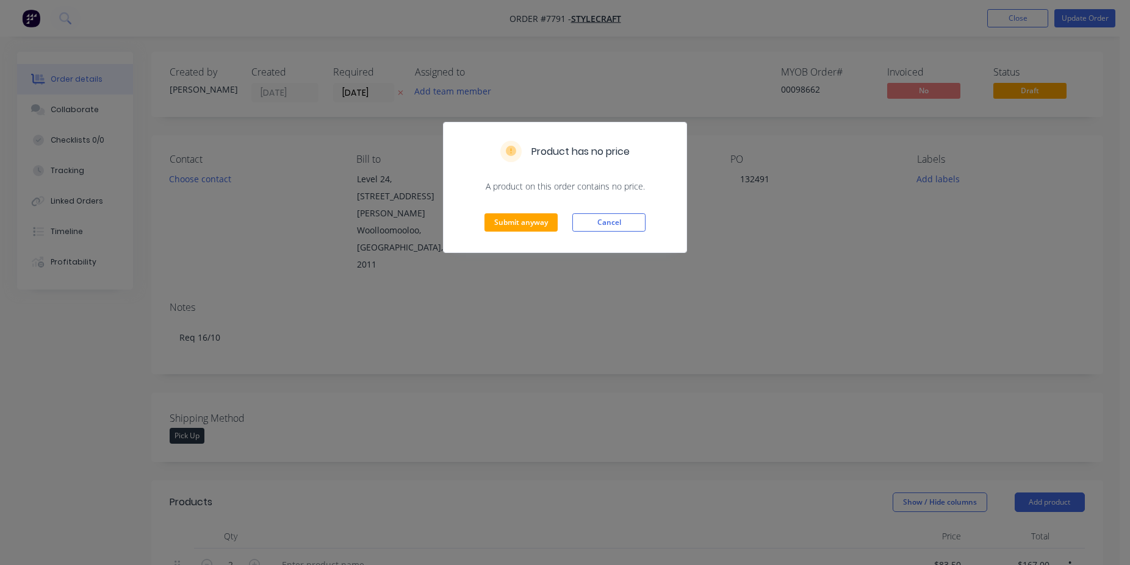
click at [531, 232] on div "Submit anyway Cancel" at bounding box center [564, 223] width 243 height 60
click at [534, 229] on button "Submit anyway" at bounding box center [520, 222] width 73 height 18
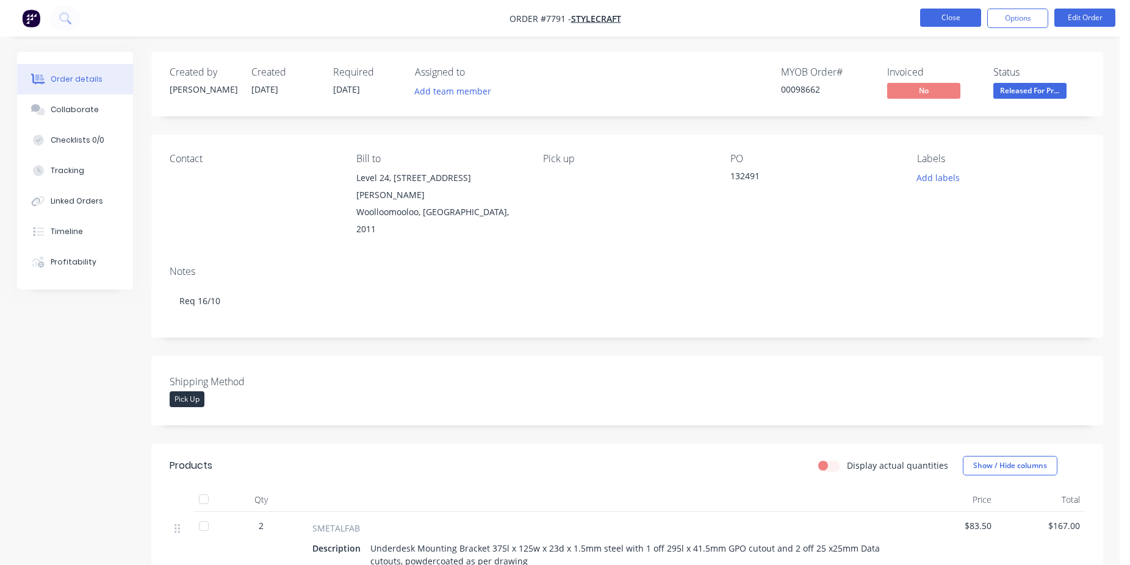
click at [956, 10] on button "Close" at bounding box center [950, 18] width 61 height 18
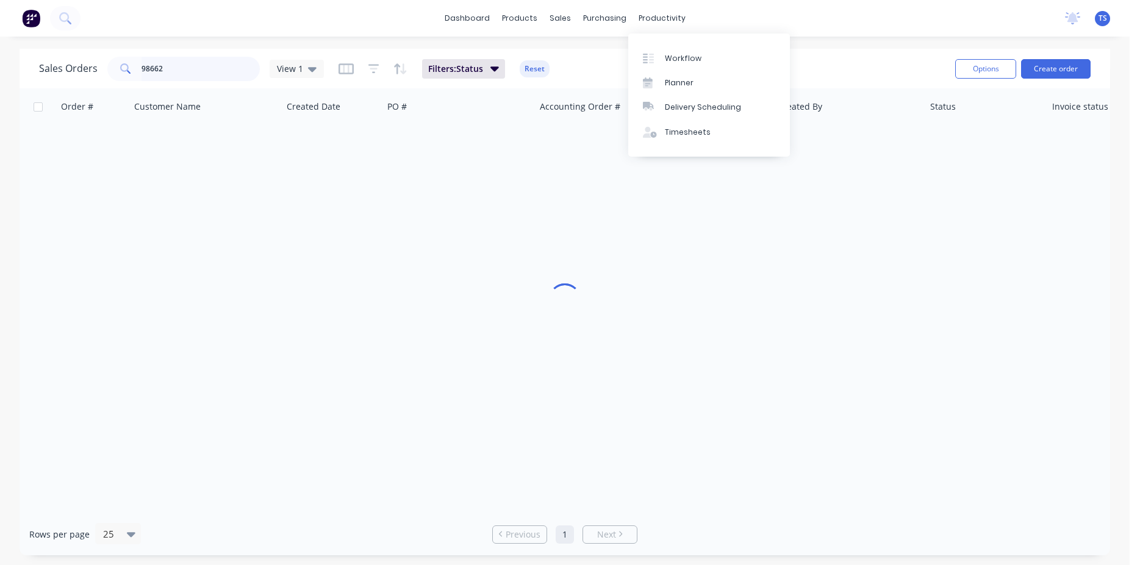
click at [235, 63] on input "98662" at bounding box center [200, 69] width 119 height 24
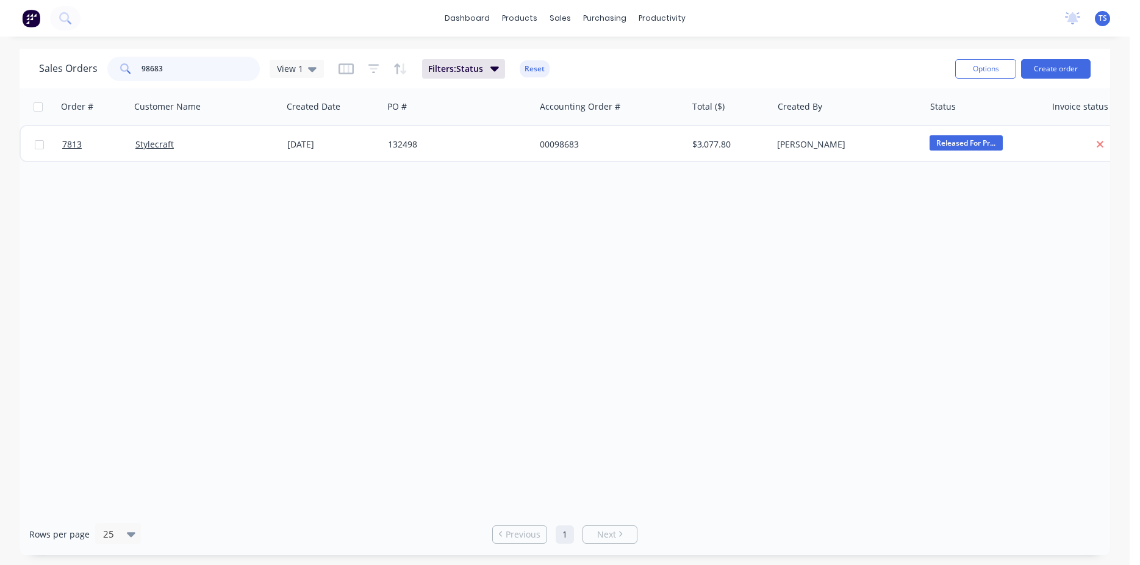
type input "98683"
click at [93, 151] on link "7813" at bounding box center [98, 144] width 73 height 37
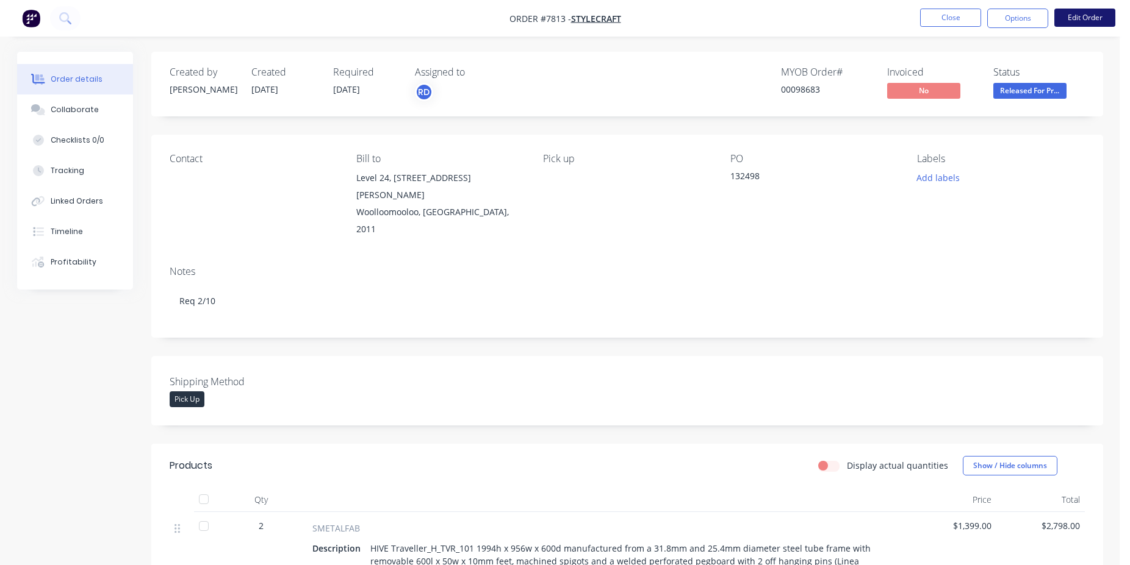
click at [1089, 20] on button "Edit Order" at bounding box center [1084, 18] width 61 height 18
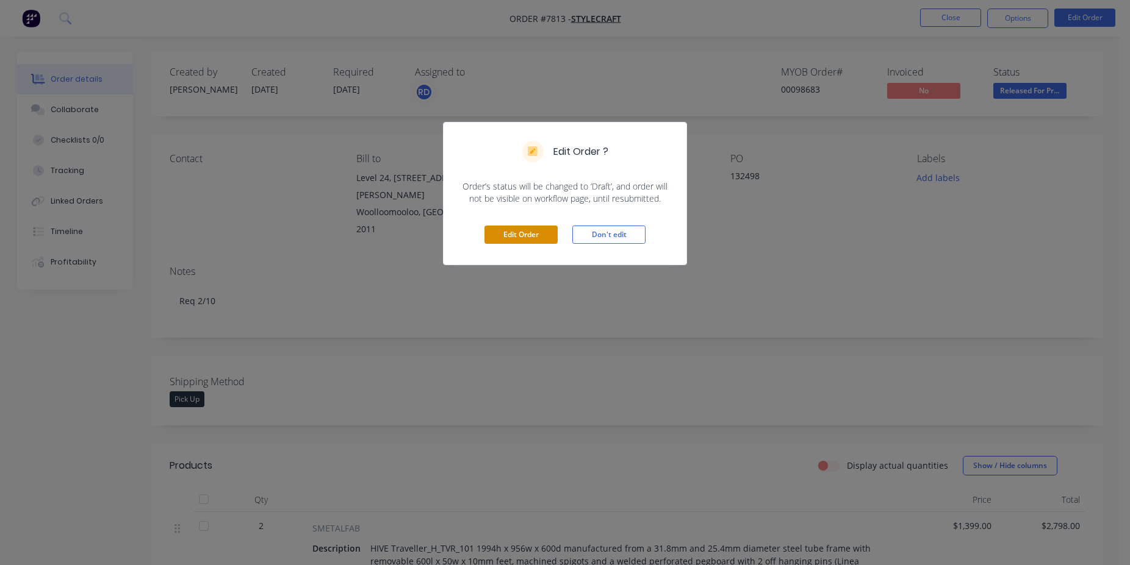
click at [540, 238] on button "Edit Order" at bounding box center [520, 235] width 73 height 18
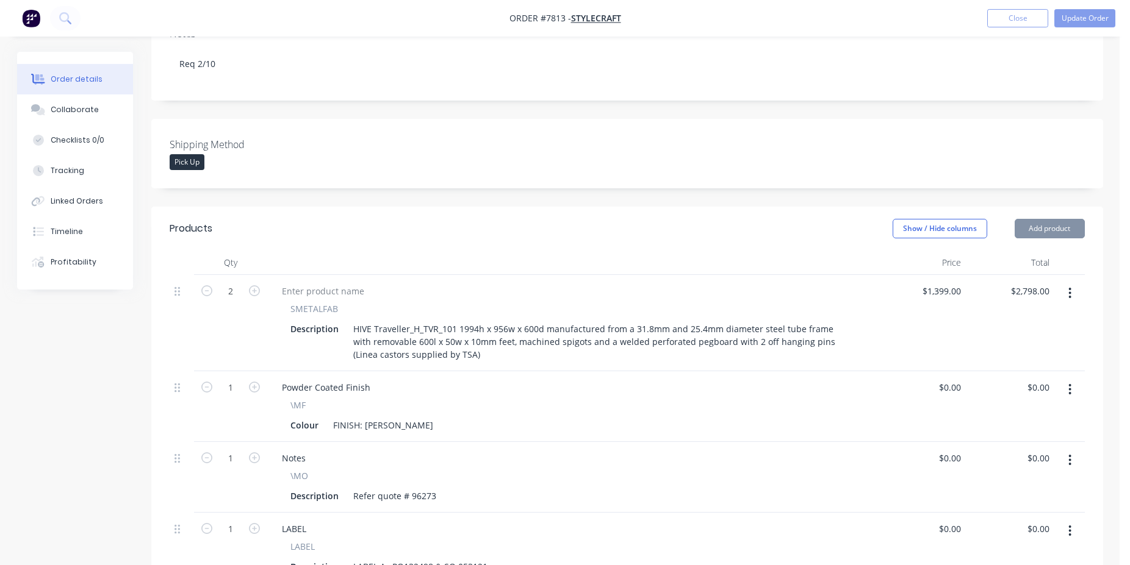
scroll to position [435, 0]
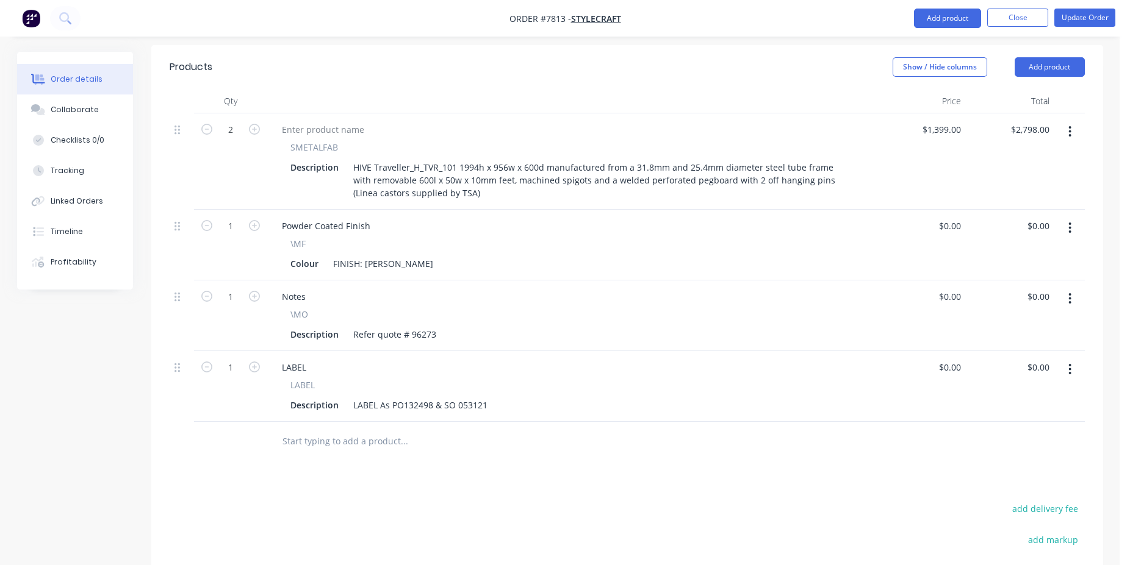
click at [355, 429] on input "text" at bounding box center [404, 441] width 244 height 24
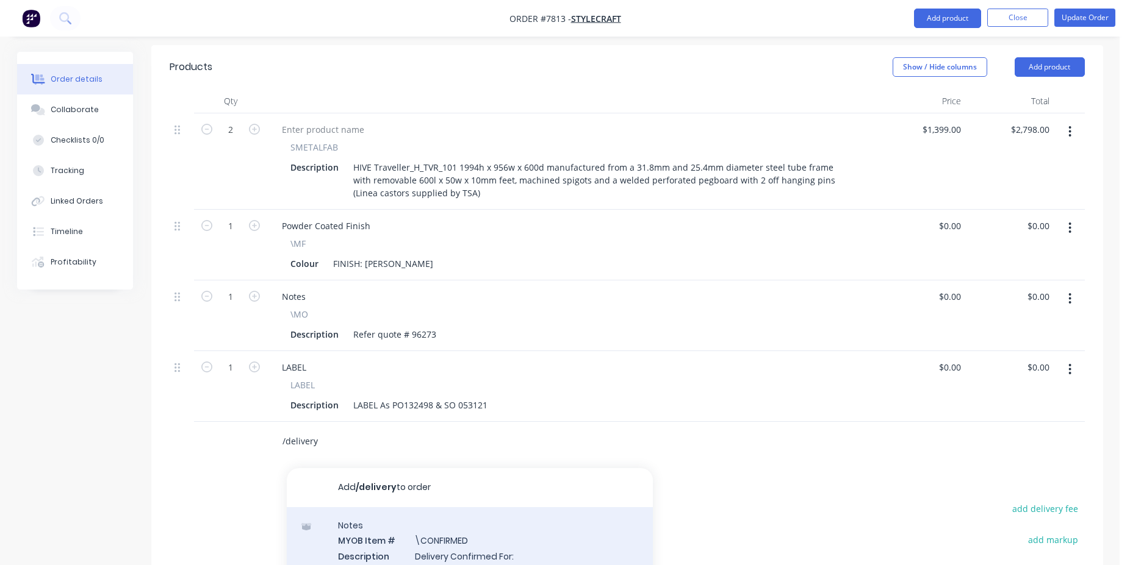
type input "/delivery"
click at [424, 507] on div "Notes MYOB Item # \CONFIRMED Description Delivery Confirmed For: Product variant" at bounding box center [470, 548] width 366 height 82
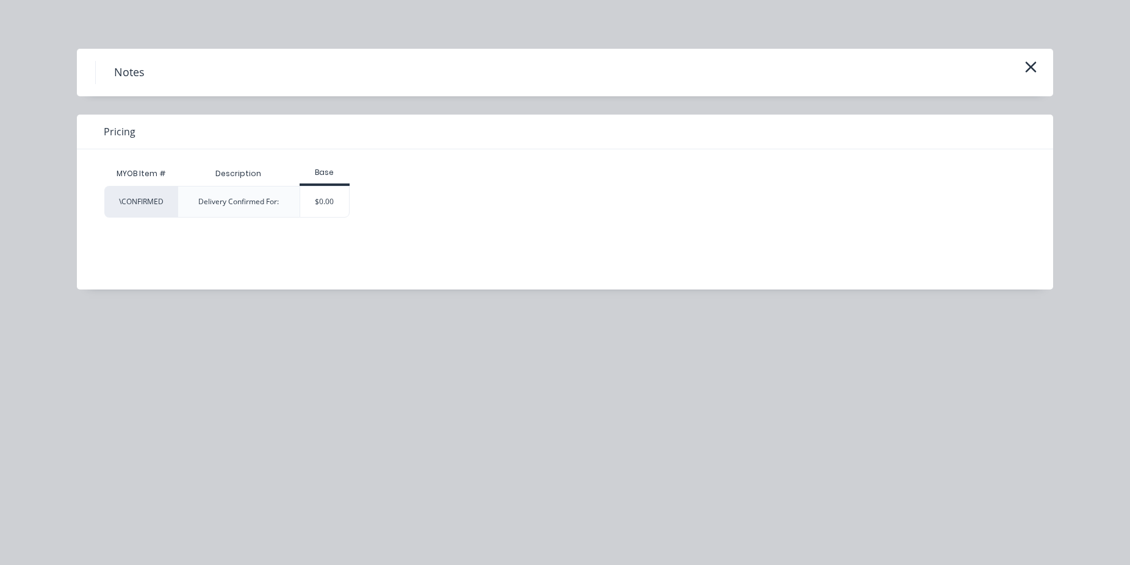
click at [338, 185] on div "Base" at bounding box center [324, 174] width 51 height 24
click at [331, 195] on div "$0.00" at bounding box center [324, 202] width 49 height 30
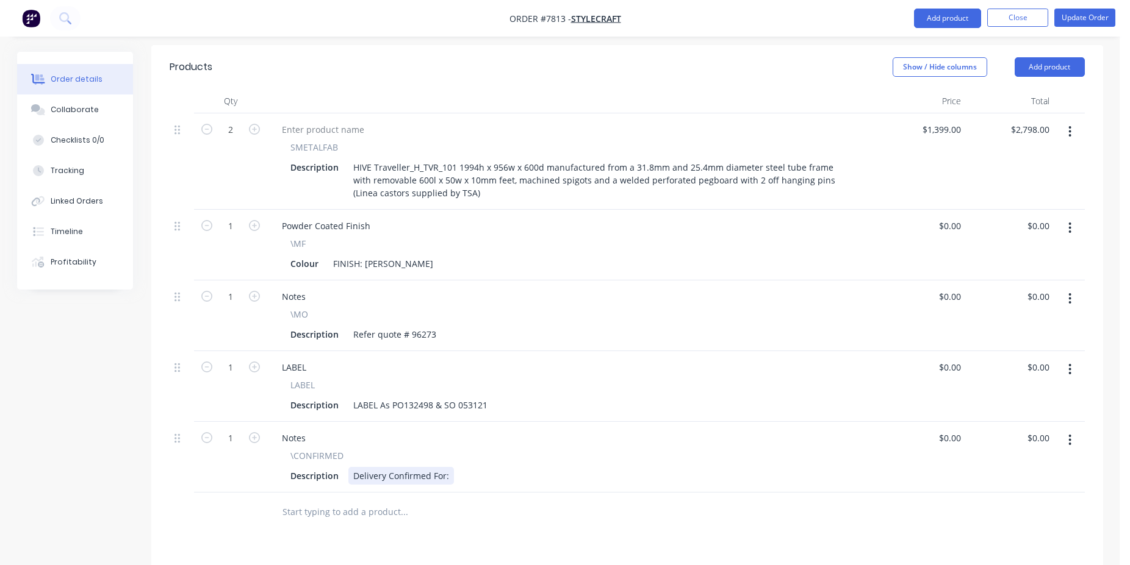
click at [359, 467] on div "Delivery Confirmed For:" at bounding box center [401, 476] width 106 height 18
click at [444, 467] on div "Pick up Confirmed For:" at bounding box center [399, 476] width 102 height 18
click at [1071, 15] on button "Update Order" at bounding box center [1084, 18] width 61 height 18
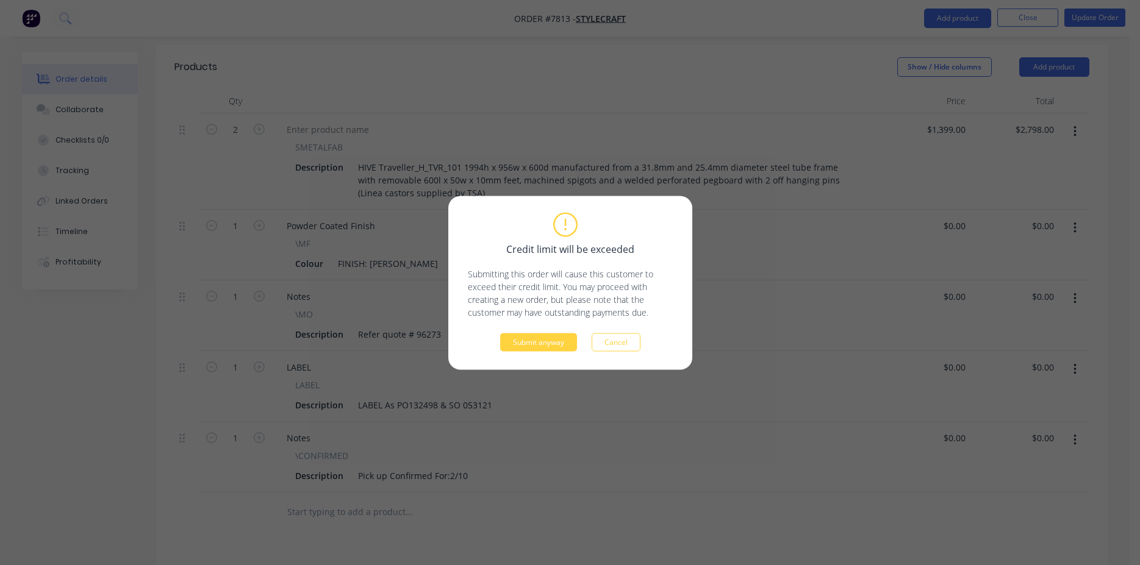
click at [544, 329] on div "Credit limit will be exceeded Submitting this order will cause this customer to…" at bounding box center [570, 282] width 205 height 137
click at [542, 342] on button "Submit anyway" at bounding box center [538, 342] width 77 height 18
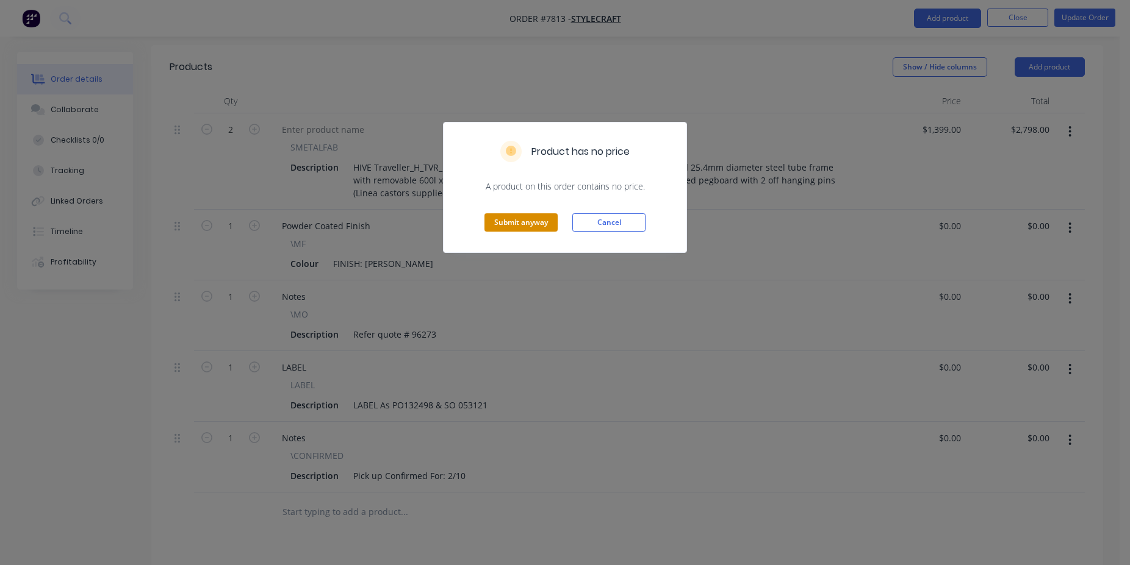
click at [512, 228] on button "Submit anyway" at bounding box center [520, 222] width 73 height 18
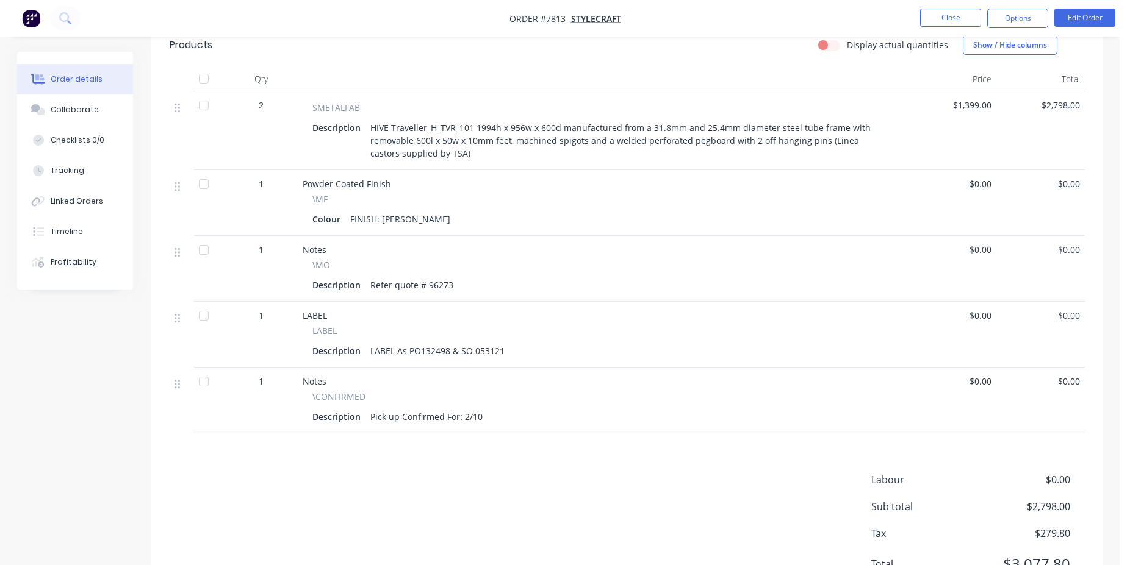
scroll to position [48, 0]
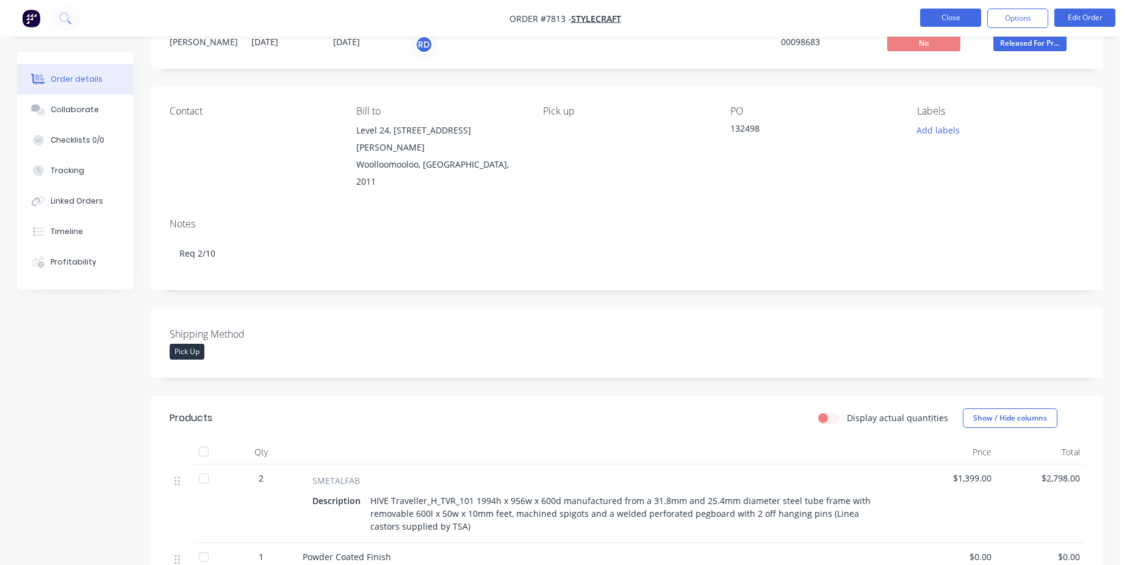
click at [947, 23] on button "Close" at bounding box center [950, 18] width 61 height 18
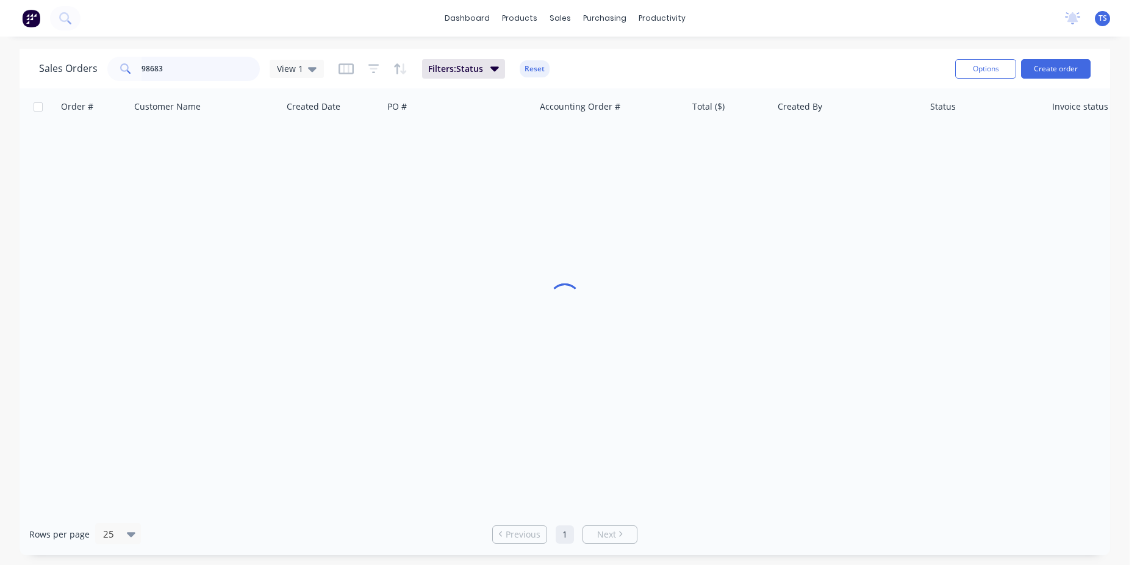
click at [172, 71] on input "98683" at bounding box center [200, 69] width 119 height 24
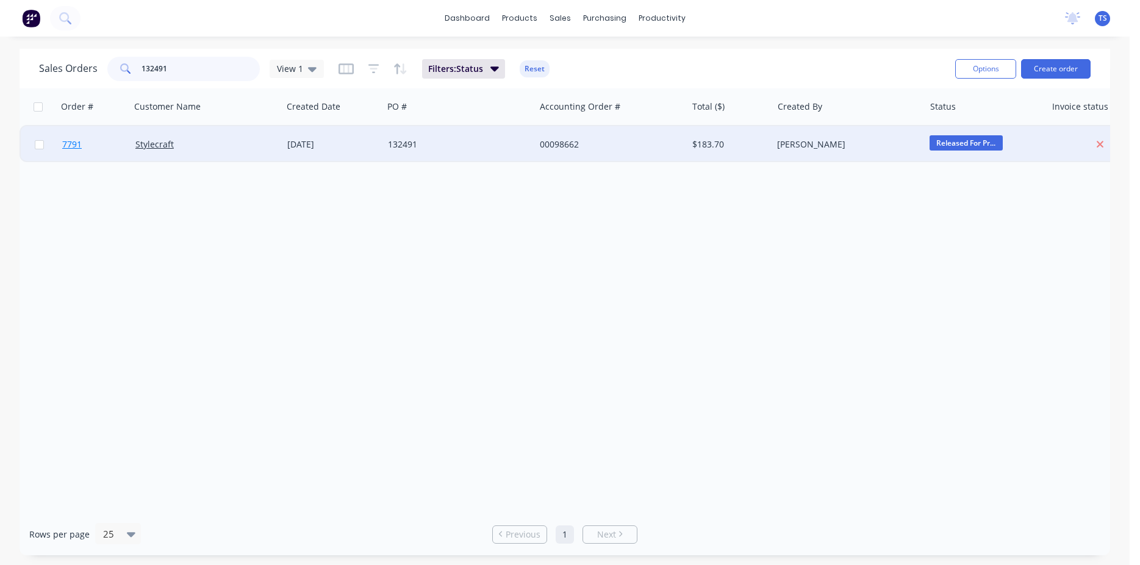
type input "132491"
click at [103, 156] on link "7791" at bounding box center [98, 144] width 73 height 37
